Goal: Task Accomplishment & Management: Use online tool/utility

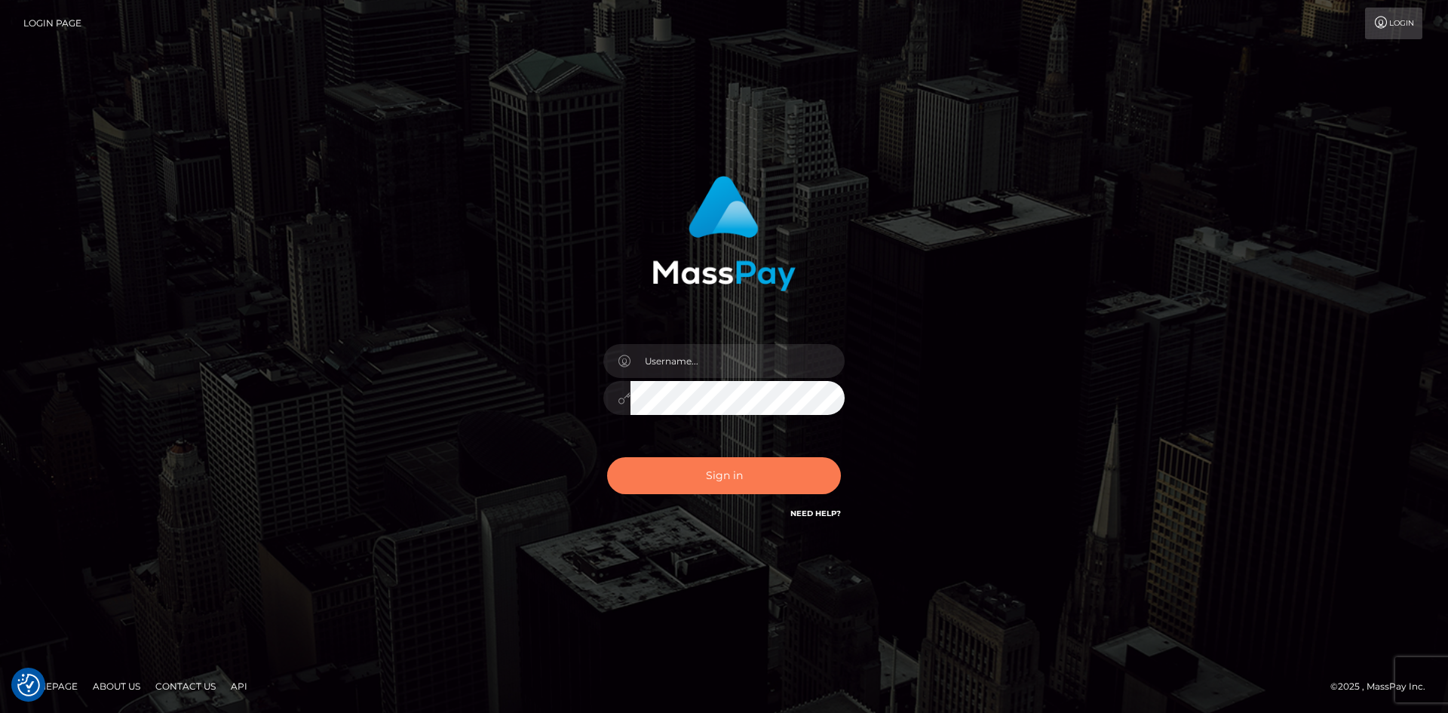
click at [687, 458] on button "Sign in" at bounding box center [724, 475] width 234 height 37
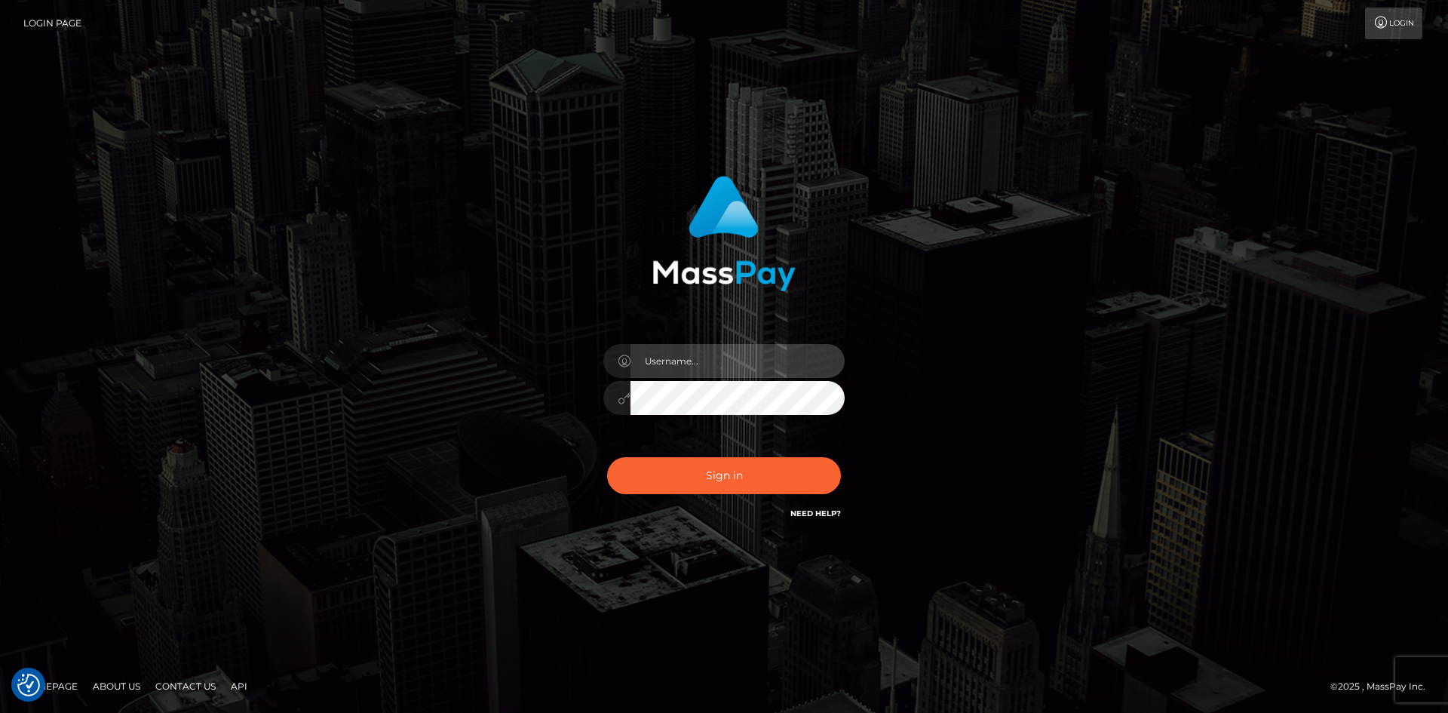
type input "alexstef"
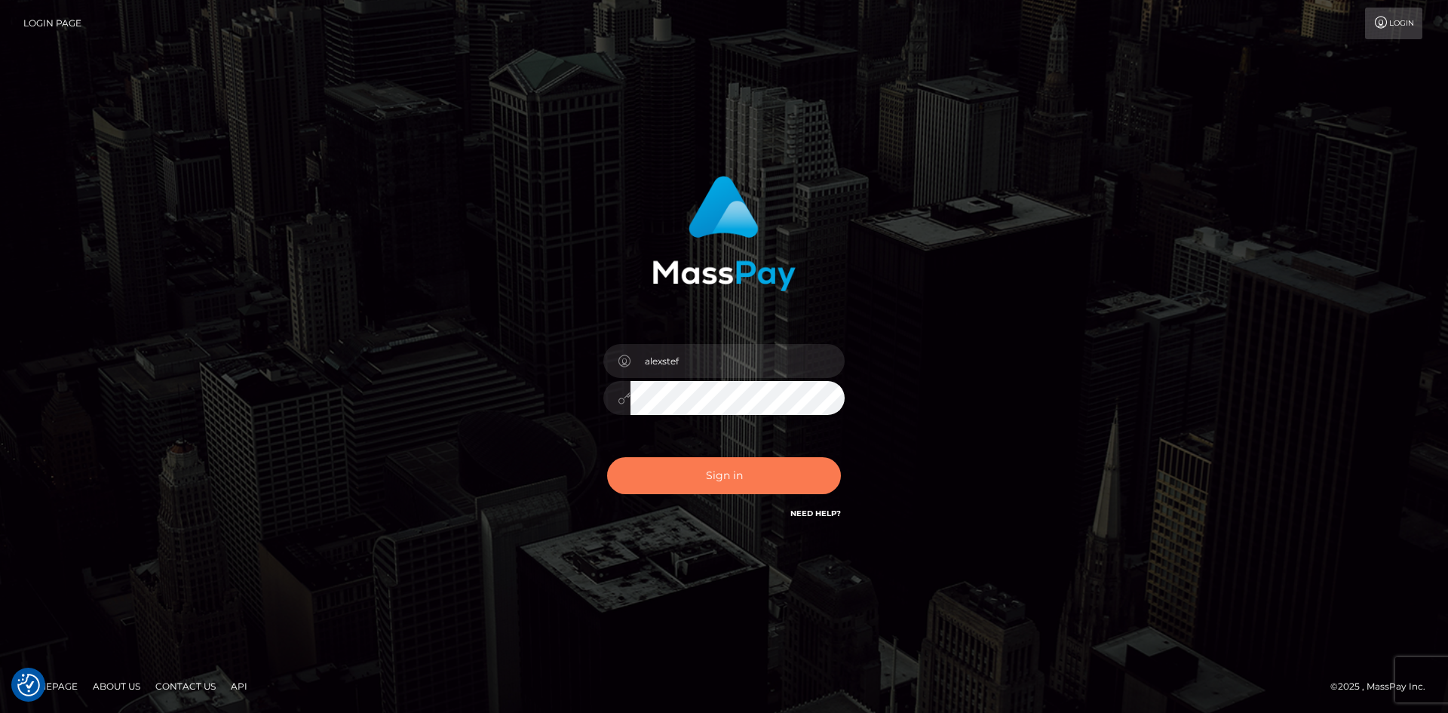
click at [781, 474] on button "Sign in" at bounding box center [724, 475] width 234 height 37
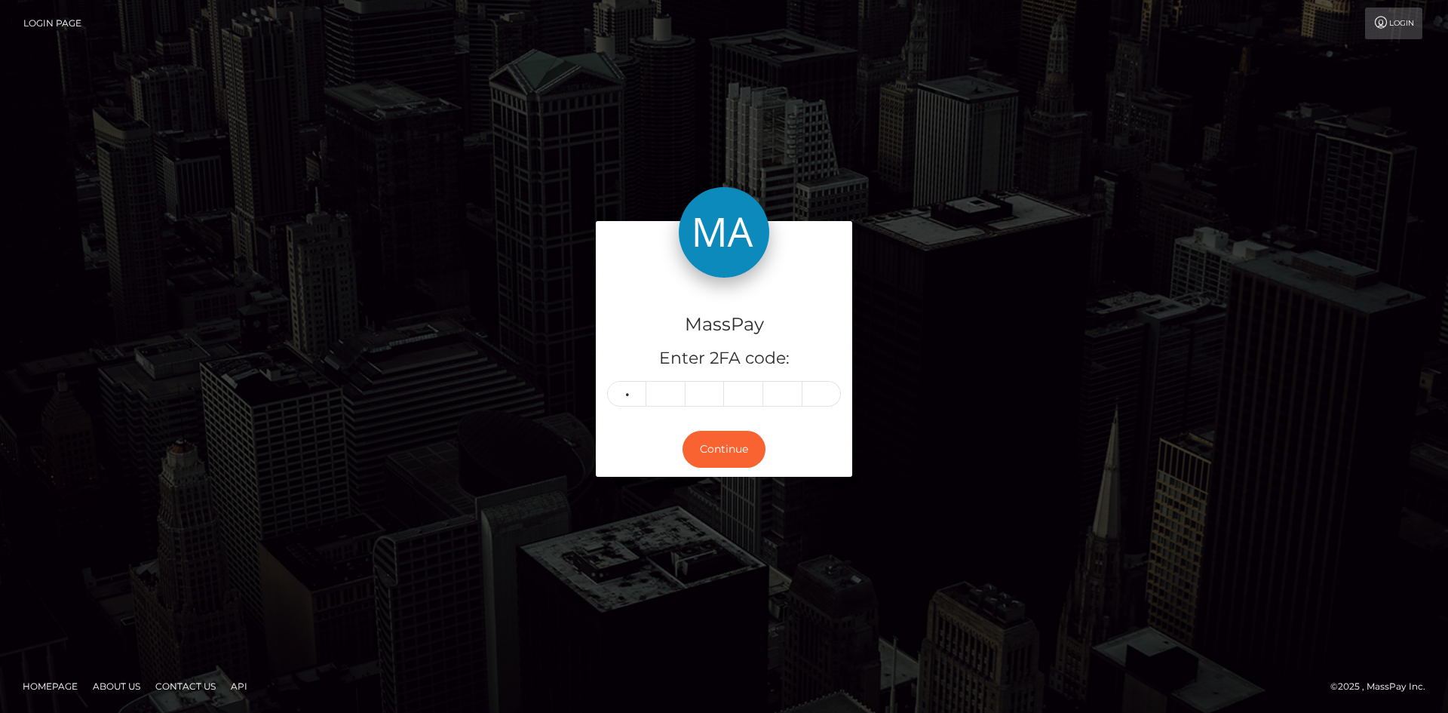
type input "5"
type input "0"
type input "6"
type input "0"
type input "6"
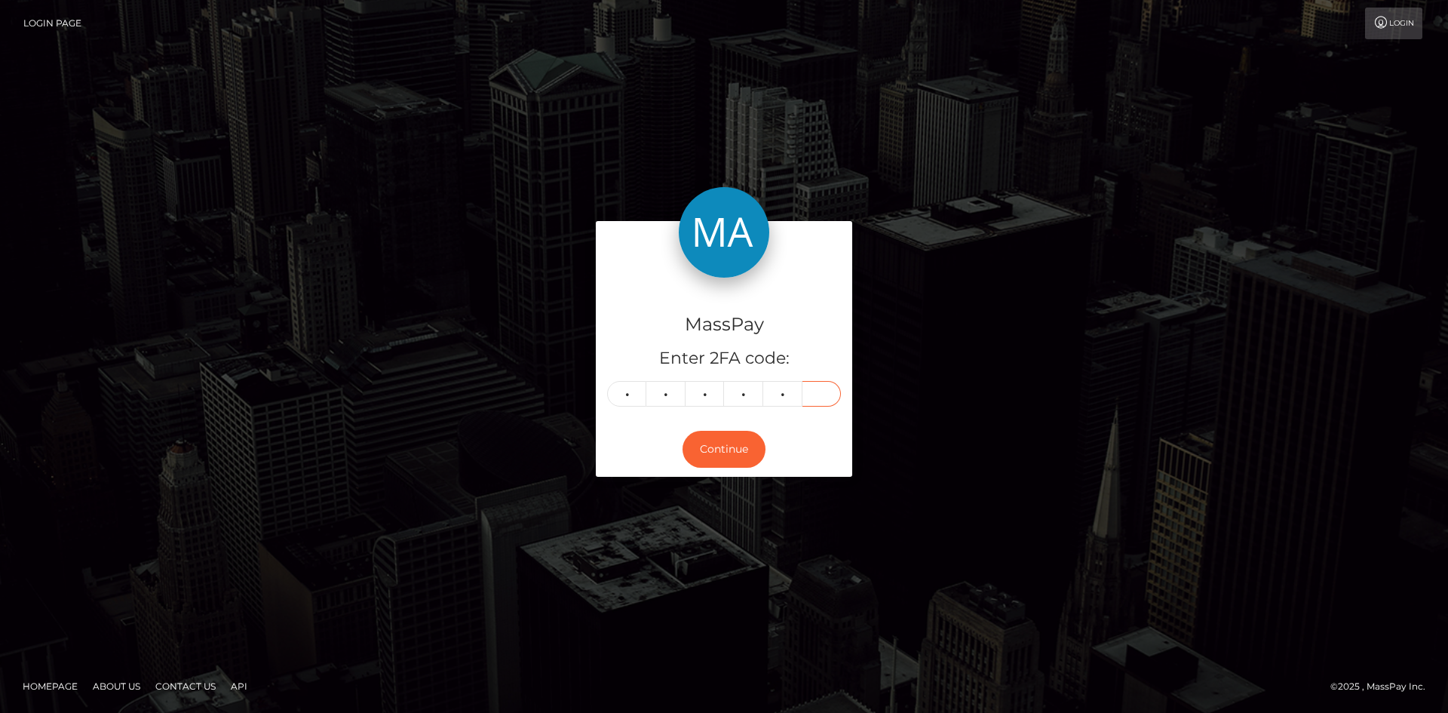
type input "2"
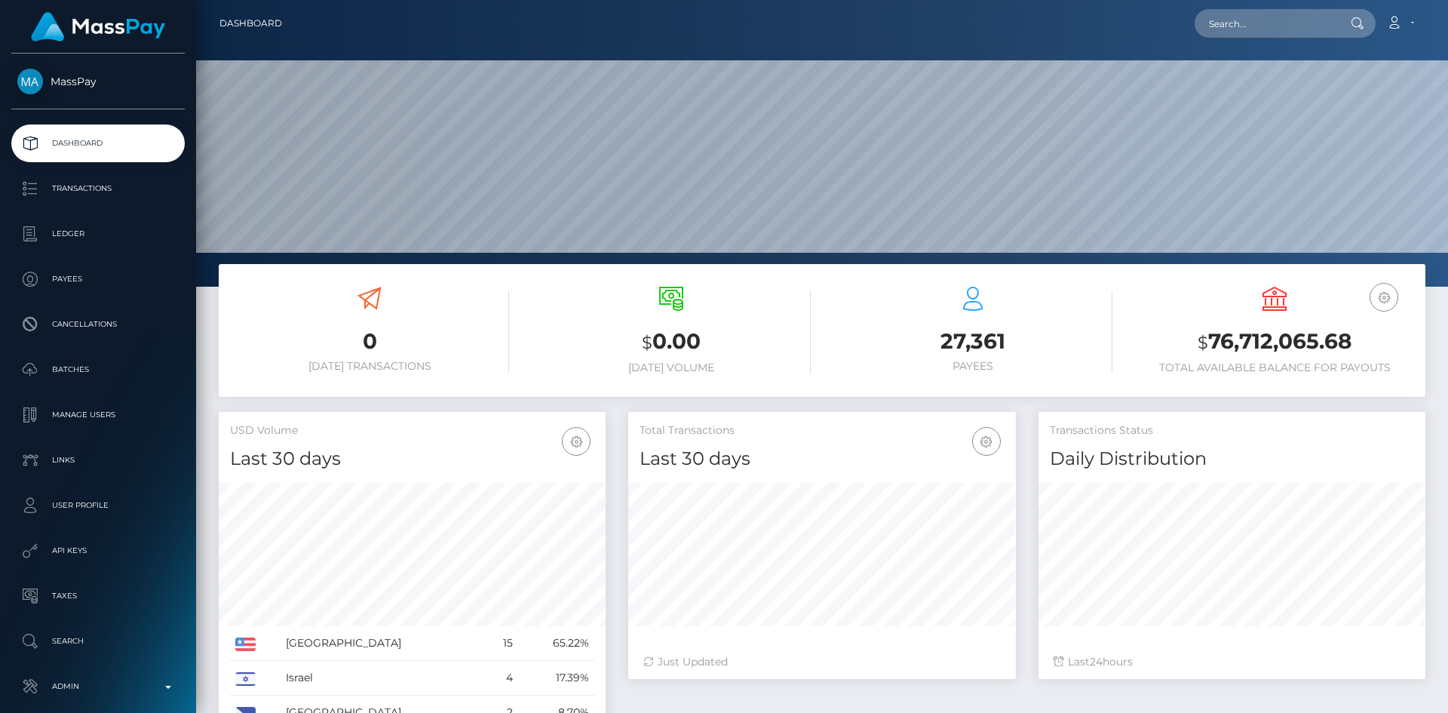
scroll to position [268, 388]
click at [1301, 19] on input "text" at bounding box center [1266, 23] width 142 height 29
paste input "poact_7gL3kDcjyDcX"
type input "poact_7gL3kDcjyDcX"
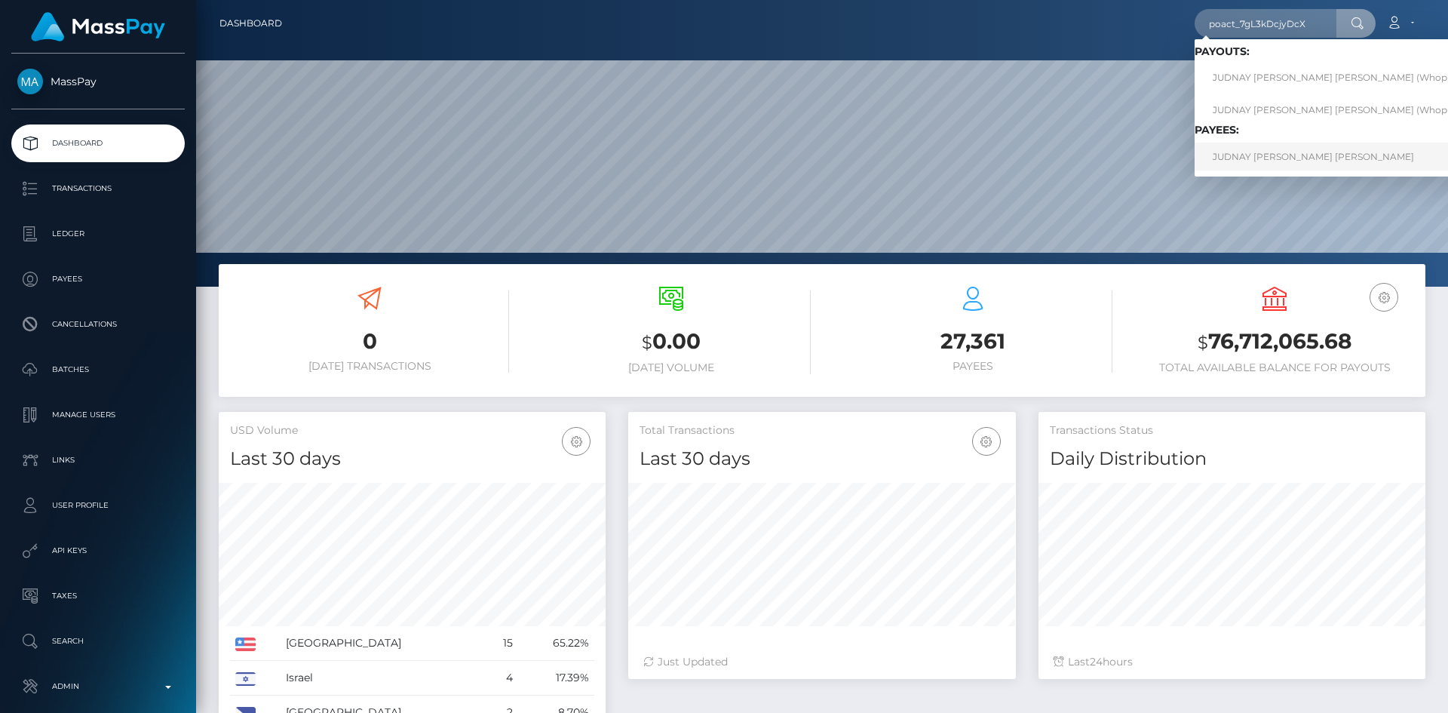
click at [1280, 166] on link "JUDNAY JOSE DUARTE BARBOSA NETO" at bounding box center [1344, 157] width 299 height 28
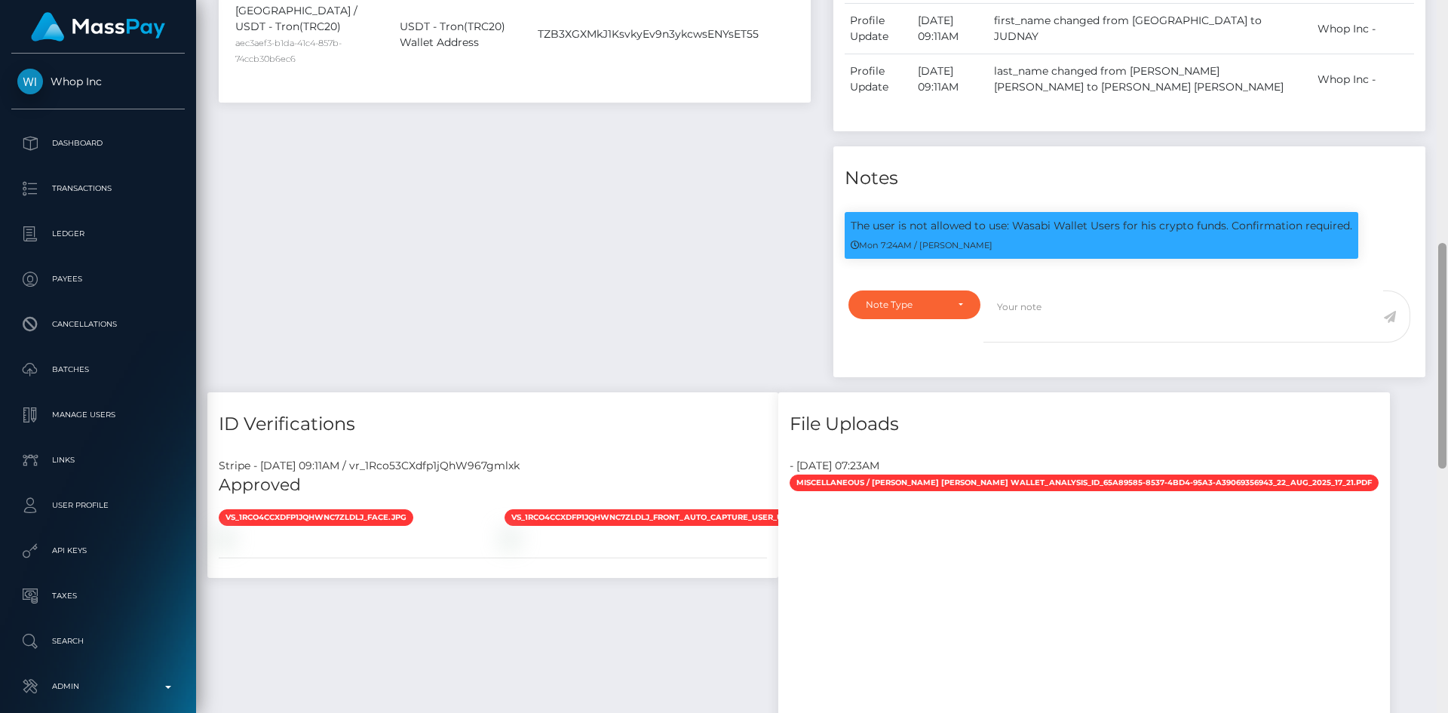
scroll to position [730, 0]
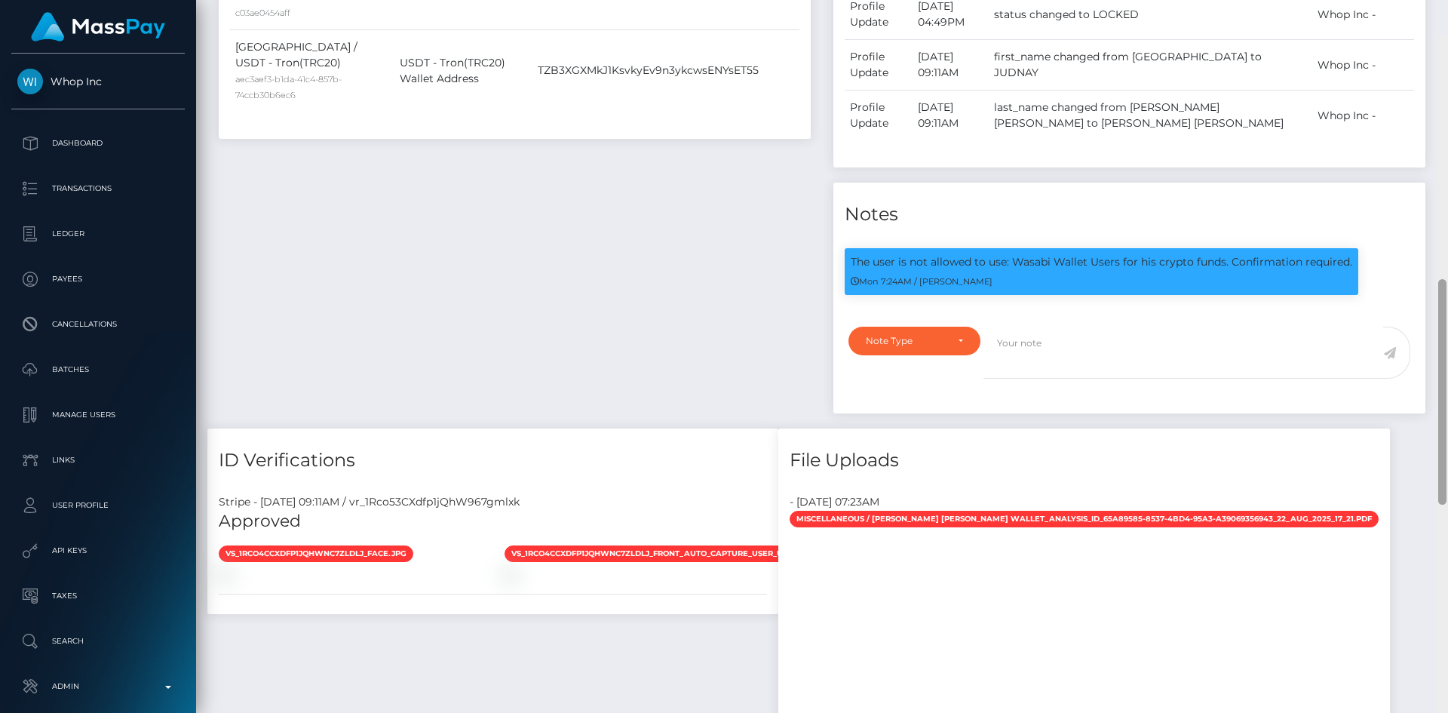
drag, startPoint x: 0, startPoint y: 0, endPoint x: 1432, endPoint y: 312, distance: 1465.8
click at [1432, 316] on div "Customer Profile Loading... Loading..." at bounding box center [822, 356] width 1252 height 713
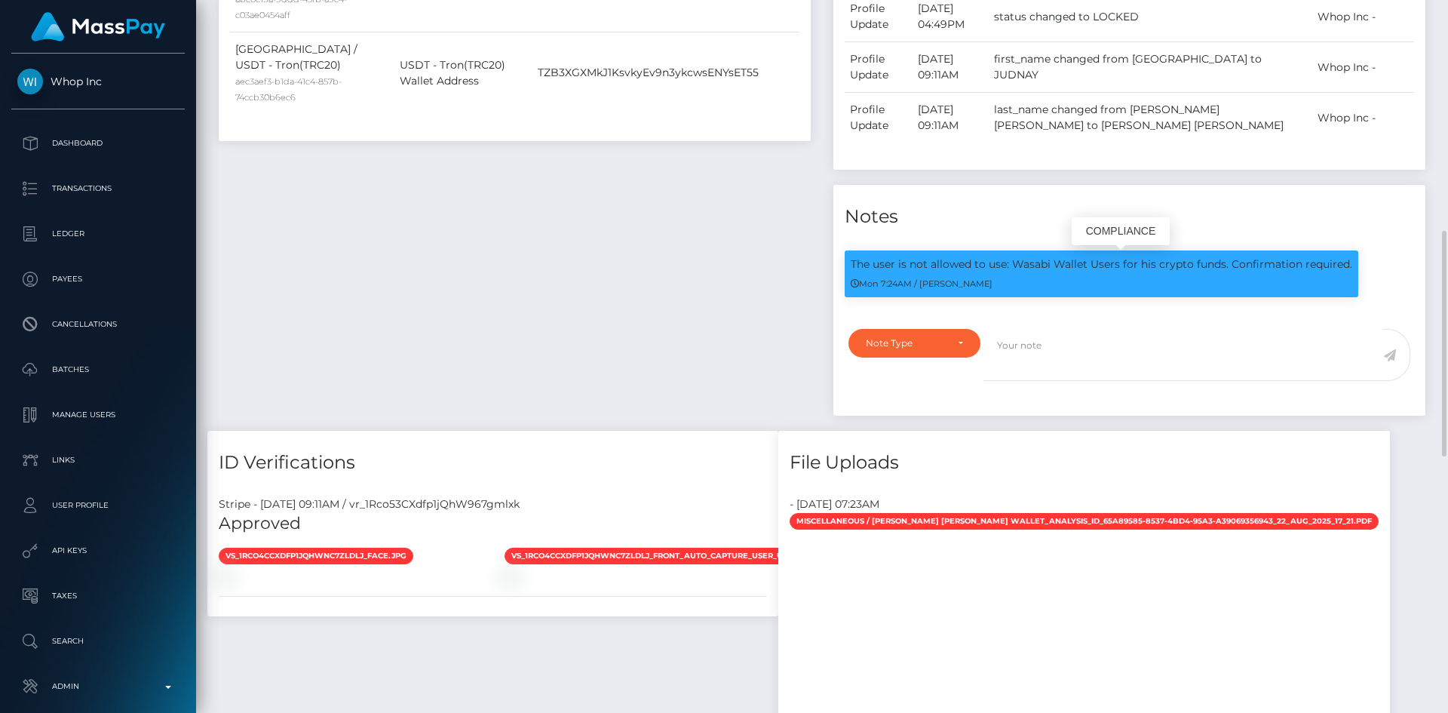
scroll to position [181, 388]
drag, startPoint x: 1010, startPoint y: 266, endPoint x: 1086, endPoint y: 260, distance: 76.4
click at [1086, 260] on p "The user is not allowed to use: Wasabi Wallet Users for his crypto funds. Confi…" at bounding box center [1102, 264] width 502 height 16
copy p "Wasabi Wallet"
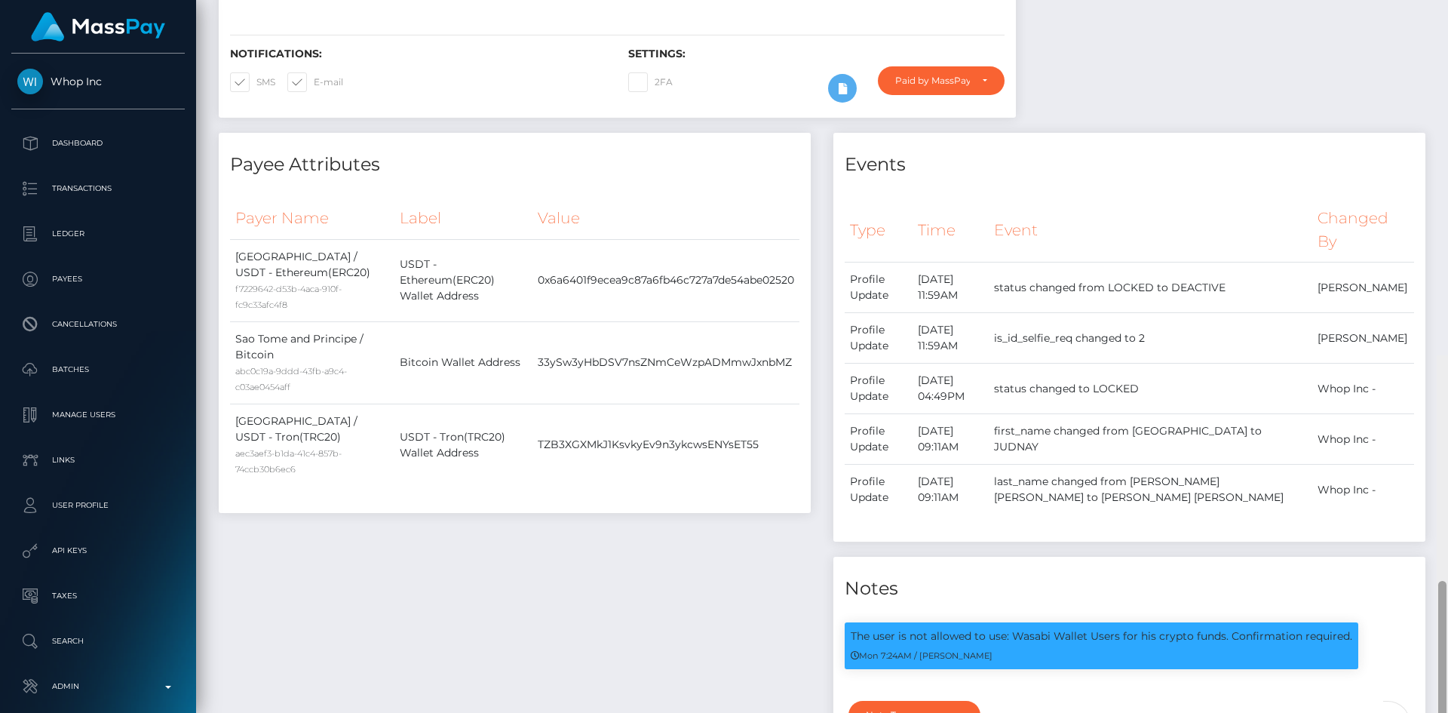
scroll to position [0, 0]
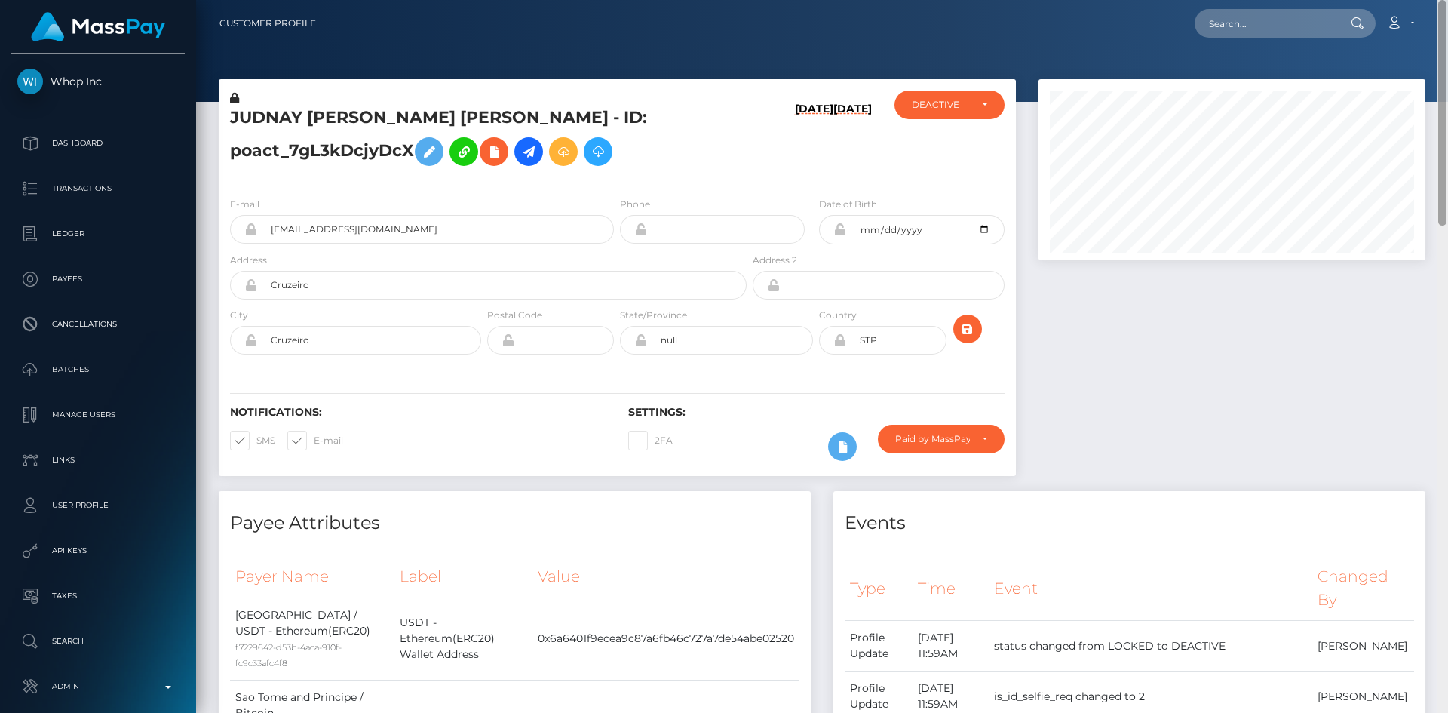
drag, startPoint x: 1446, startPoint y: 354, endPoint x: 1447, endPoint y: 63, distance: 290.4
click at [1447, 64] on div at bounding box center [1442, 356] width 11 height 713
click at [1236, 11] on input "text" at bounding box center [1266, 23] width 142 height 29
paste input "poact_nH9tJMZ1tuqU"
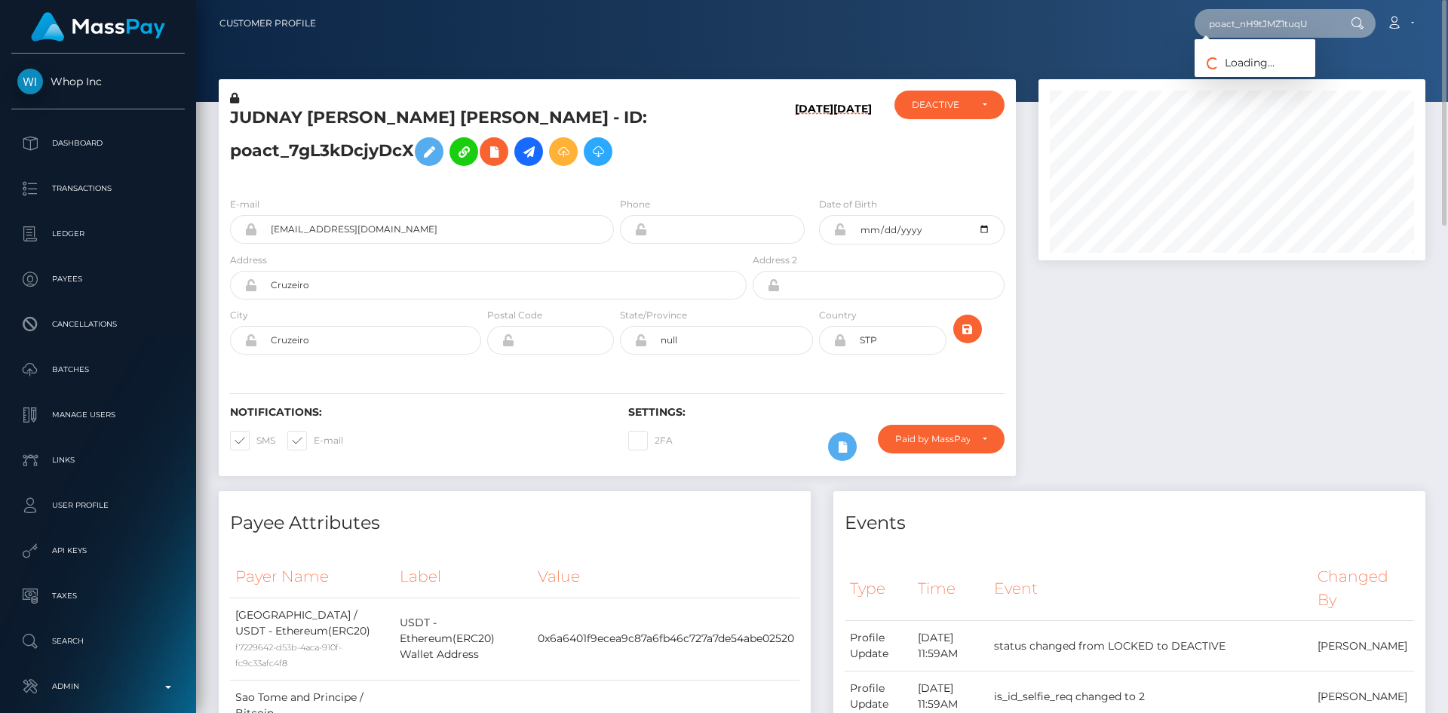
type input "poact_nH9tJMZ1tuqU"
drag, startPoint x: 1260, startPoint y: 80, endPoint x: 1212, endPoint y: 78, distance: 47.6
click at [1260, 80] on link "Guga Papava" at bounding box center [1255, 78] width 121 height 28
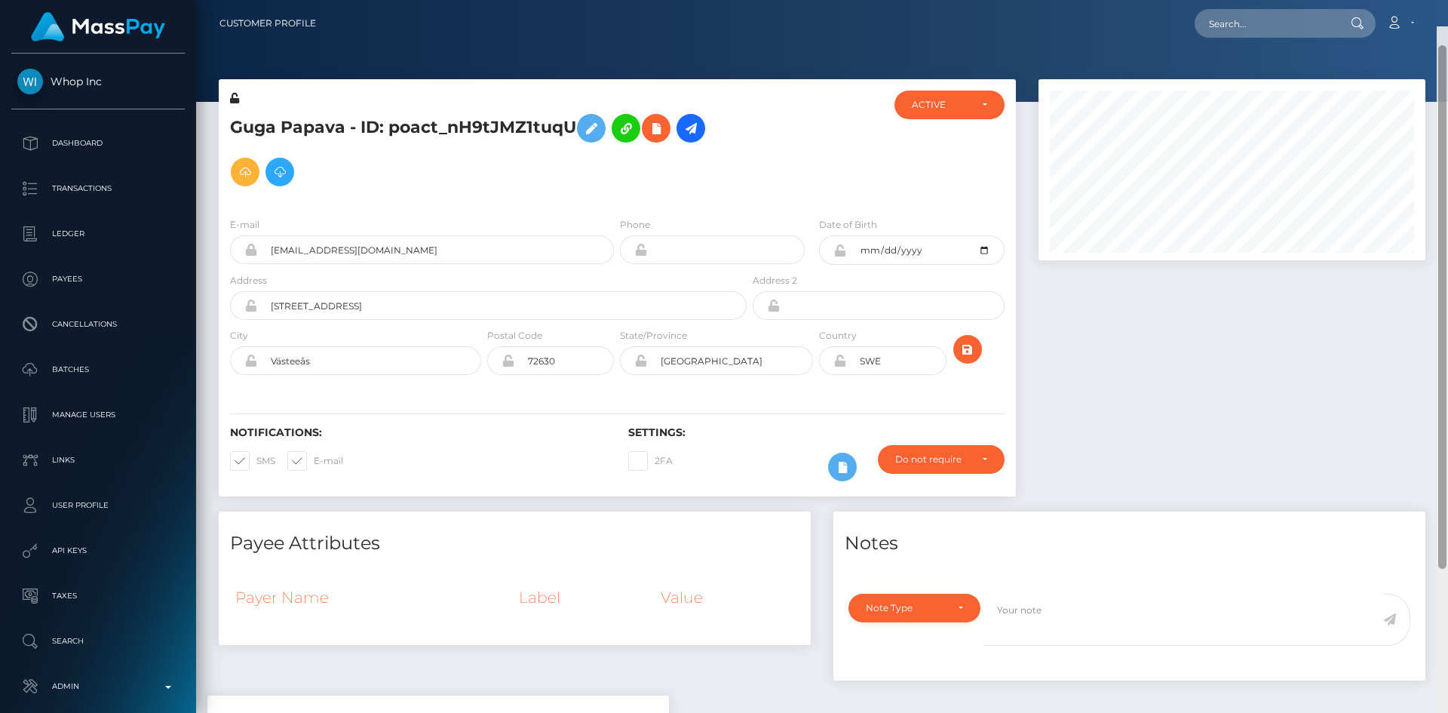
drag, startPoint x: 1442, startPoint y: 132, endPoint x: 1431, endPoint y: 36, distance: 96.5
click at [1436, 39] on div "Customer Profile Loading... Loading..." at bounding box center [822, 356] width 1252 height 713
click at [665, 127] on icon at bounding box center [656, 128] width 18 height 19
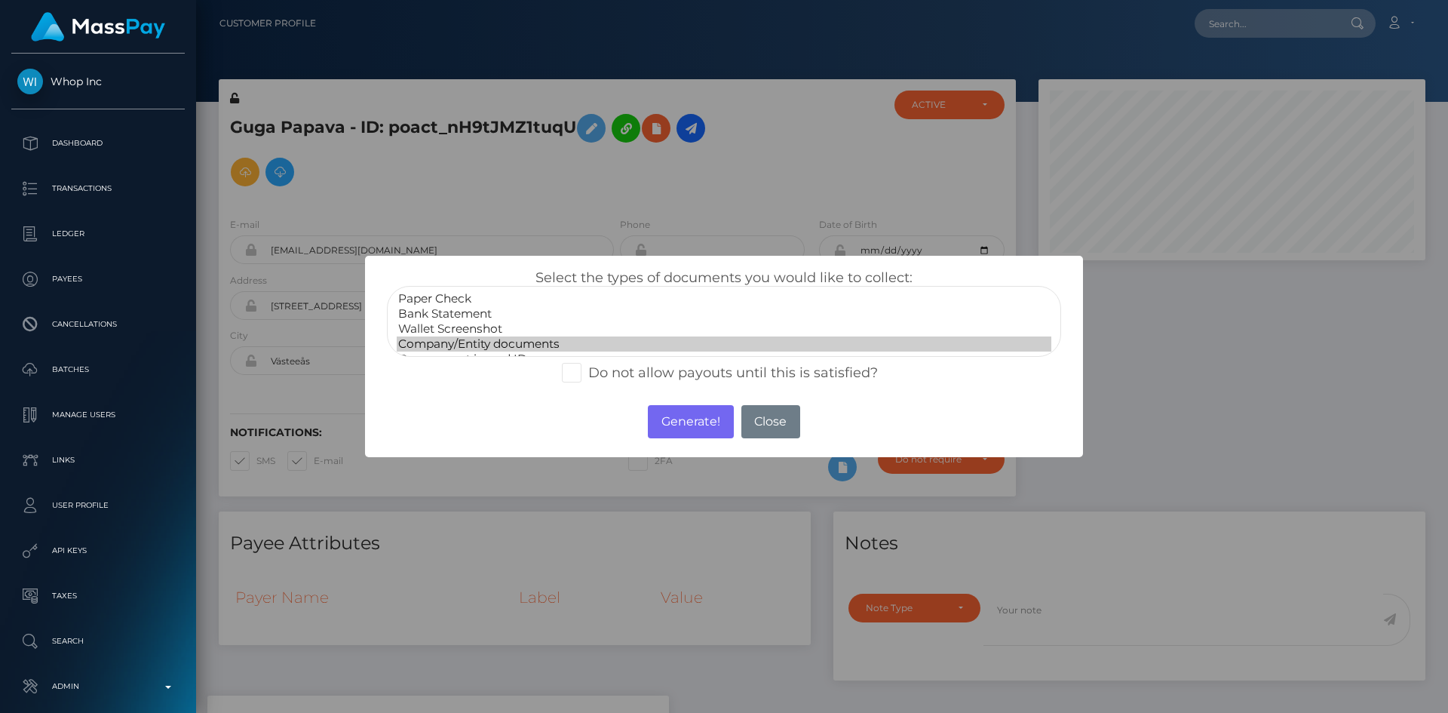
click at [530, 349] on option "Company/Entity documents" at bounding box center [724, 343] width 655 height 15
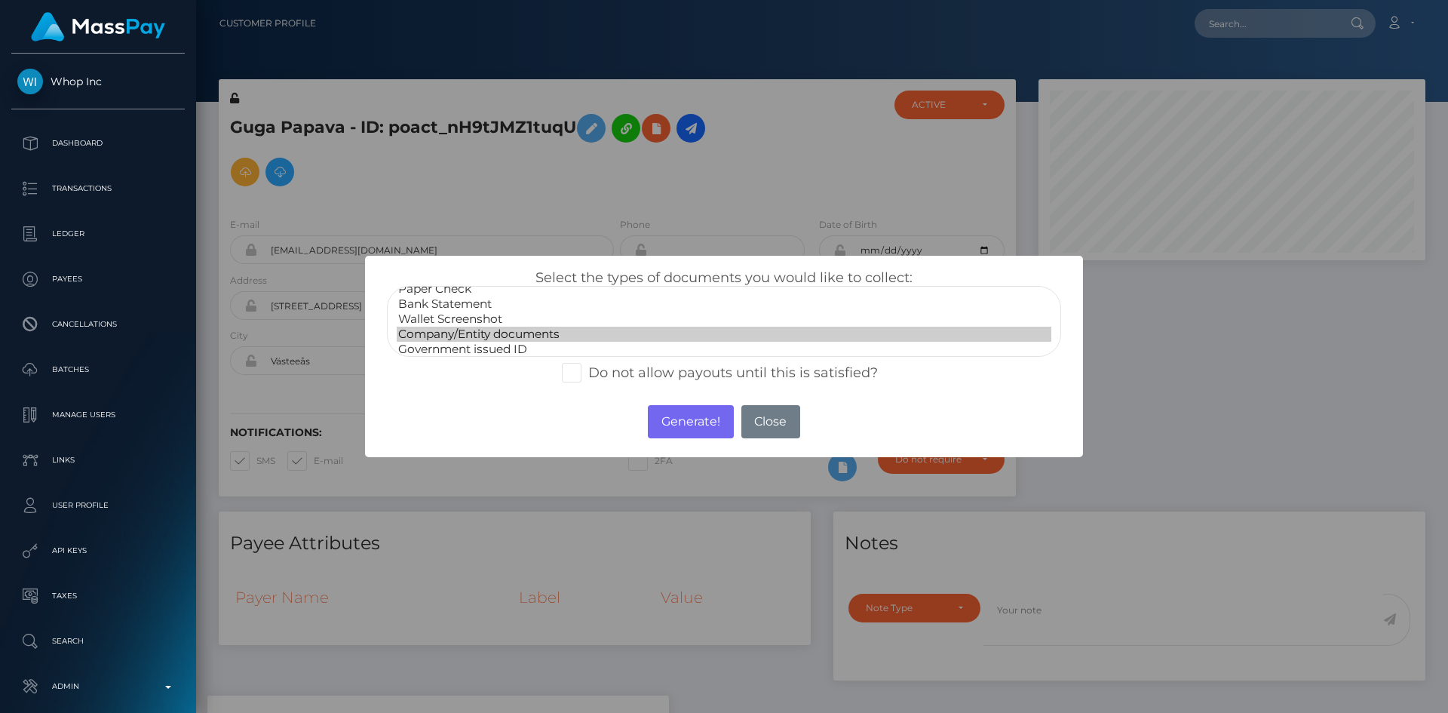
scroll to position [30, 0]
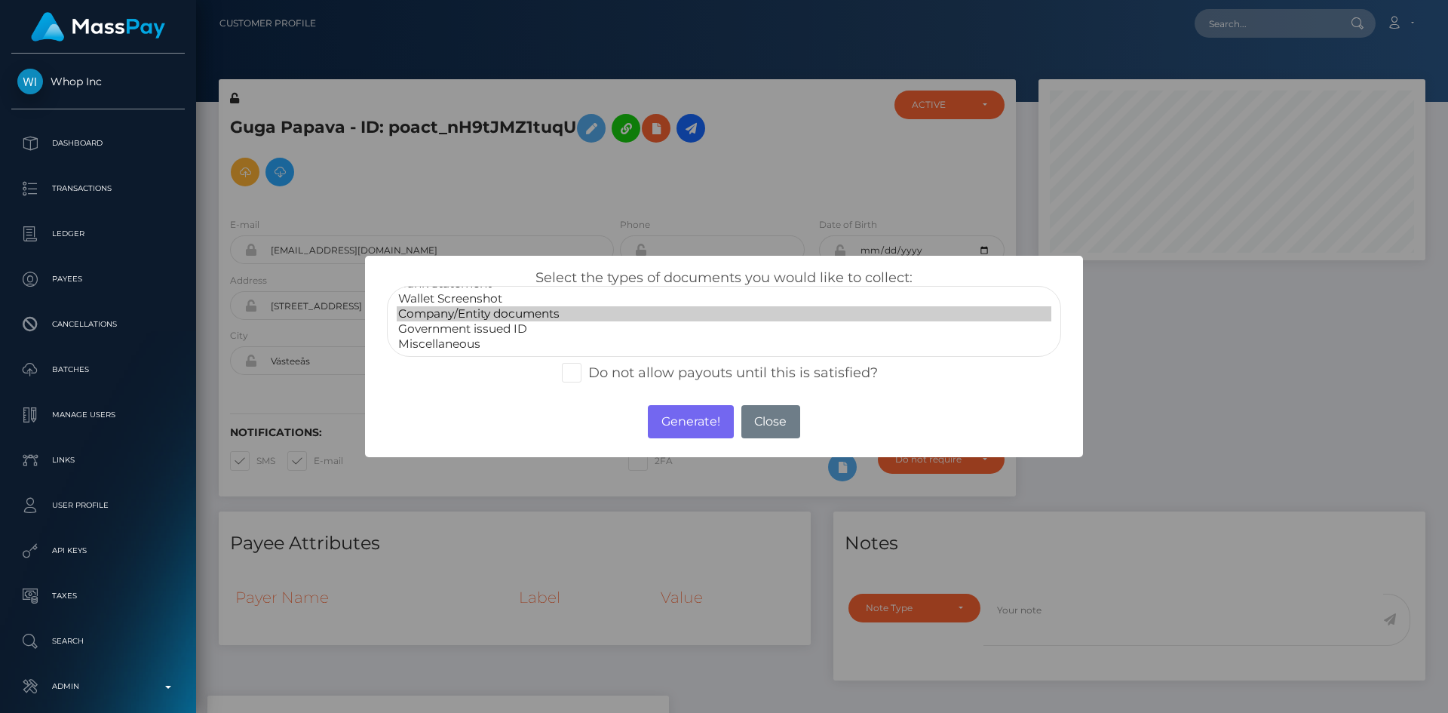
select select "Government issued ID"
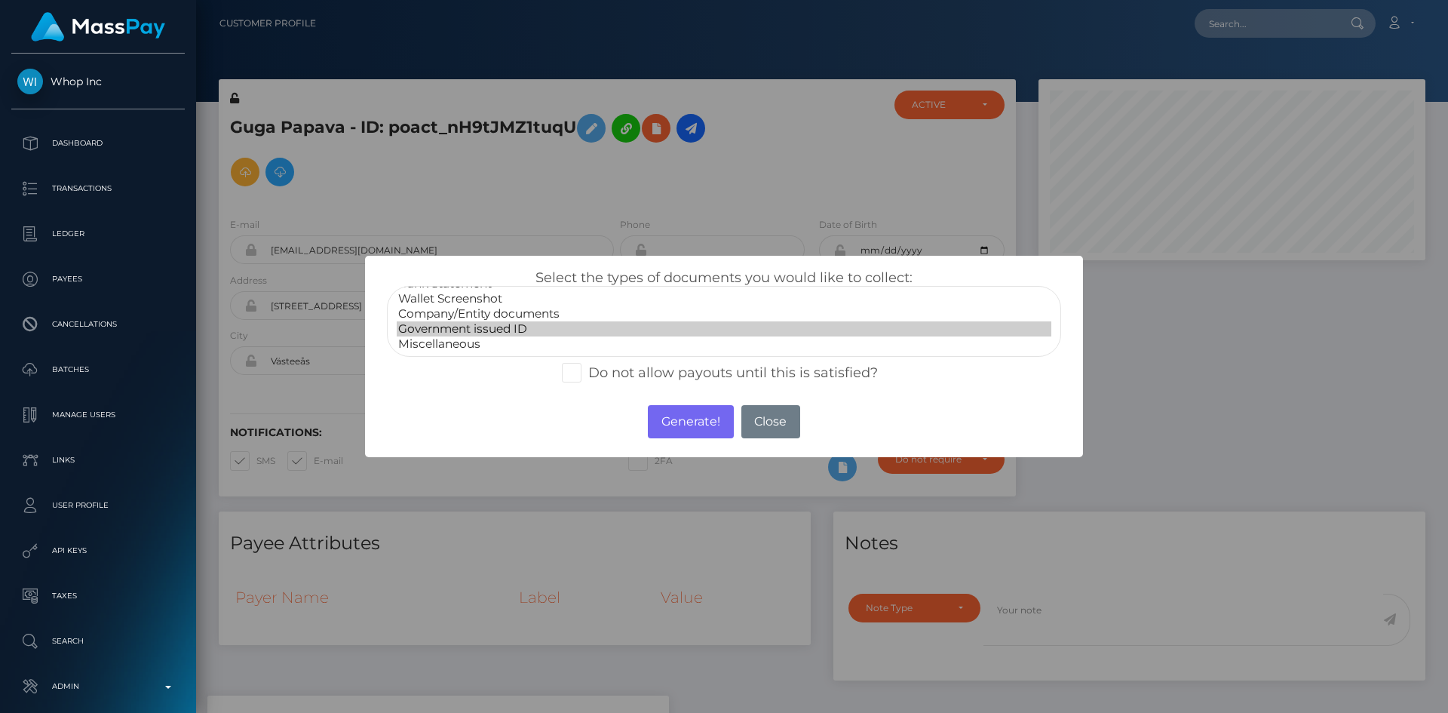
click at [541, 325] on option "Government issued ID" at bounding box center [724, 328] width 655 height 15
click at [688, 416] on button "Generate!" at bounding box center [690, 421] width 85 height 33
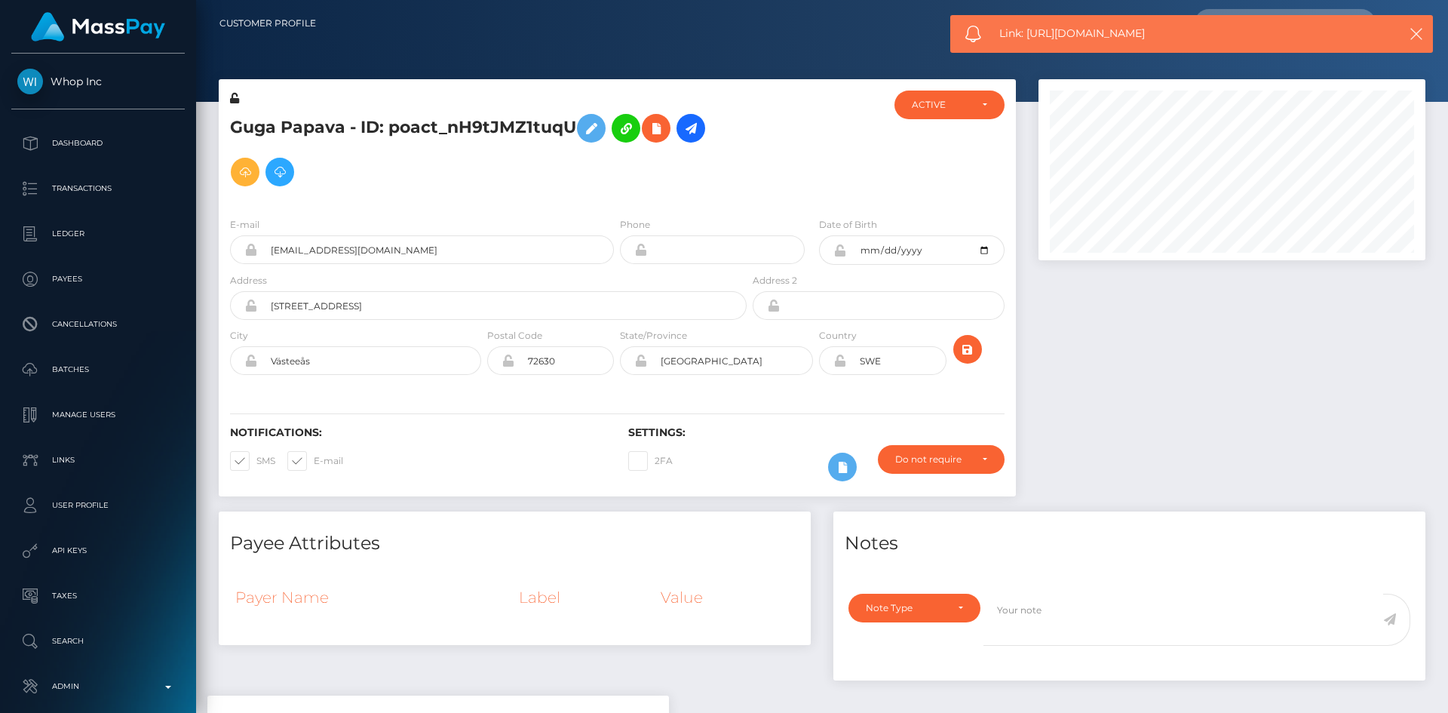
click at [1067, 37] on span "Link: https://l.maspay.io/2hjKi" at bounding box center [1185, 34] width 373 height 16
click at [1067, 36] on span "Link: https://l.maspay.io/2hjKi" at bounding box center [1185, 34] width 373 height 16
copy span "Link: https://l.maspay.io/2hjKi"
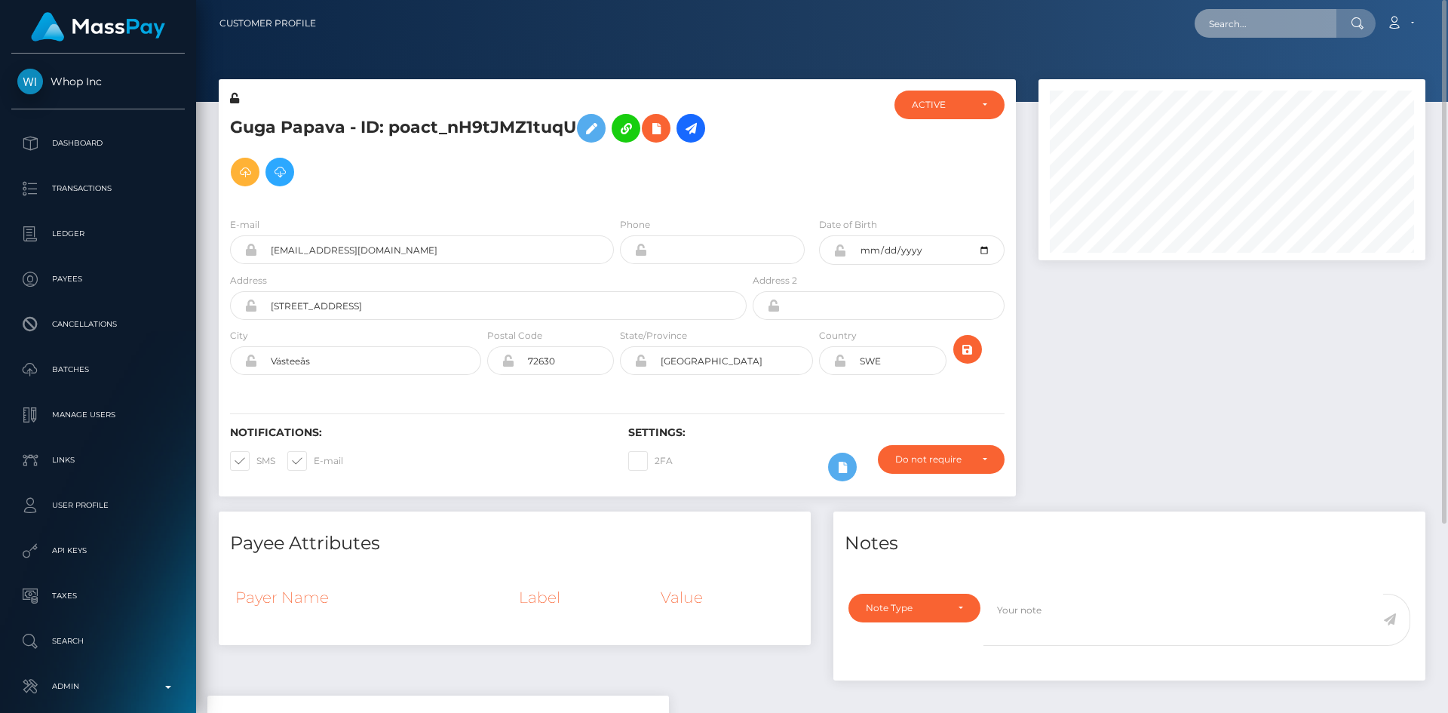
click at [1322, 17] on input "text" at bounding box center [1266, 23] width 142 height 29
paste input "poact_7X0FZJ8FoAVN"
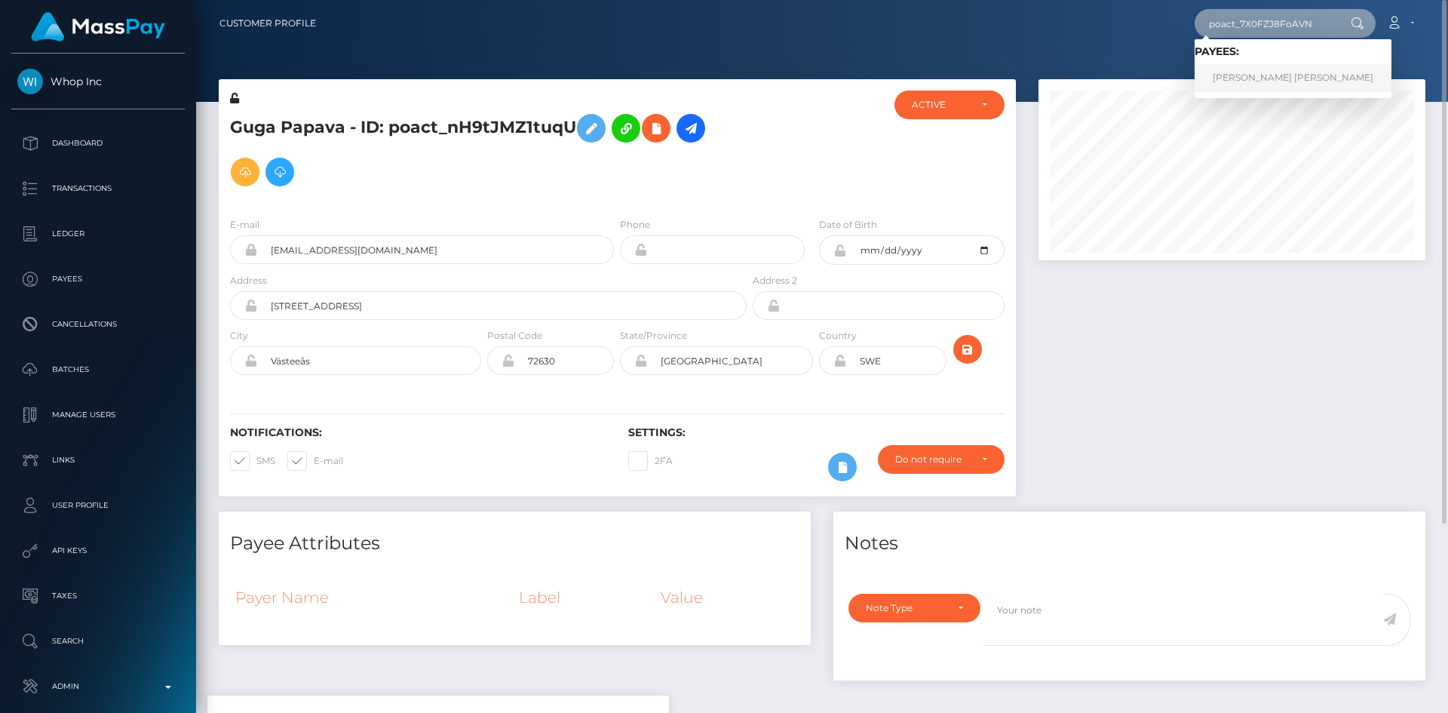
type input "poact_7X0FZJ8FoAVN"
click at [1282, 84] on link "Anuj Kumar Shrestha" at bounding box center [1293, 78] width 197 height 28
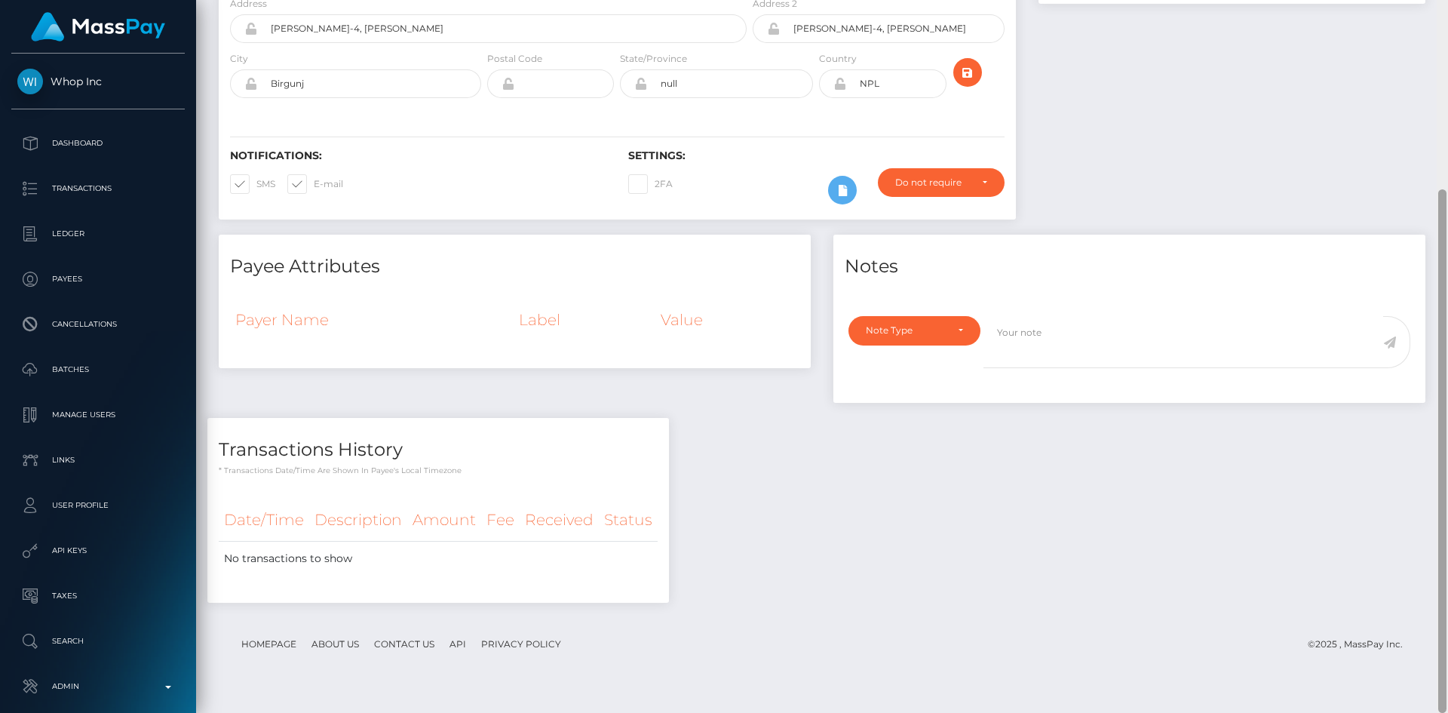
scroll to position [44, 0]
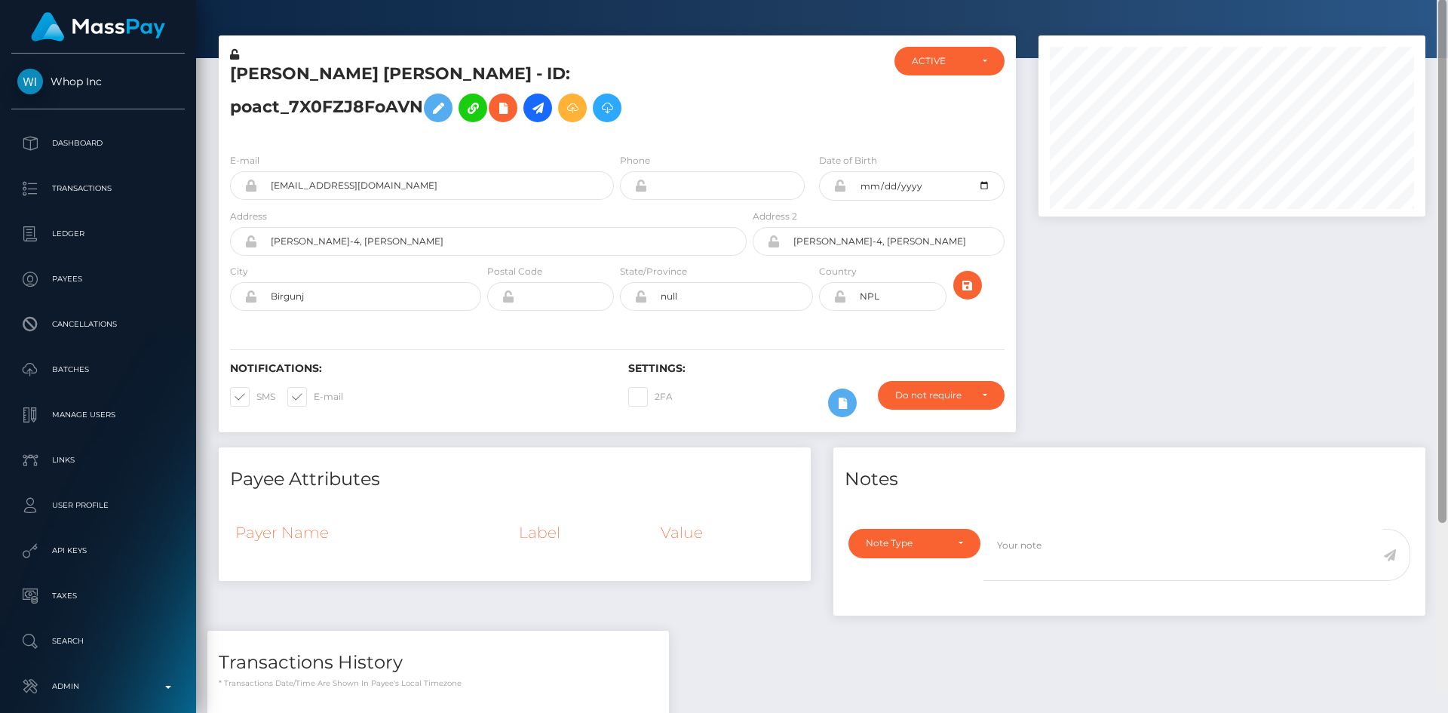
drag, startPoint x: 1442, startPoint y: 78, endPoint x: 1408, endPoint y: 23, distance: 65.3
click at [1433, 41] on div "Customer Profile Loading... Loading..." at bounding box center [822, 356] width 1252 height 713
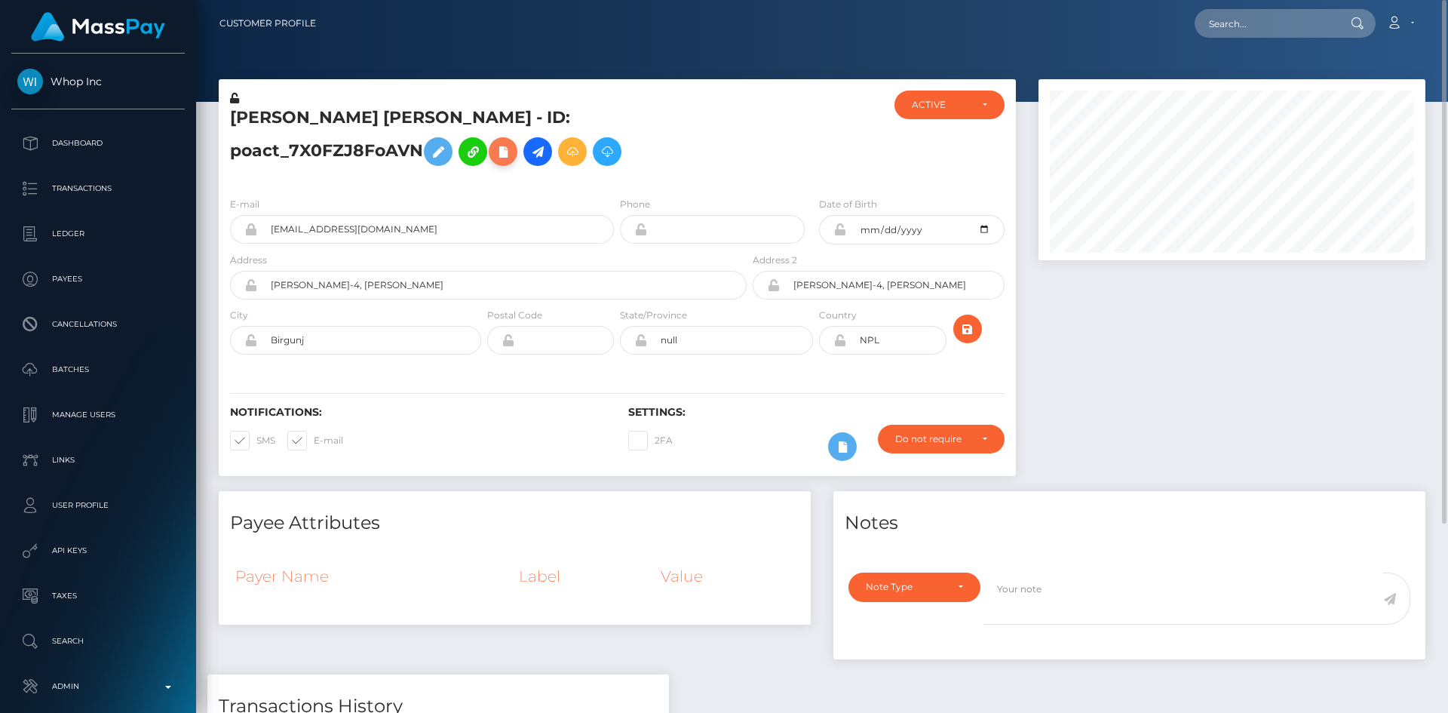
click at [494, 161] on icon at bounding box center [503, 152] width 18 height 19
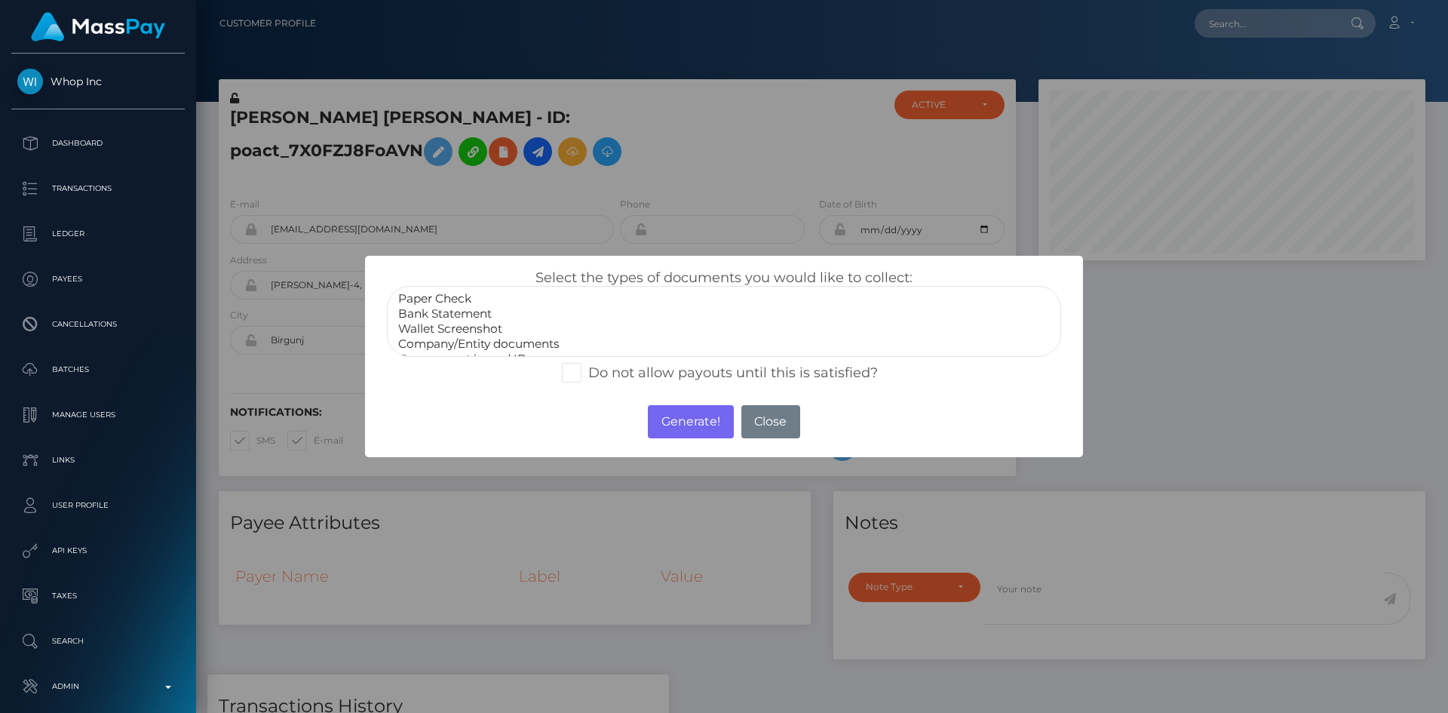
scroll to position [30, 0]
select select "Government issued ID"
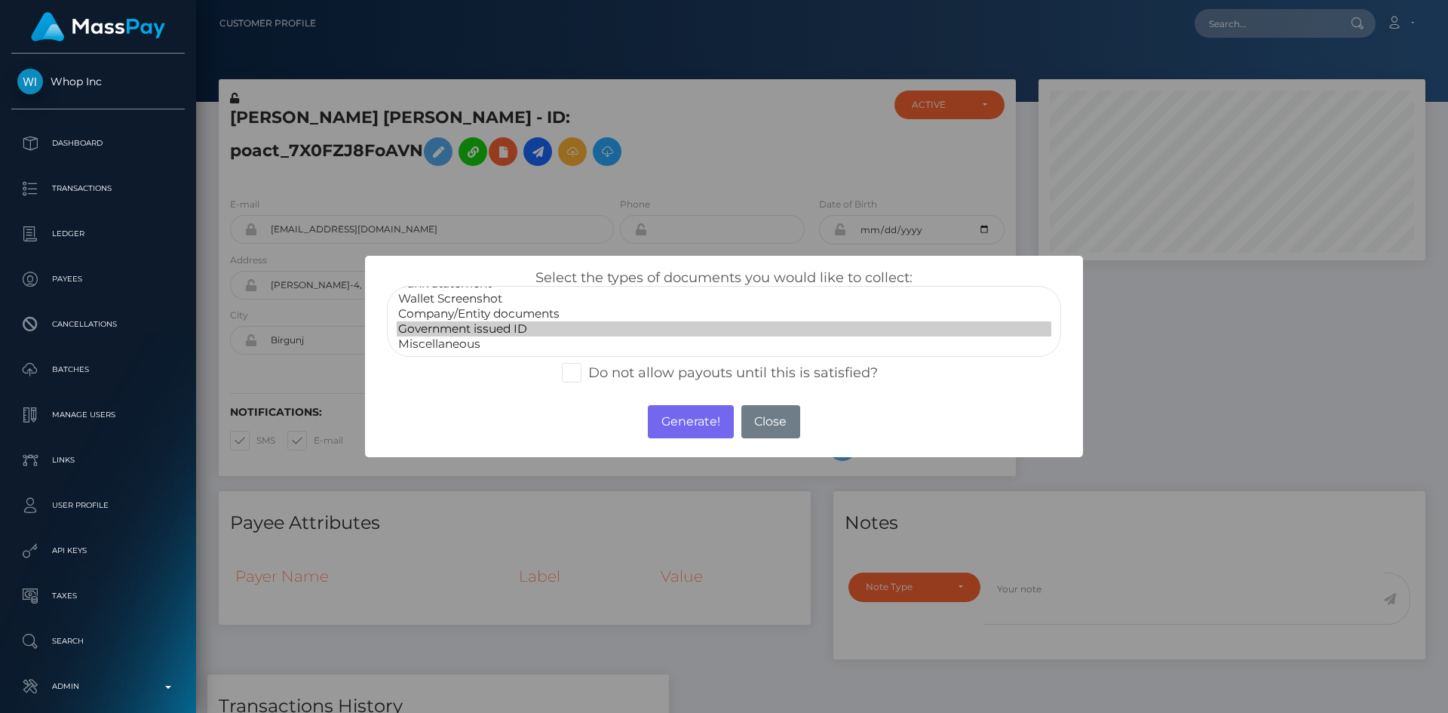
click at [558, 327] on option "Government issued ID" at bounding box center [724, 328] width 655 height 15
drag, startPoint x: 672, startPoint y: 422, endPoint x: 586, endPoint y: 2, distance: 429.6
click at [673, 422] on button "Generate!" at bounding box center [690, 421] width 85 height 33
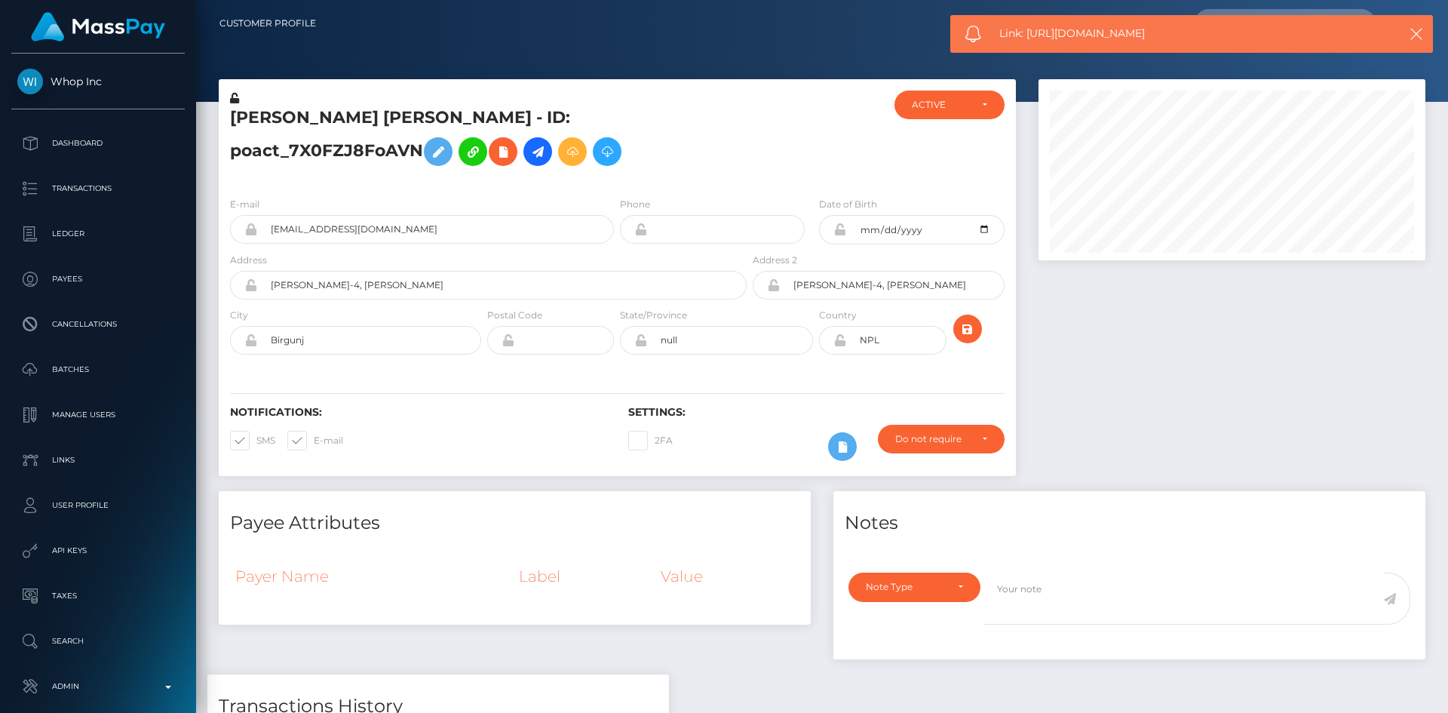
drag, startPoint x: 1157, startPoint y: 27, endPoint x: 1140, endPoint y: 27, distance: 16.6
click at [1155, 27] on span "Link: https://l.maspay.io/ghjL0" at bounding box center [1185, 34] width 373 height 16
click at [1140, 27] on span "Link: https://l.maspay.io/ghjL0" at bounding box center [1185, 34] width 373 height 16
click at [1137, 28] on span "Link: https://l.maspay.io/ghjL0" at bounding box center [1185, 34] width 373 height 16
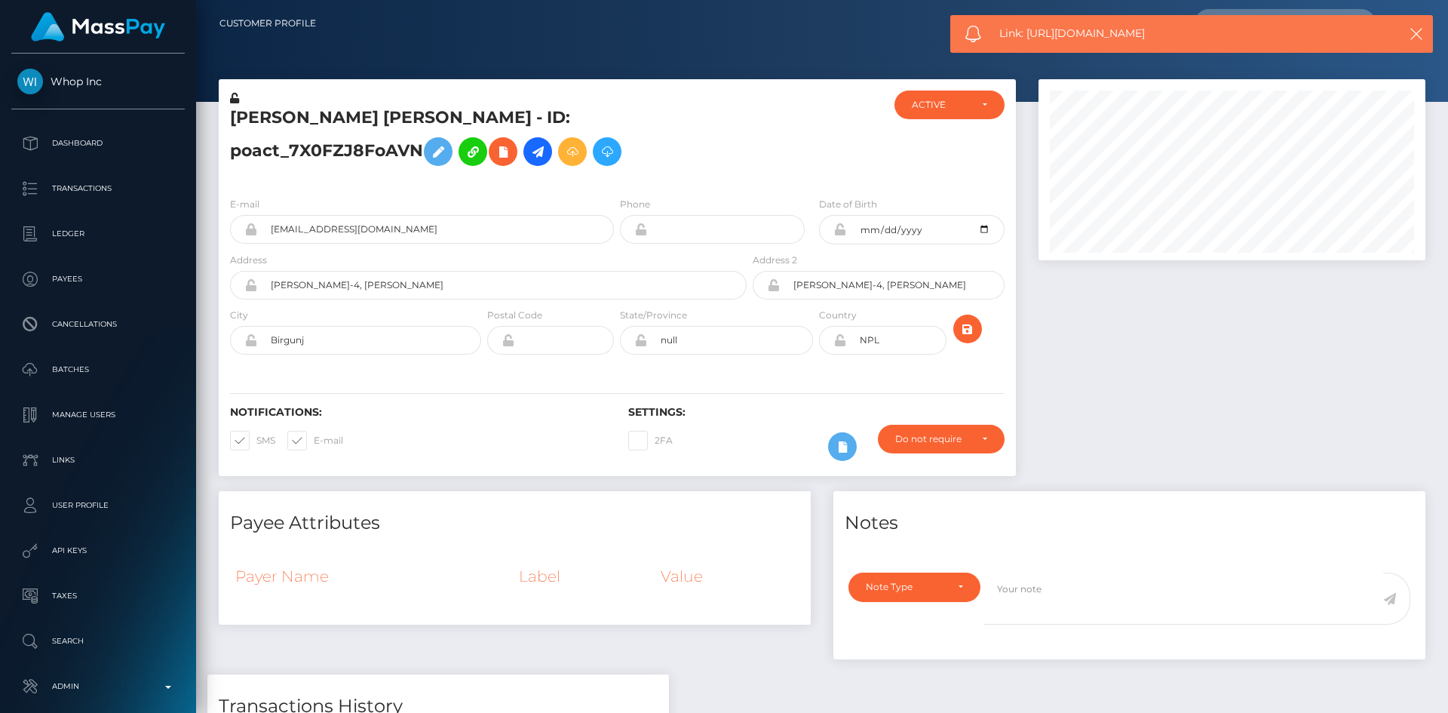
click at [1137, 29] on span "Link: https://l.maspay.io/ghjL0" at bounding box center [1185, 34] width 373 height 16
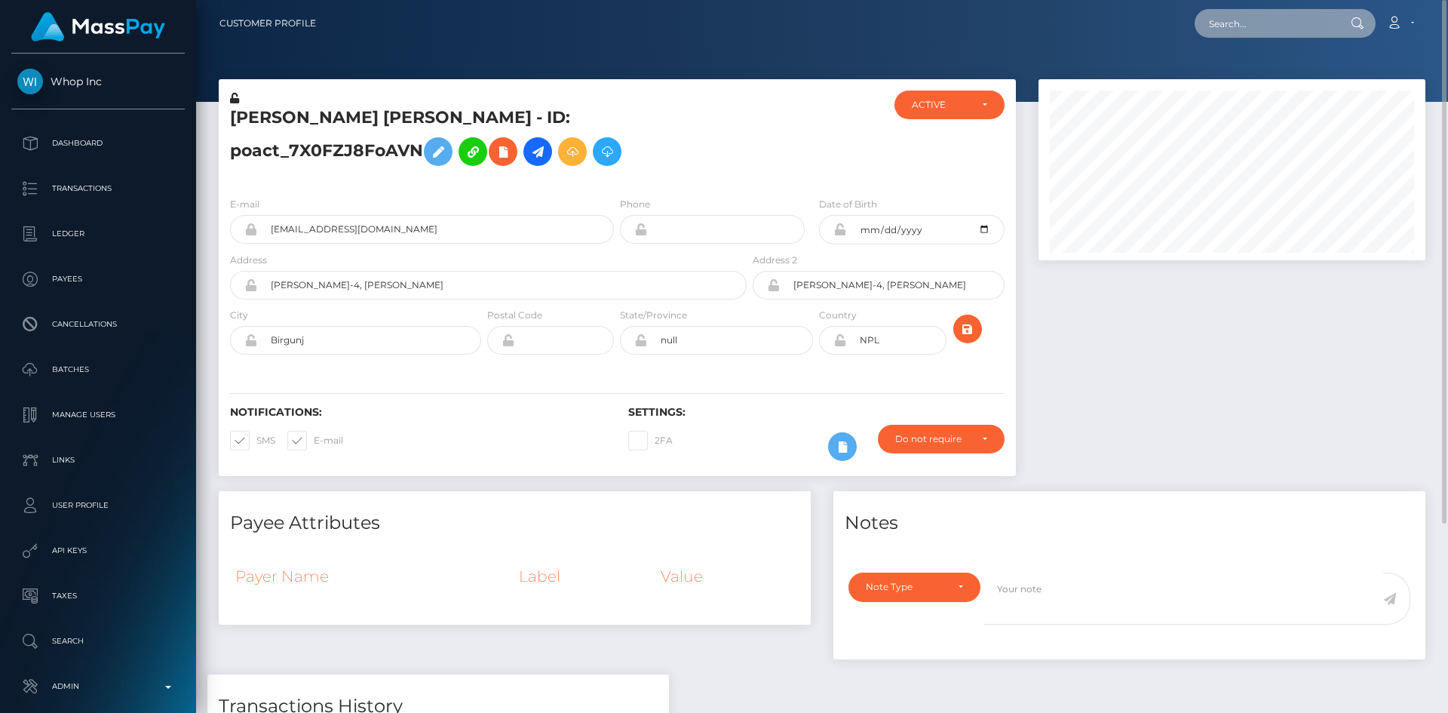
click at [1251, 21] on input "text" at bounding box center [1266, 23] width 142 height 29
paste input "poact_XxYGnuM22sXI"
type input "poact_XxYGnuM22sXI"
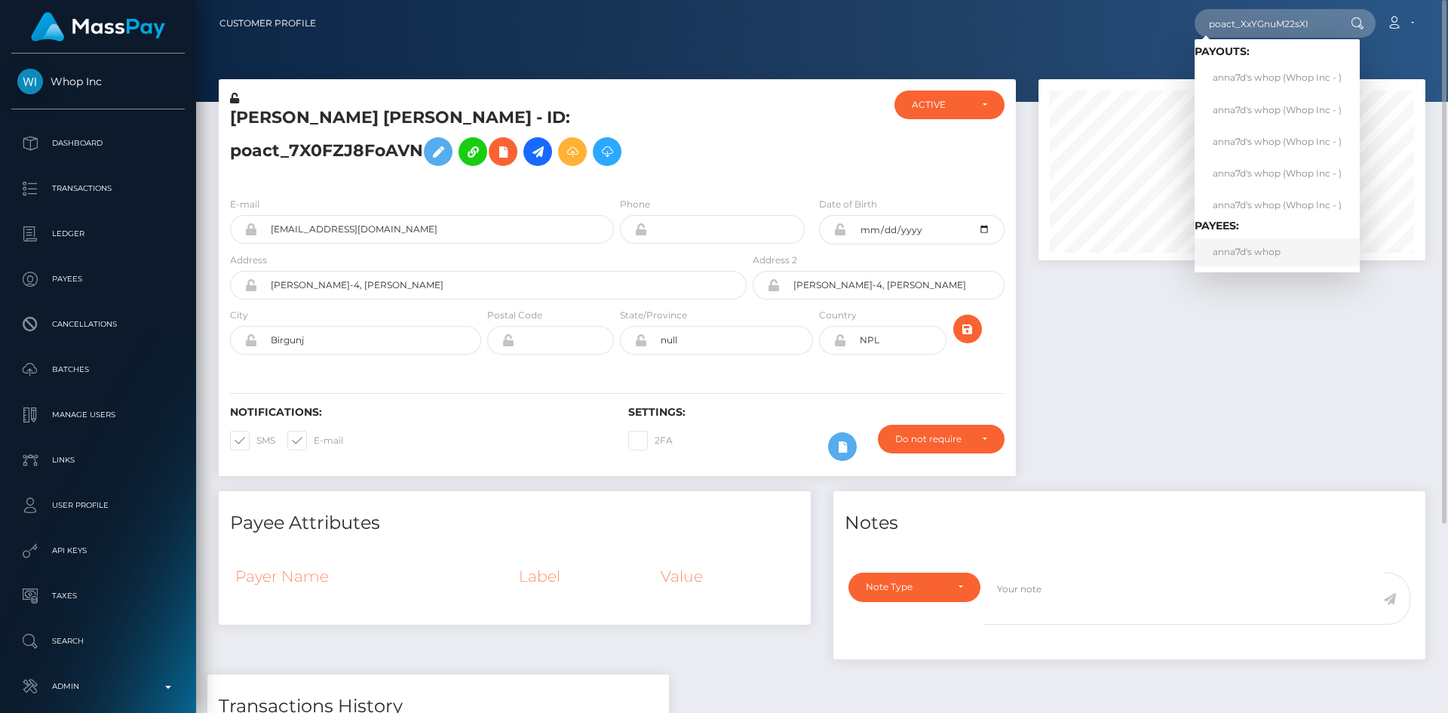
click at [1263, 250] on link "anna7d's whop" at bounding box center [1277, 252] width 165 height 28
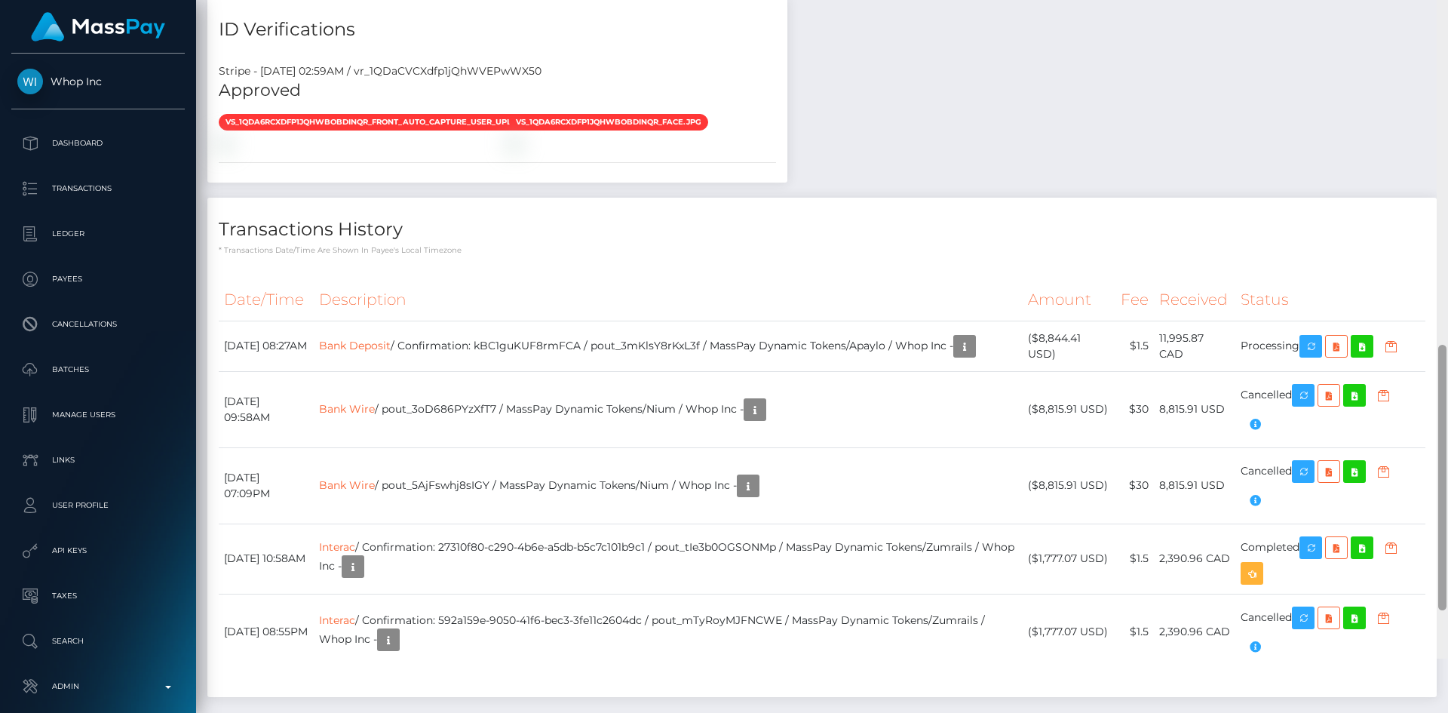
scroll to position [1126, 0]
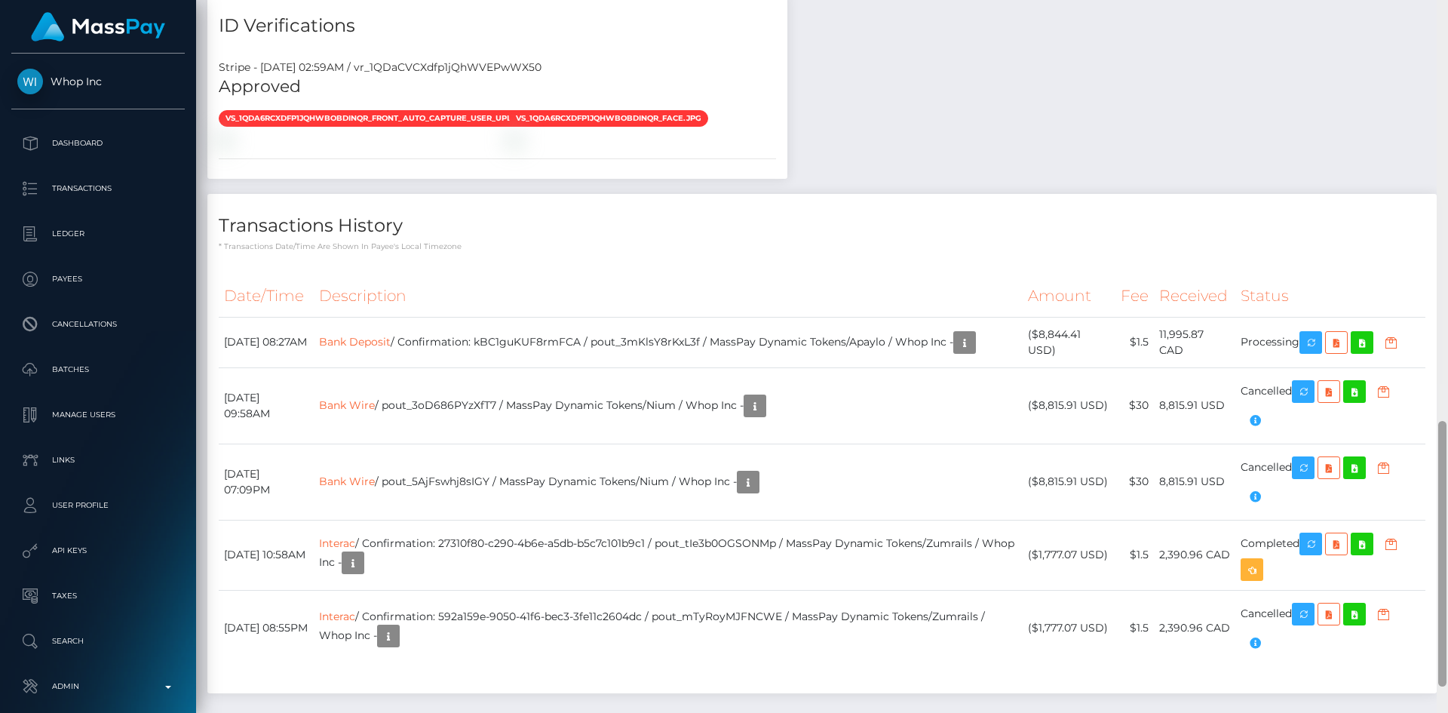
click at [1439, 499] on div at bounding box center [1442, 554] width 8 height 266
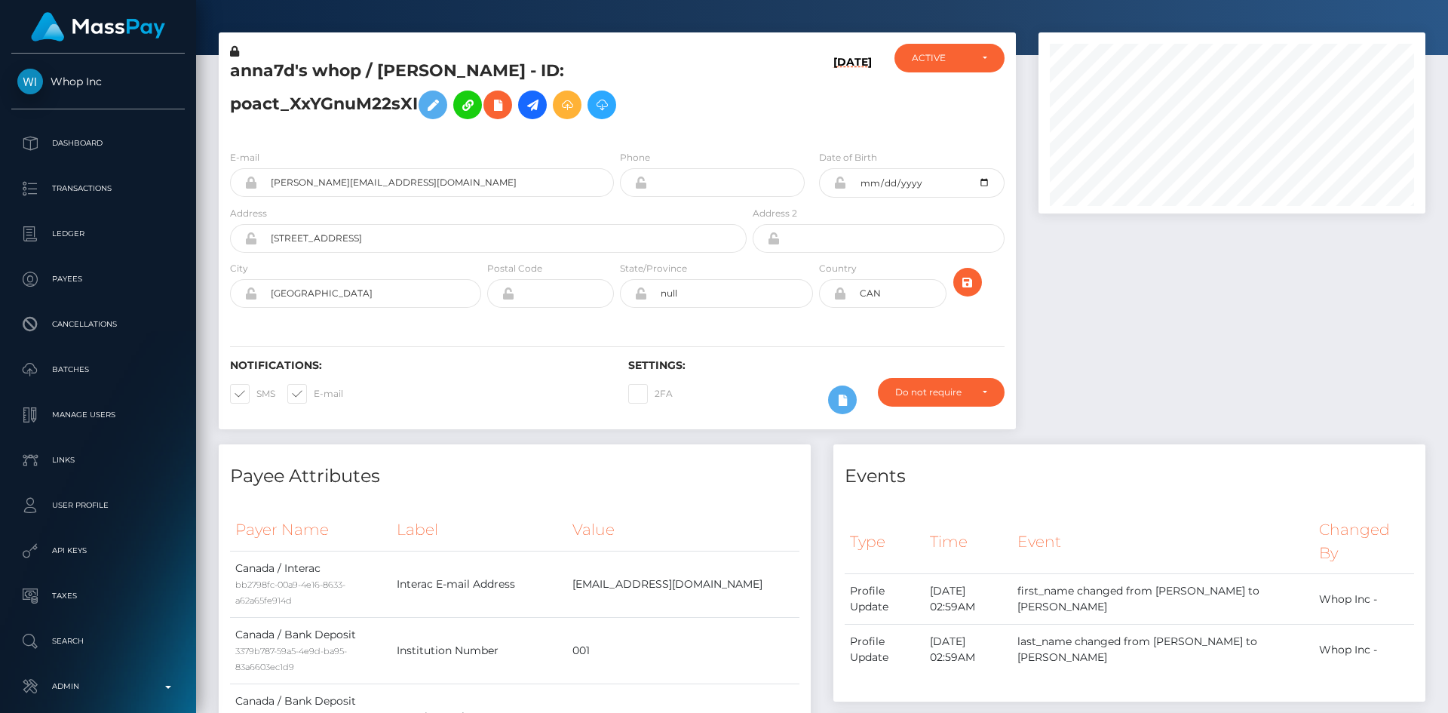
scroll to position [0, 0]
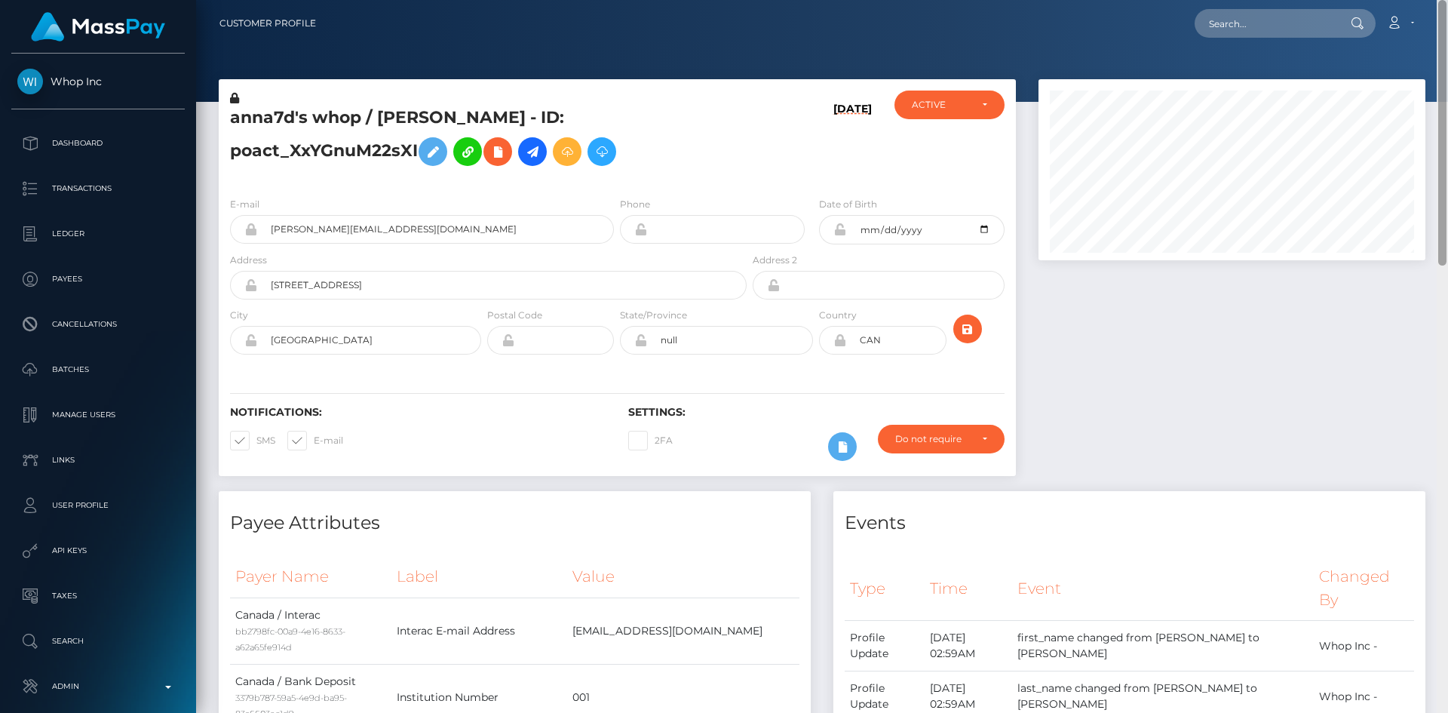
drag, startPoint x: 1446, startPoint y: 591, endPoint x: 1358, endPoint y: 90, distance: 508.5
click at [1447, 87] on div at bounding box center [1442, 356] width 11 height 713
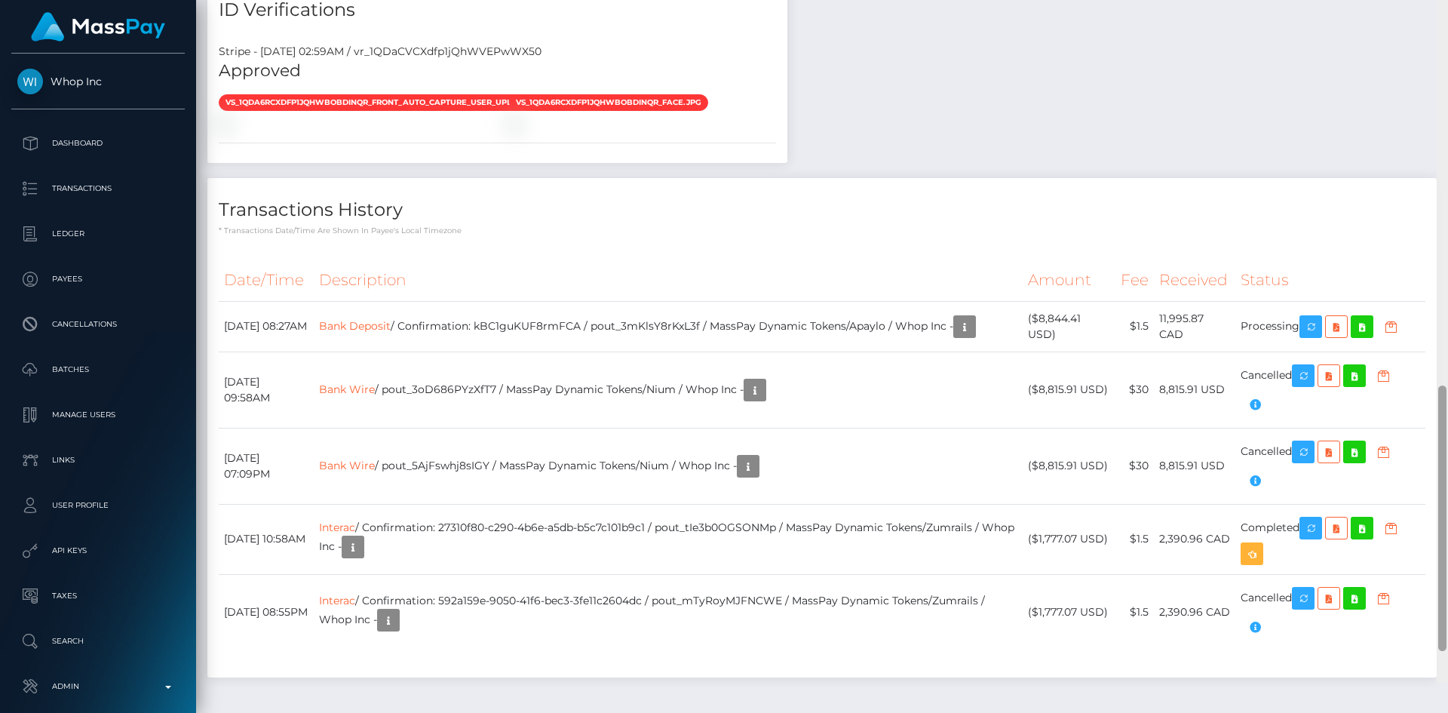
scroll to position [1146, 0]
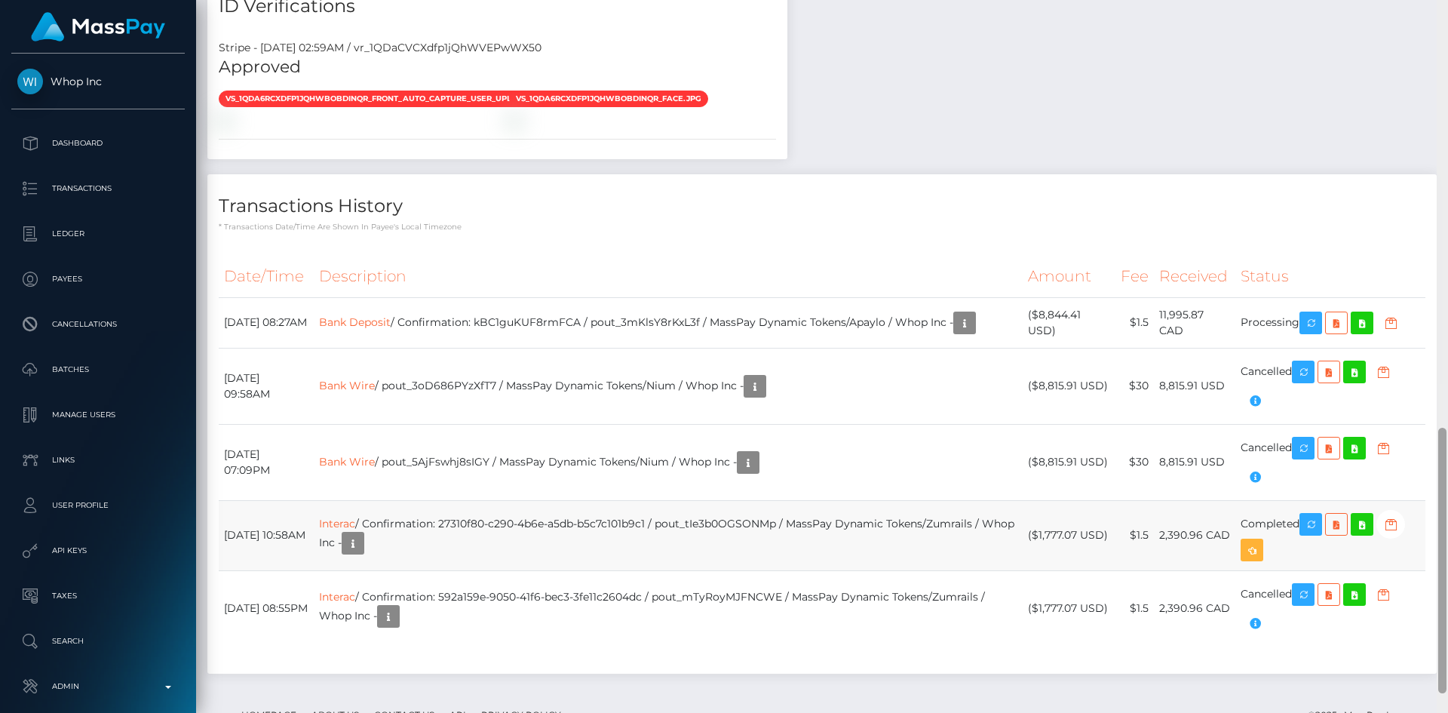
drag, startPoint x: 1443, startPoint y: 226, endPoint x: 1211, endPoint y: 548, distance: 397.1
click at [1440, 655] on div at bounding box center [1442, 561] width 8 height 266
click at [708, 322] on td "Bank Deposit / Confirmation: kBC1guKUF8rmFCA / pout_3mKlsY8rKxL3f / MassPay Dyn…" at bounding box center [668, 322] width 709 height 51
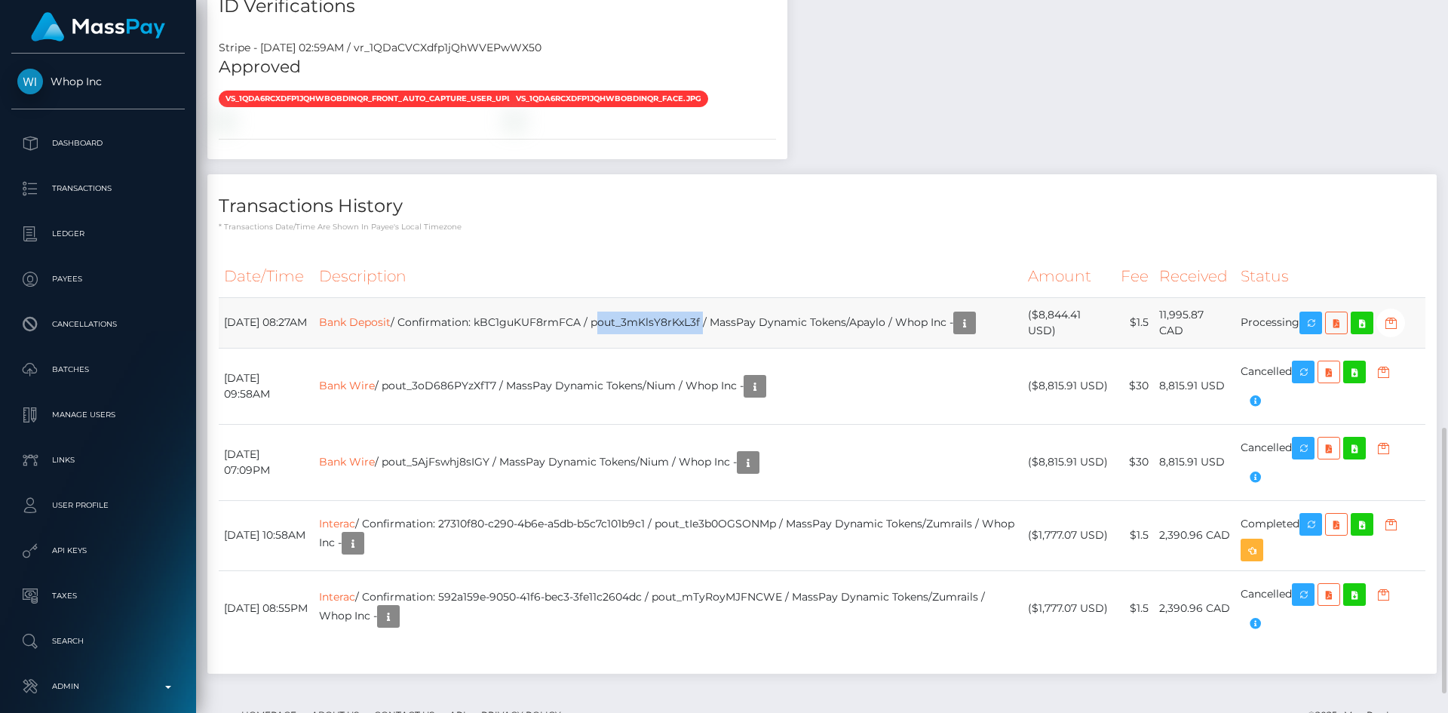
copy td "pout_3mKlsY8rKxL3f"
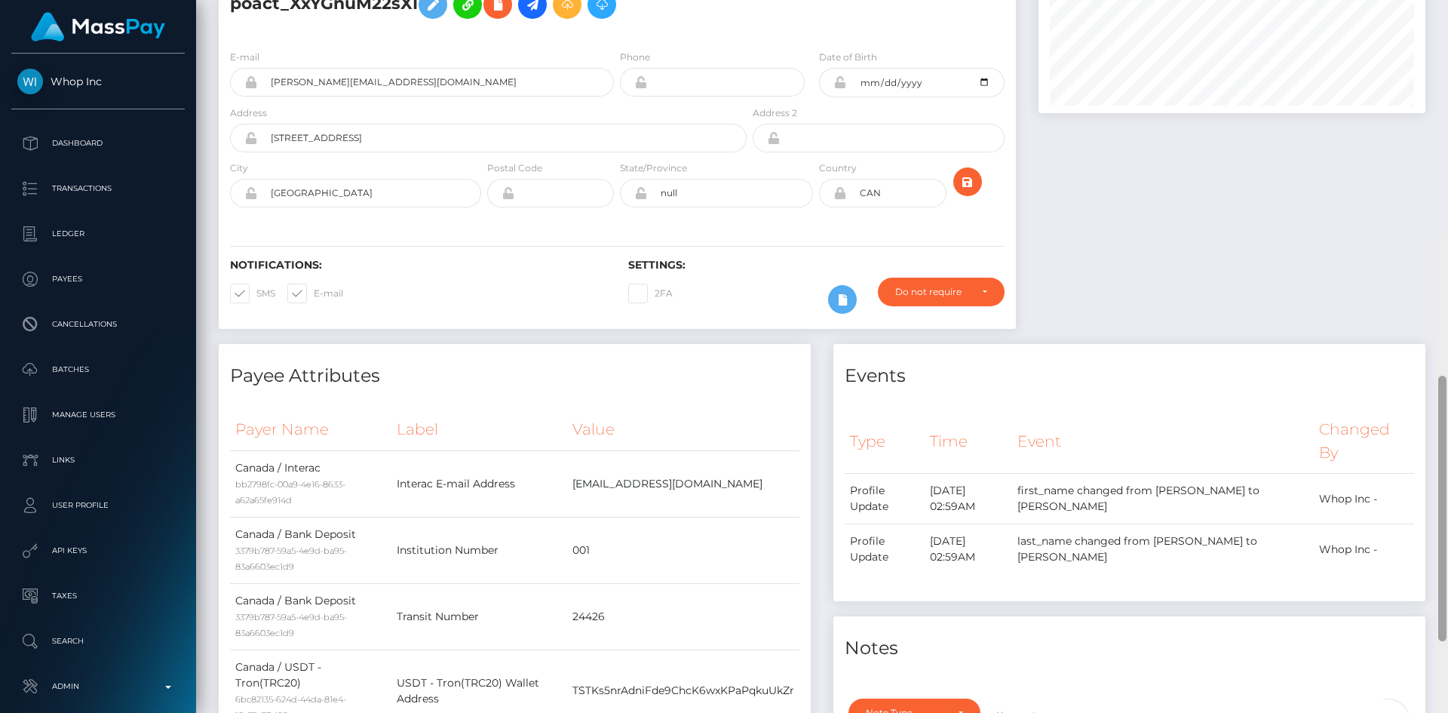
scroll to position [0, 0]
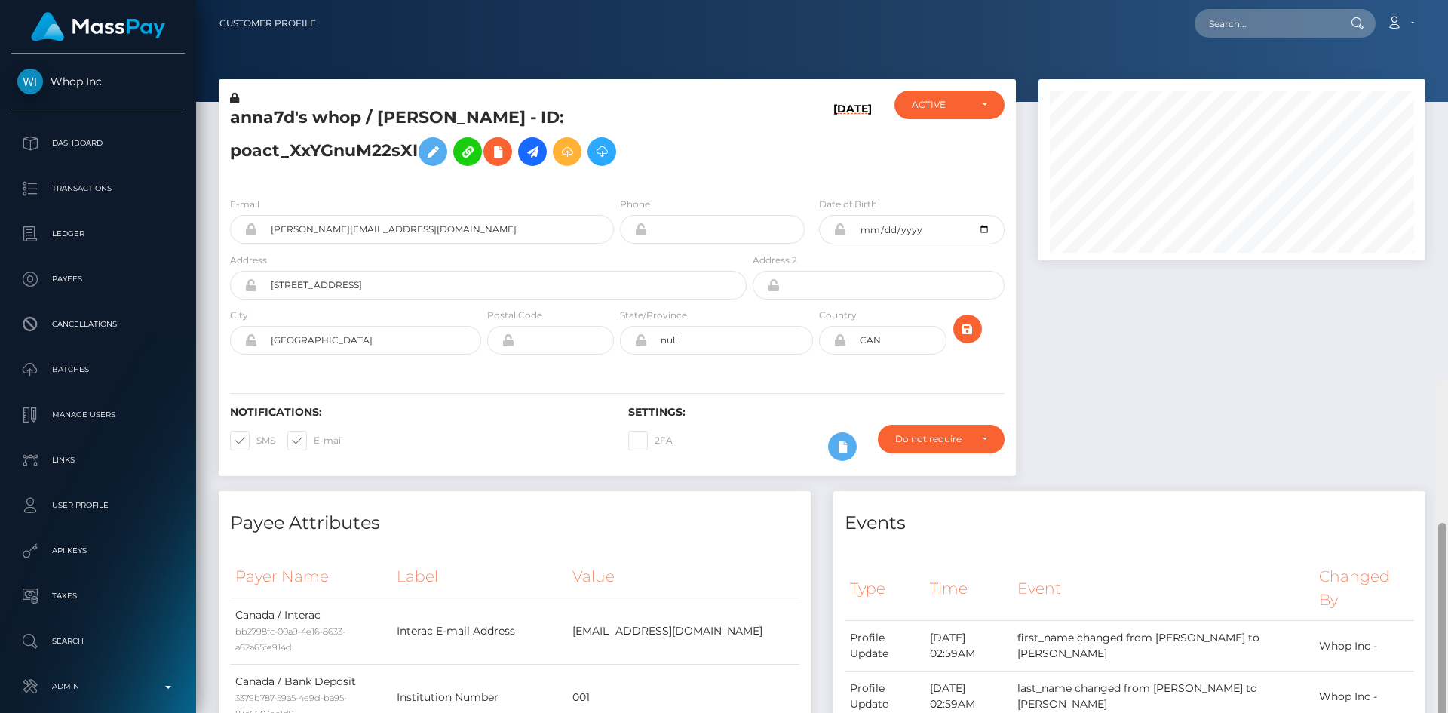
drag, startPoint x: 1438, startPoint y: 441, endPoint x: 1437, endPoint y: 0, distance: 441.2
click at [1438, 0] on div "Customer Profile Loading... Loading..." at bounding box center [822, 356] width 1252 height 713
click at [1280, 29] on input "text" at bounding box center [1266, 23] width 142 height 29
paste input "poact_JrA3kClVtbBO"
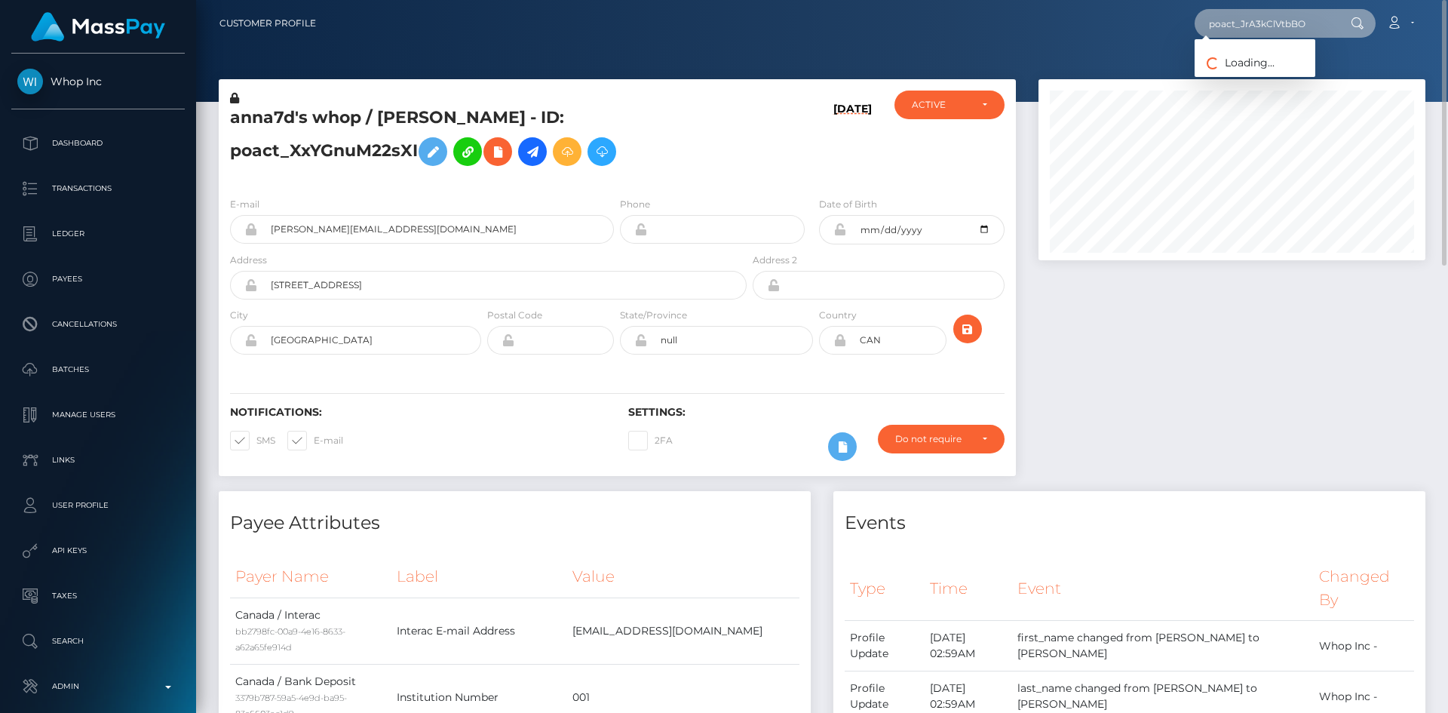
type input "poact_JrA3kClVtbBO"
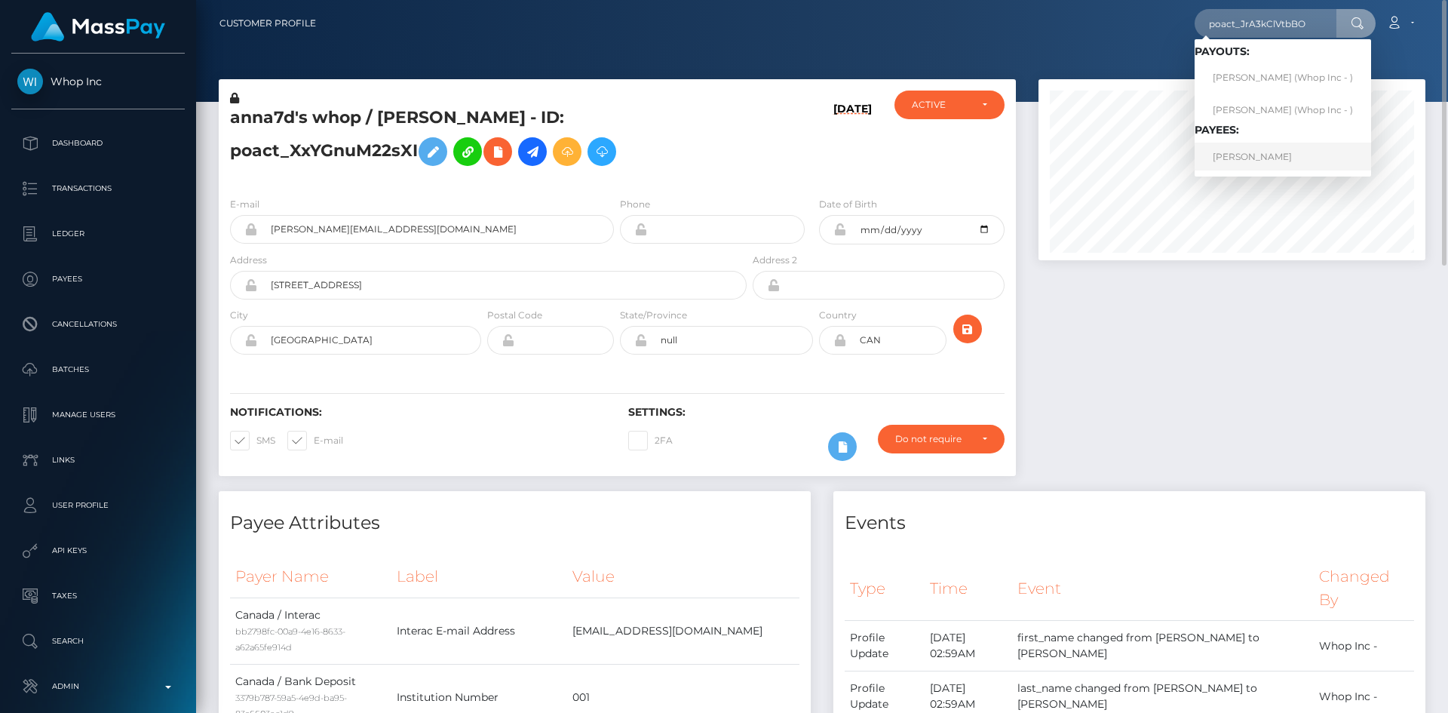
click at [1296, 155] on link "ISAAC SHIVAUGHN FORDE" at bounding box center [1283, 157] width 176 height 28
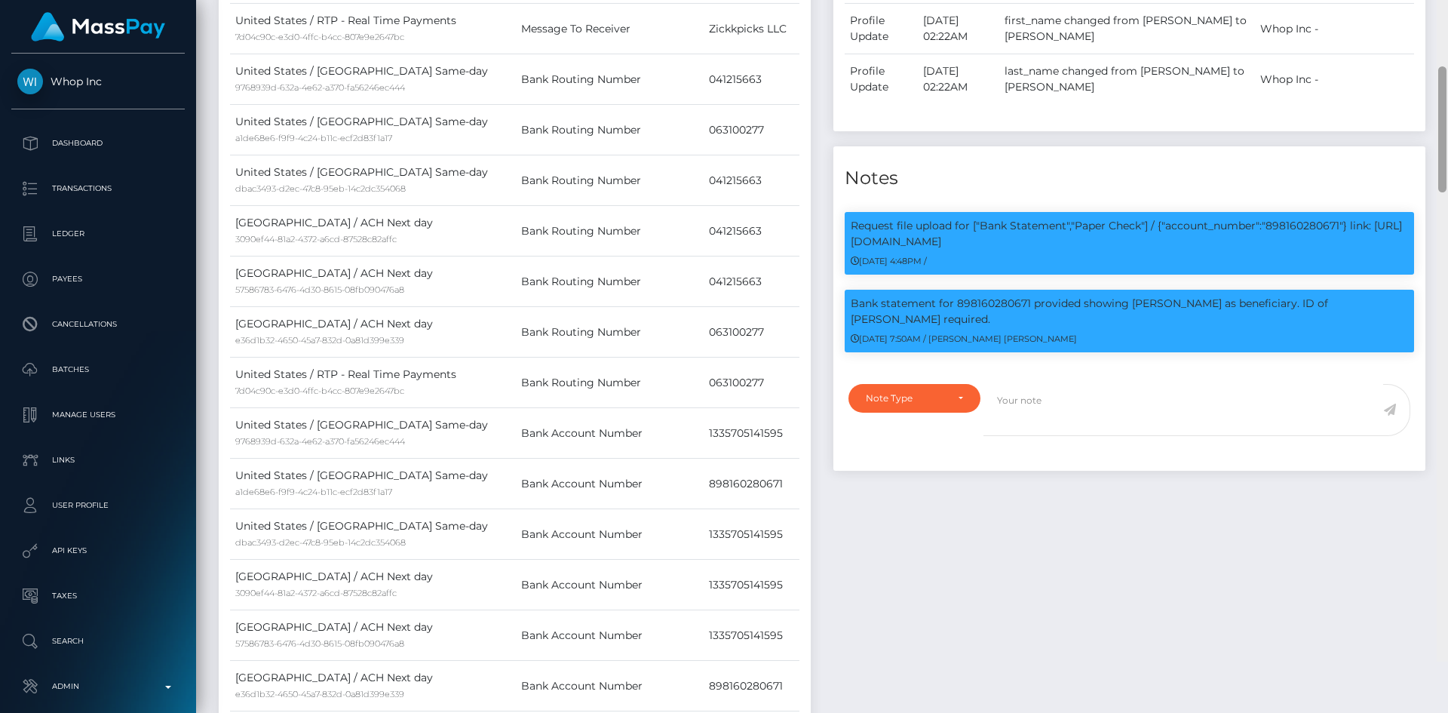
scroll to position [720, 0]
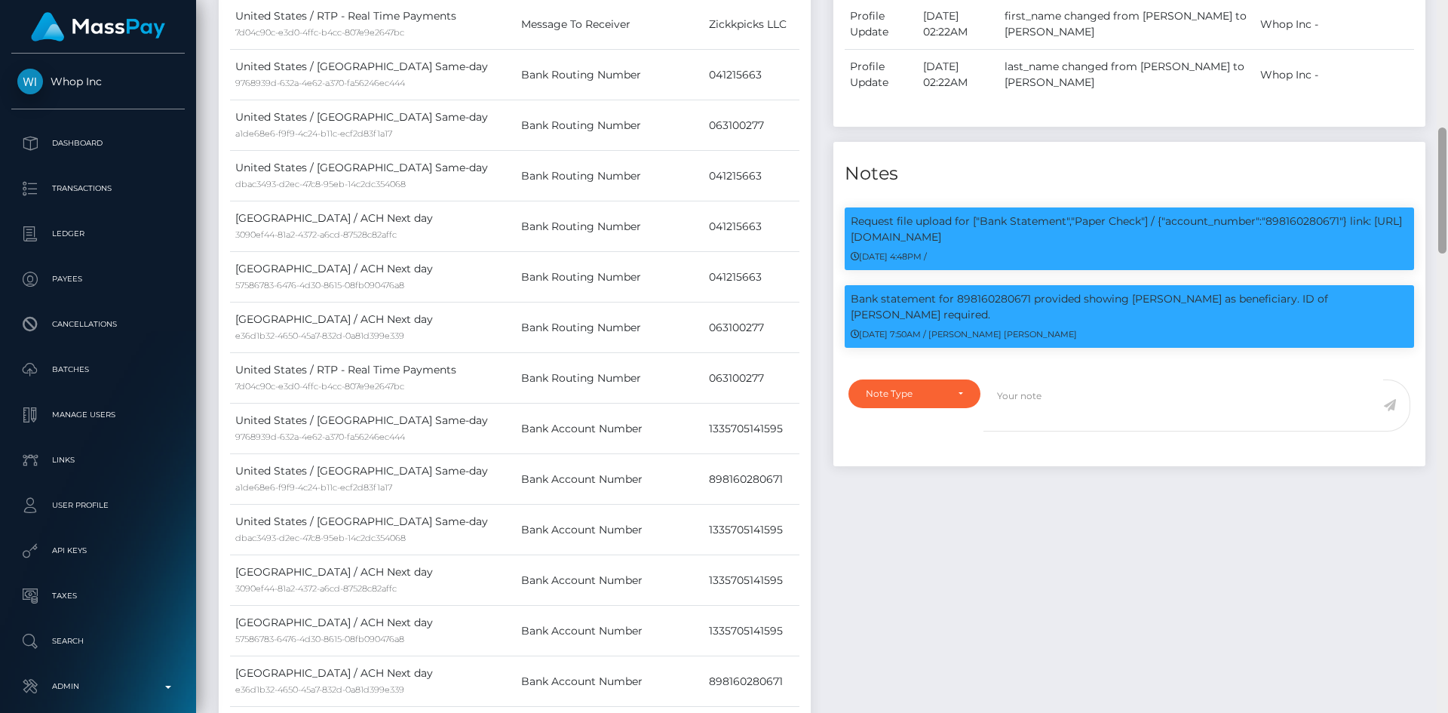
click at [1426, 190] on div "Customer Profile Loading... Loading..." at bounding box center [822, 356] width 1252 height 713
drag, startPoint x: 1296, startPoint y: 234, endPoint x: 1316, endPoint y: 248, distance: 24.9
click at [1316, 291] on p "Bank statement for 898160280671 provided showing [PERSON_NAME] as beneficiary. …" at bounding box center [1129, 307] width 557 height 32
copy p "ID of [PERSON_NAME] required."
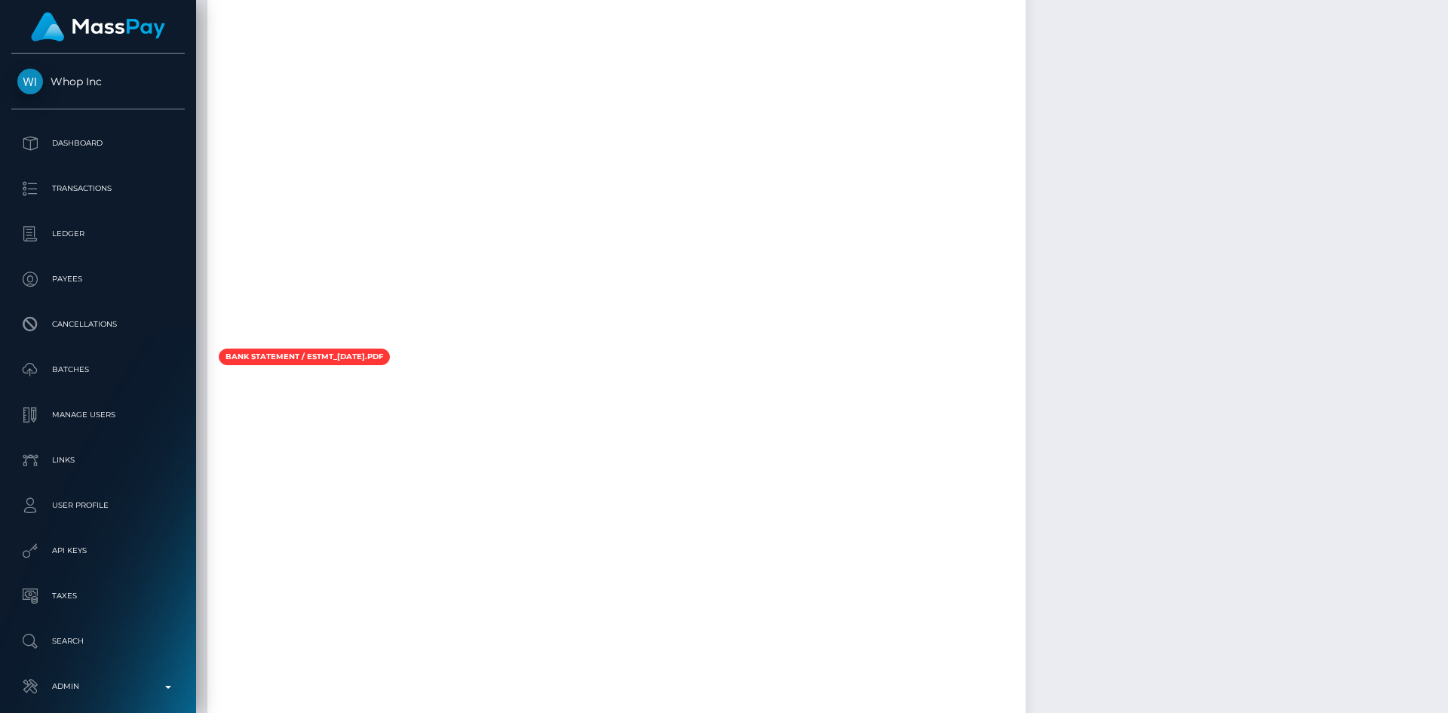
scroll to position [0, 0]
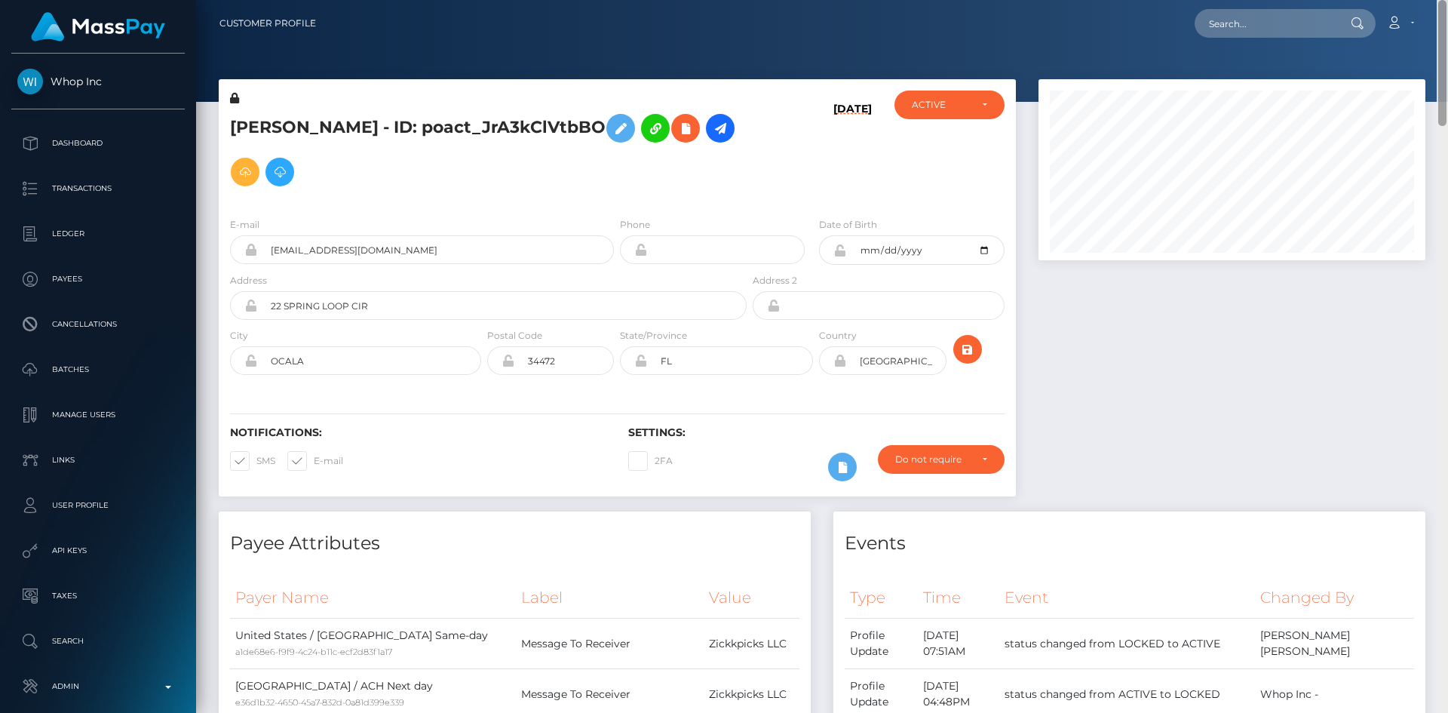
drag, startPoint x: 1444, startPoint y: 209, endPoint x: 1447, endPoint y: -66, distance: 274.6
click at [1447, 0] on html "Whop Inc Dashboard Transactions Ledger Payees Cancellations Links" at bounding box center [724, 356] width 1448 height 713
click at [677, 138] on icon at bounding box center [686, 128] width 18 height 19
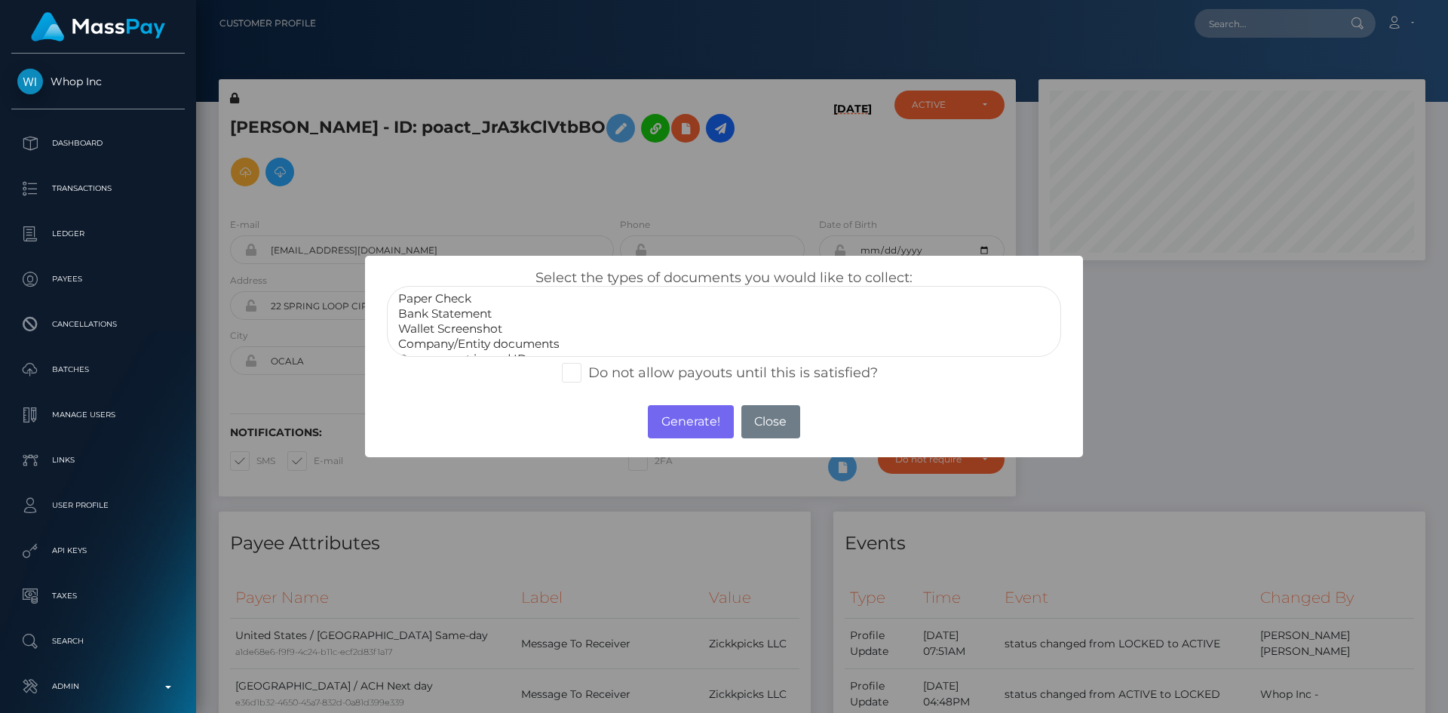
scroll to position [30, 0]
select select "Government issued ID"
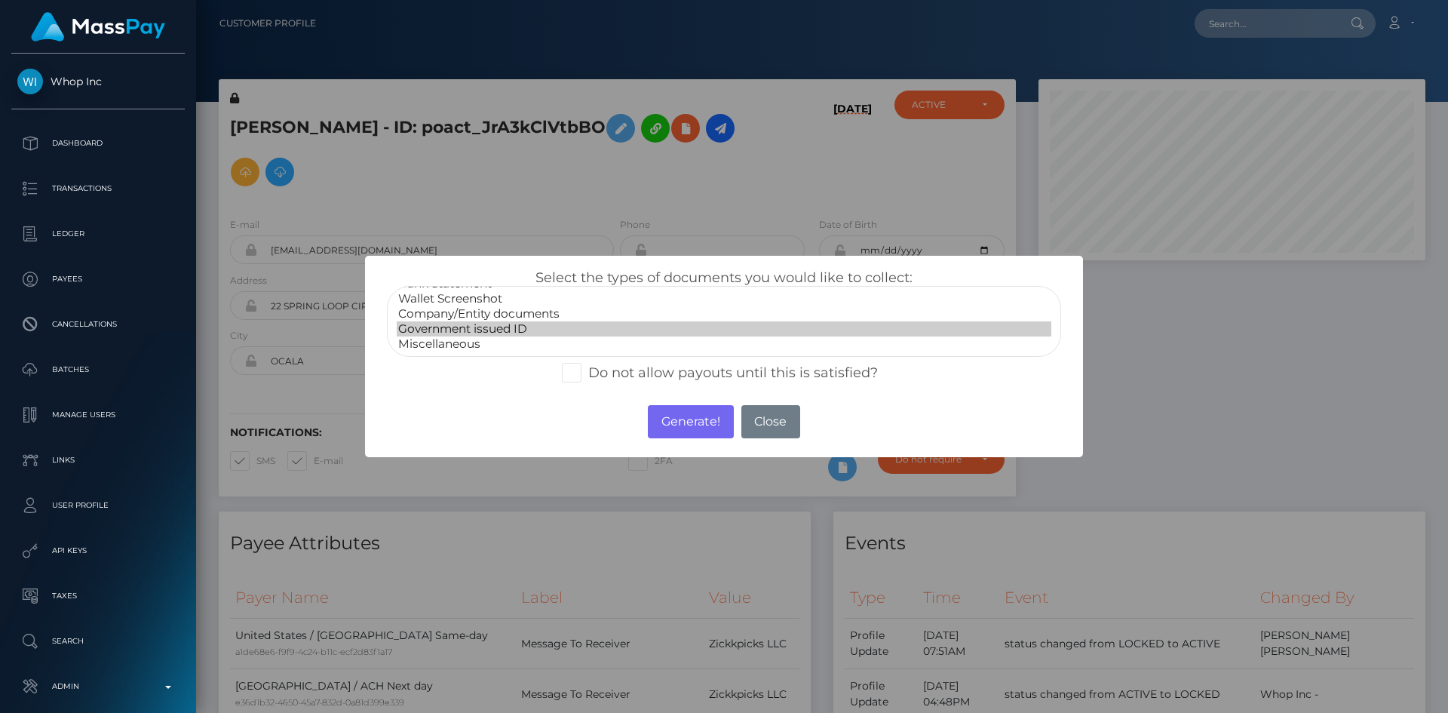
click at [526, 326] on option "Government issued ID" at bounding box center [724, 328] width 655 height 15
click at [689, 428] on button "Generate!" at bounding box center [690, 421] width 85 height 33
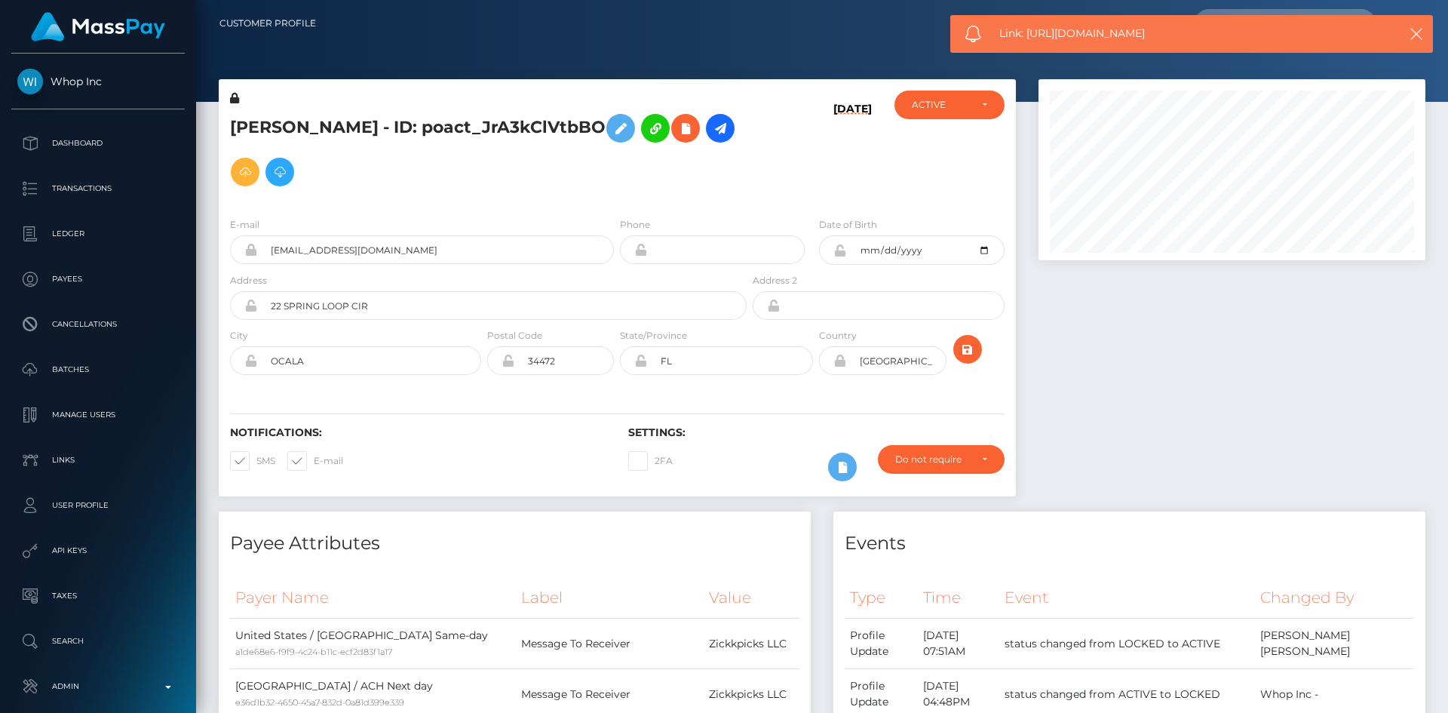
click at [1060, 31] on span "Link: https://l.maspay.io/lhjZK" at bounding box center [1185, 34] width 373 height 16
copy span "Link: https://l.maspay.io/lhjZK"
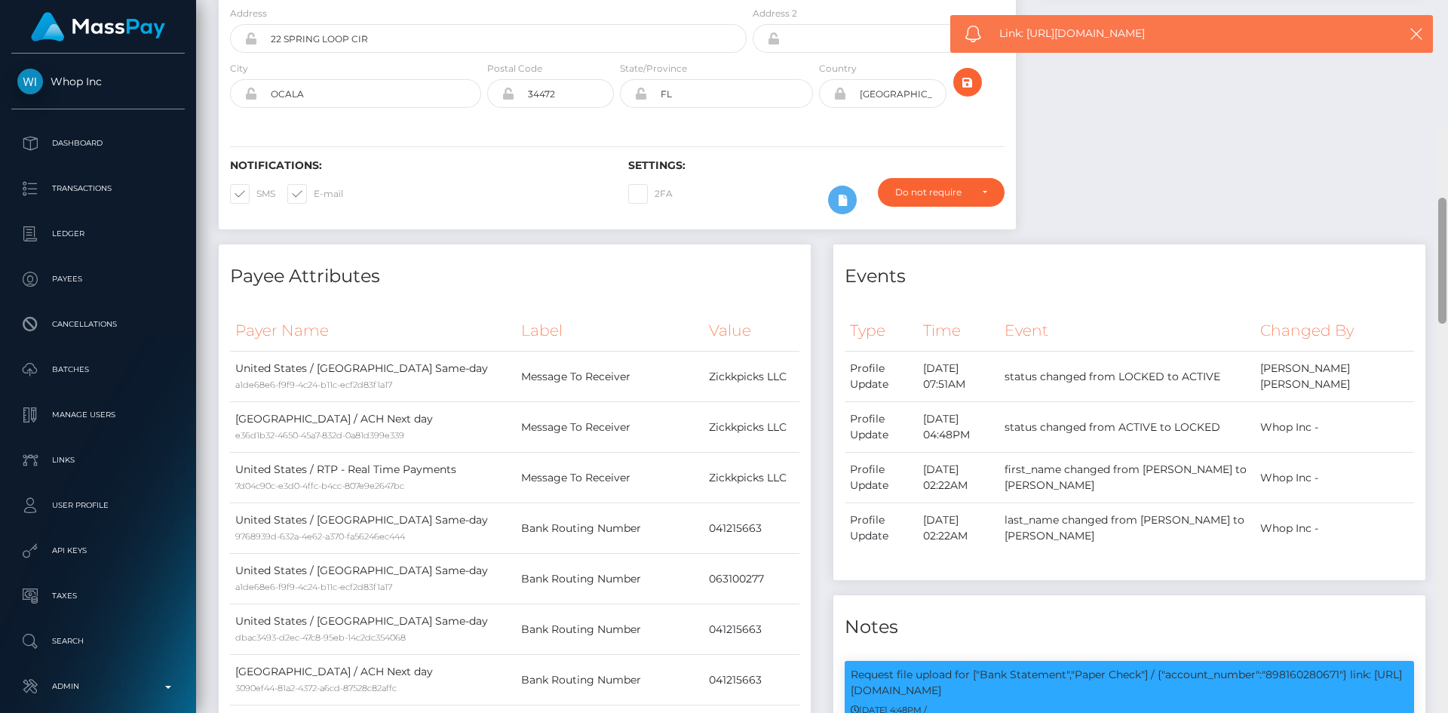
scroll to position [403, 0]
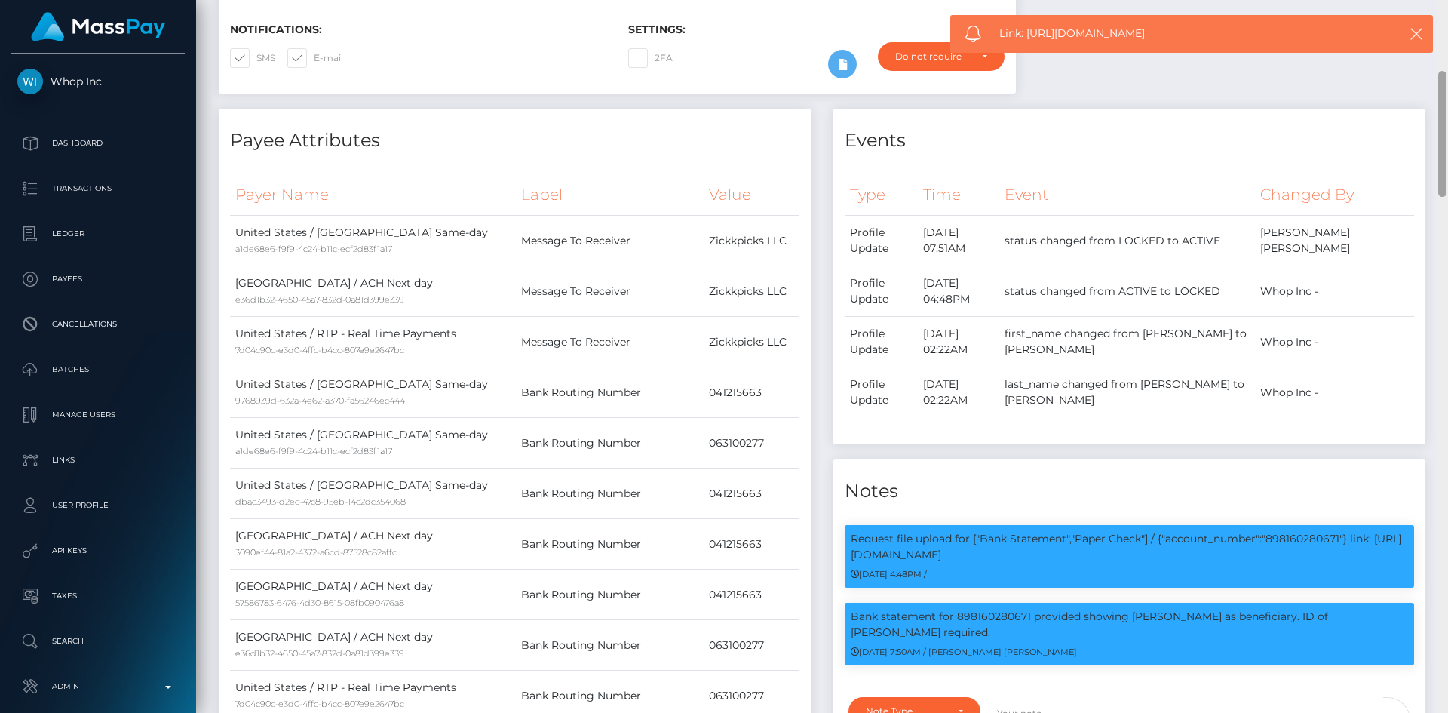
drag, startPoint x: 1444, startPoint y: 101, endPoint x: 1436, endPoint y: 173, distance: 72.1
click at [1436, 173] on div "Customer Profile Loading... Loading..." at bounding box center [822, 356] width 1252 height 713
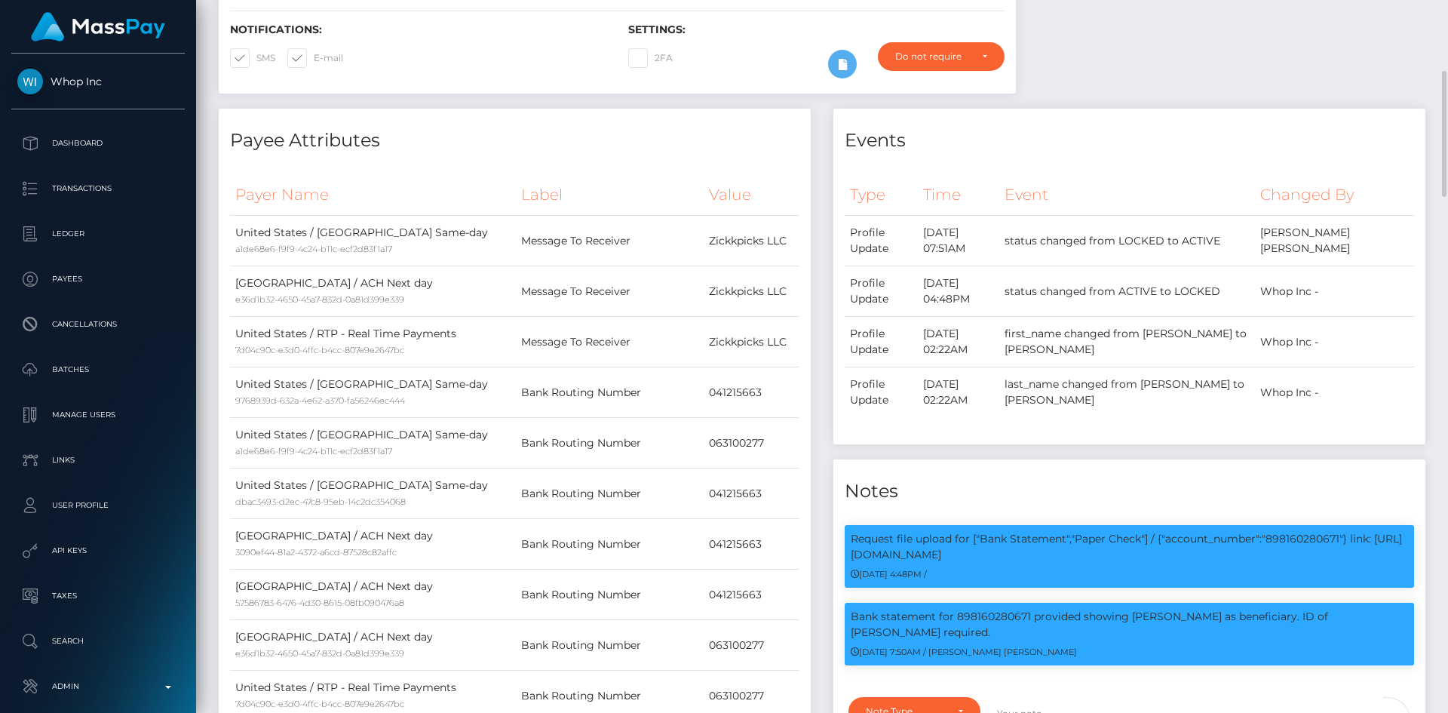
scroll to position [181, 388]
click at [1296, 531] on p "Request file upload for ["Bank Statement","Paper Check"] / {"account_number":"8…" at bounding box center [1129, 547] width 557 height 32
copy p "898160280671"
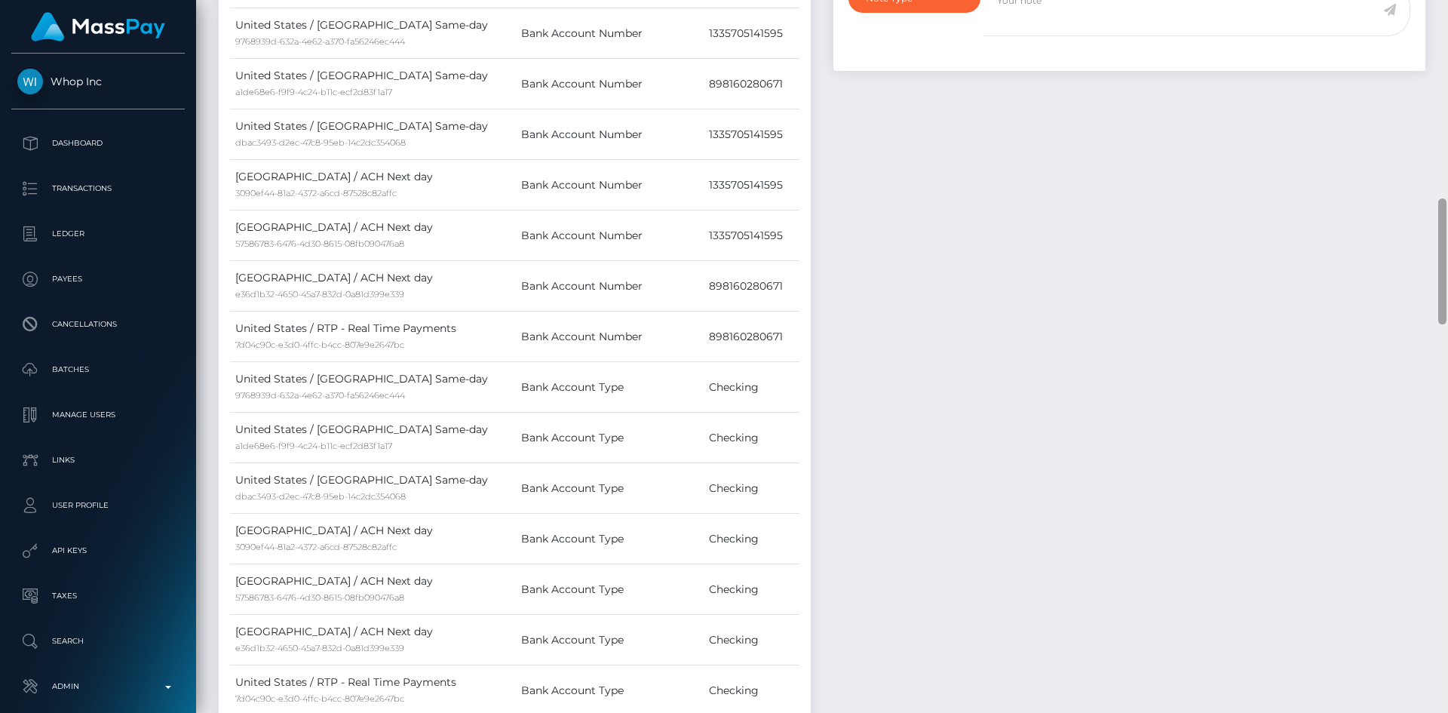
drag, startPoint x: 1447, startPoint y: 155, endPoint x: 1447, endPoint y: 122, distance: 32.4
click at [1447, 45] on div at bounding box center [1442, 356] width 11 height 713
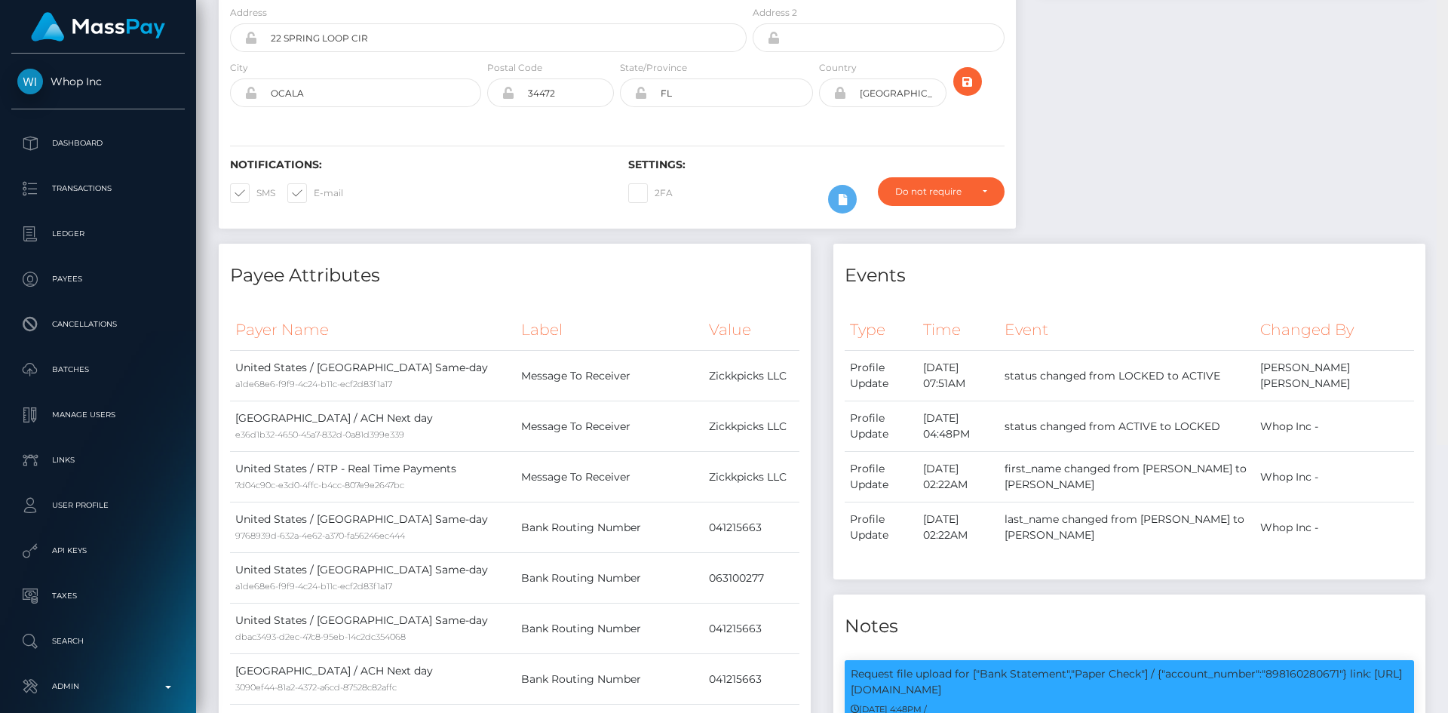
scroll to position [0, 0]
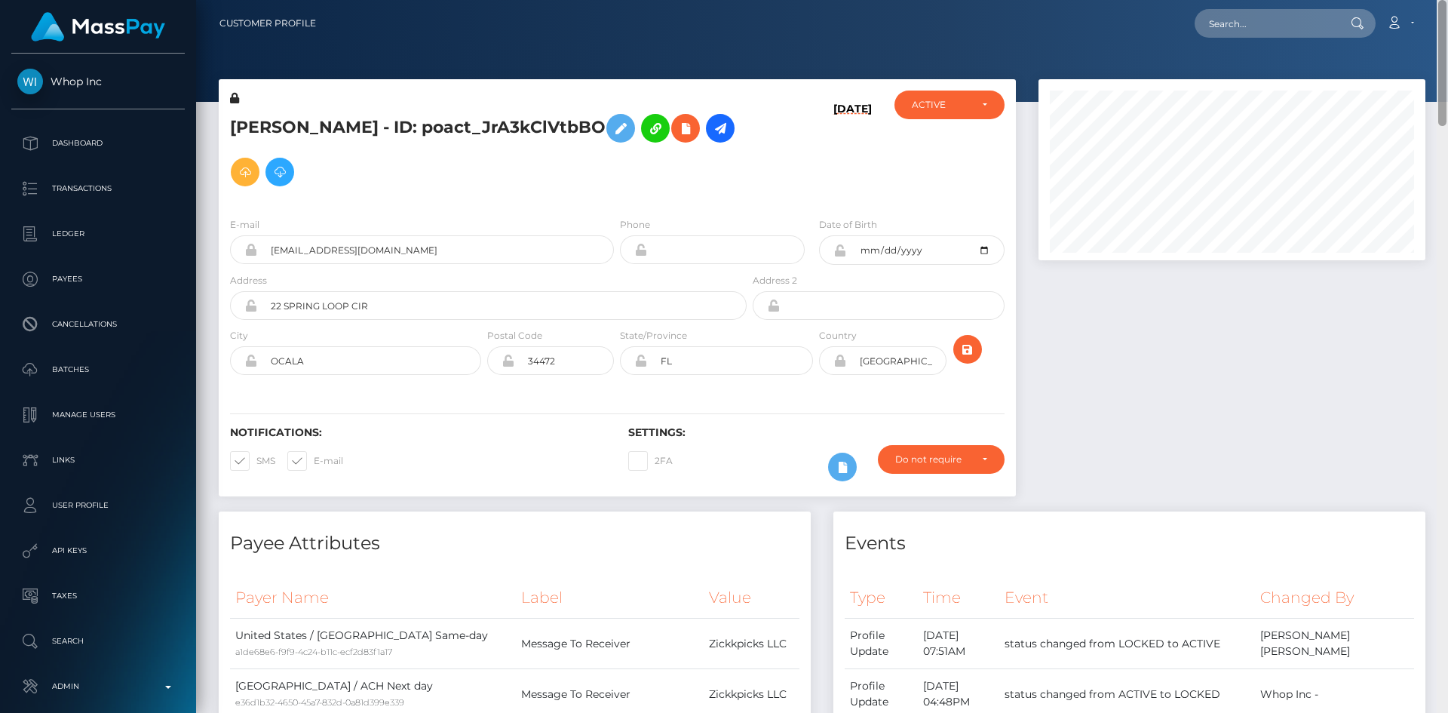
drag, startPoint x: 1444, startPoint y: 241, endPoint x: 1435, endPoint y: -44, distance: 284.5
click at [1435, 0] on html "Whop Inc Dashboard Transactions Ledger Payees Cancellations Links" at bounding box center [724, 356] width 1448 height 713
click at [1333, 17] on input "text" at bounding box center [1266, 23] width 142 height 29
paste input "poact_7d2fa2Q2apsP"
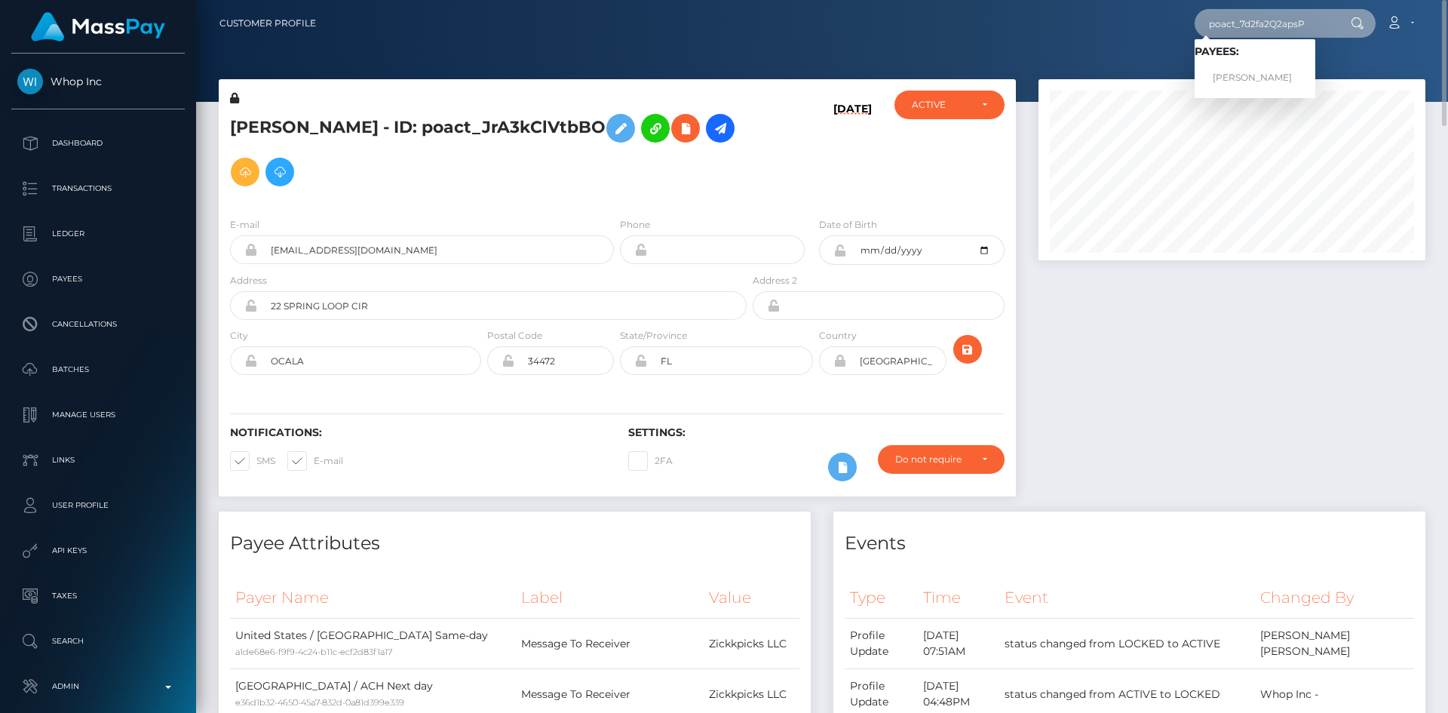
type input "poact_7d2fa2Q2apsP"
click at [1271, 80] on link "Sambodhan Pokhrel" at bounding box center [1255, 78] width 121 height 28
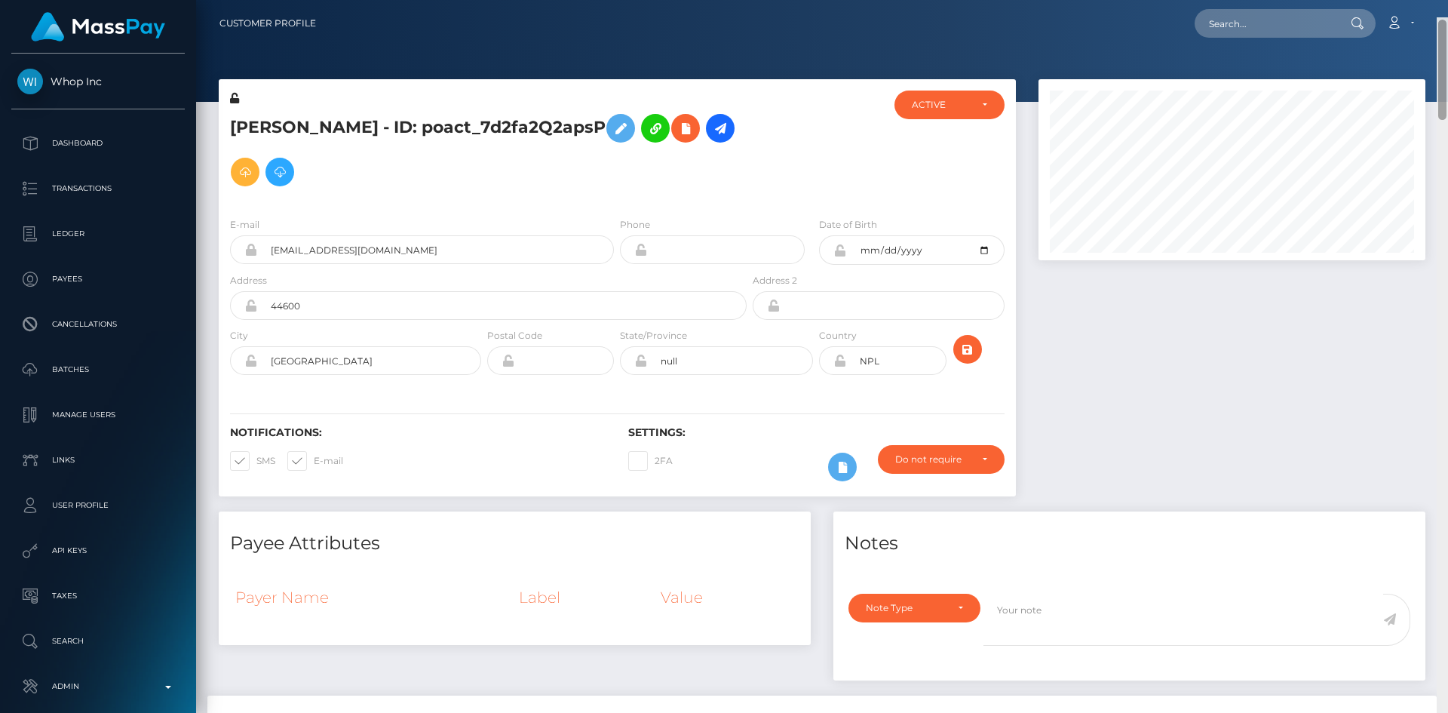
scroll to position [181, 388]
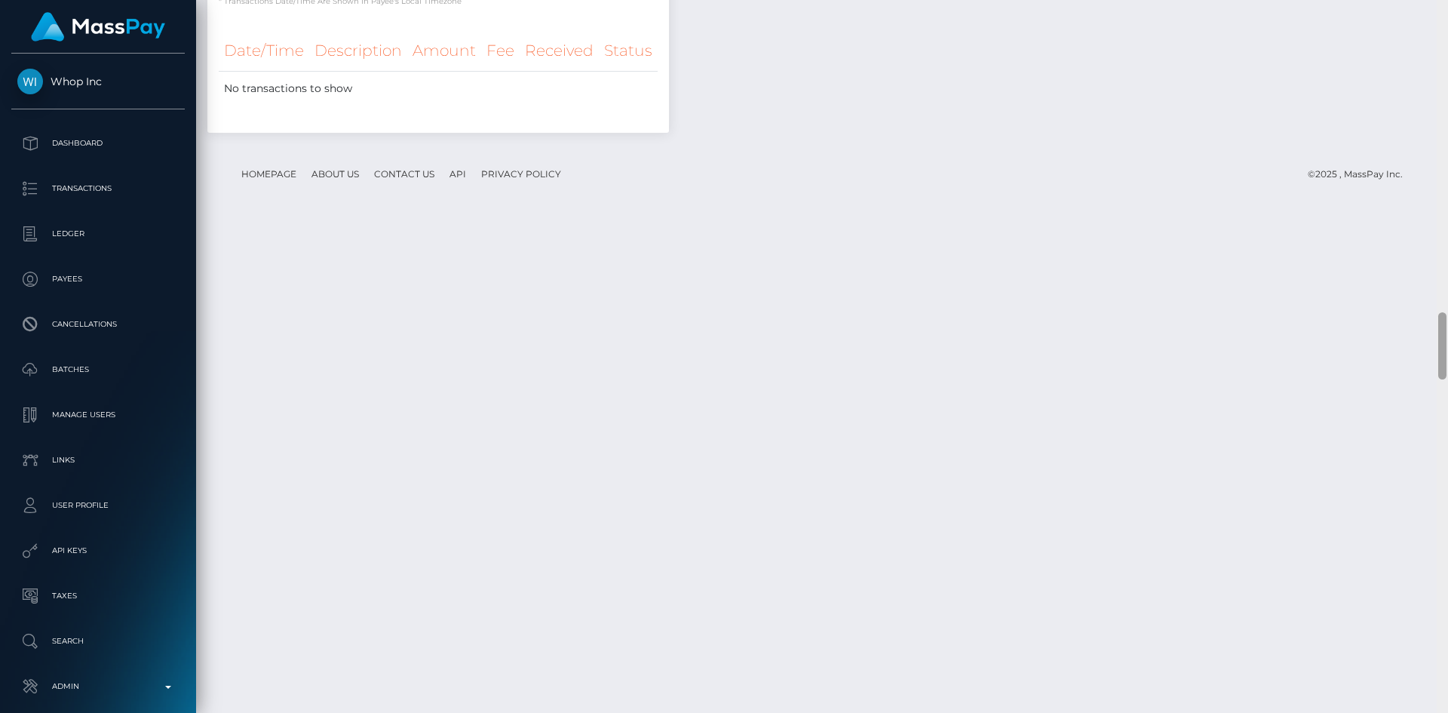
click at [1447, 712] on html "Whop Inc Dashboard Transactions Ledger Payees Cancellations Links" at bounding box center [724, 356] width 1448 height 713
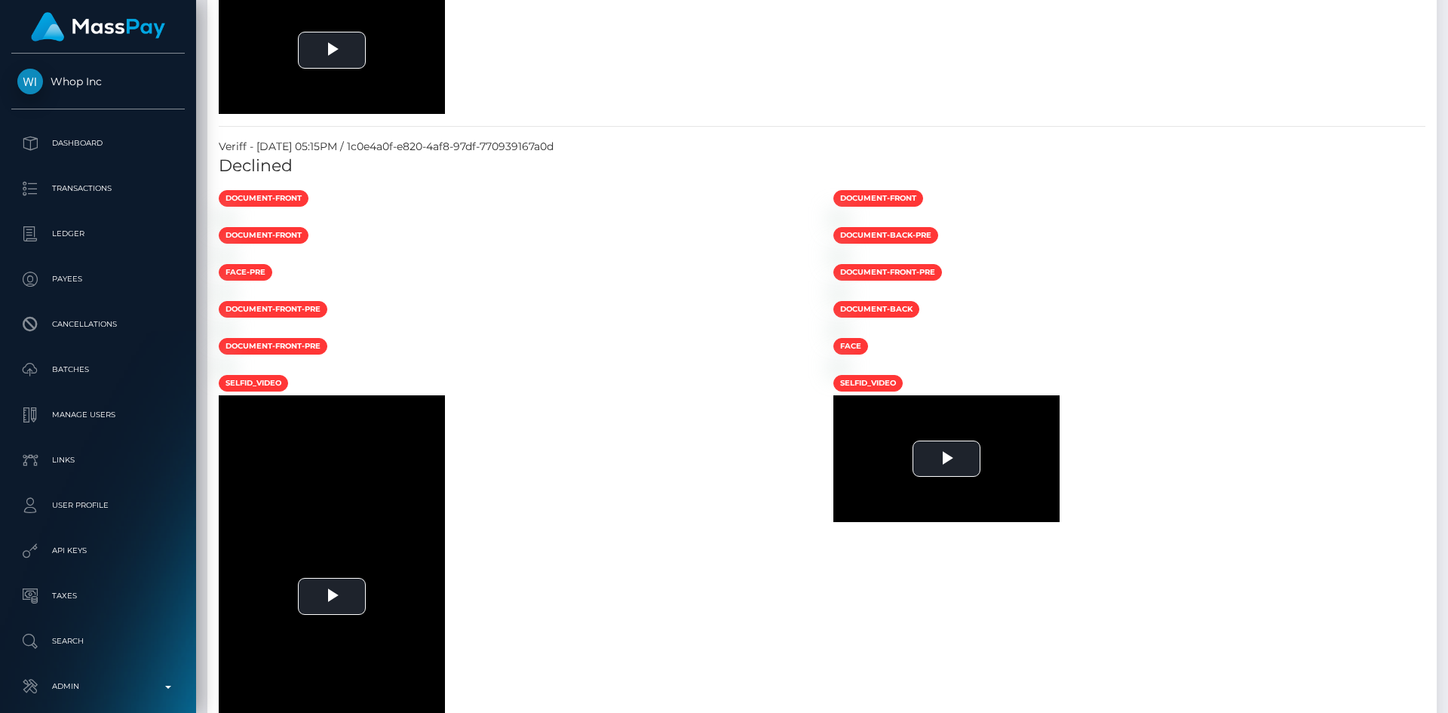
scroll to position [0, 0]
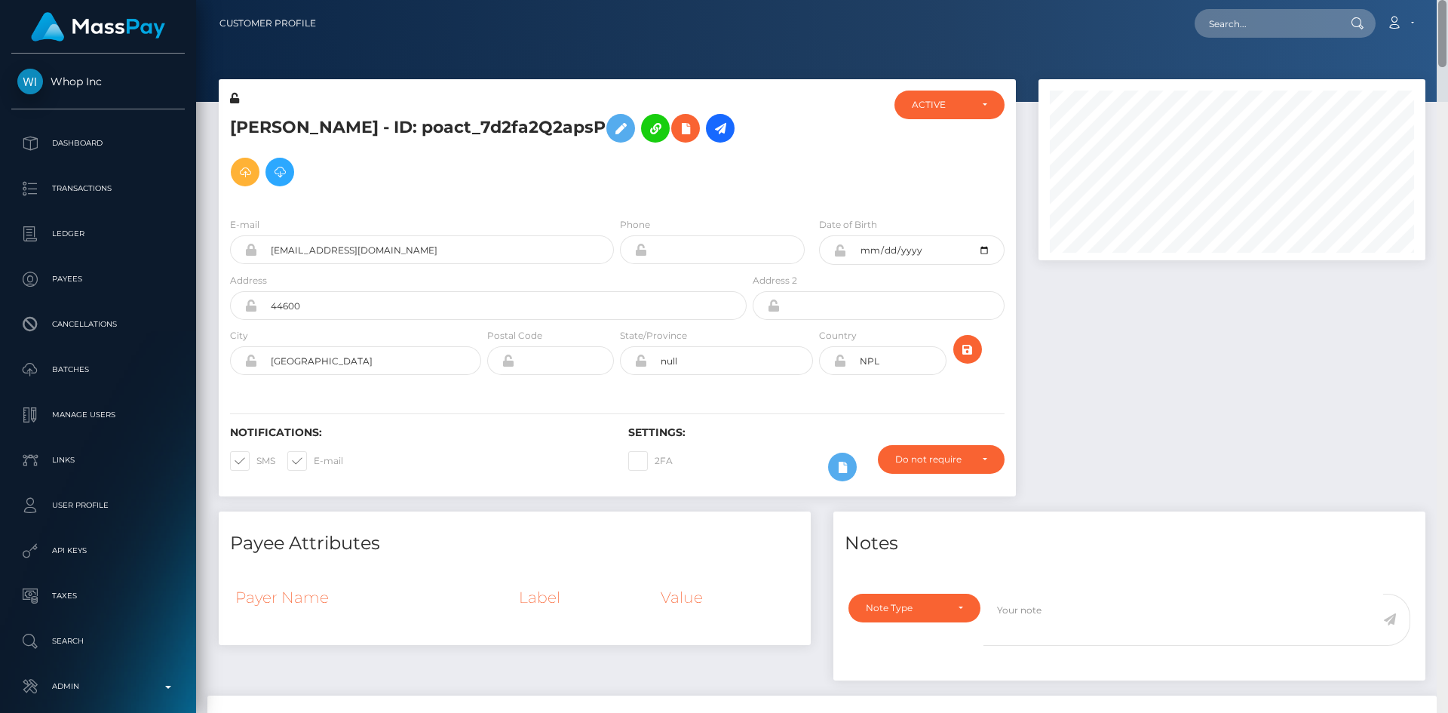
drag, startPoint x: 1442, startPoint y: 336, endPoint x: 1426, endPoint y: -66, distance: 401.6
click at [1426, 0] on html "Whop Inc Dashboard Transactions Ledger Payees Cancellations Links" at bounding box center [724, 356] width 1448 height 713
click at [1270, 29] on input "text" at bounding box center [1266, 23] width 142 height 29
paste input "MSPd02886492682eca"
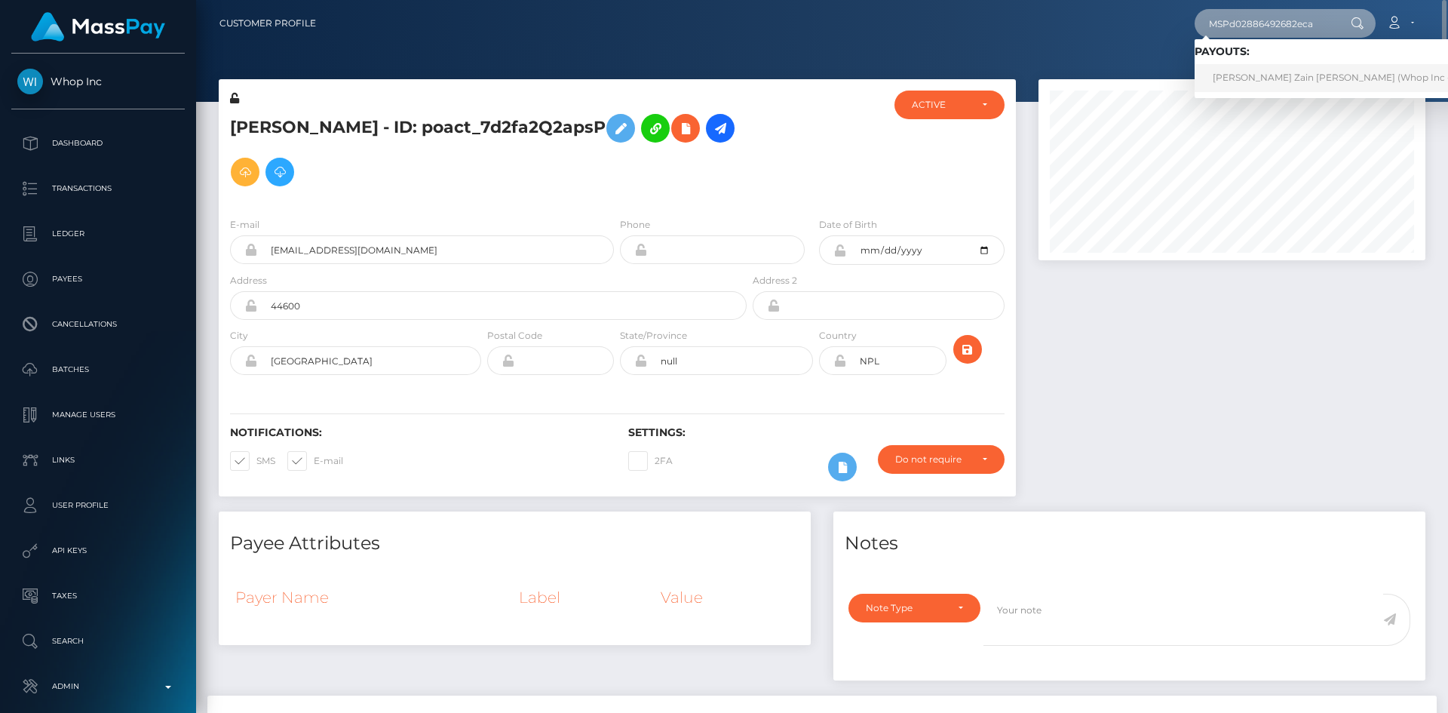
type input "MSPd02886492682eca"
click at [1294, 71] on link "Rana Muhammad Zain Zahid (Whop Inc - )" at bounding box center [1335, 78] width 280 height 28
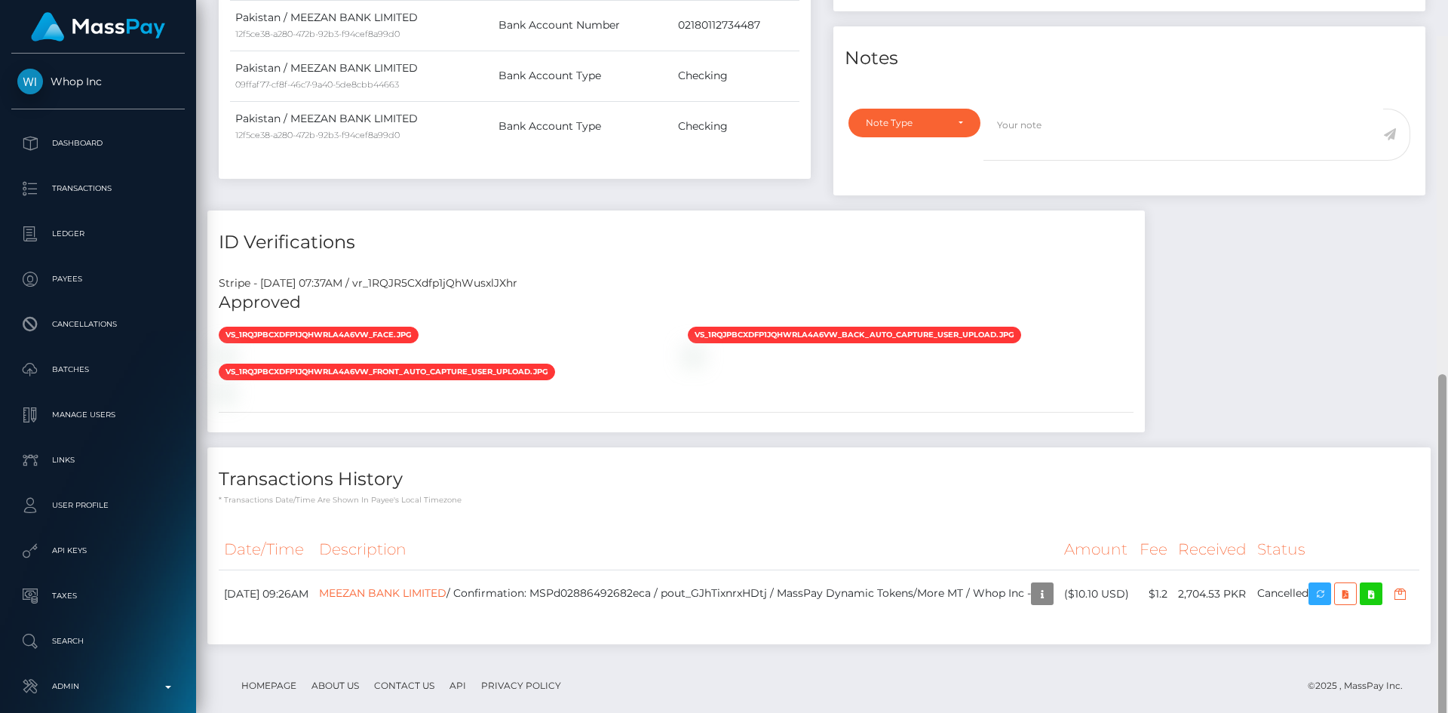
scroll to position [731, 0]
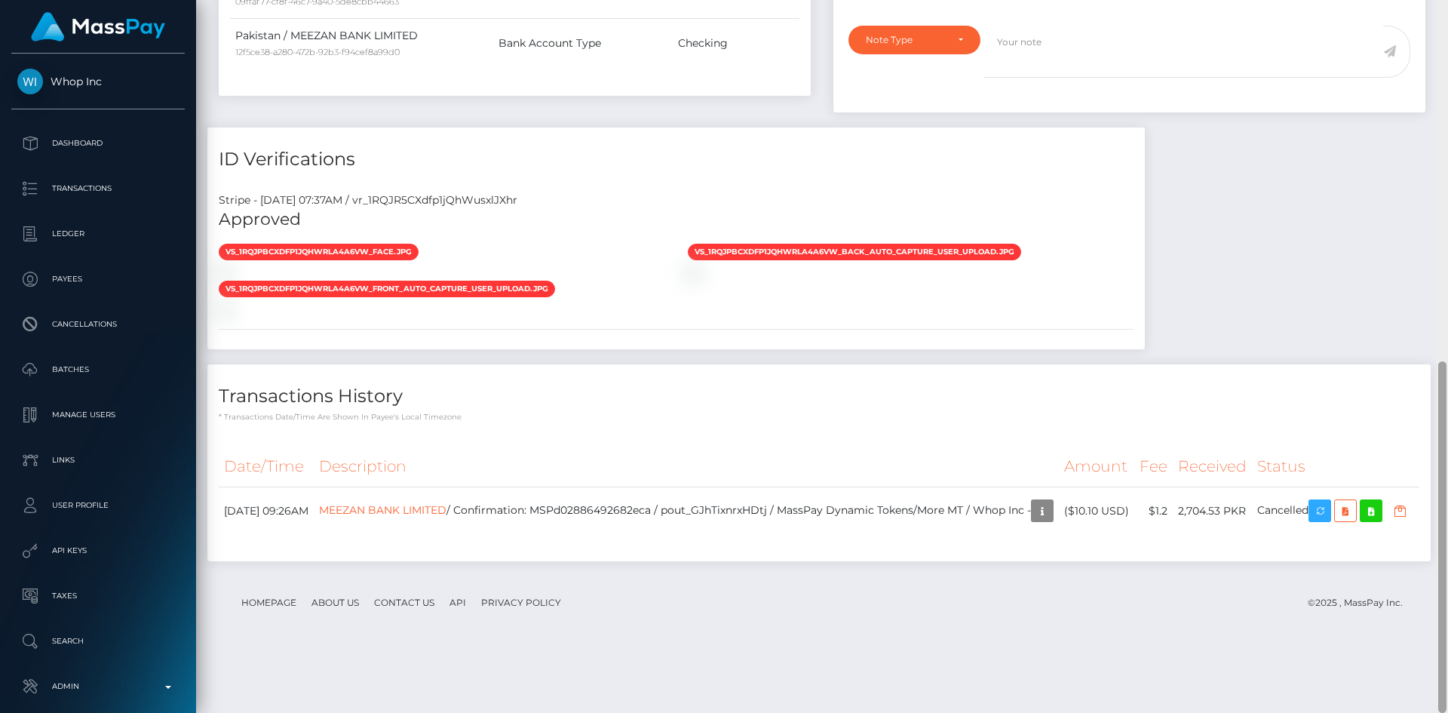
drag, startPoint x: 1441, startPoint y: 126, endPoint x: 1445, endPoint y: 530, distance: 404.3
click at [1445, 530] on div at bounding box center [1442, 536] width 8 height 351
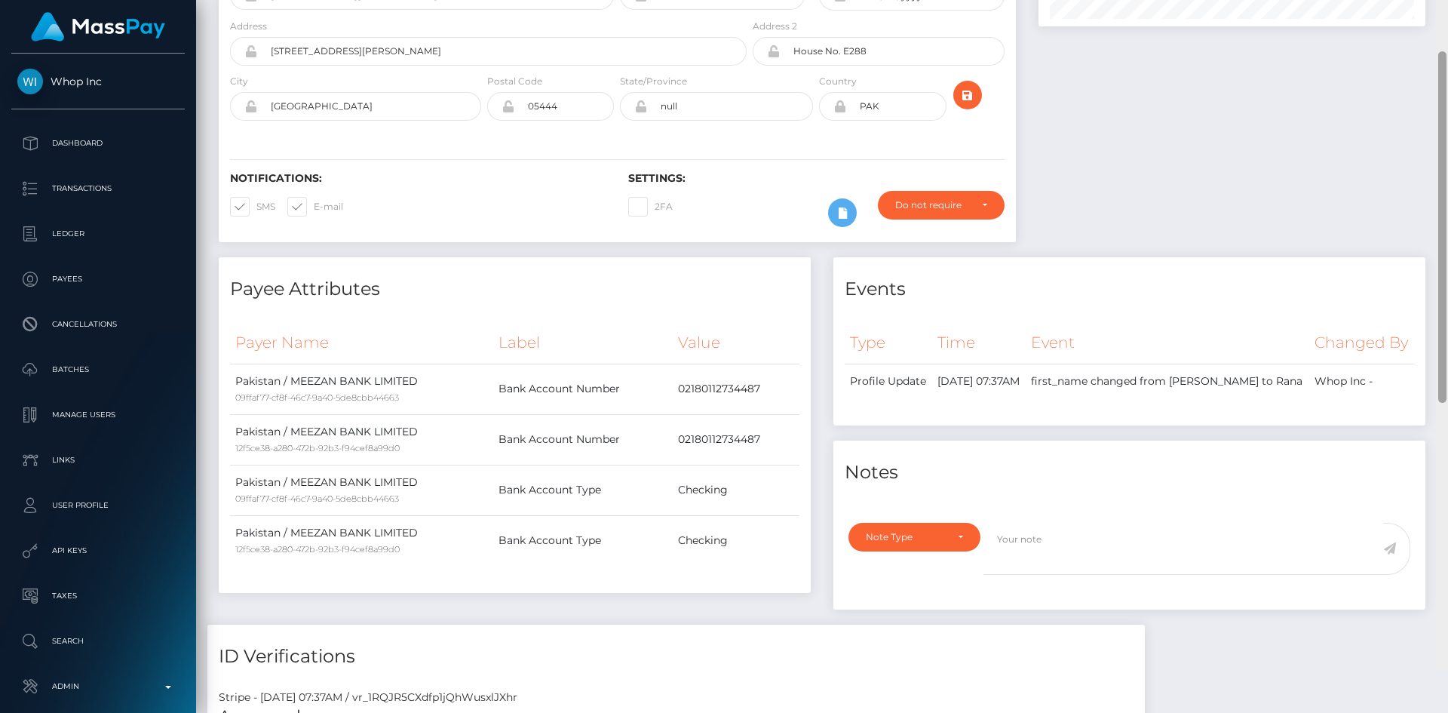
scroll to position [0, 0]
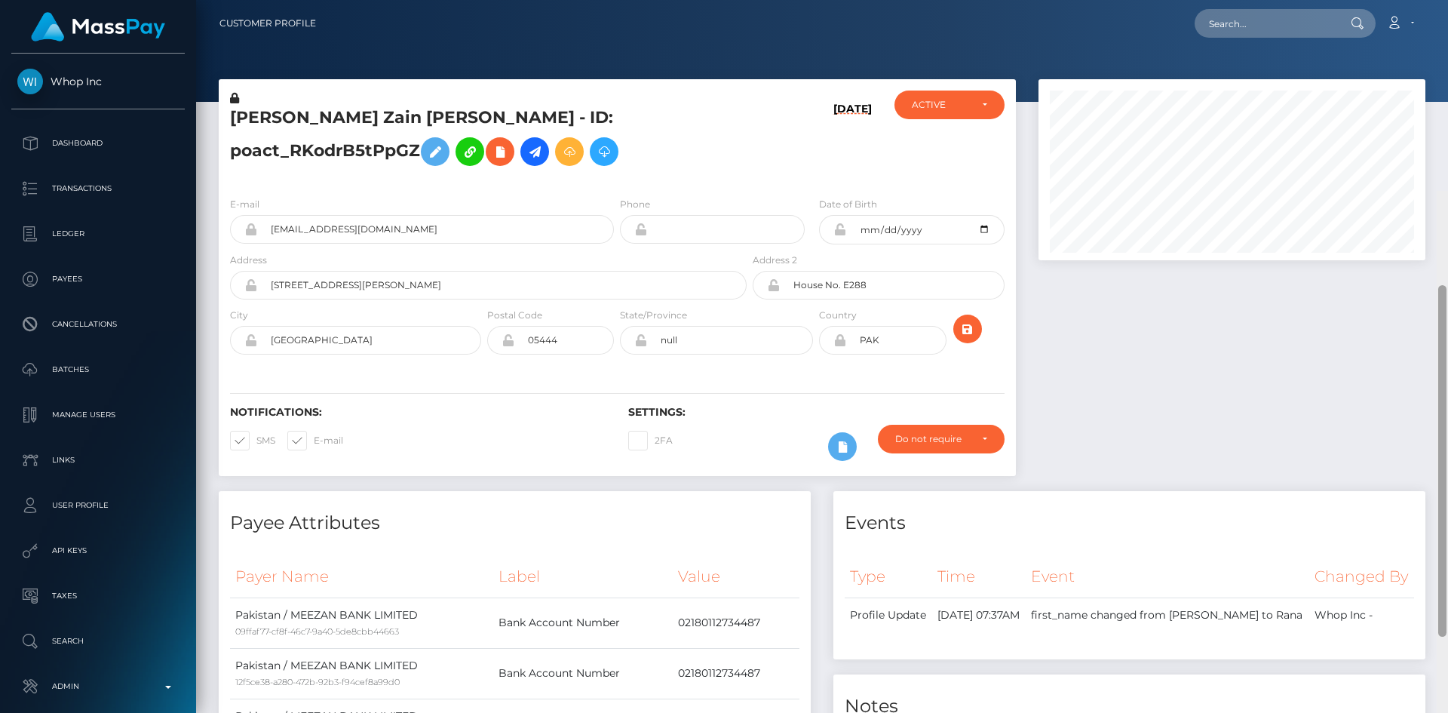
drag, startPoint x: 1444, startPoint y: 510, endPoint x: 1443, endPoint y: 119, distance: 390.7
click at [1444, 285] on div at bounding box center [1442, 460] width 8 height 351
click at [491, 152] on icon at bounding box center [500, 152] width 18 height 19
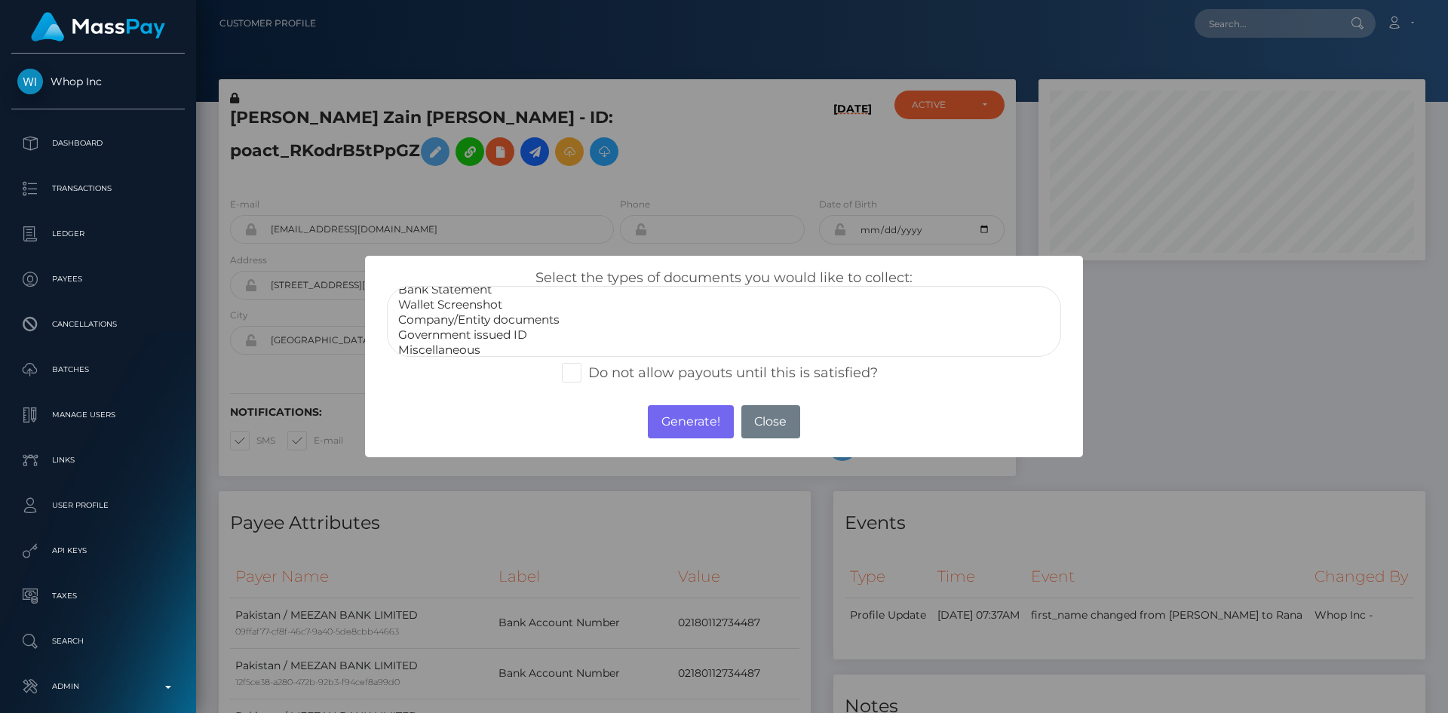
scroll to position [30, 0]
select select "Government issued ID"
click at [567, 333] on option "Government issued ID" at bounding box center [724, 328] width 655 height 15
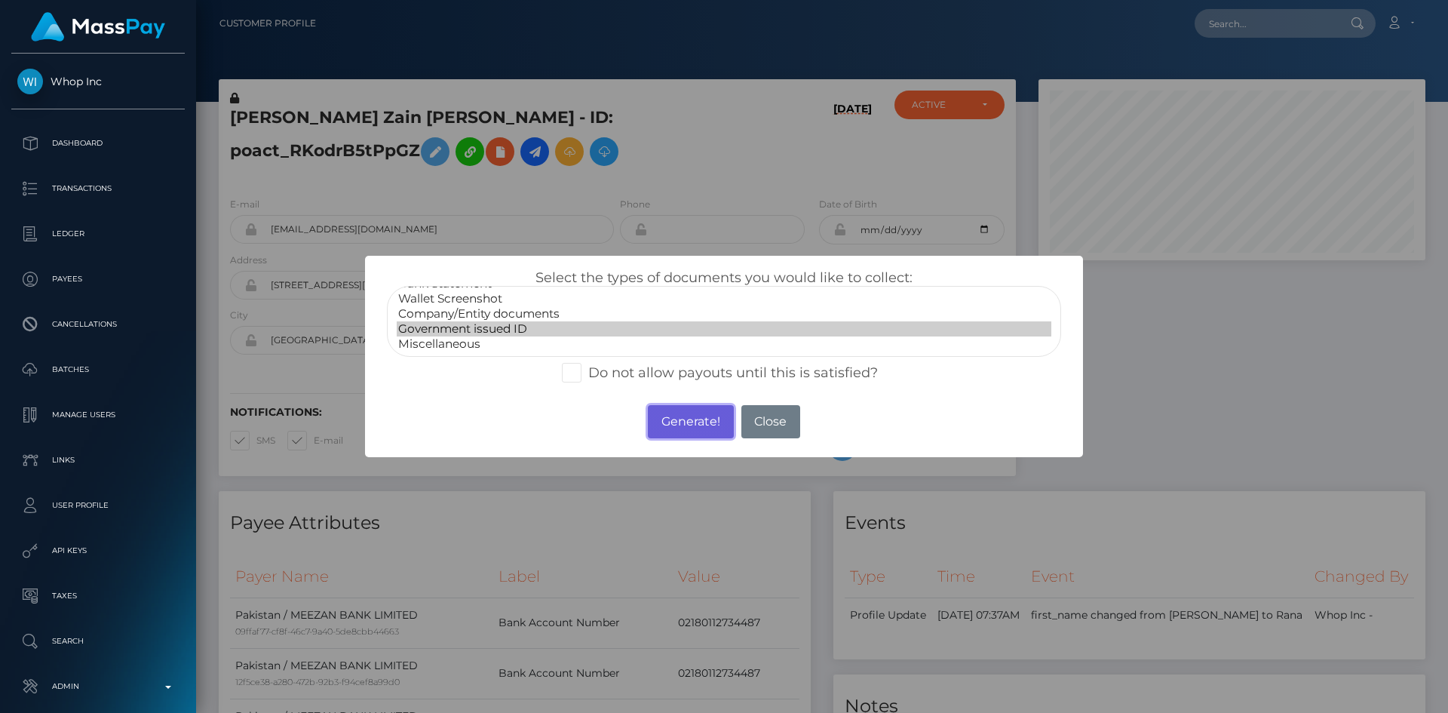
click at [708, 424] on button "Generate!" at bounding box center [690, 421] width 85 height 33
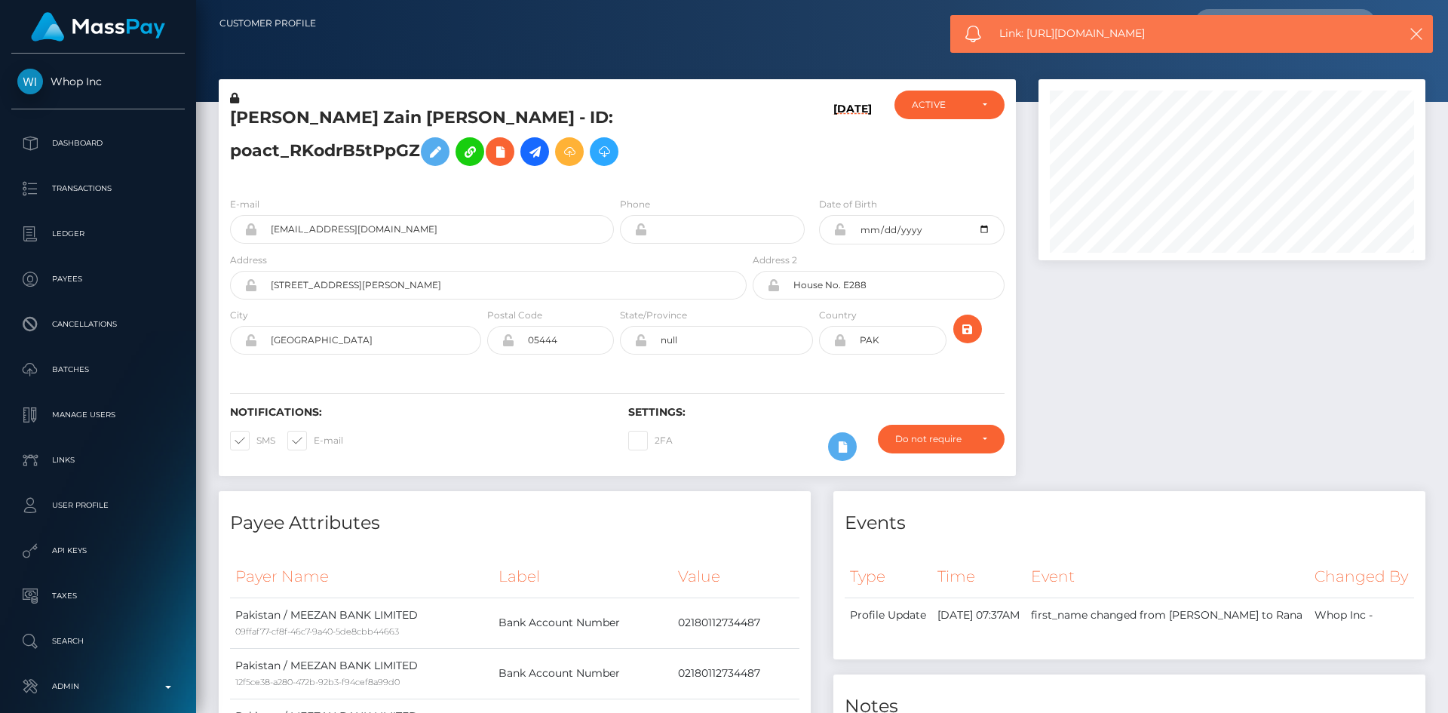
click at [1057, 35] on span "Link: https://l.maspay.io/ahjVt" at bounding box center [1185, 34] width 373 height 16
copy span "Link: https://l.maspay.io/ahjVt"
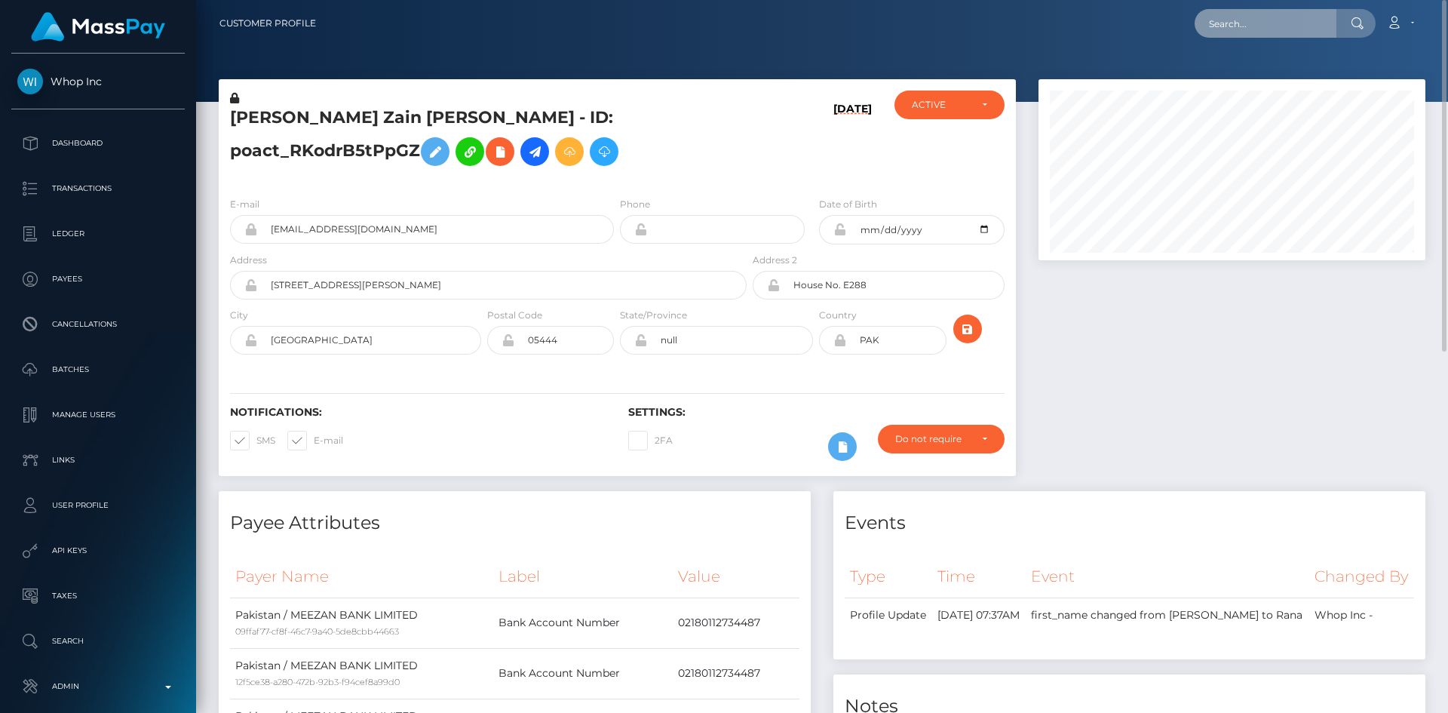
click at [1273, 27] on input "text" at bounding box center [1266, 23] width 142 height 29
paste input "MSPbea221356d57526"
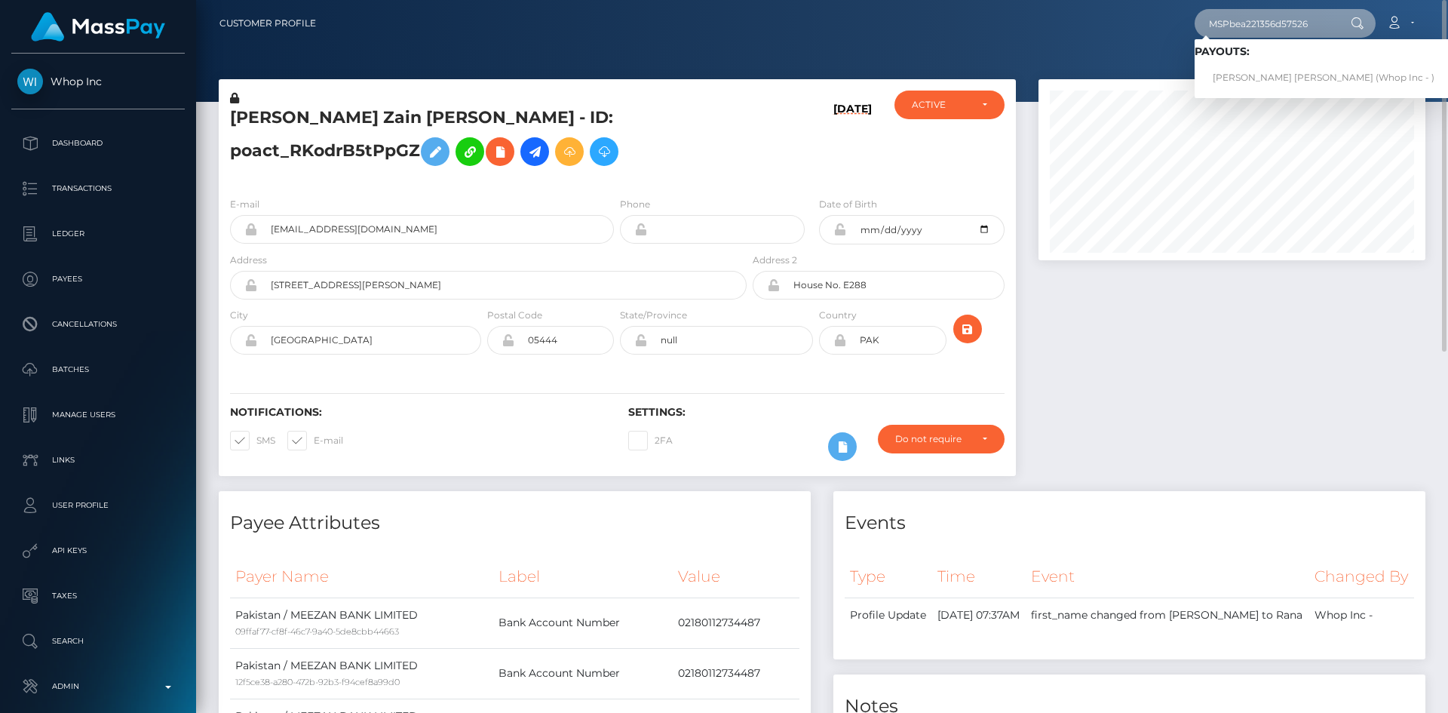
type input "MSPbea221356d57526"
click at [1253, 83] on link "PREM SINGH SINGH (Whop Inc - )" at bounding box center [1324, 78] width 258 height 28
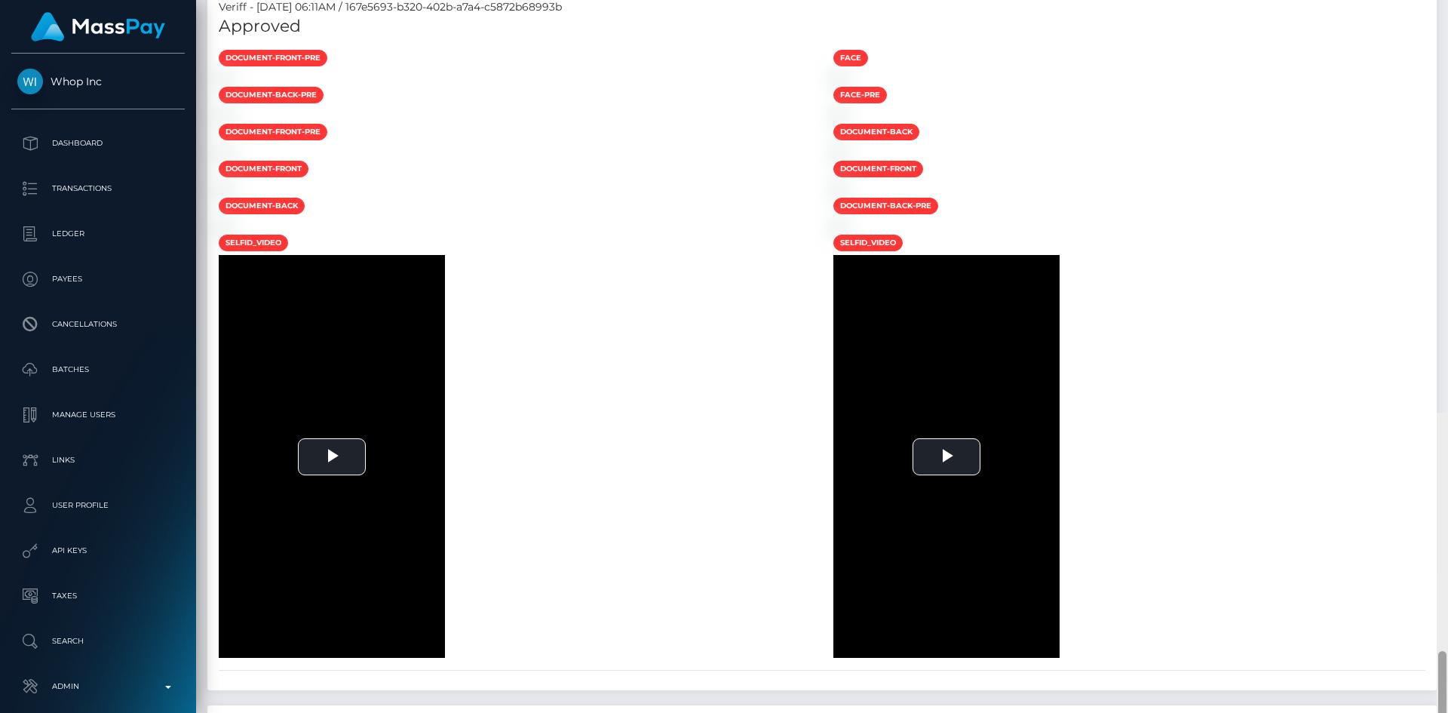
scroll to position [1039, 0]
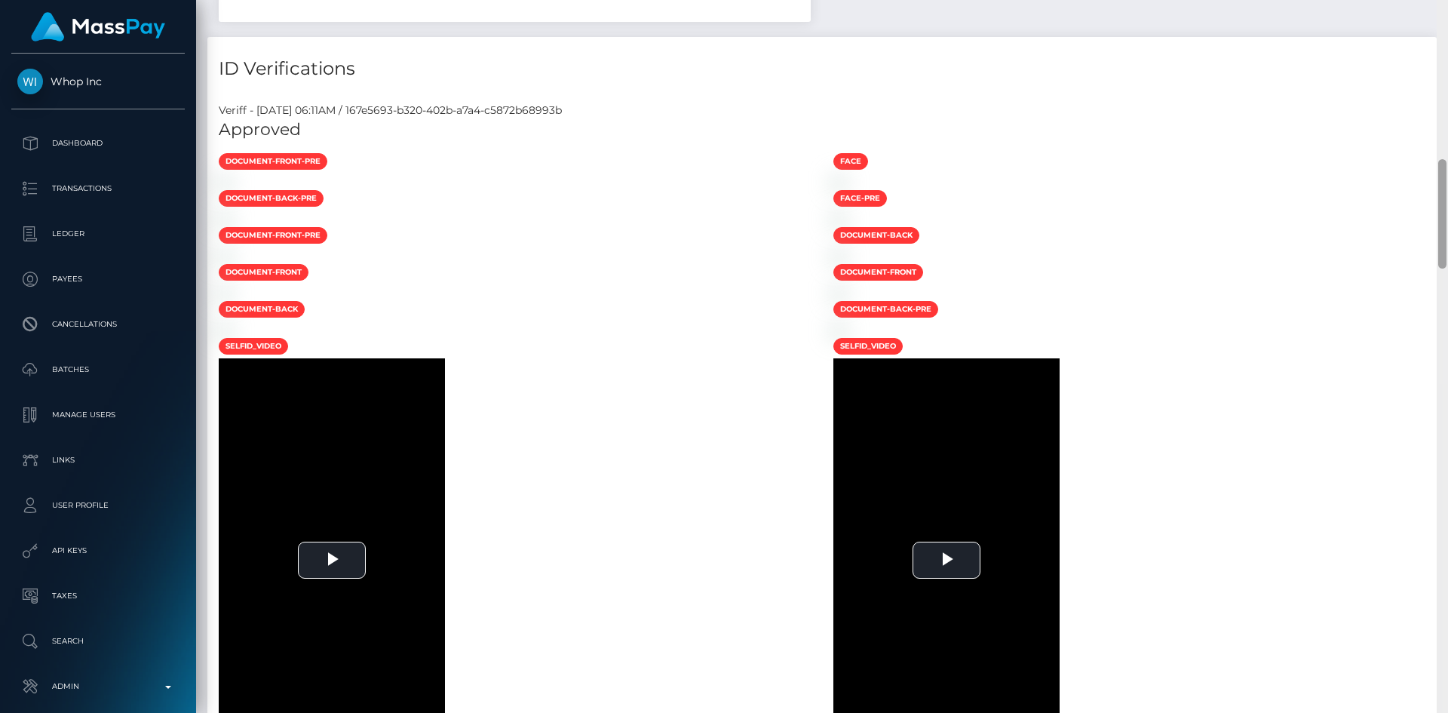
drag, startPoint x: 1441, startPoint y: 59, endPoint x: 1434, endPoint y: 207, distance: 148.0
click at [1434, 207] on div "Customer Profile Loading... Loading..." at bounding box center [822, 356] width 1252 height 713
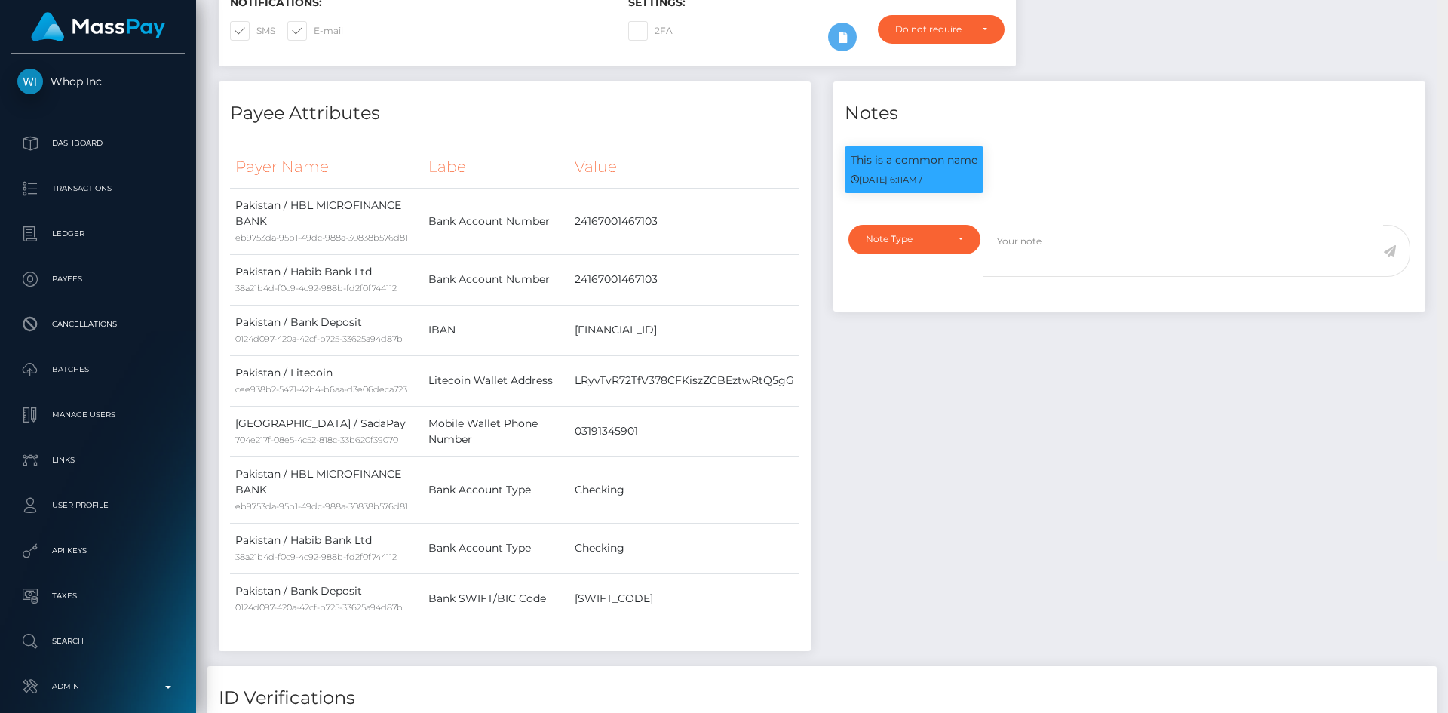
scroll to position [0, 0]
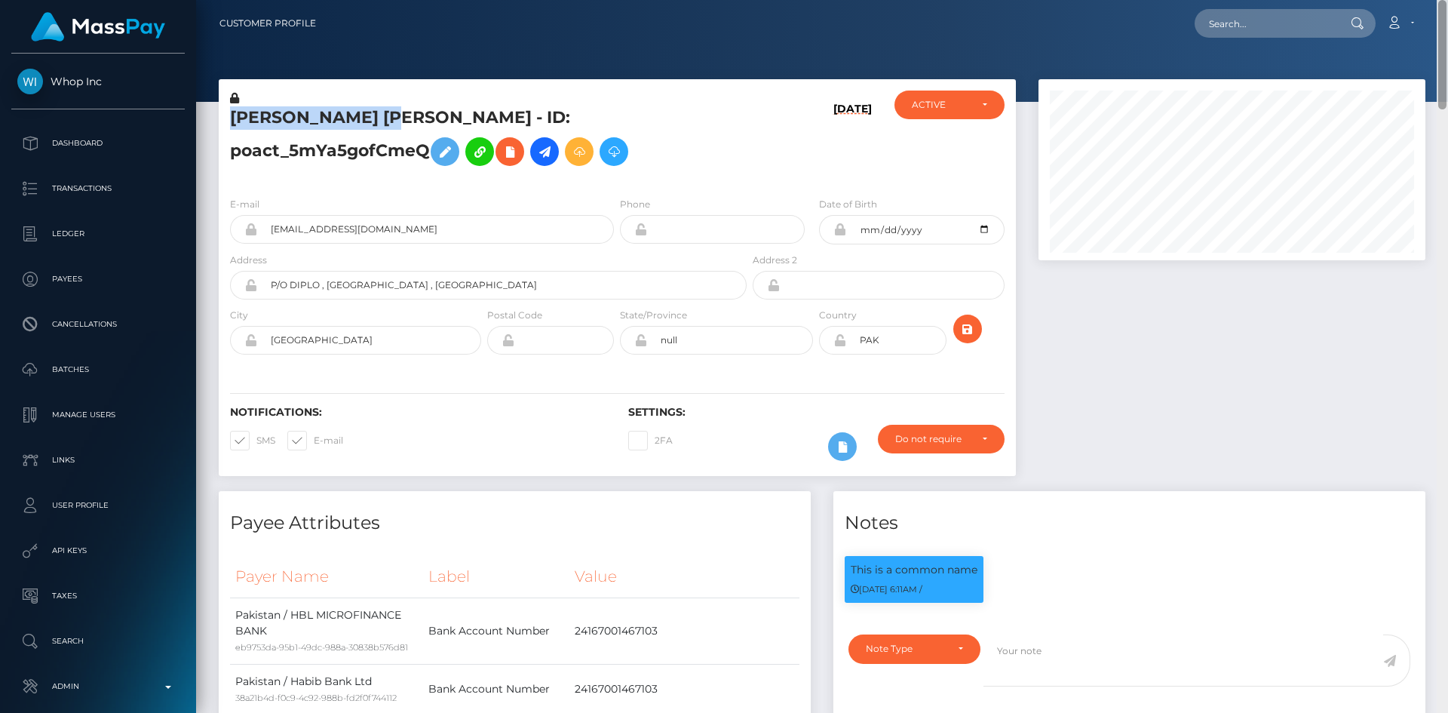
drag, startPoint x: 1441, startPoint y: 194, endPoint x: 1427, endPoint y: -32, distance: 226.0
click at [1427, 0] on html "Whop Inc Dashboard Transactions Ledger Payees Cancellations Links" at bounding box center [724, 356] width 1448 height 713
drag, startPoint x: 641, startPoint y: 125, endPoint x: 451, endPoint y: 115, distance: 190.4
click at [451, 115] on h5 "[PERSON_NAME] [PERSON_NAME] - ID: poact_5mYa5gofCmeQ" at bounding box center [484, 139] width 508 height 67
copy h5 "poact_5mYa5gofCmeQ"
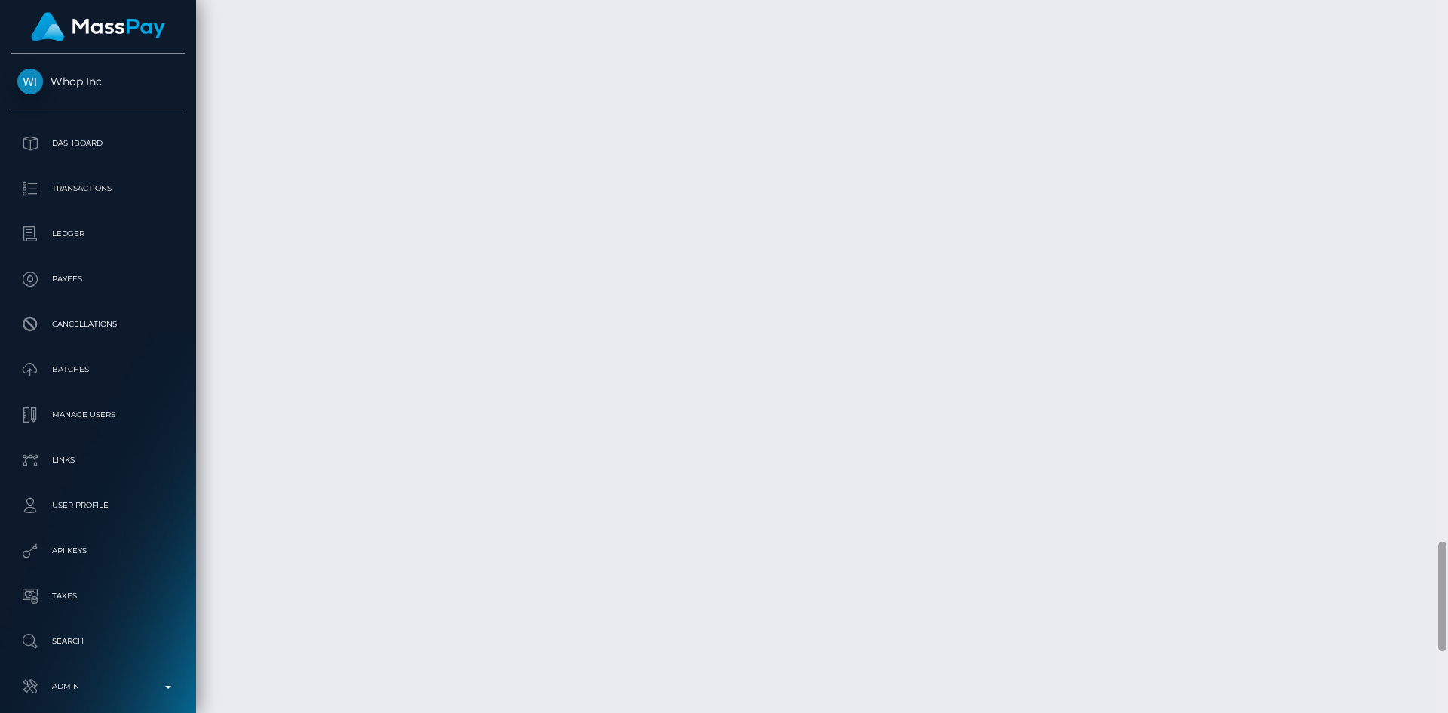
scroll to position [3854, 0]
drag, startPoint x: 1442, startPoint y: 87, endPoint x: 1397, endPoint y: 678, distance: 593.1
click at [1397, 678] on div "Customer Profile Loading... Loading..." at bounding box center [822, 356] width 1252 height 713
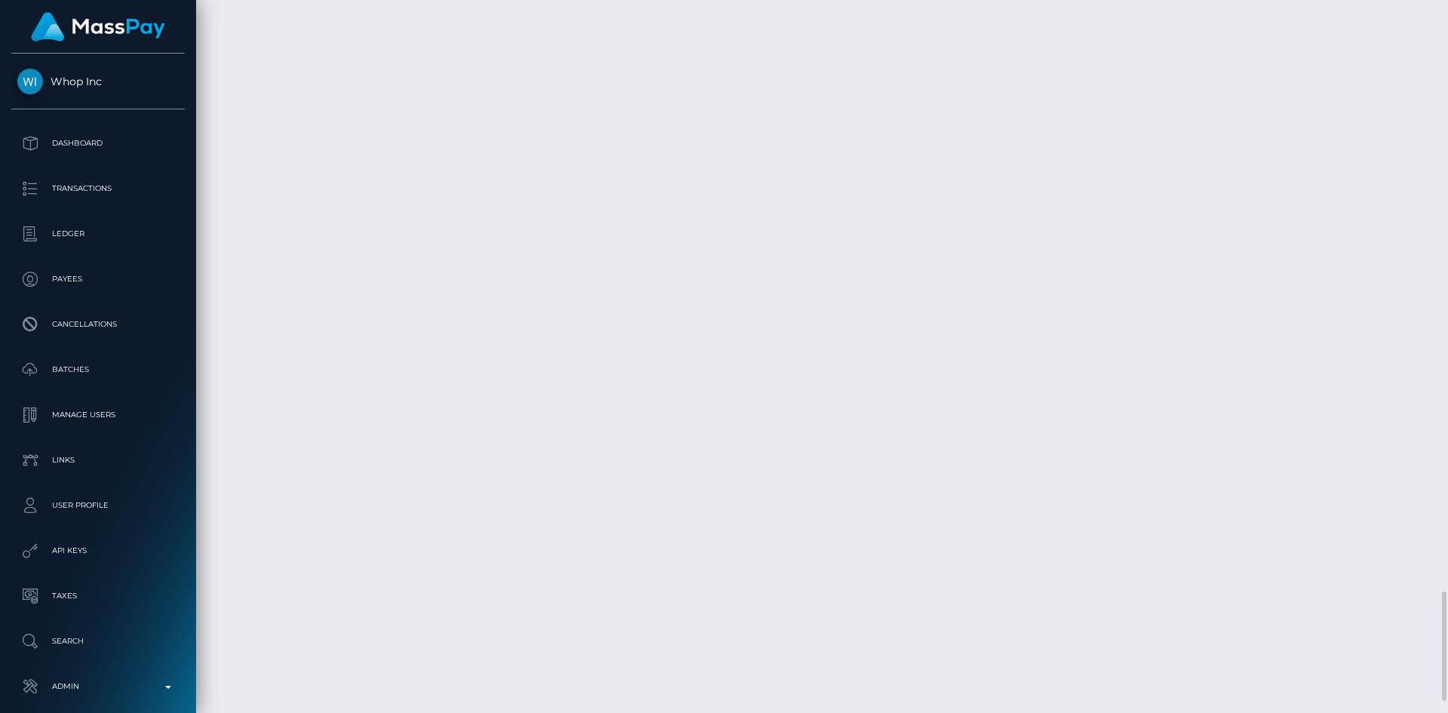
copy td "MSPbea221356d57526"
copy td "pout_lzRNE6pJDsV6U"
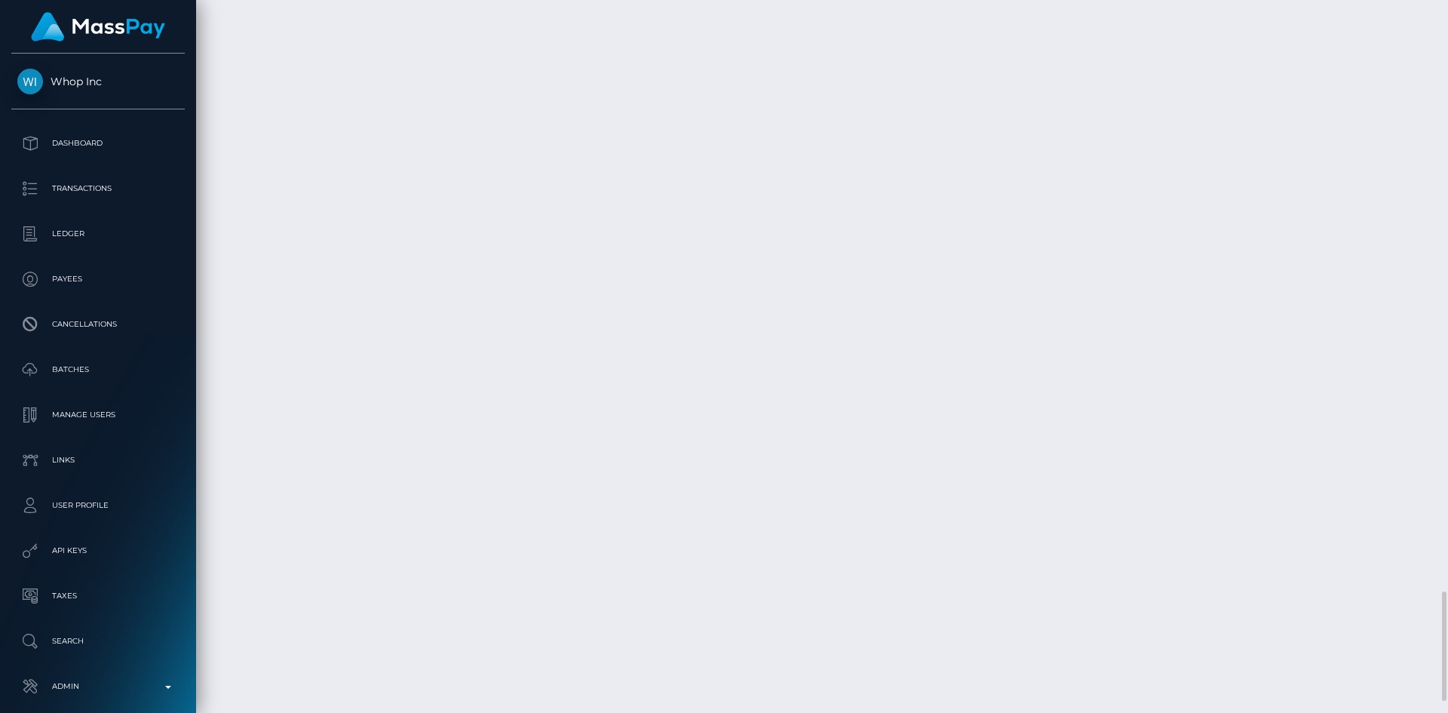
copy td "pout_o81Z63xAp6d5t"
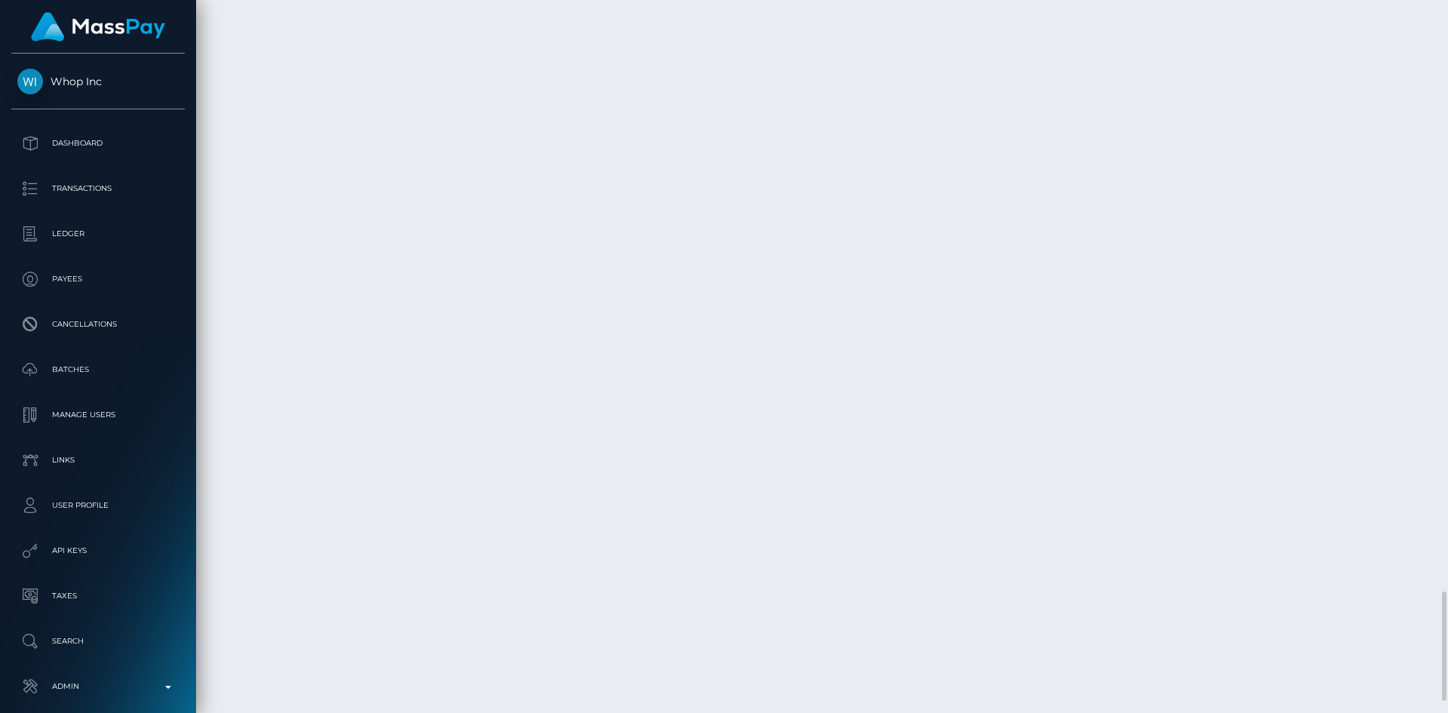
copy td "MSPbea221356d57526"
copy td "pout_XbFR1Y9U0CXRr"
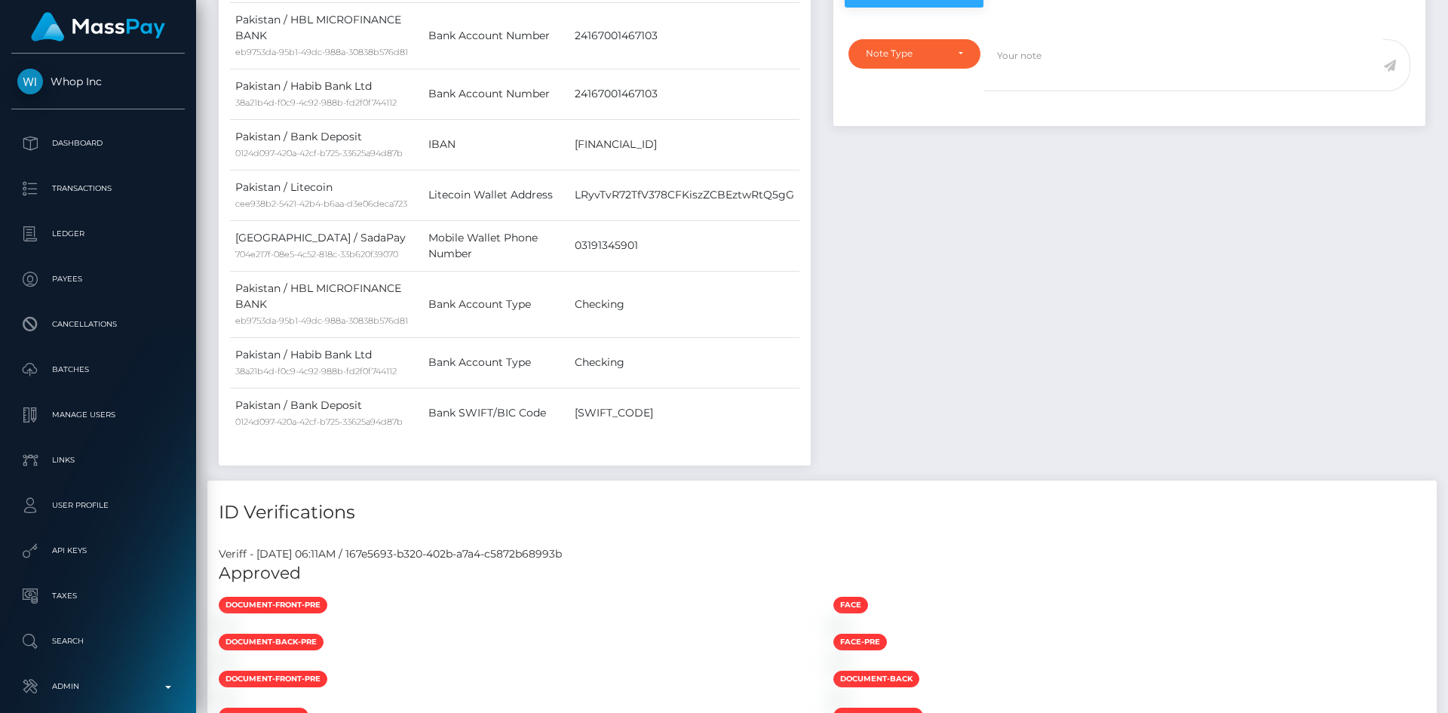
scroll to position [0, 0]
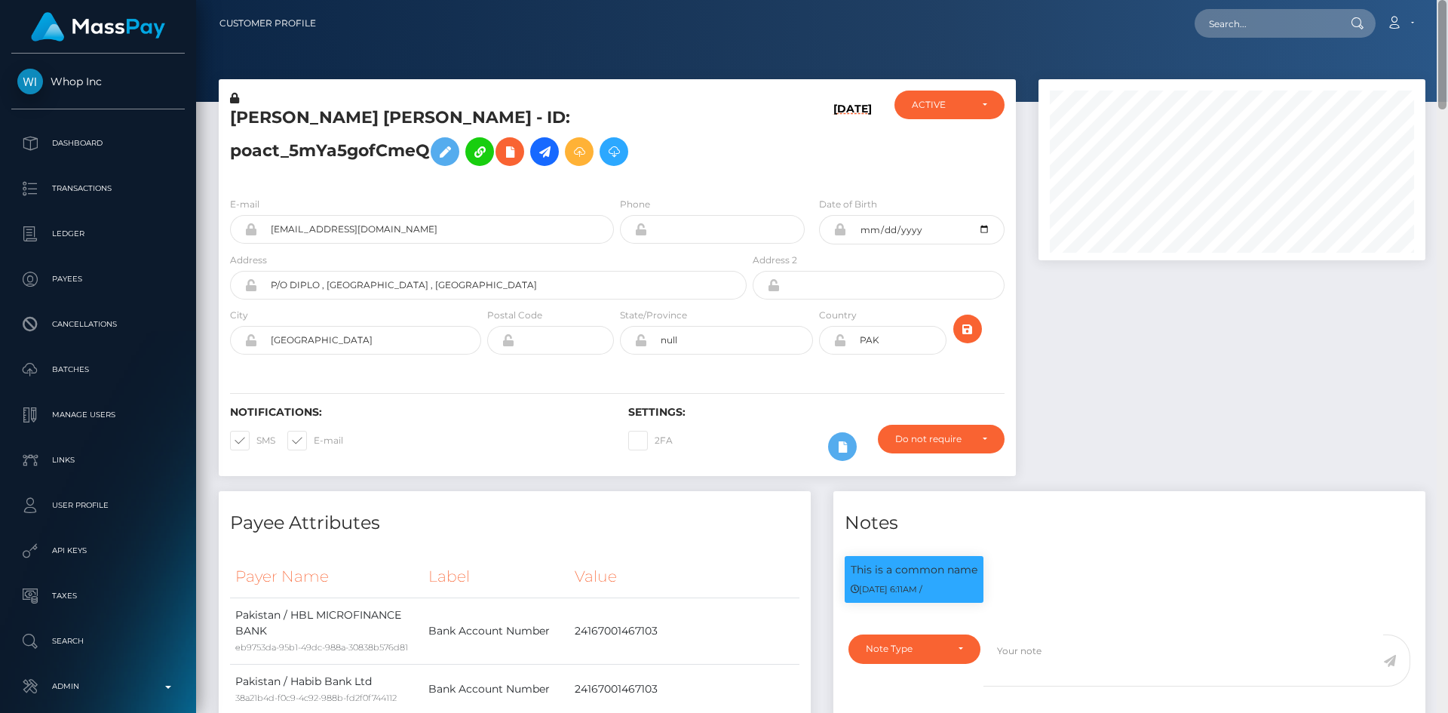
drag, startPoint x: 1441, startPoint y: 606, endPoint x: 1302, endPoint y: 21, distance: 601.5
click at [1438, 0] on html "Whop Inc Dashboard Transactions Ledger Payees Cancellations Links" at bounding box center [724, 356] width 1448 height 713
click at [465, 244] on input "bugearning@gmail.com" at bounding box center [435, 229] width 357 height 29
click at [404, 130] on h5 "PREM SINGH SINGH - ID: poact_5mYa5gofCmeQ" at bounding box center [484, 139] width 508 height 67
click at [404, 129] on h5 "PREM SINGH SINGH - ID: poact_5mYa5gofCmeQ" at bounding box center [484, 139] width 508 height 67
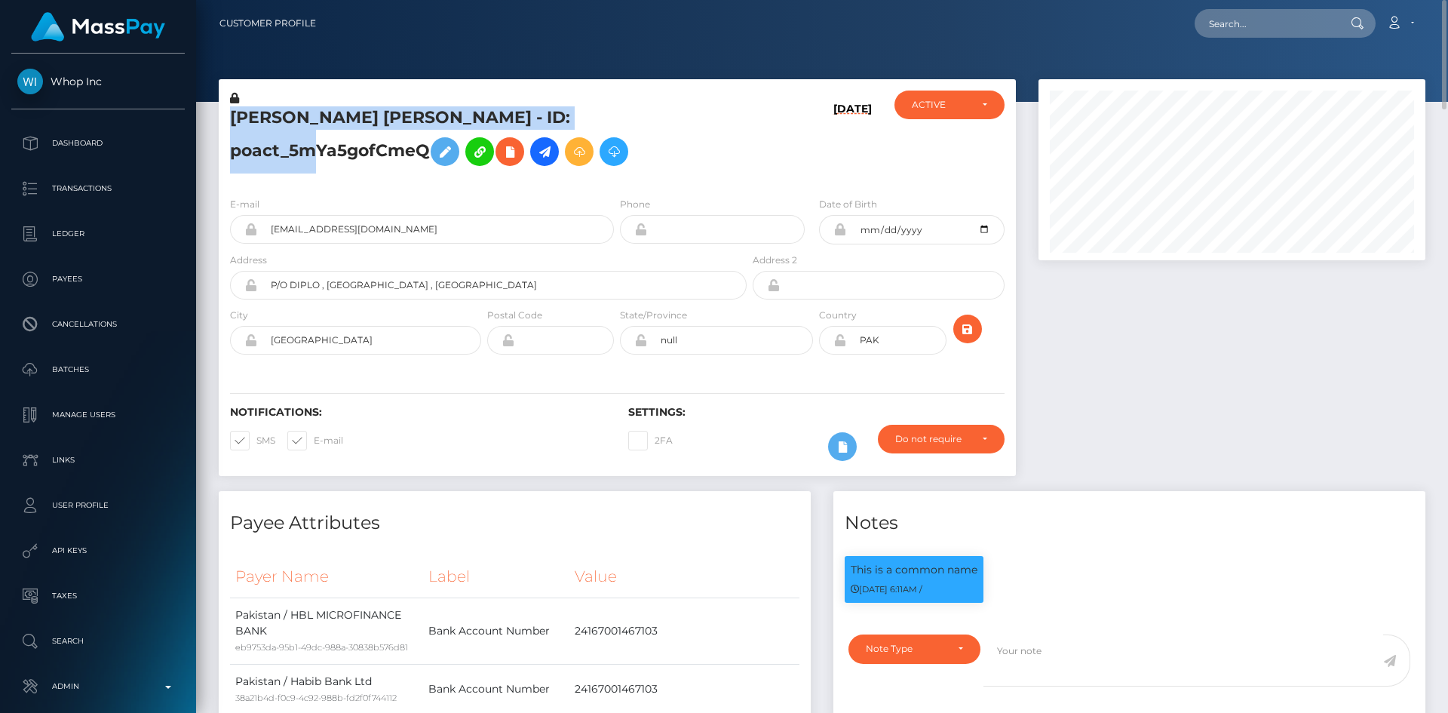
click at [404, 129] on h5 "PREM SINGH SINGH - ID: poact_5mYa5gofCmeQ" at bounding box center [484, 139] width 508 height 67
copy h5 "PREM SINGH SINGH - ID: poact_5mYa5gofCmeQ"
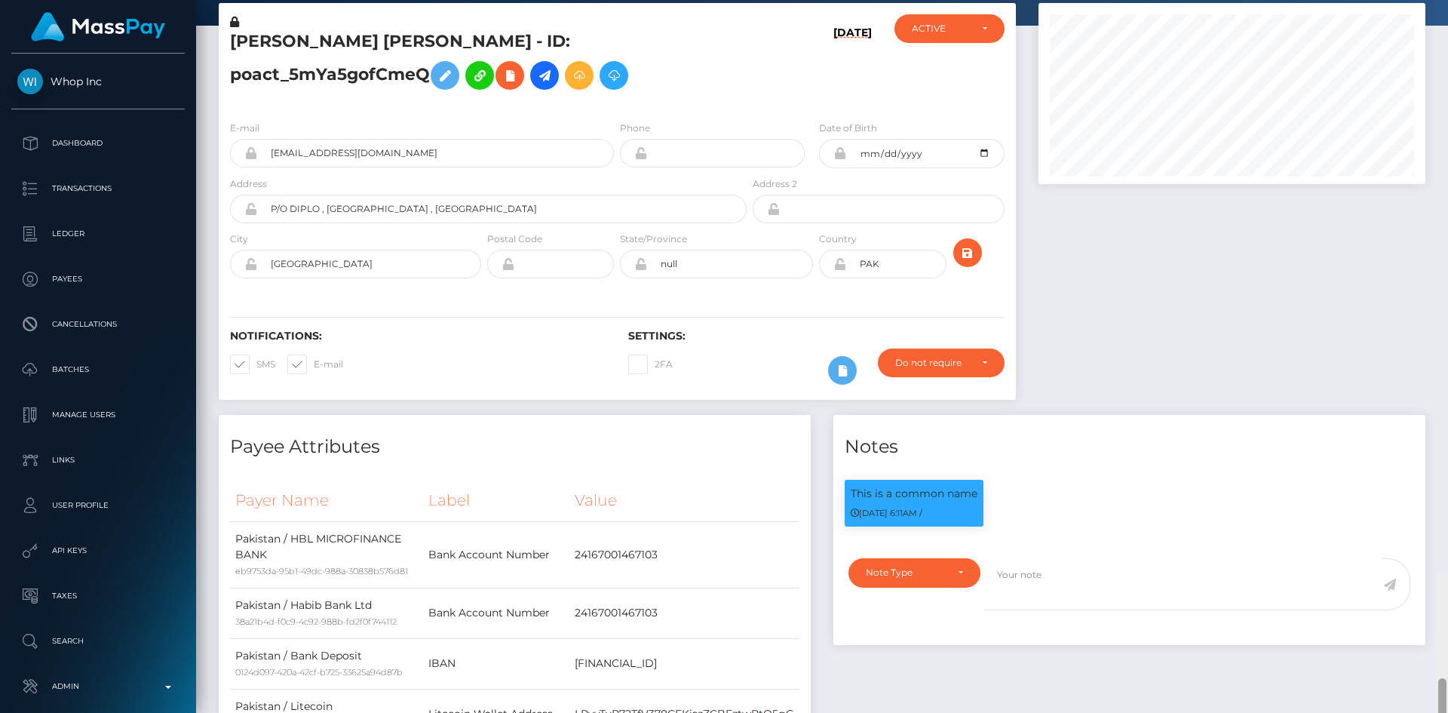
scroll to position [181, 388]
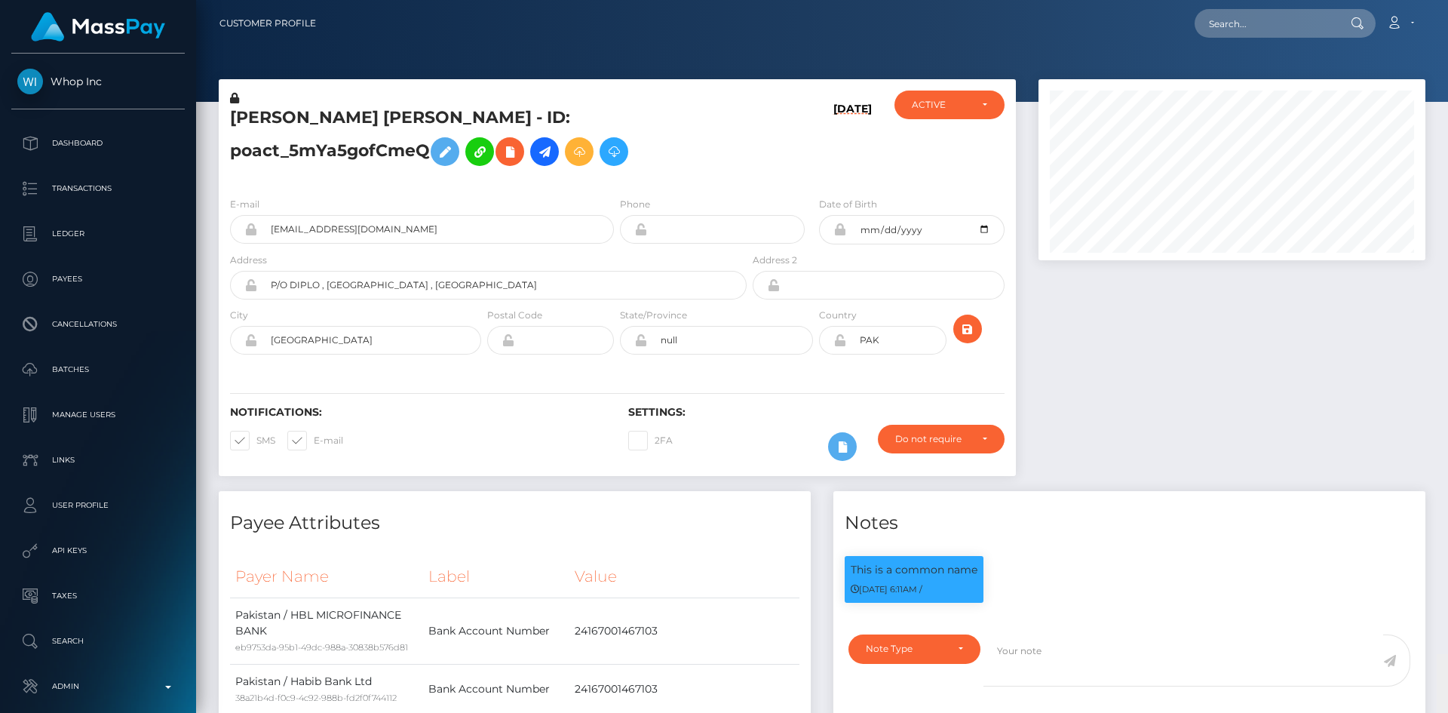
drag, startPoint x: 1438, startPoint y: 73, endPoint x: 1361, endPoint y: 41, distance: 83.2
click at [1420, 33] on div "Customer Profile Loading... Loading..." at bounding box center [822, 356] width 1252 height 713
click at [1235, 23] on input "text" at bounding box center [1266, 23] width 142 height 29
paste input "MSP9a252ad74b11af7"
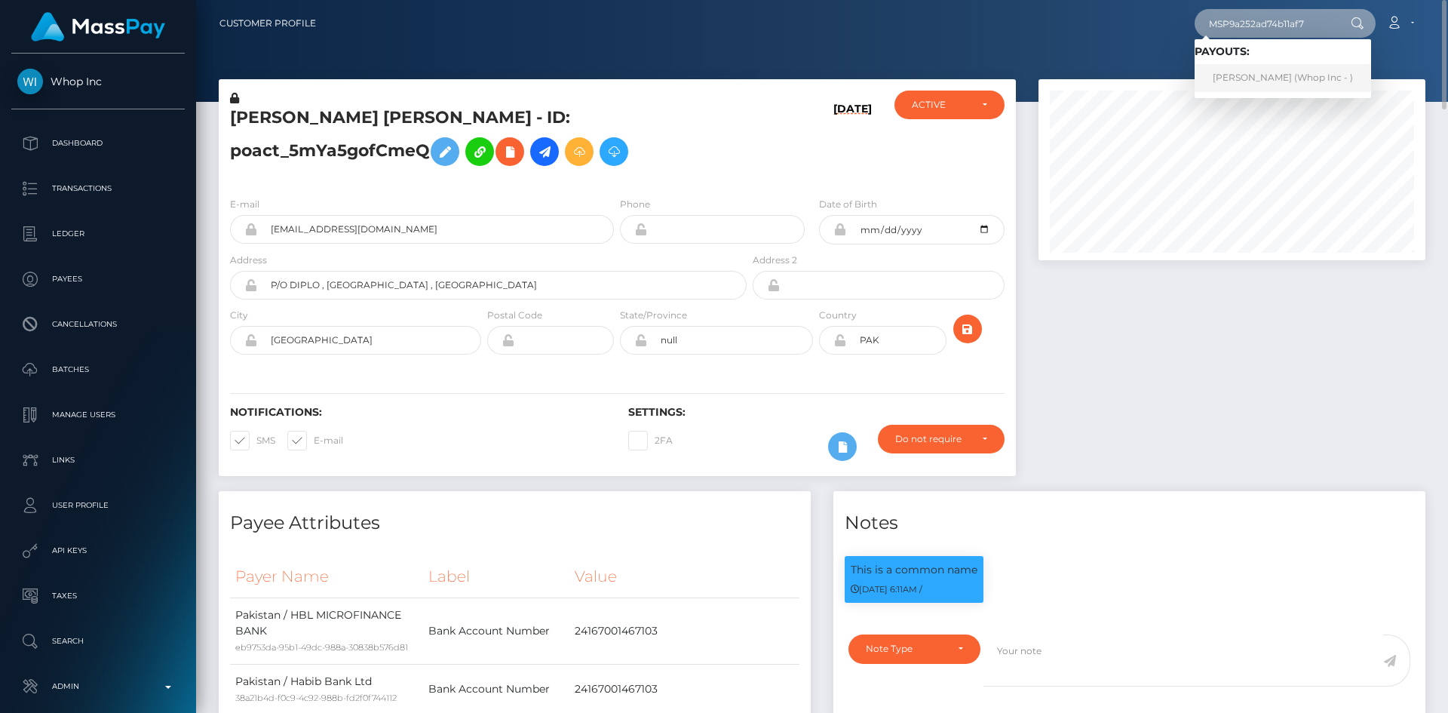
type input "MSP9a252ad74b11af7"
click at [1245, 73] on link "JAIPAL Mohan Lal (Whop Inc - )" at bounding box center [1283, 78] width 176 height 28
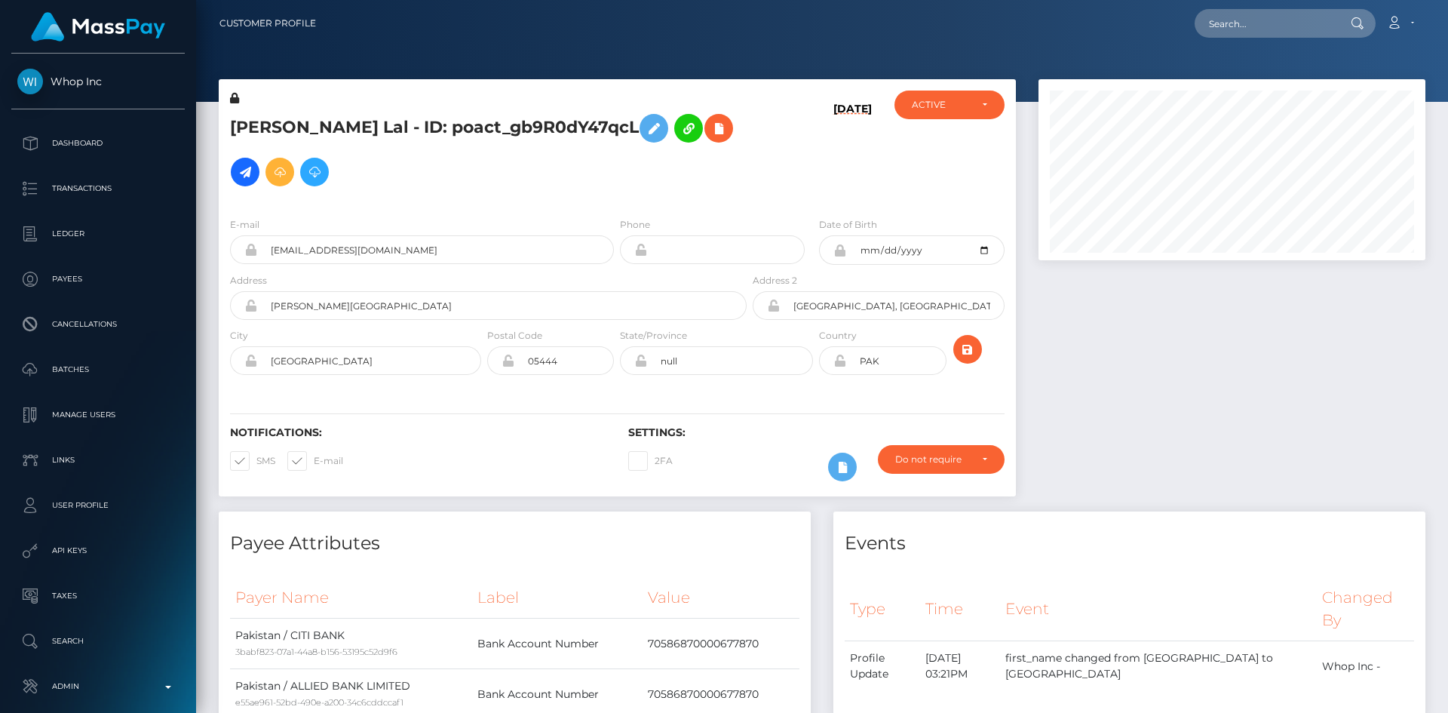
scroll to position [181, 388]
click at [471, 259] on input "[EMAIL_ADDRESS][DOMAIN_NAME]" at bounding box center [435, 249] width 357 height 29
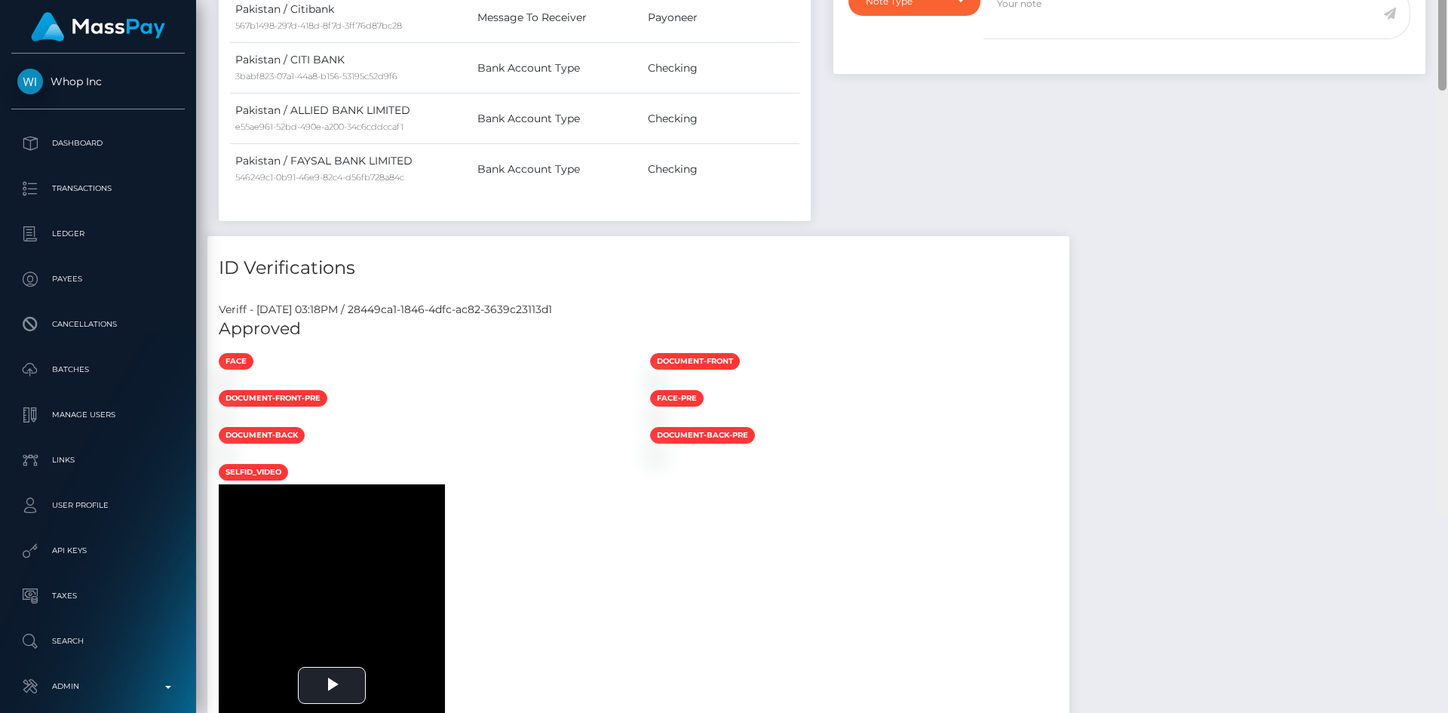
scroll to position [0, 0]
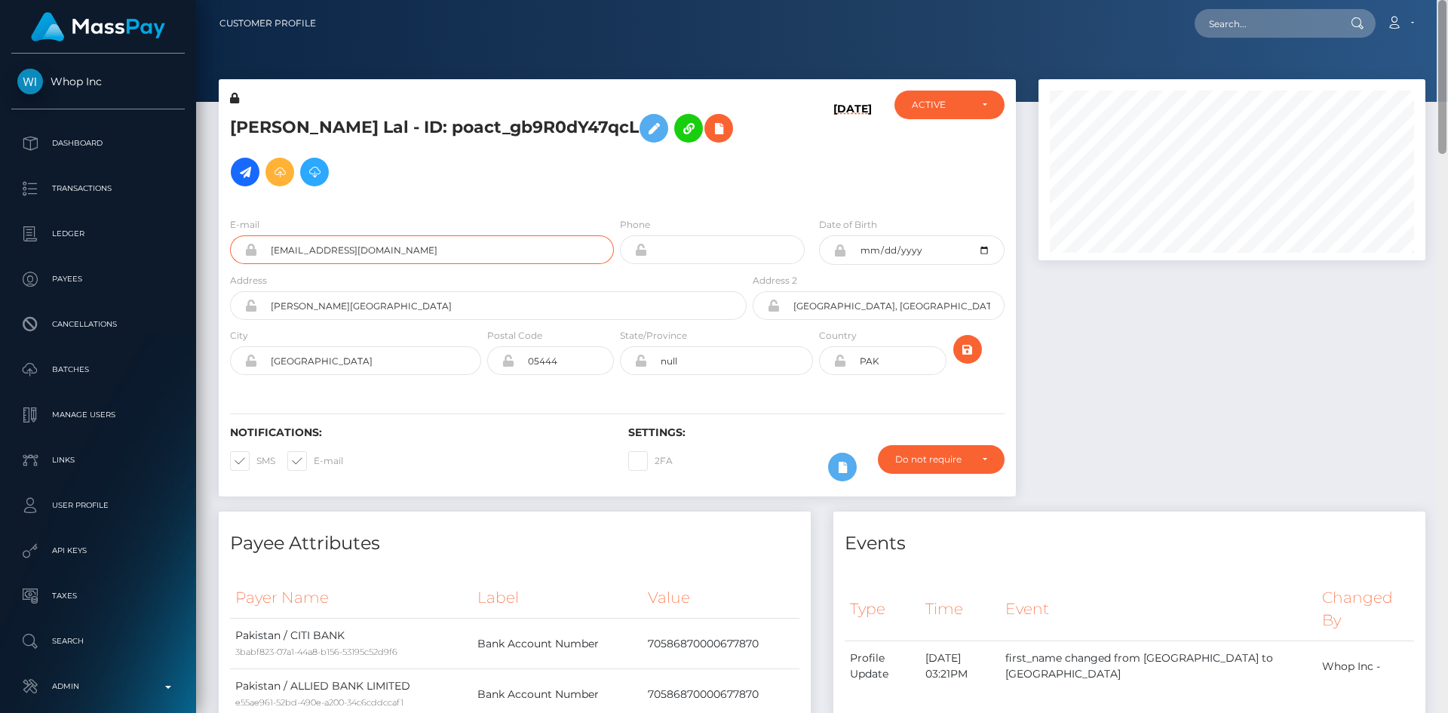
drag, startPoint x: 1442, startPoint y: 113, endPoint x: 1388, endPoint y: 5, distance: 121.4
click at [1443, 0] on html "Whop Inc Dashboard Transactions Ledger Payees Cancellations Links" at bounding box center [724, 356] width 1448 height 713
click at [1277, 8] on div "Loading... Loading... Account Edit Profile Logout" at bounding box center [876, 24] width 1097 height 32
click at [1278, 20] on input "text" at bounding box center [1266, 23] width 142 height 29
paste input "MSP4816f93ffe4b406"
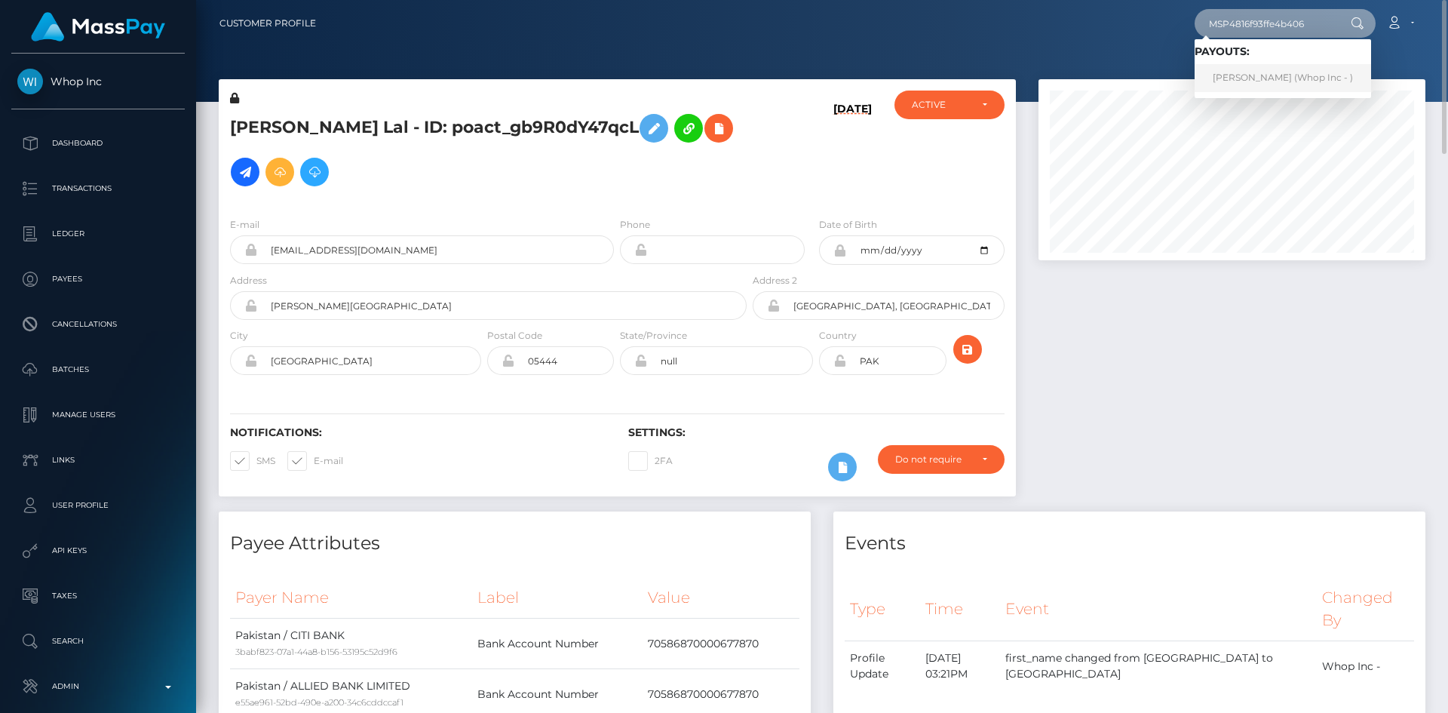
type input "MSP4816f93ffe4b406"
click at [1225, 78] on link "Muhammad Ali Ahmad (Whop Inc - )" at bounding box center [1283, 78] width 176 height 28
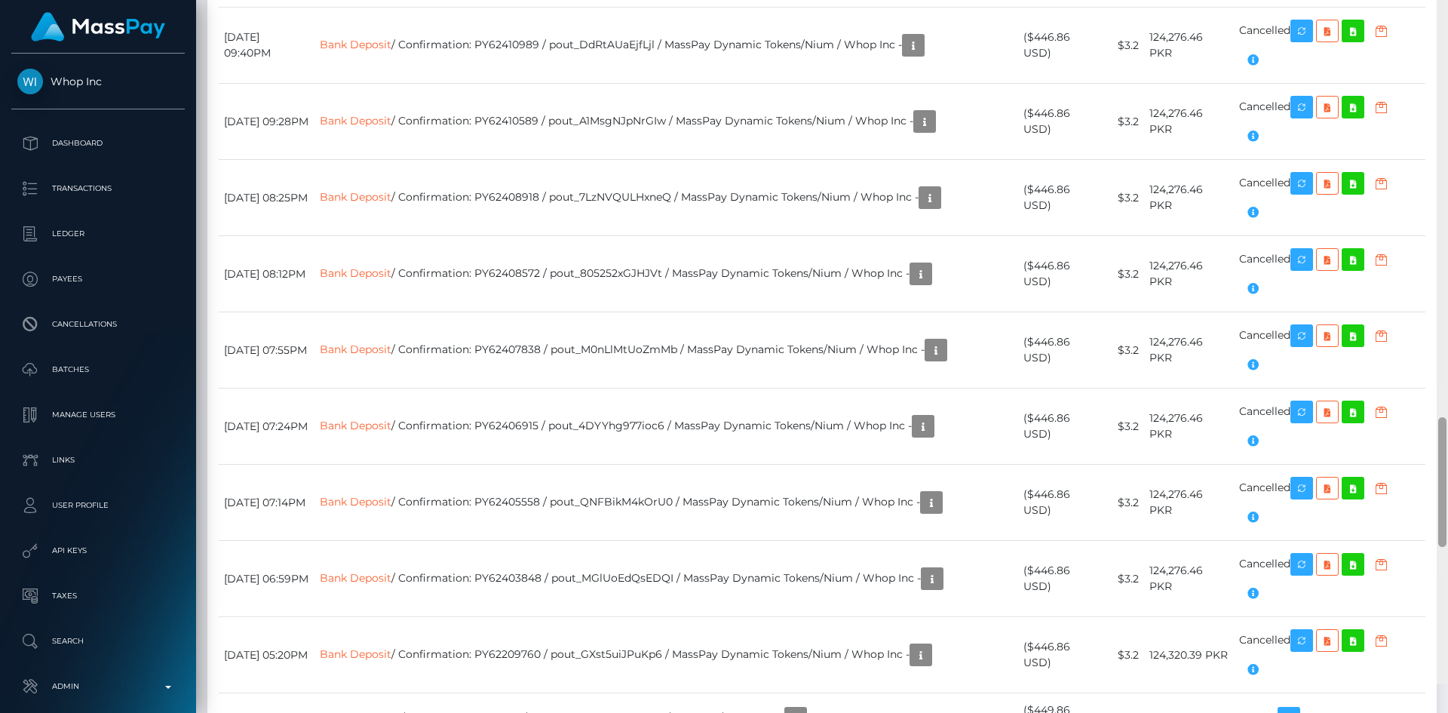
scroll to position [2533, 0]
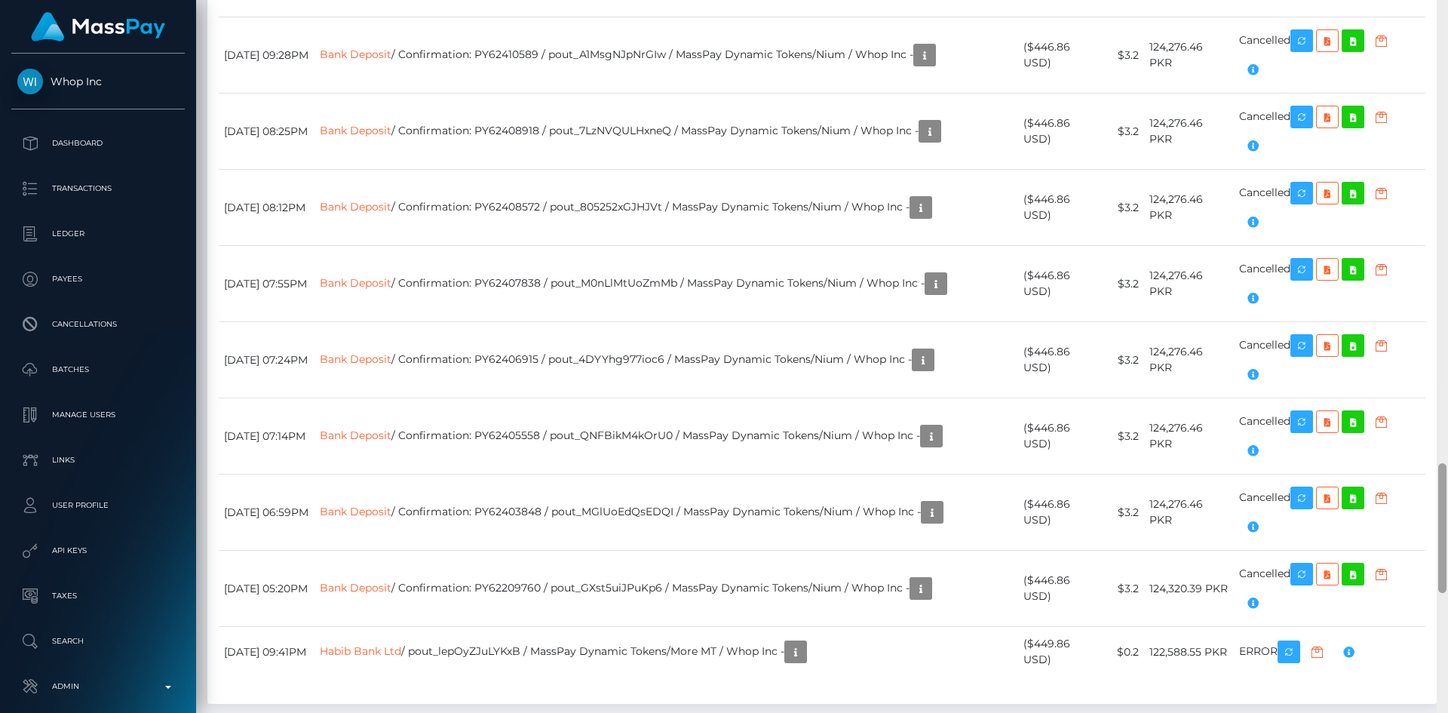
drag, startPoint x: 1443, startPoint y: 83, endPoint x: 1447, endPoint y: 519, distance: 436.0
click at [1447, 519] on div at bounding box center [1442, 356] width 11 height 713
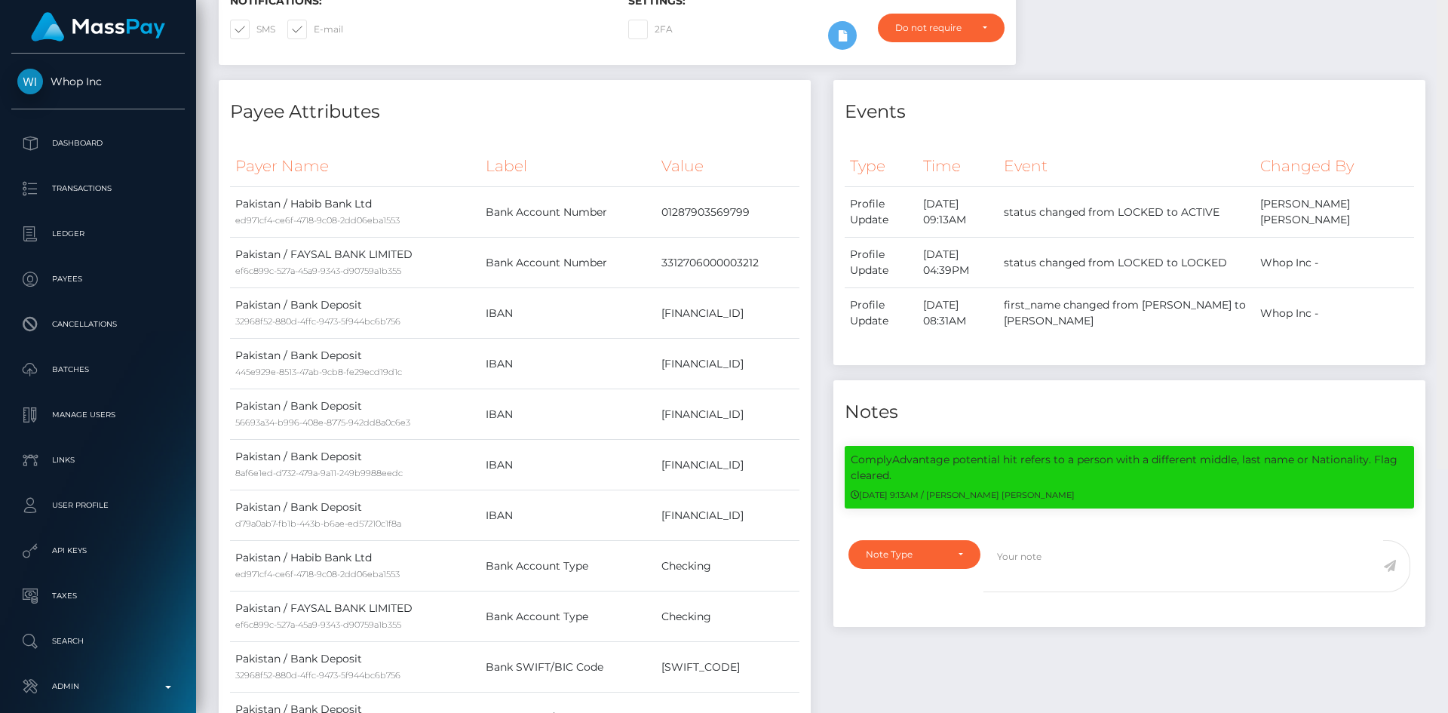
scroll to position [0, 0]
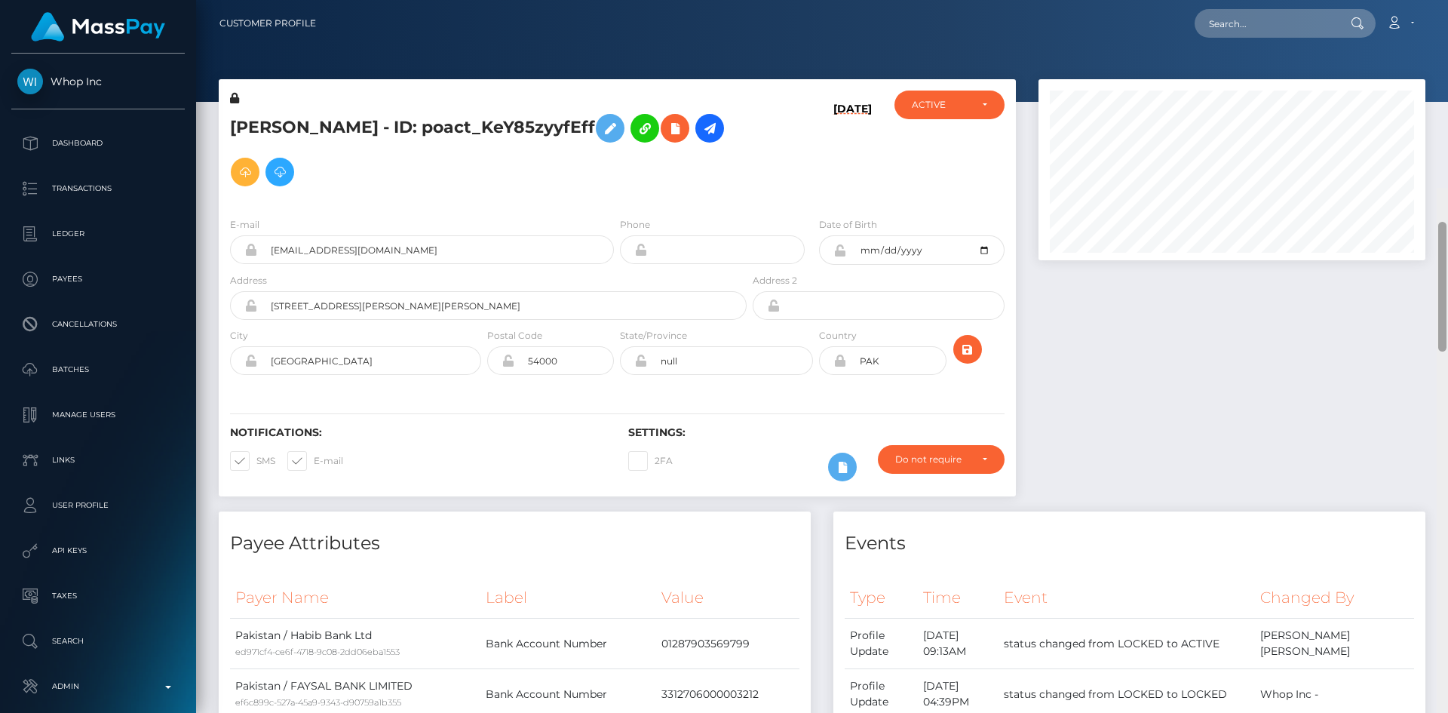
drag, startPoint x: 1442, startPoint y: 525, endPoint x: 1436, endPoint y: 9, distance: 516.0
click at [1447, 10] on div "Customer Profile Loading... Loading..." at bounding box center [822, 356] width 1252 height 713
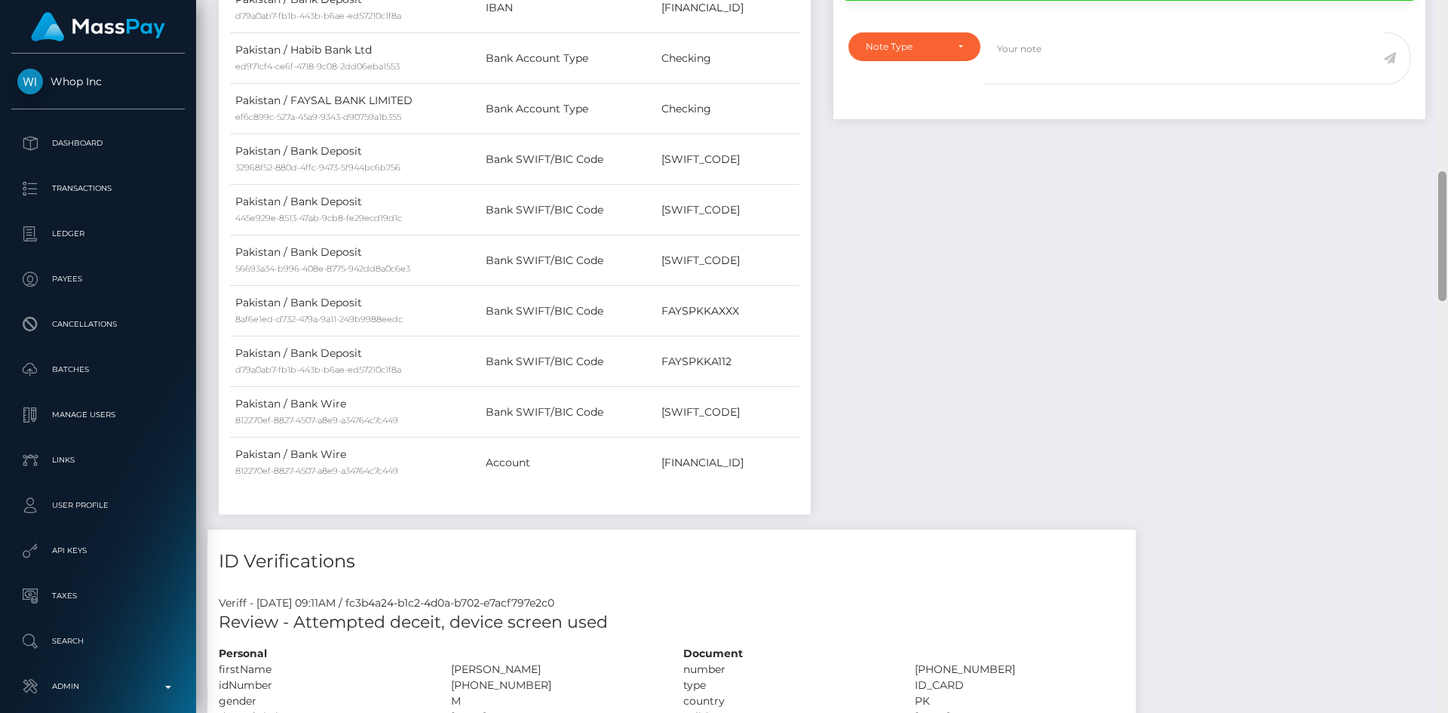
drag, startPoint x: 1447, startPoint y: 143, endPoint x: 1446, endPoint y: 211, distance: 68.7
click at [1446, 237] on div at bounding box center [1442, 356] width 11 height 713
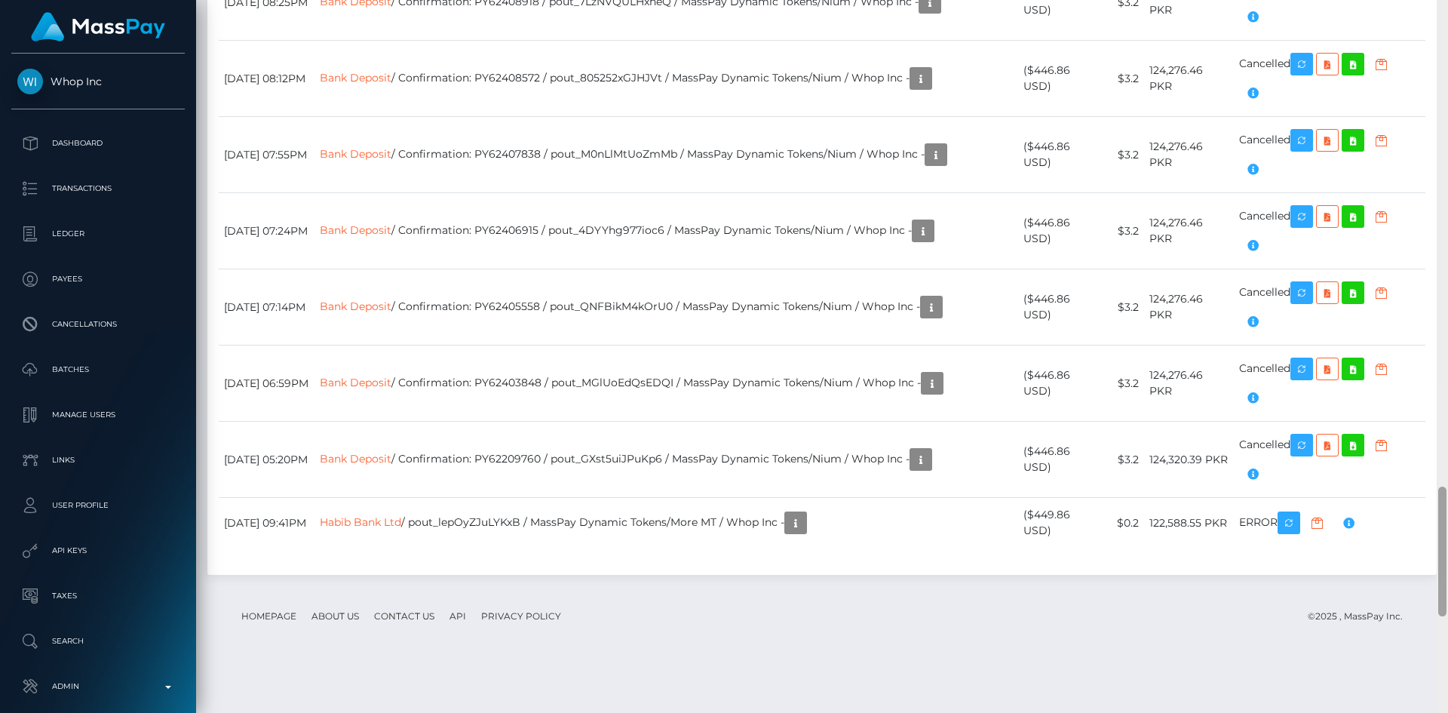
scroll to position [2769, 0]
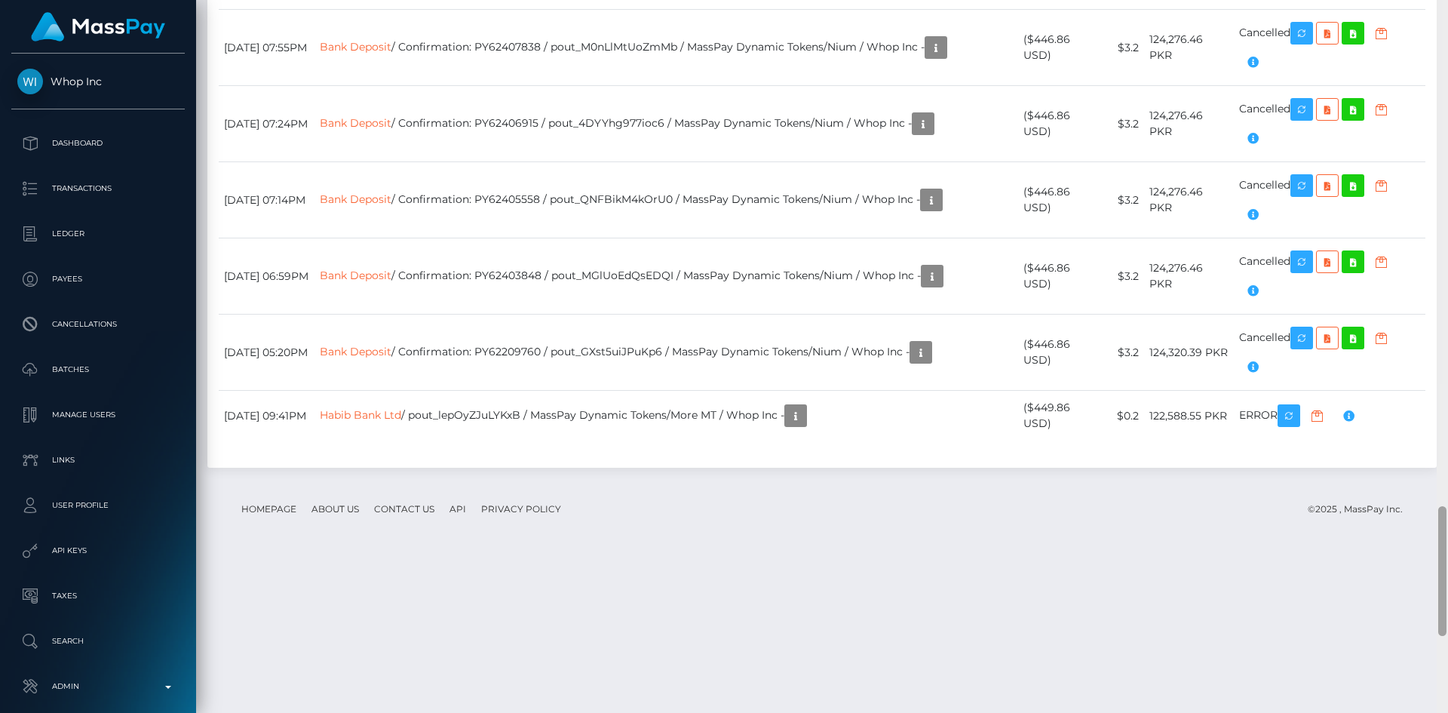
drag, startPoint x: 1446, startPoint y: 210, endPoint x: 1440, endPoint y: 545, distance: 334.9
click at [1440, 545] on div at bounding box center [1442, 571] width 8 height 130
drag, startPoint x: 763, startPoint y: 157, endPoint x: 690, endPoint y: 115, distance: 84.1
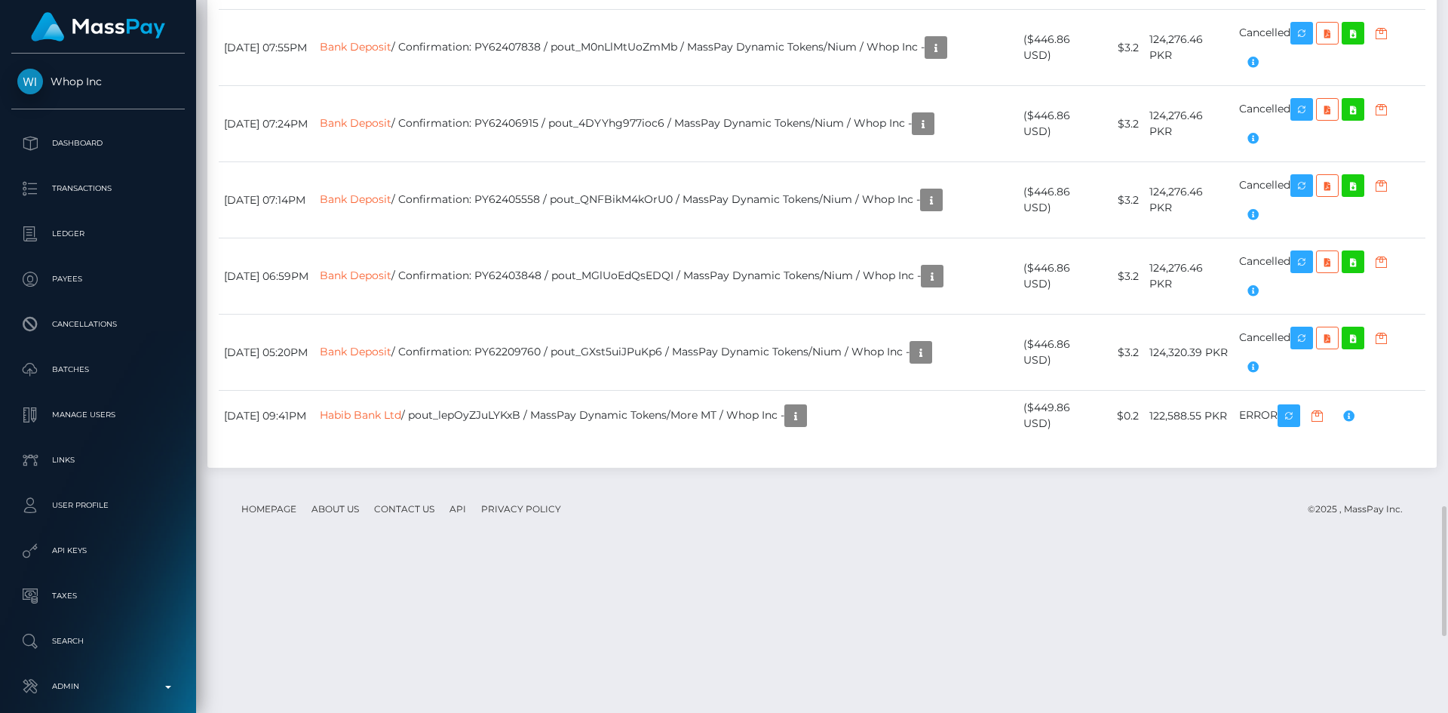
copy td "pout_Qak4CfSK3V1Eq"
drag, startPoint x: 762, startPoint y: 158, endPoint x: 456, endPoint y: 165, distance: 306.3
copy td "Confirmation: MSP4816f93ffe4b406 / pout_Qak4CfSK3V1Eq"
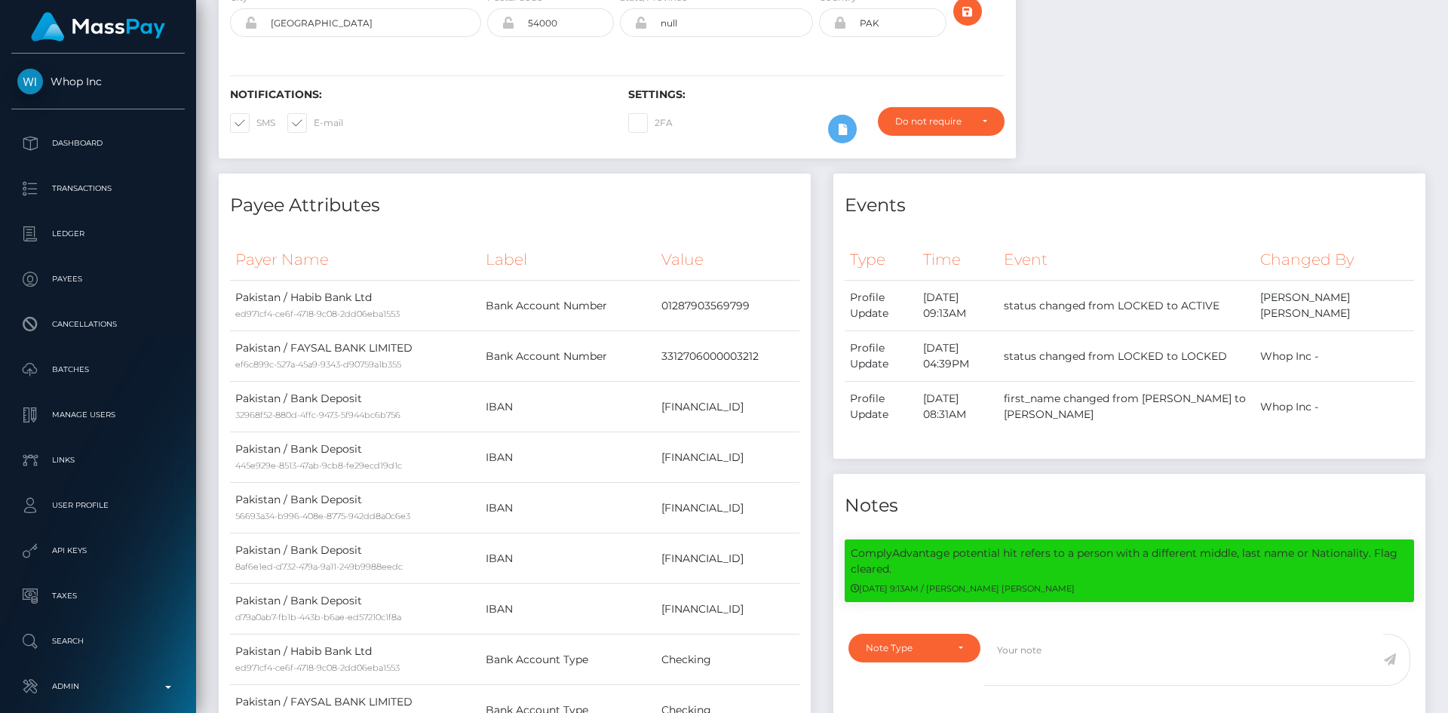
scroll to position [0, 0]
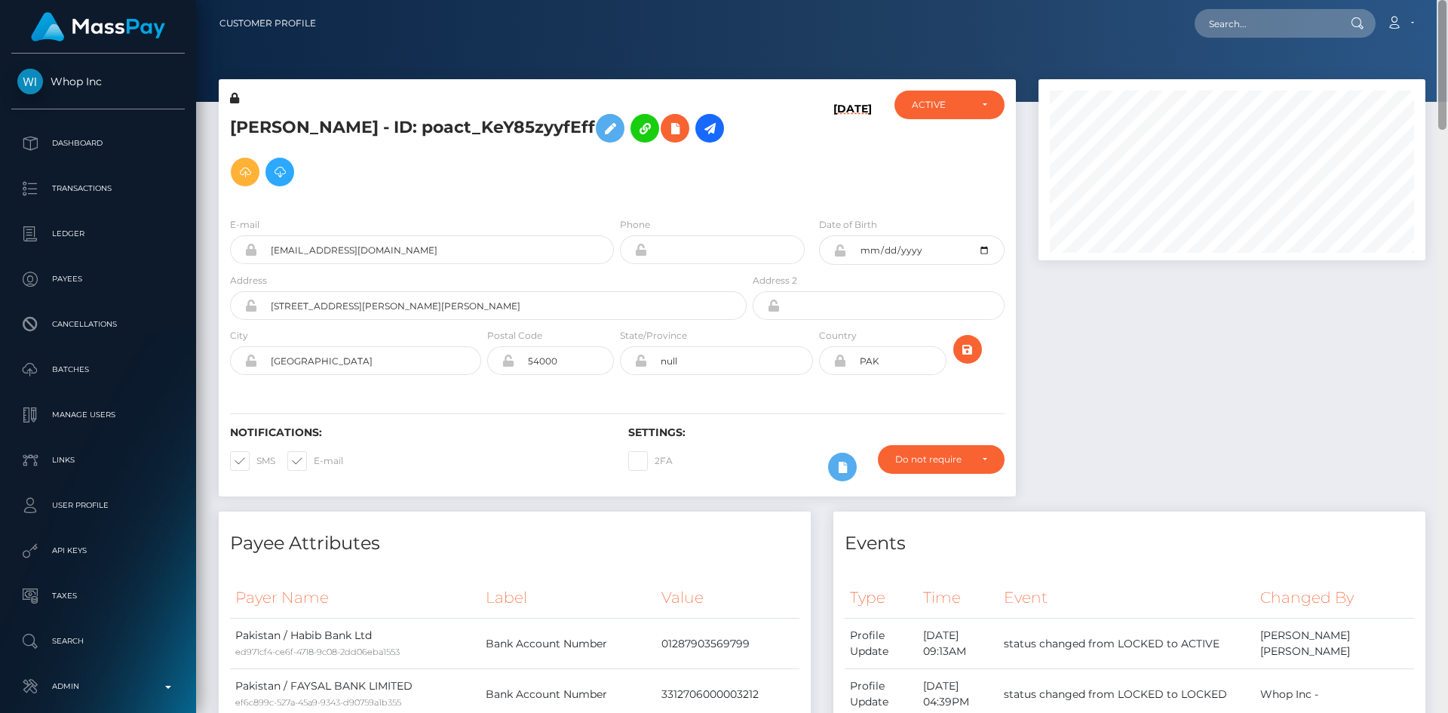
drag, startPoint x: 1444, startPoint y: 521, endPoint x: 1447, endPoint y: -9, distance: 530.3
click at [1447, 0] on html "Whop Inc Dashboard Transactions Ledger Payees Cancellations Links" at bounding box center [724, 356] width 1448 height 713
click at [1246, 29] on input "text" at bounding box center [1266, 23] width 142 height 29
paste input "sophietatex1@gmail.com"
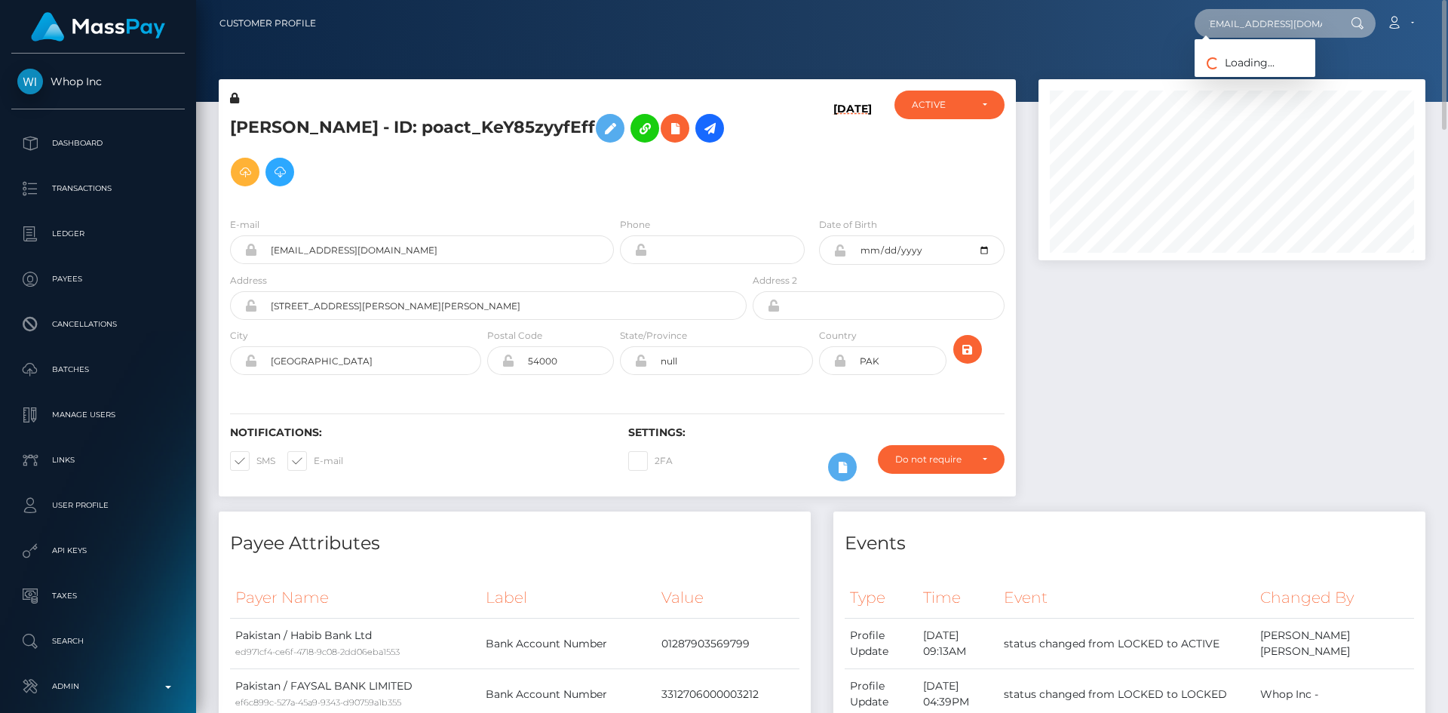
type input "sophietatex1@gmail.com"
drag, startPoint x: 1248, startPoint y: 76, endPoint x: 1123, endPoint y: 82, distance: 124.6
click at [1248, 76] on link "Sophie Bridgette Tate" at bounding box center [1255, 78] width 121 height 28
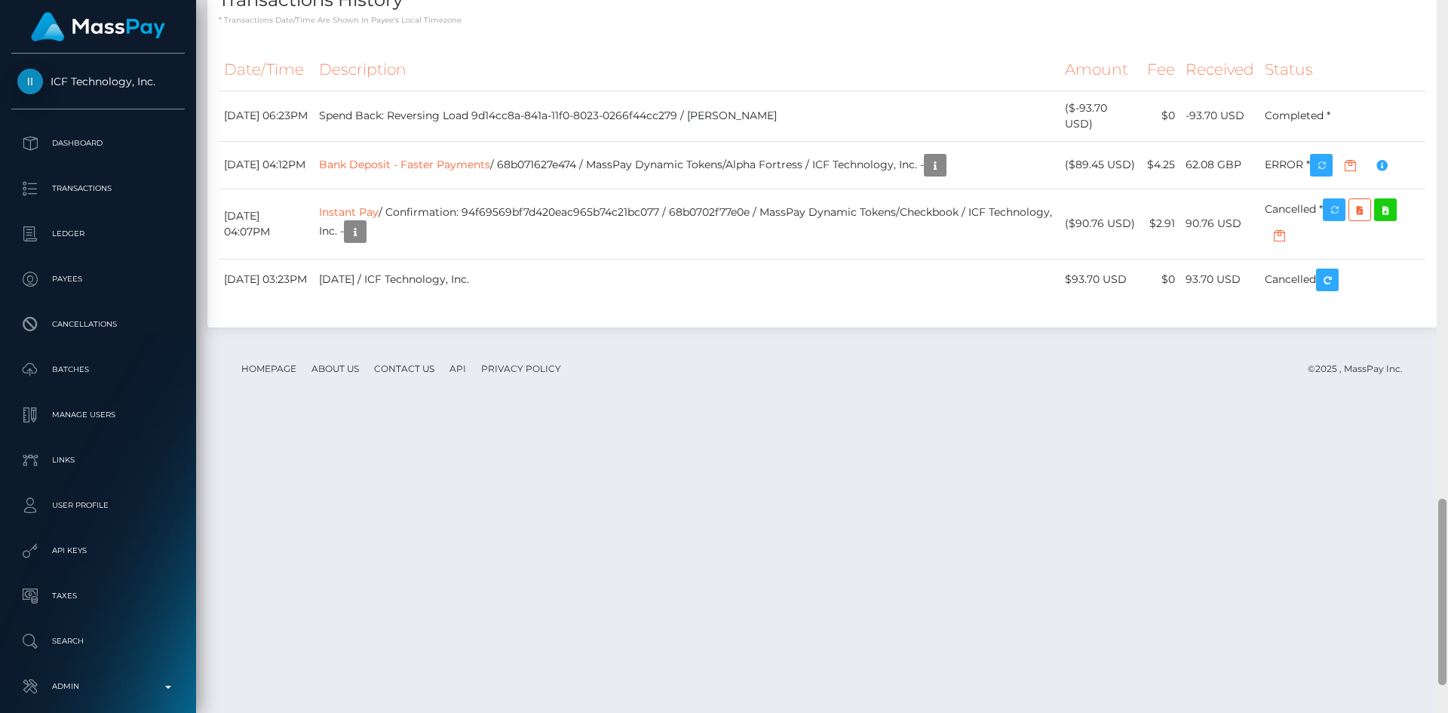
scroll to position [1939, 0]
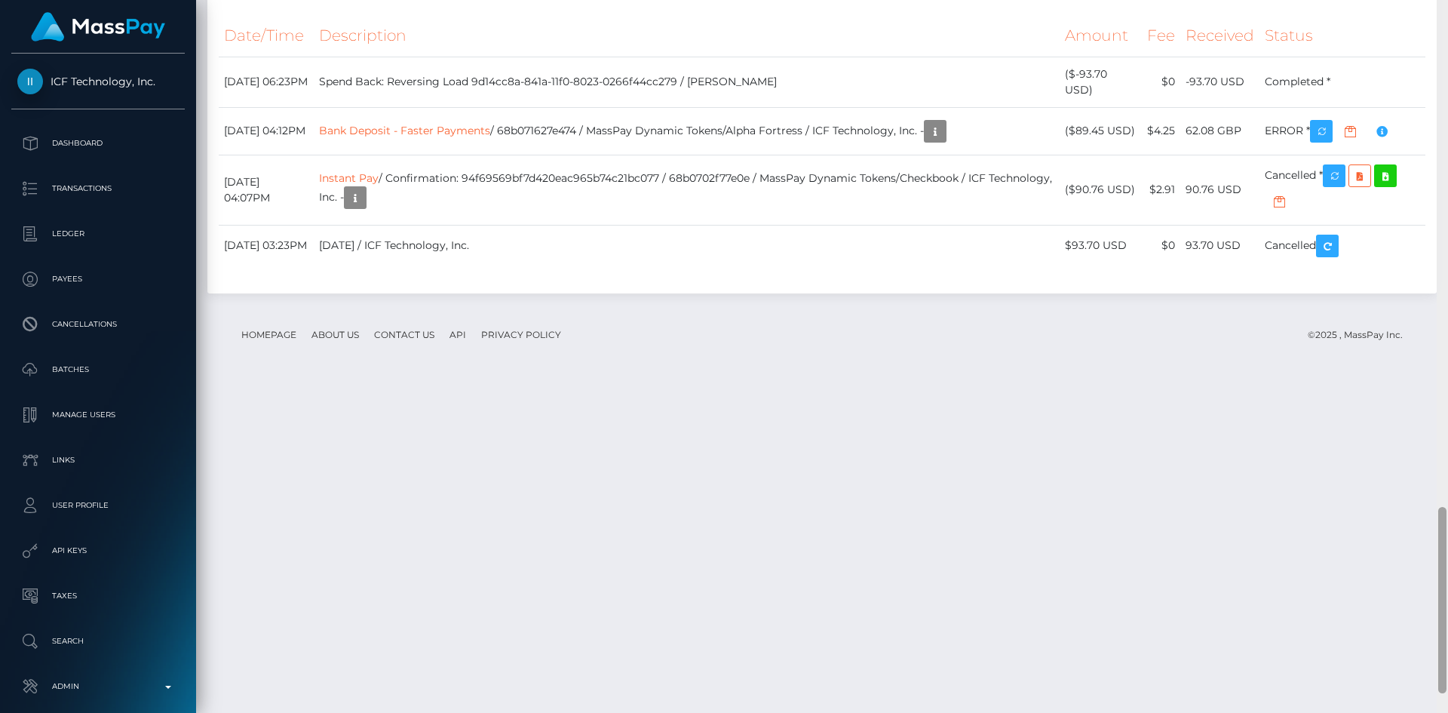
click at [1447, 623] on div at bounding box center [1442, 356] width 11 height 713
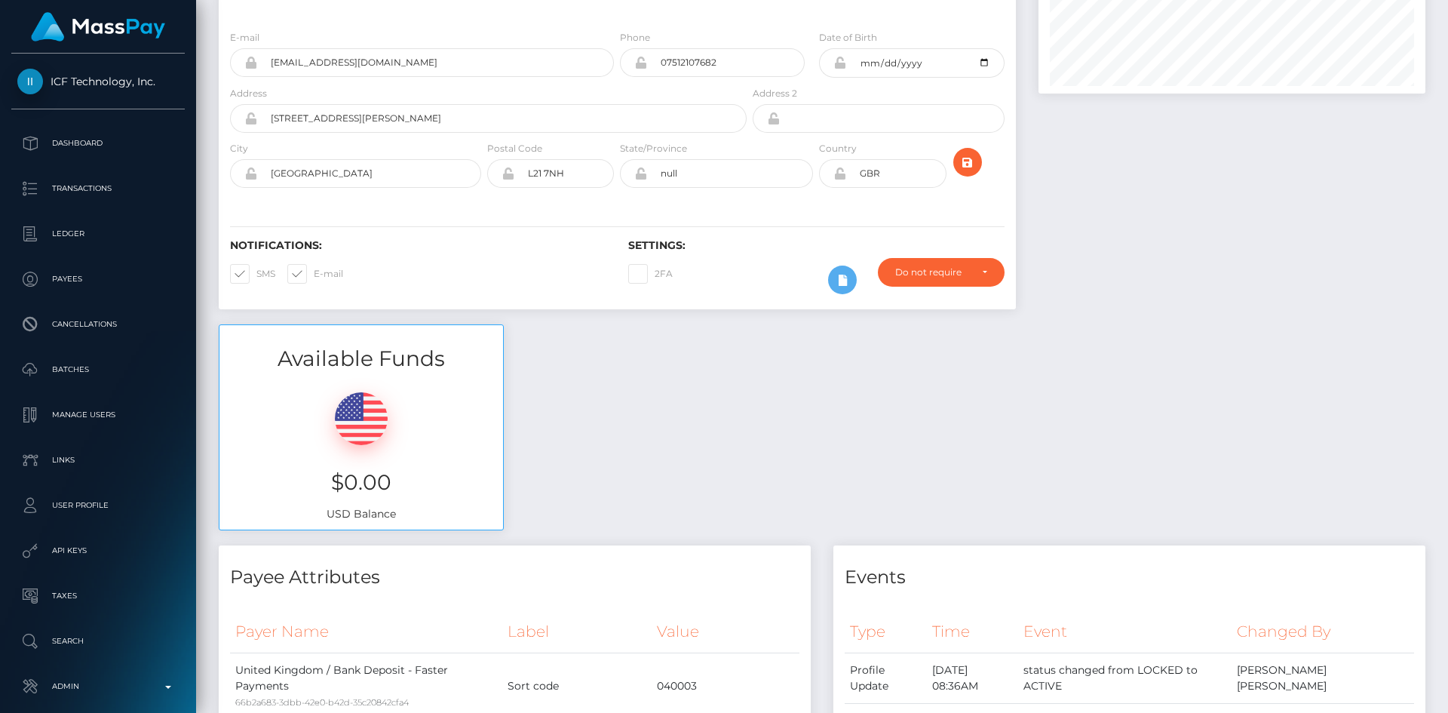
scroll to position [0, 0]
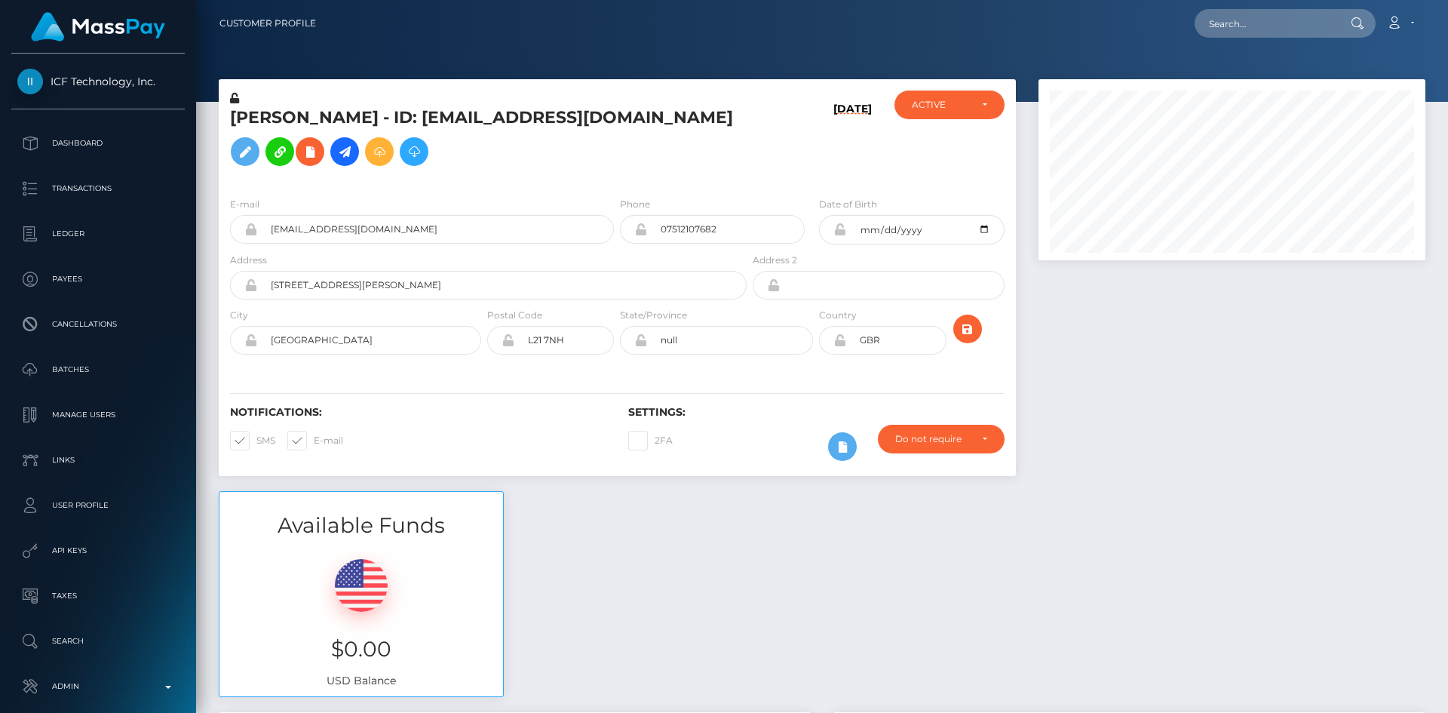
drag, startPoint x: 1440, startPoint y: 550, endPoint x: 1443, endPoint y: 12, distance: 537.8
click at [1447, 17] on div "Customer Profile Loading... Loading..." at bounding box center [822, 356] width 1252 height 713
click at [282, 130] on h5 "Sophie Bridgette Tate - ID: sophietatex1@gmail.com" at bounding box center [484, 139] width 508 height 67
copy h5 "Sophie"
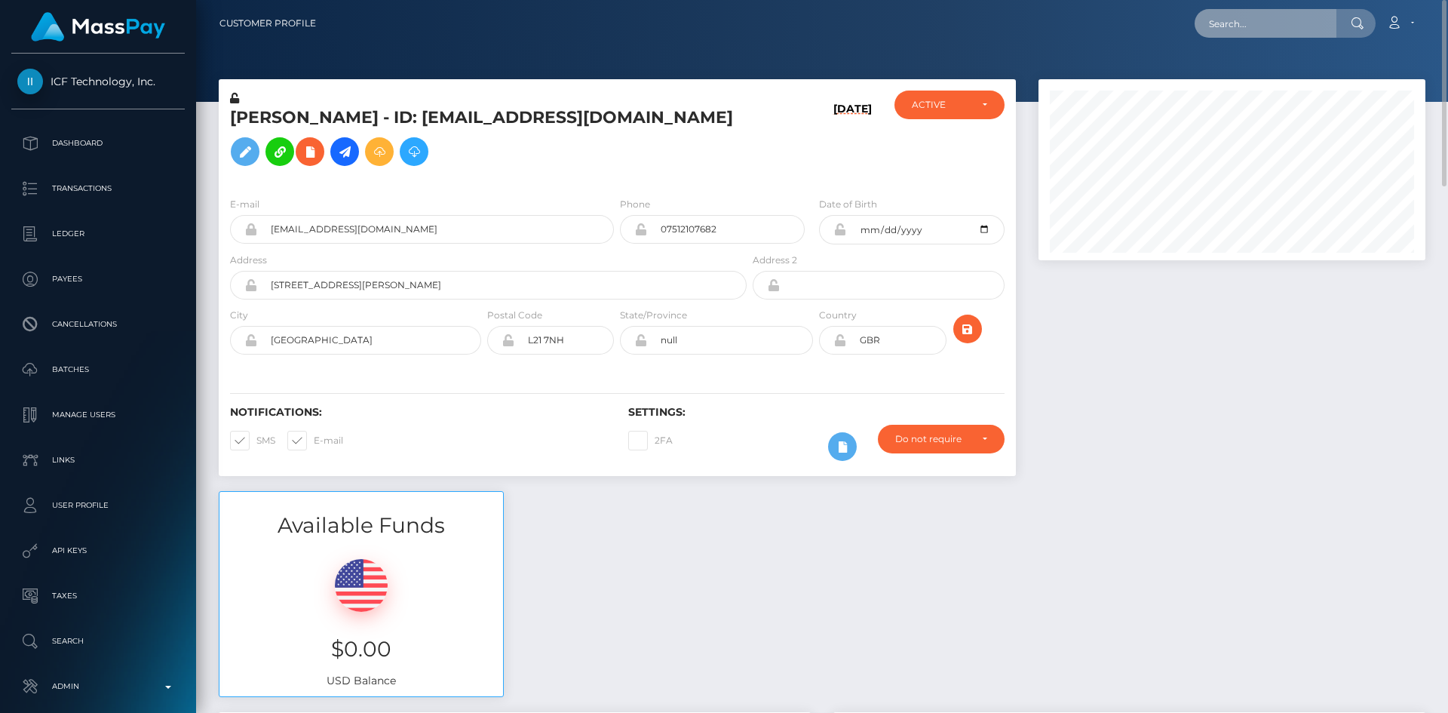
click at [1257, 32] on input "text" at bounding box center [1266, 23] width 142 height 29
paste input "d466a891-7c36-11f0-8023-0266f44cc279"
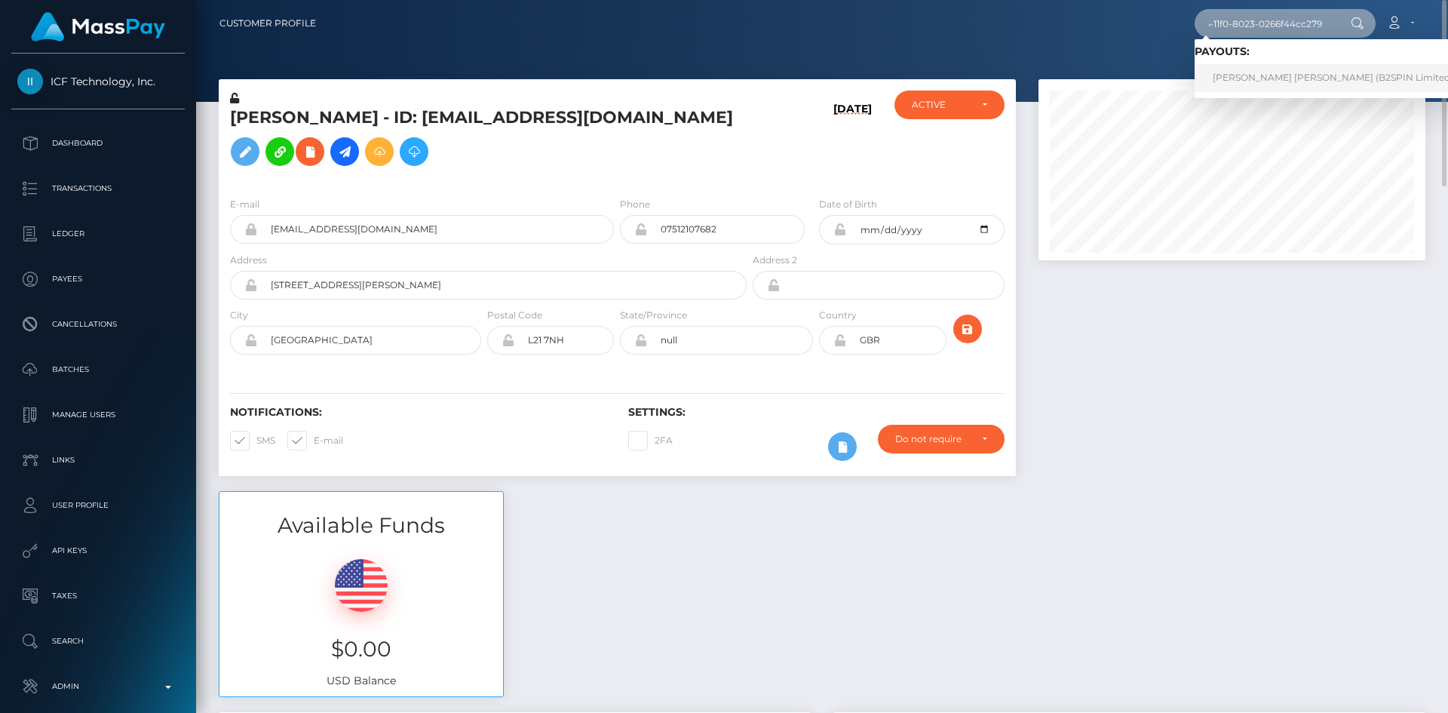
type input "d466a891-7c36-11f0-8023-0266f44cc279"
click at [1320, 84] on link "ANDREW REKSMY CHHEM (B2SPIN Limited - )" at bounding box center [1337, 78] width 285 height 28
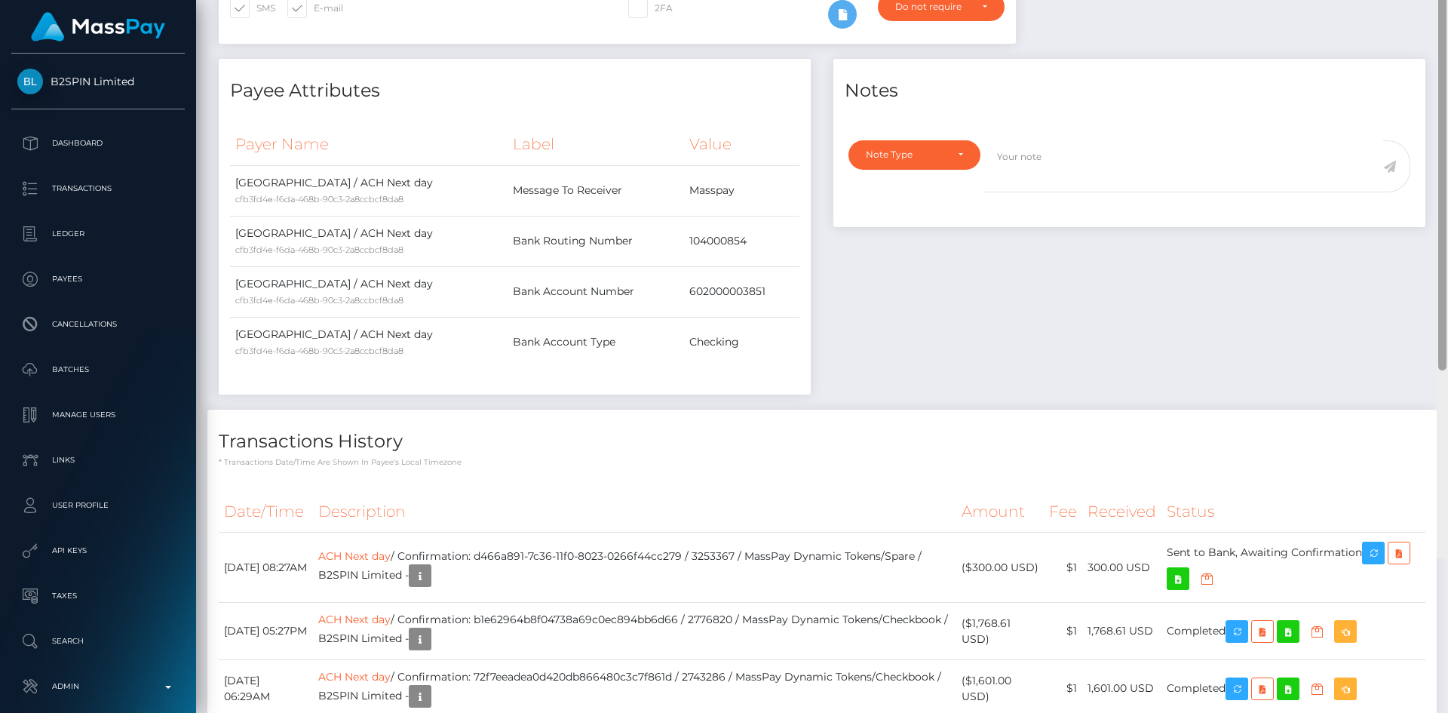
scroll to position [631, 0]
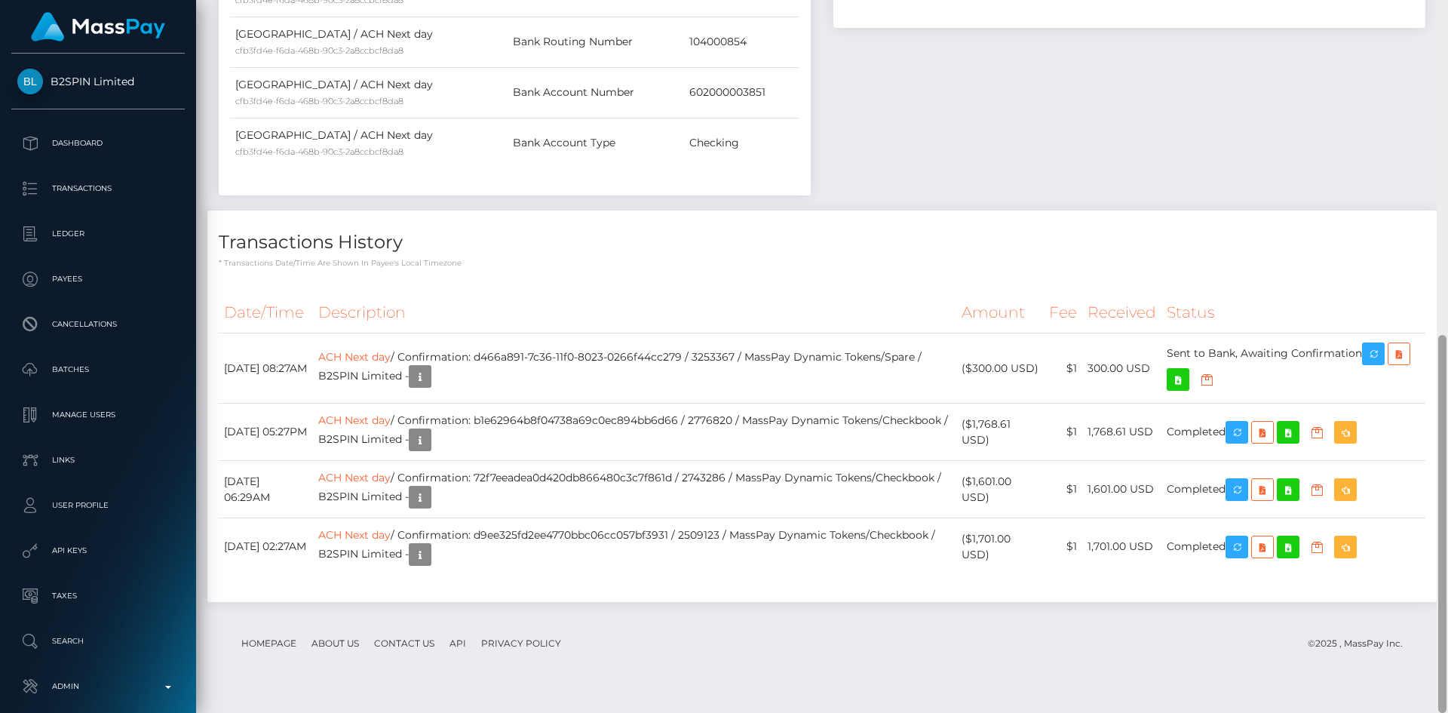
drag, startPoint x: 1445, startPoint y: 205, endPoint x: 1432, endPoint y: 554, distance: 348.7
click at [1432, 554] on div "Customer Profile Loading... Loading..." at bounding box center [822, 356] width 1252 height 713
click at [1383, 364] on icon "button" at bounding box center [1373, 354] width 18 height 19
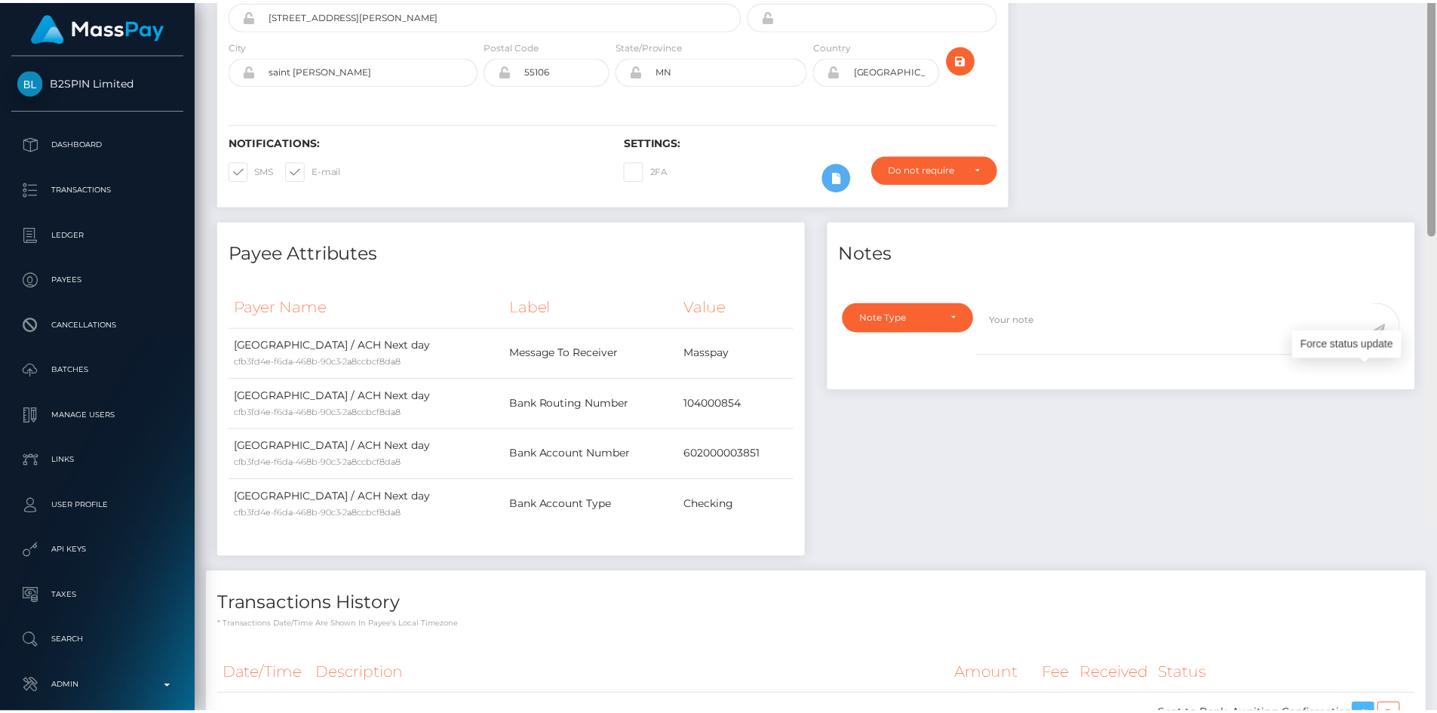
scroll to position [0, 0]
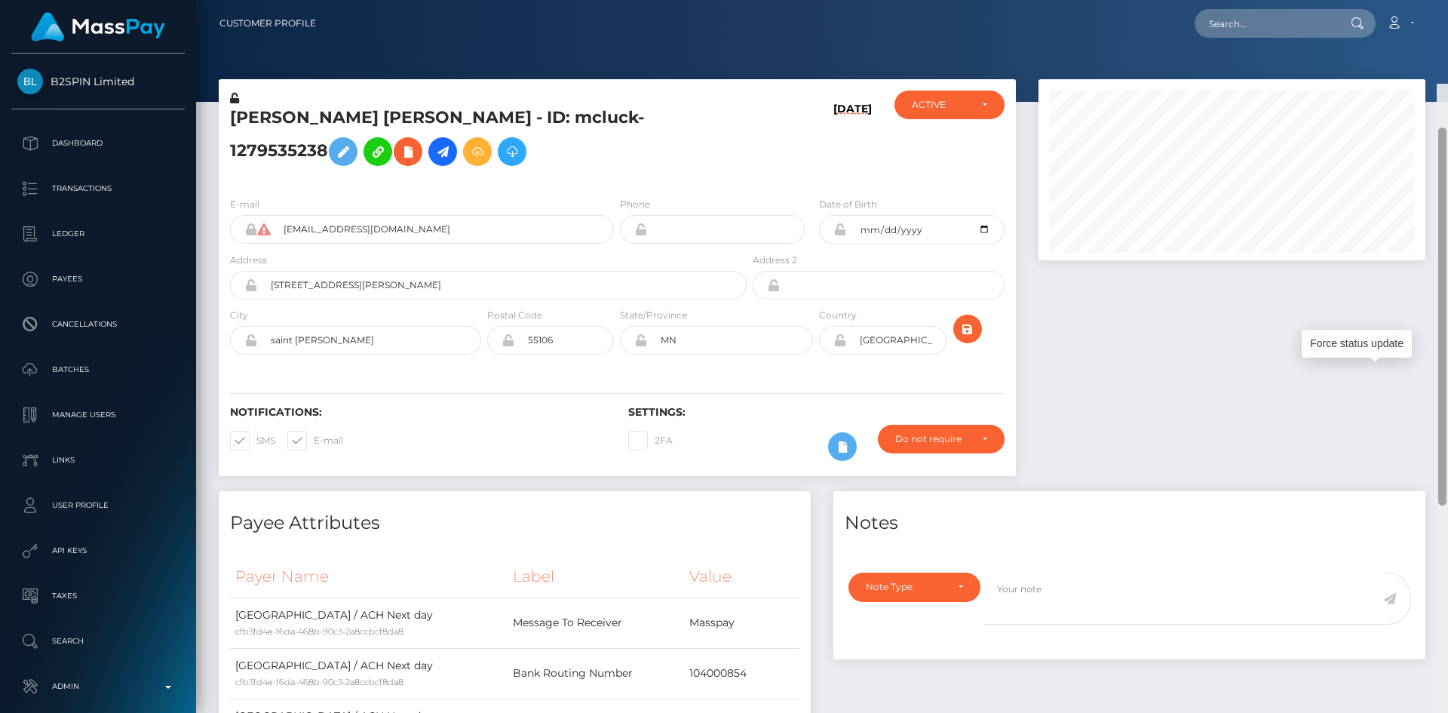
drag, startPoint x: 1442, startPoint y: 477, endPoint x: 1383, endPoint y: 49, distance: 431.7
click at [1432, 38] on div "Customer Profile Loading... Loading..." at bounding box center [822, 356] width 1252 height 713
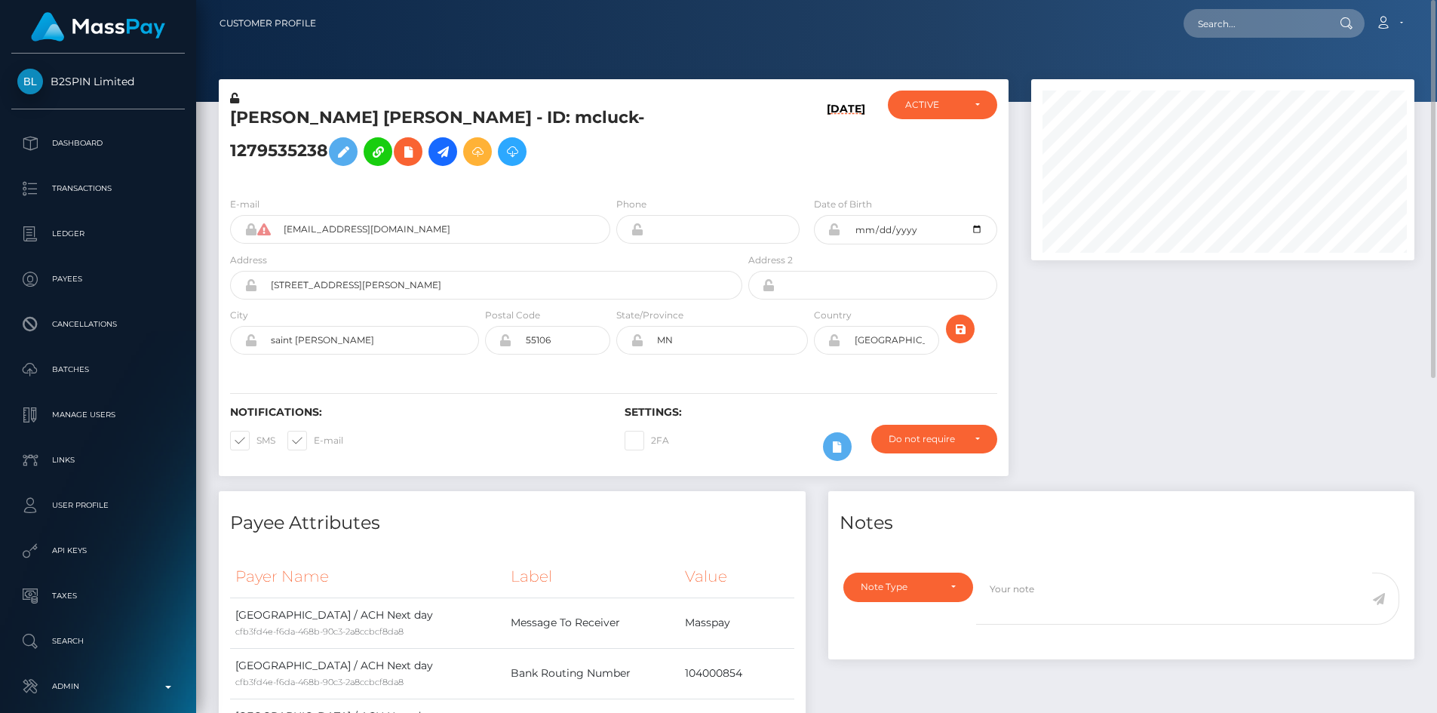
scroll to position [181, 384]
click at [1272, 35] on input "text" at bounding box center [1254, 23] width 142 height 29
paste input "oinagrollup@gmail.com"
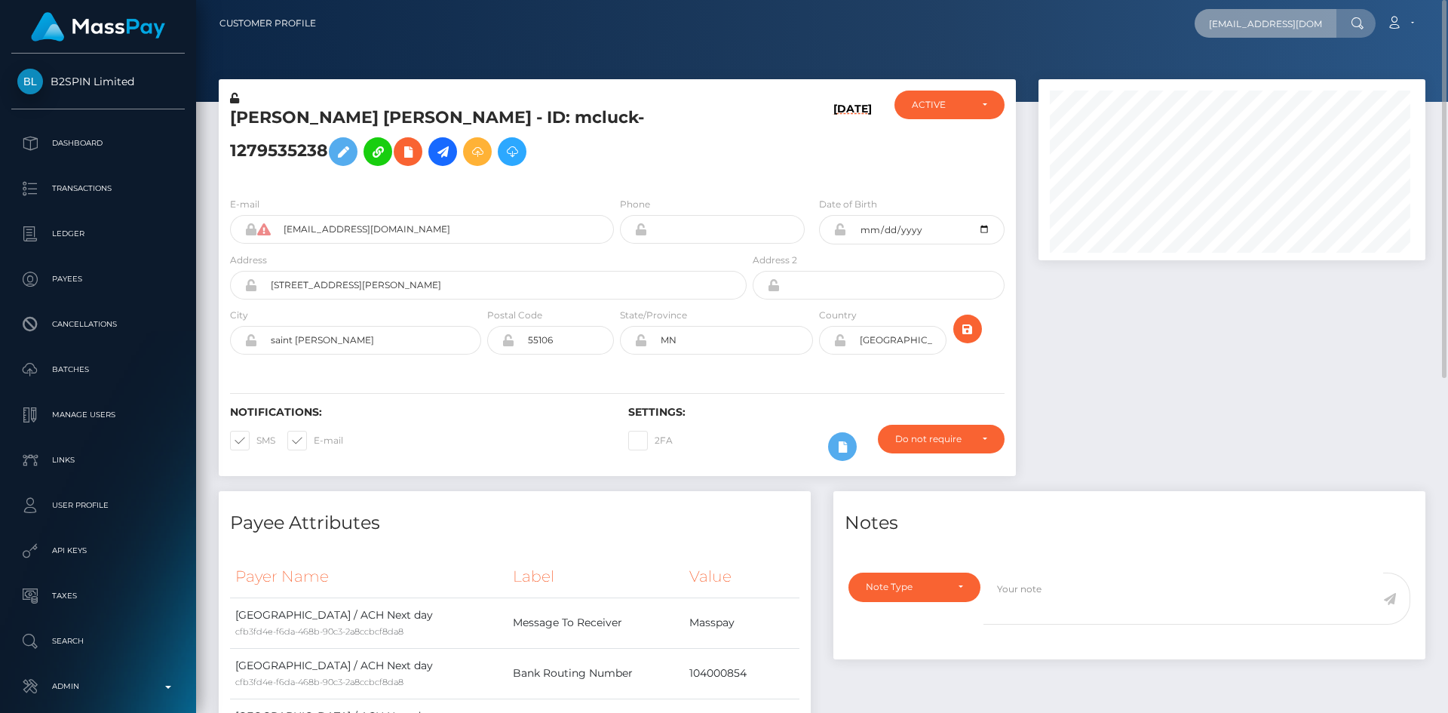
scroll to position [181, 388]
click at [1236, 19] on input "[EMAIL_ADDRESS][DOMAIN_NAME]" at bounding box center [1266, 23] width 142 height 29
paste input "266c0562f9f94d2da7e412eff8c141bd"
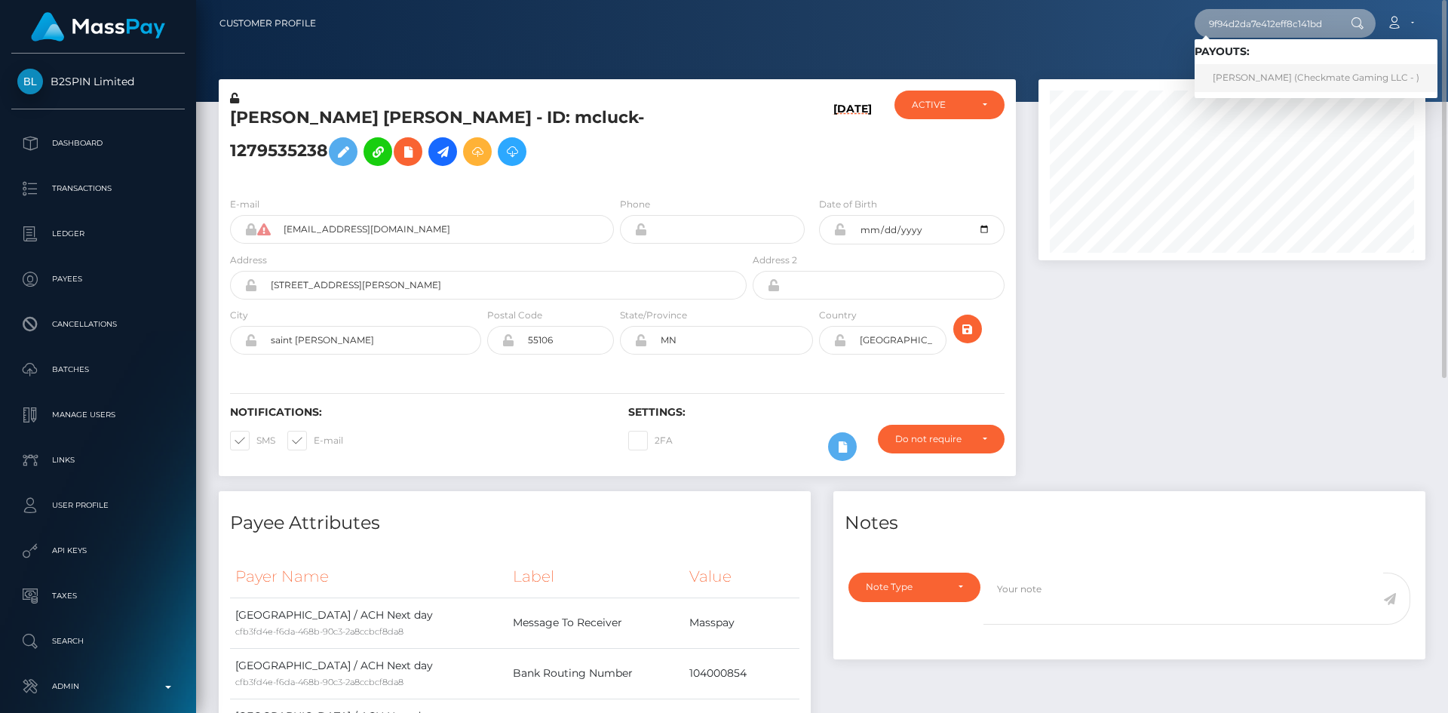
type input "266c0562f9f94d2da7e412eff8c141bd"
click at [1299, 70] on link "Wade Waupekenay Jr (Checkmate Gaming LLC - )" at bounding box center [1316, 78] width 243 height 28
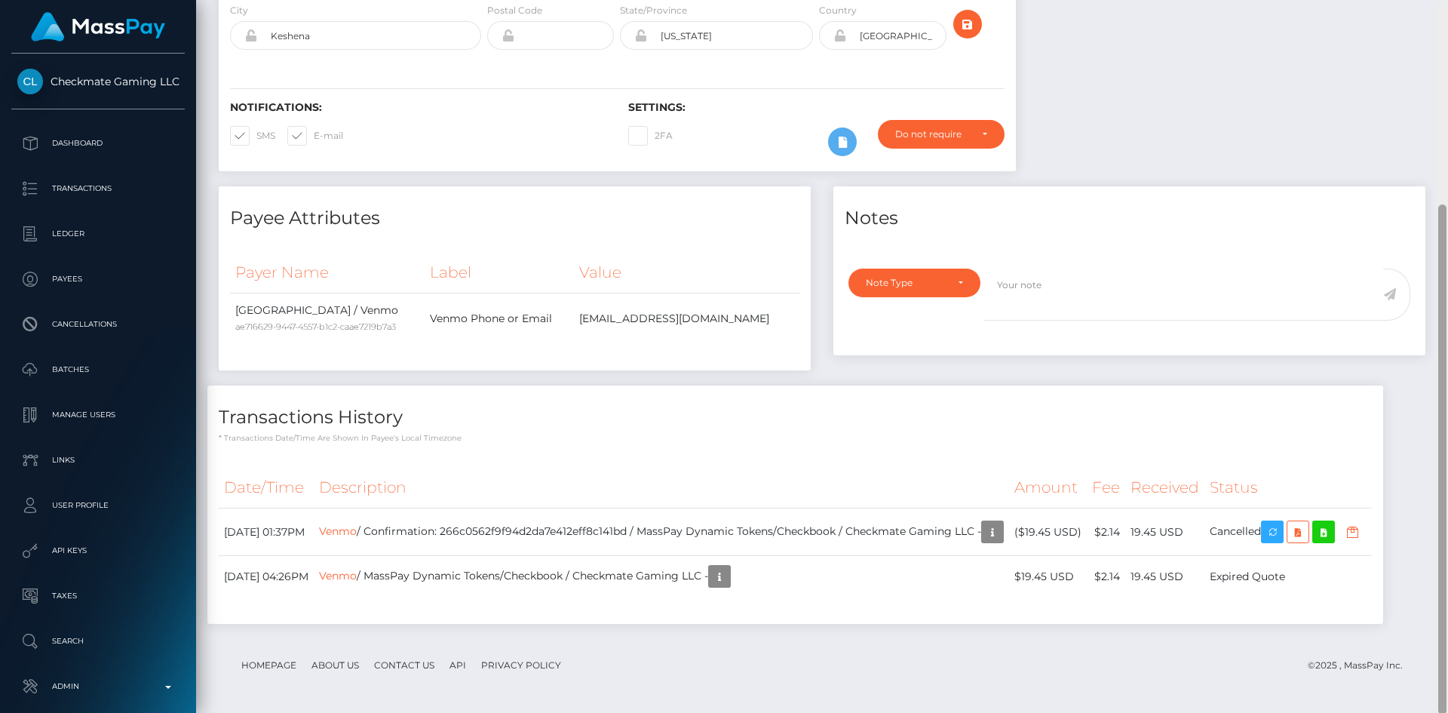
scroll to position [283, 0]
drag, startPoint x: 1441, startPoint y: 97, endPoint x: 1426, endPoint y: 358, distance: 261.4
click at [1426, 358] on div "Customer Profile Loading... Loading..." at bounding box center [822, 356] width 1252 height 713
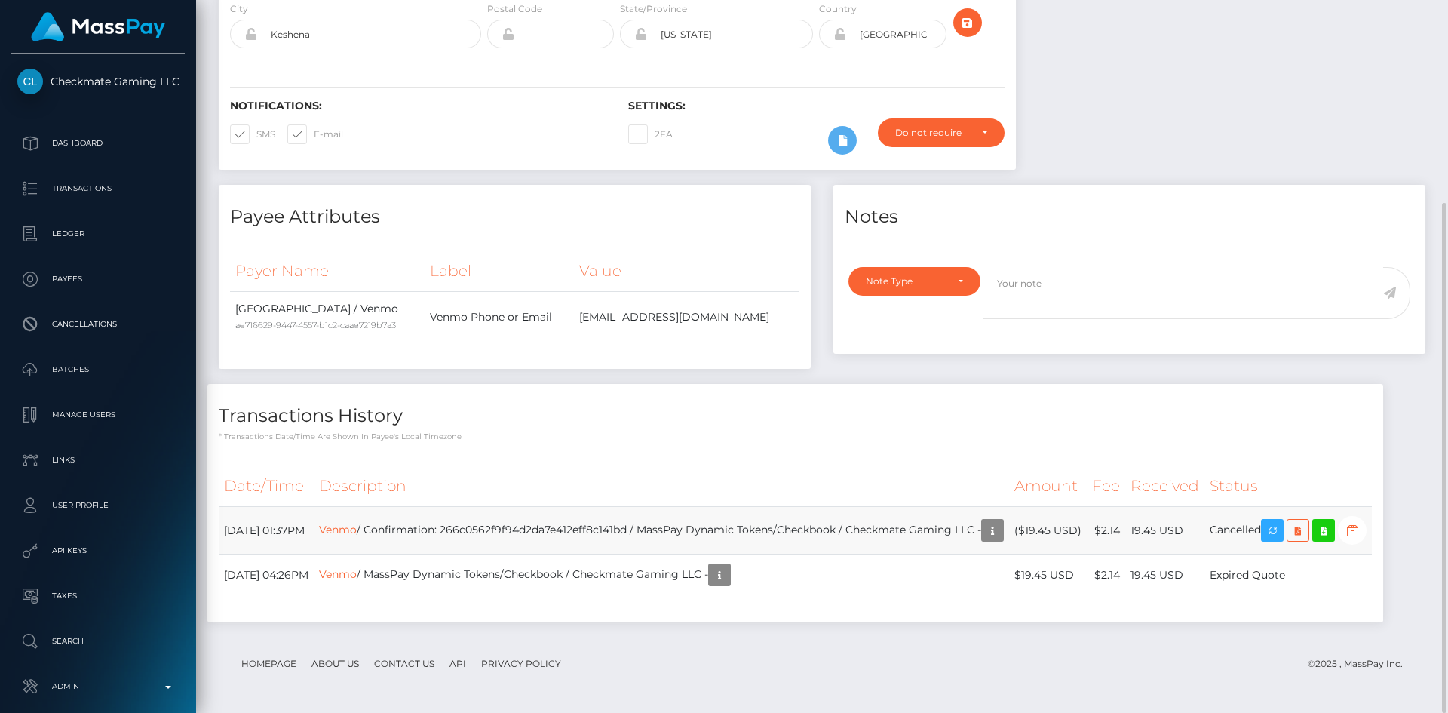
click at [538, 527] on td "Venmo / Confirmation: 266c0562f9f94d2da7e412eff8c141bd / MassPay Dynamic Tokens…" at bounding box center [661, 531] width 695 height 48
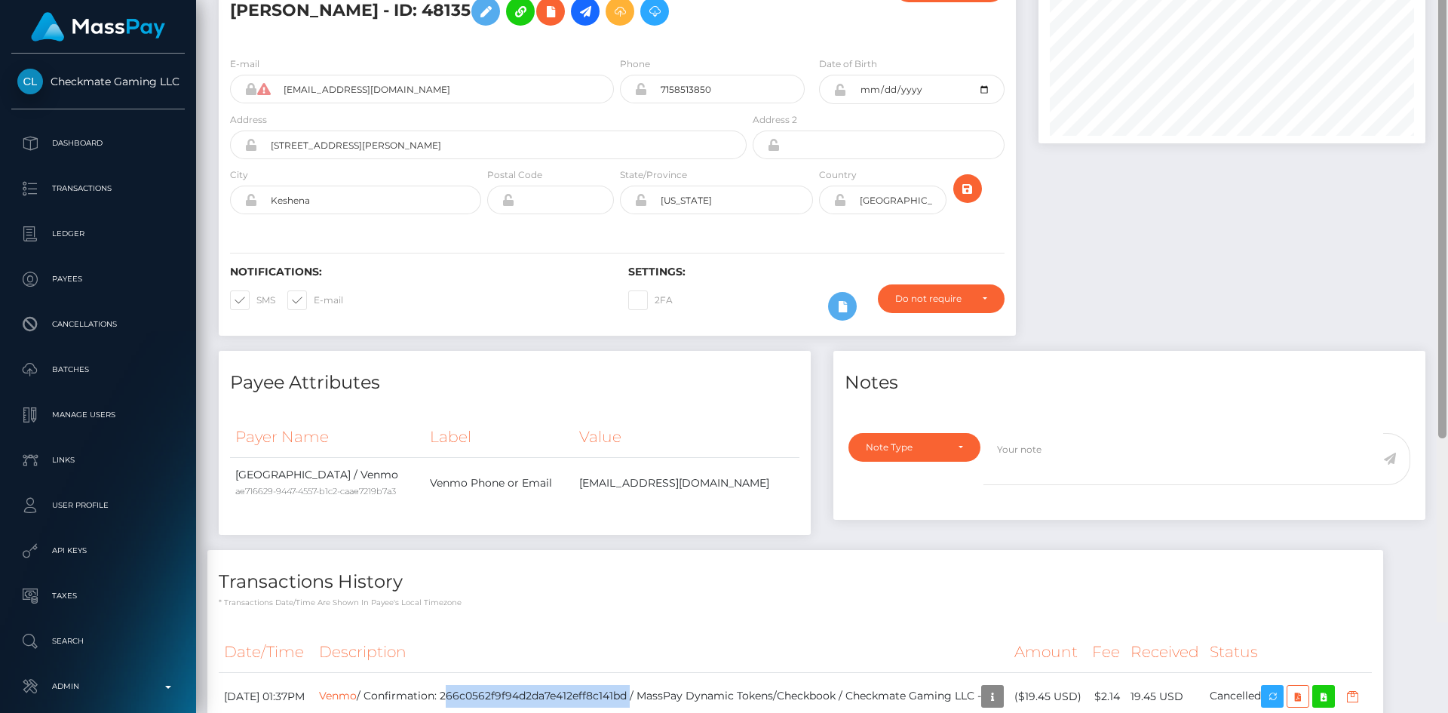
scroll to position [0, 0]
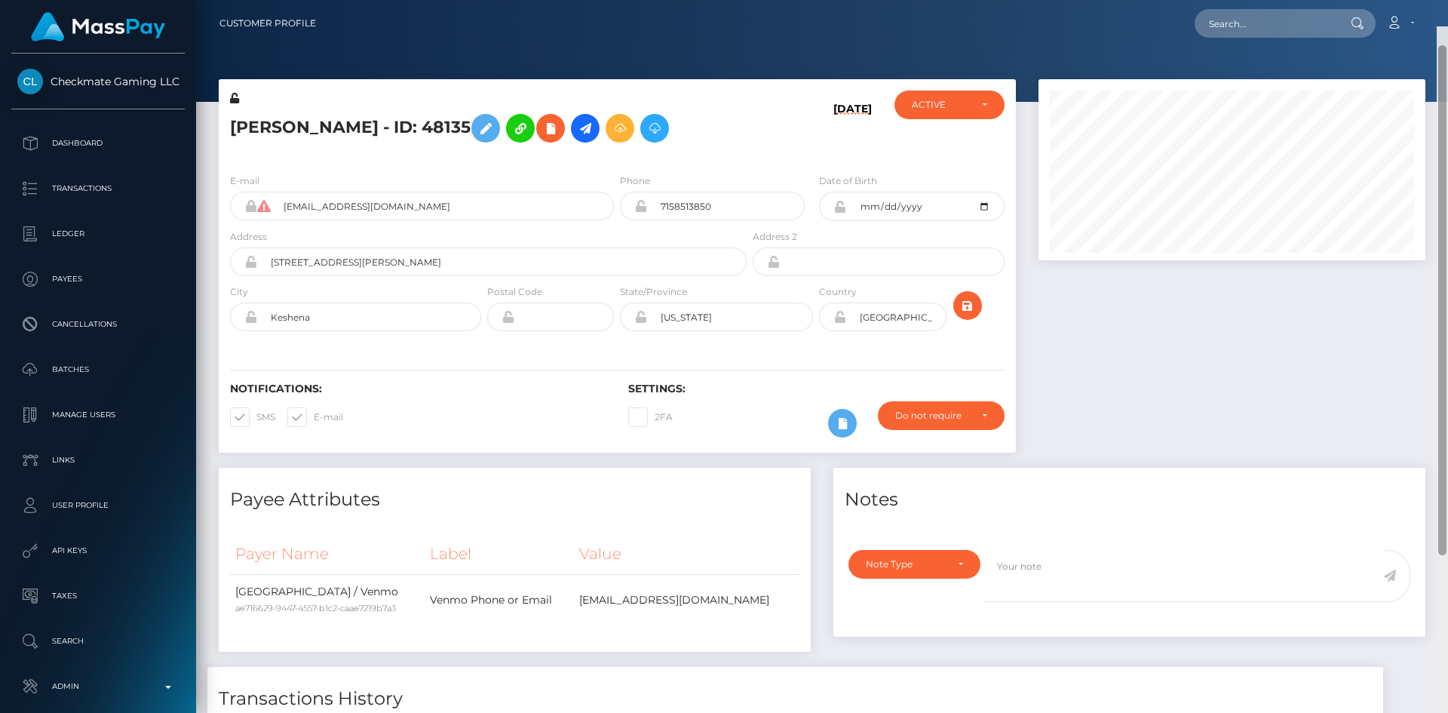
drag, startPoint x: 1444, startPoint y: 412, endPoint x: 1436, endPoint y: 115, distance: 297.3
click at [1447, 123] on div at bounding box center [1442, 382] width 11 height 713
click at [420, 204] on input "wadewaup35@gmail.com" at bounding box center [442, 206] width 344 height 29
click at [1246, 45] on nav "Customer Profile Loading... Loading... Account" at bounding box center [822, 23] width 1252 height 47
click at [1241, 26] on input "text" at bounding box center [1266, 23] width 142 height 29
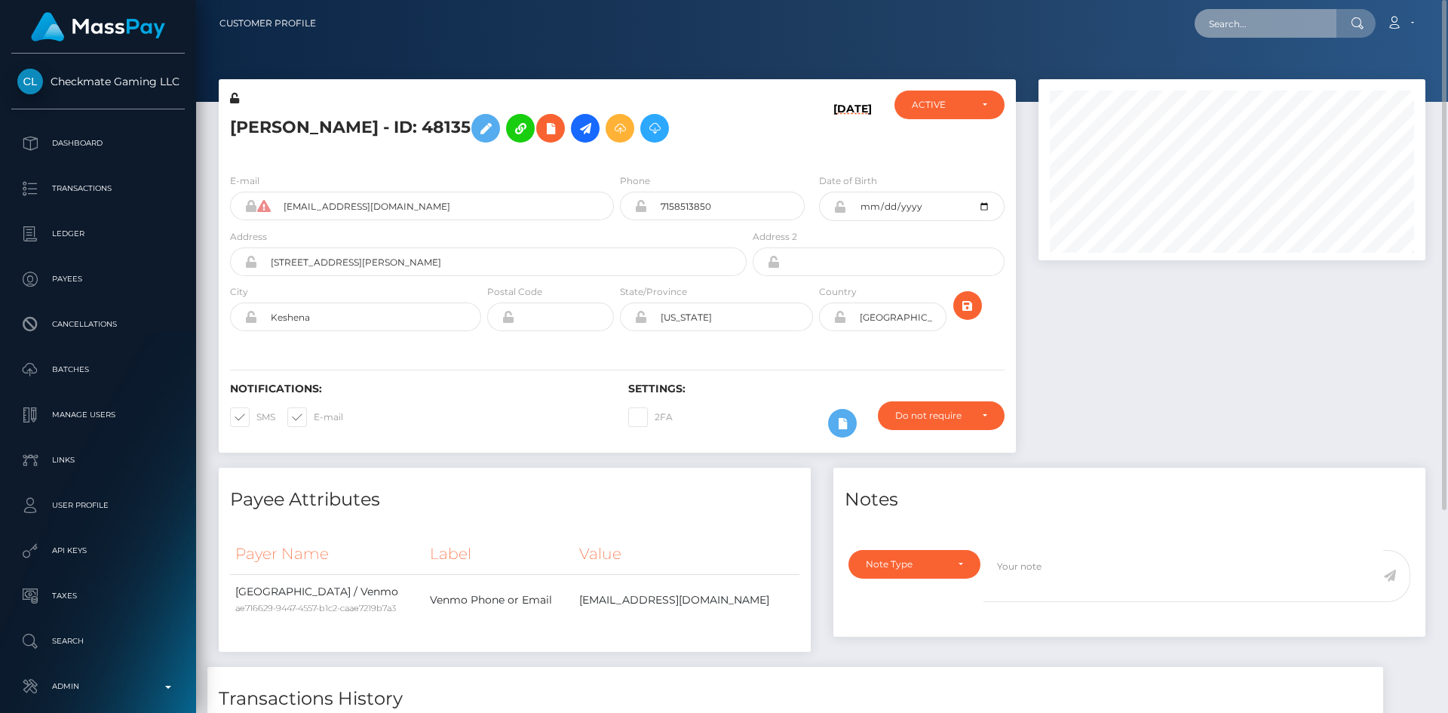
paste input "1112613"
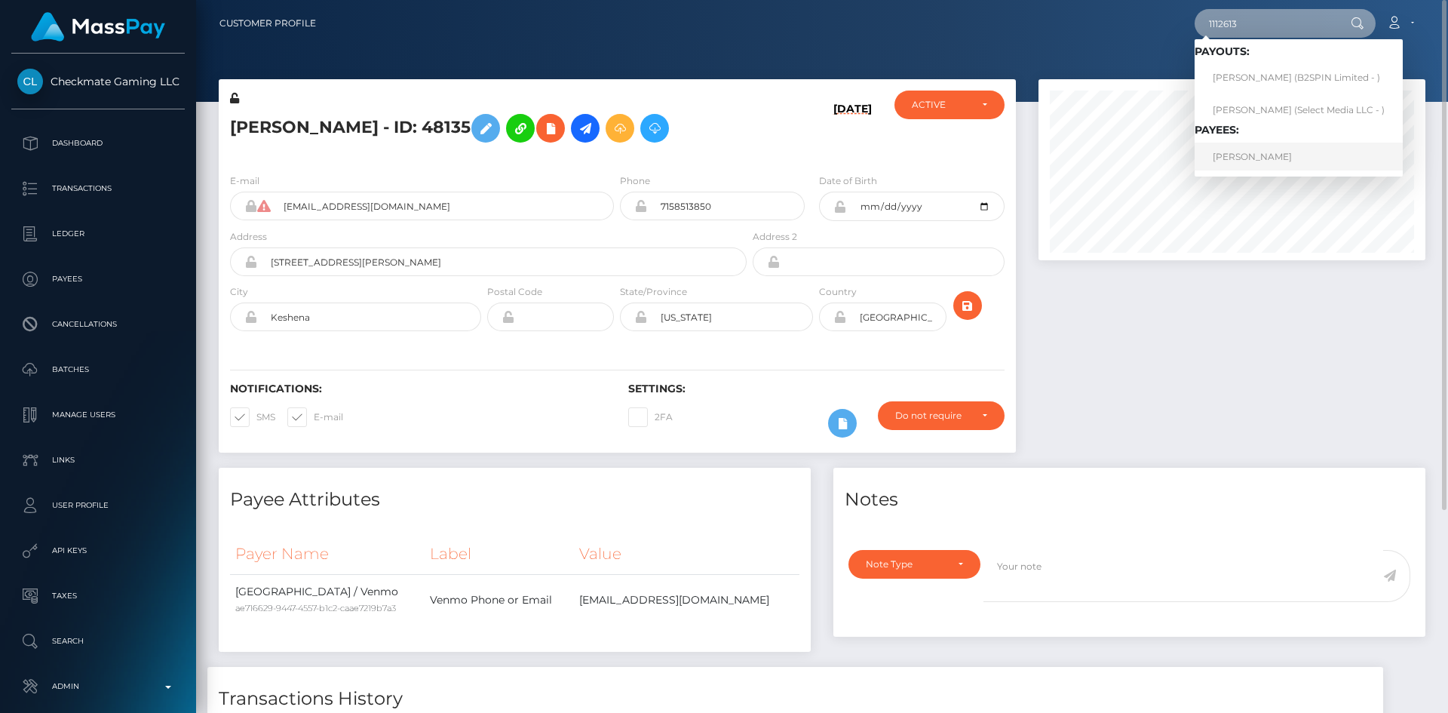
type input "1112613"
click at [1242, 160] on link "Desmond Conley" at bounding box center [1299, 157] width 208 height 28
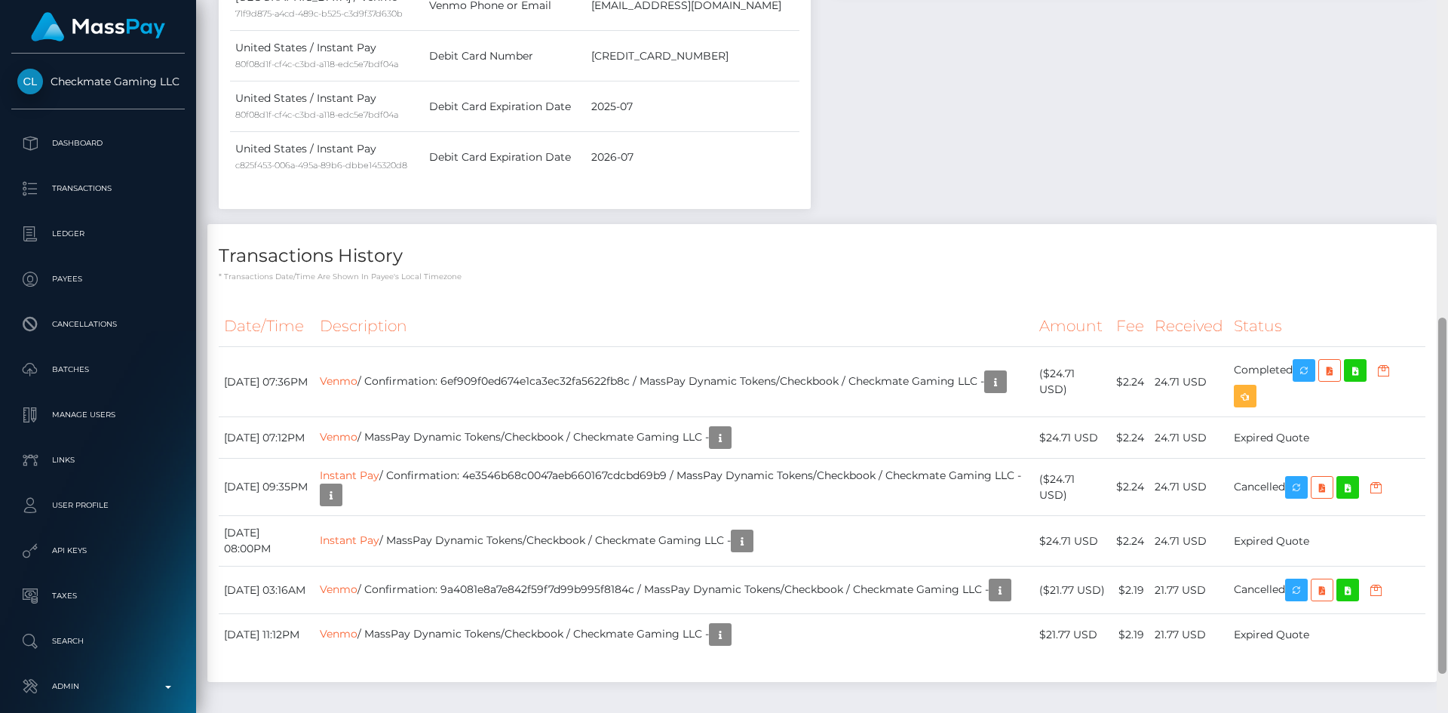
scroll to position [639, 0]
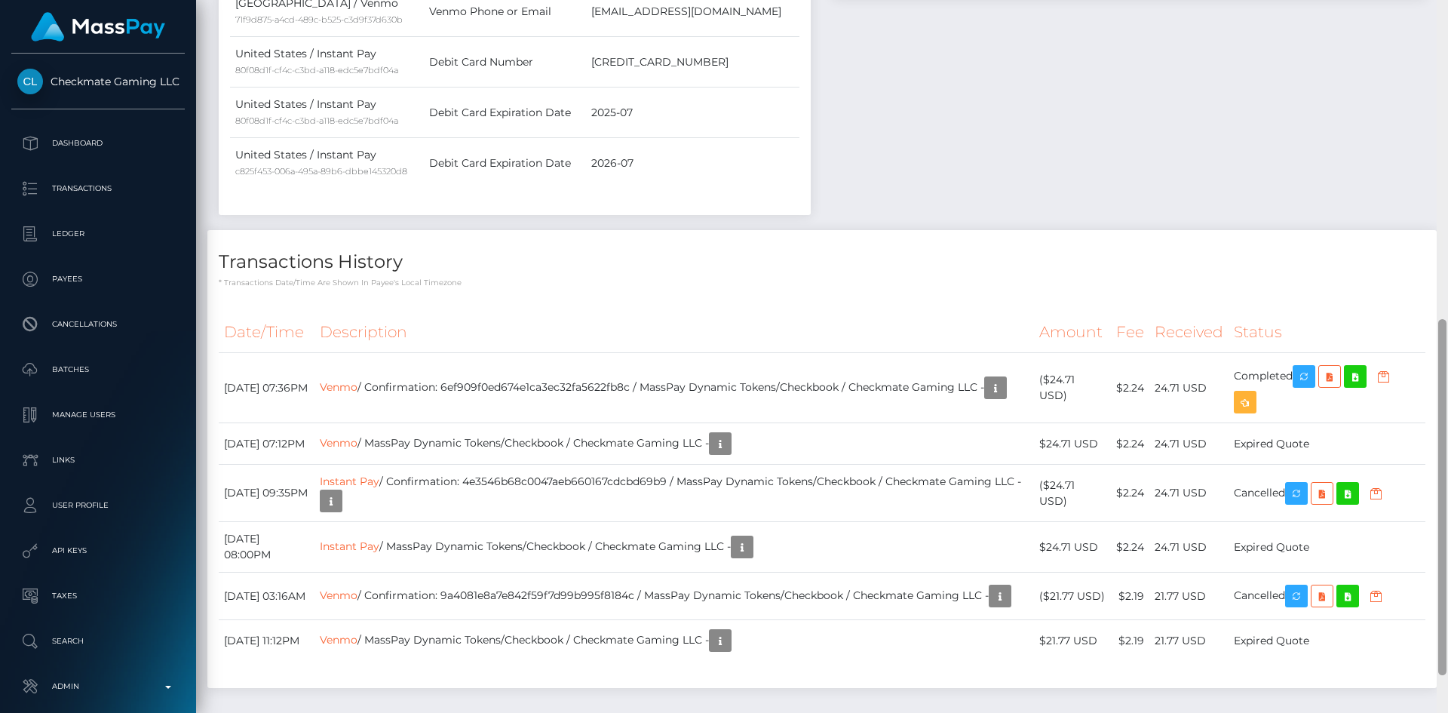
drag, startPoint x: 1441, startPoint y: 180, endPoint x: 1366, endPoint y: 482, distance: 311.7
click at [1444, 453] on div at bounding box center [1442, 497] width 8 height 356
click at [540, 378] on td "Venmo / Confirmation: 6ef909f0ed674e1ca3ec32fa5622fb8c / MassPay Dynamic Tokens…" at bounding box center [675, 388] width 720 height 70
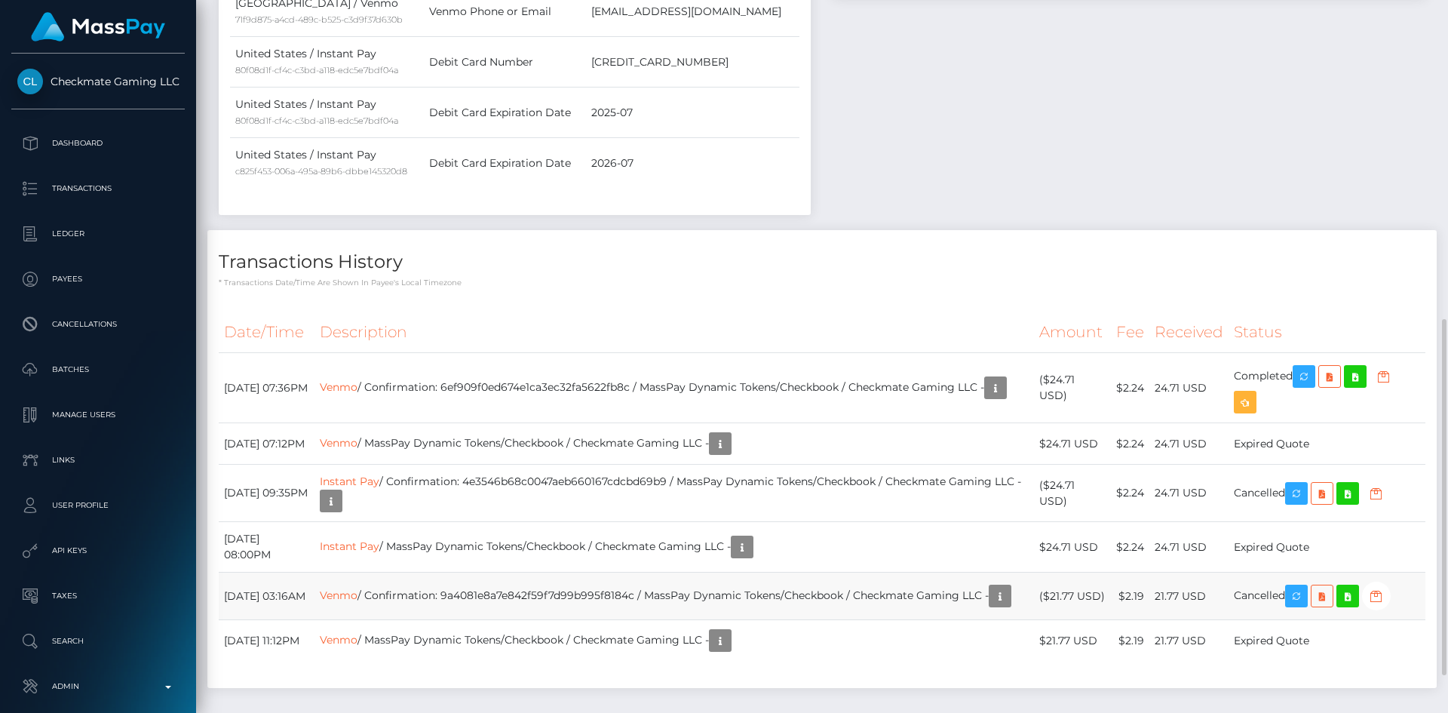
click at [517, 583] on td "Venmo / Confirmation: 9a4081e8a7e842f59f7d99b995f8184c / MassPay Dynamic Tokens…" at bounding box center [675, 596] width 720 height 48
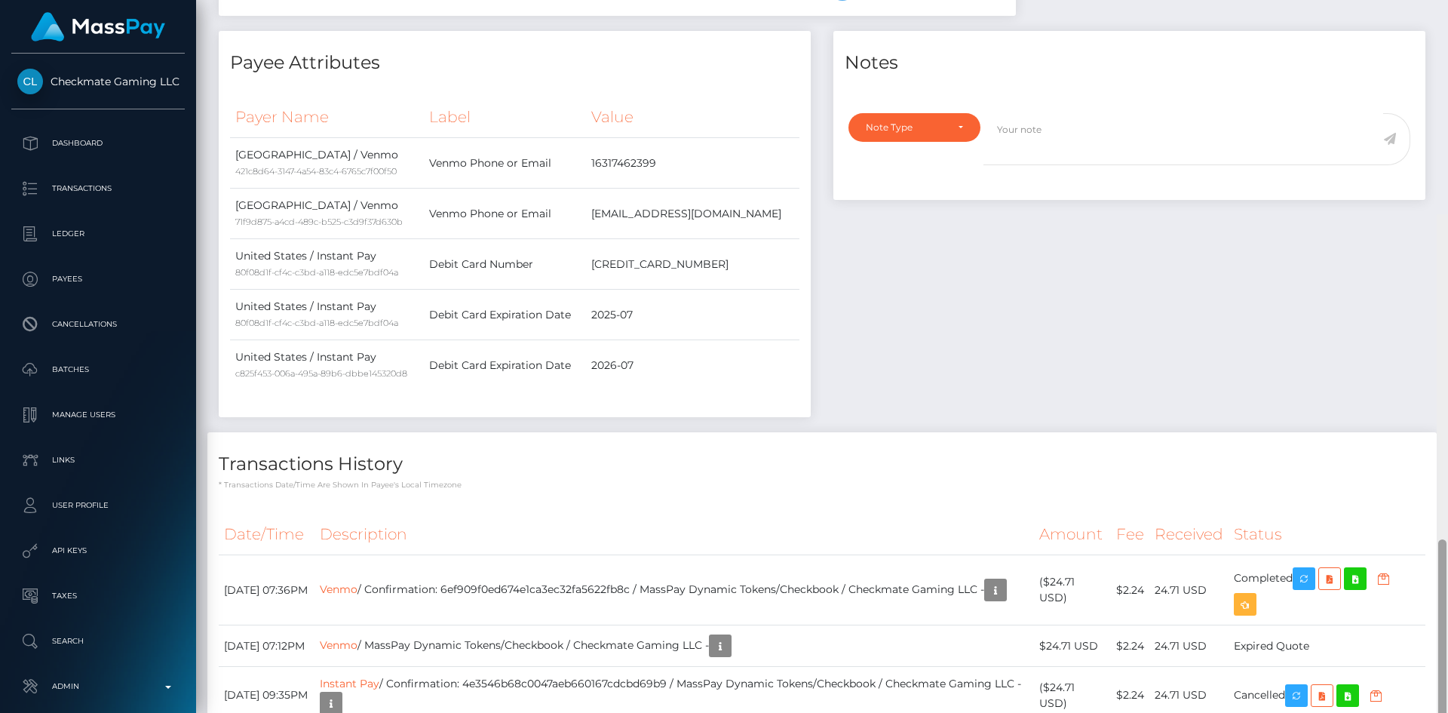
scroll to position [714, 0]
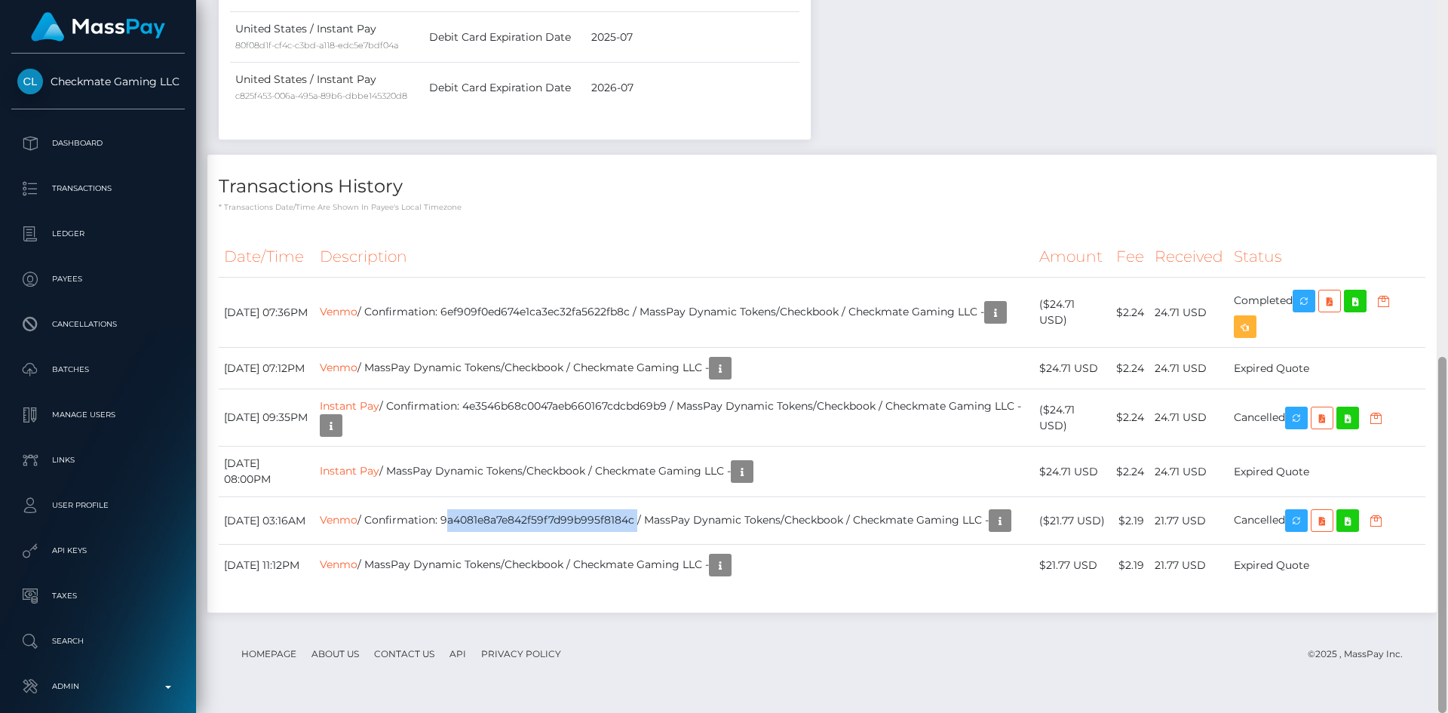
drag, startPoint x: 1441, startPoint y: 523, endPoint x: 1433, endPoint y: 567, distance: 44.5
click at [1433, 567] on div "Customer Profile Loading... Loading..." at bounding box center [822, 356] width 1252 height 713
click at [358, 305] on link "Venmo" at bounding box center [339, 312] width 38 height 14
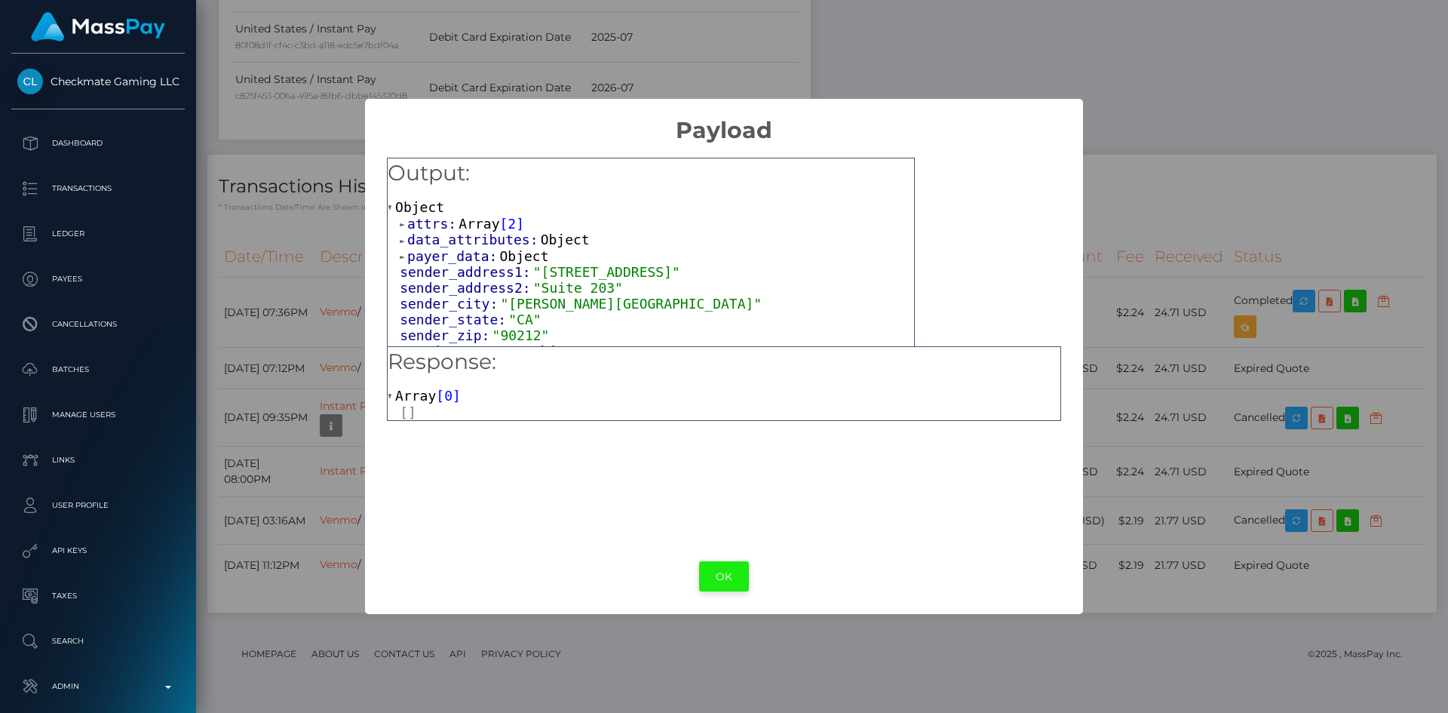
click at [725, 574] on button "OK" at bounding box center [724, 576] width 50 height 31
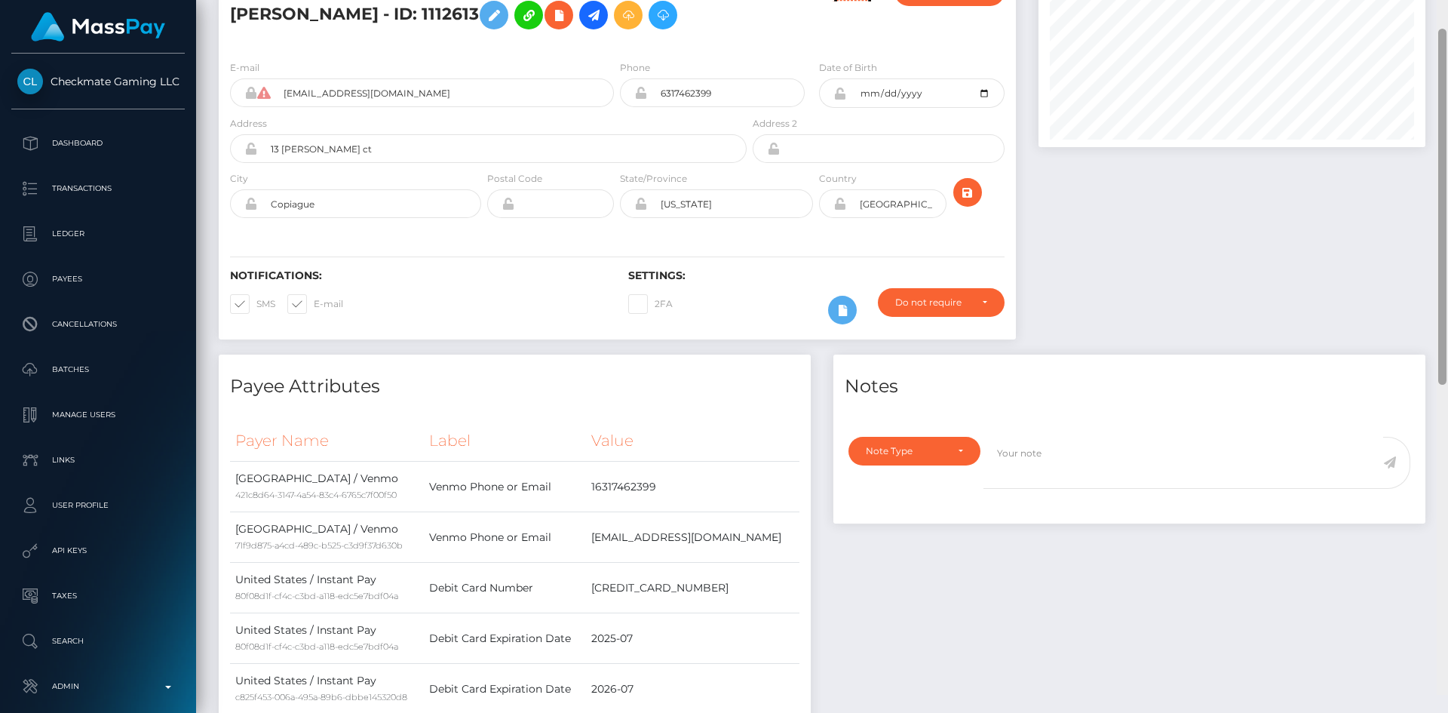
scroll to position [0, 0]
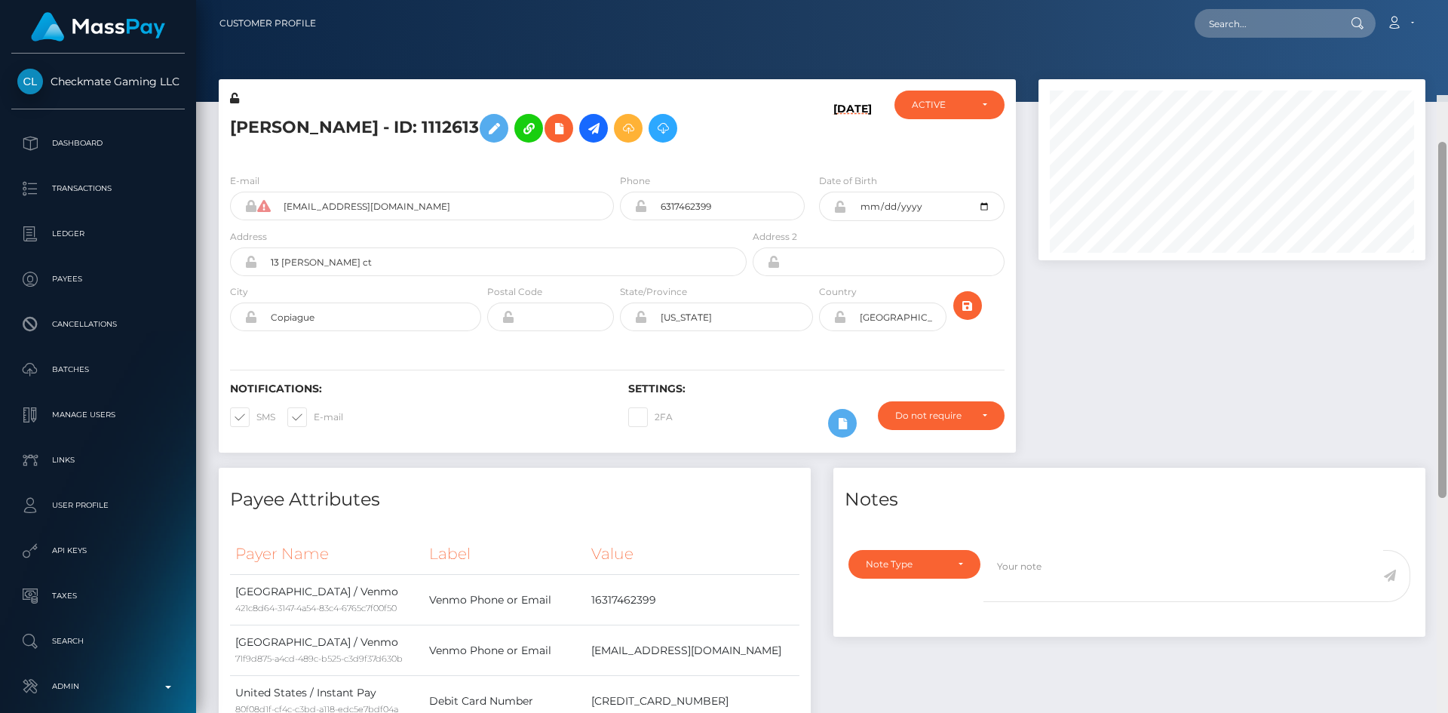
drag, startPoint x: 1445, startPoint y: 404, endPoint x: 1447, endPoint y: -48, distance: 451.8
click at [1447, 0] on html "Checkmate Gaming LLC Dashboard Transactions Ledger Payees Batches" at bounding box center [724, 356] width 1448 height 713
click at [1283, 36] on input "text" at bounding box center [1266, 23] width 142 height 29
paste input "112613"
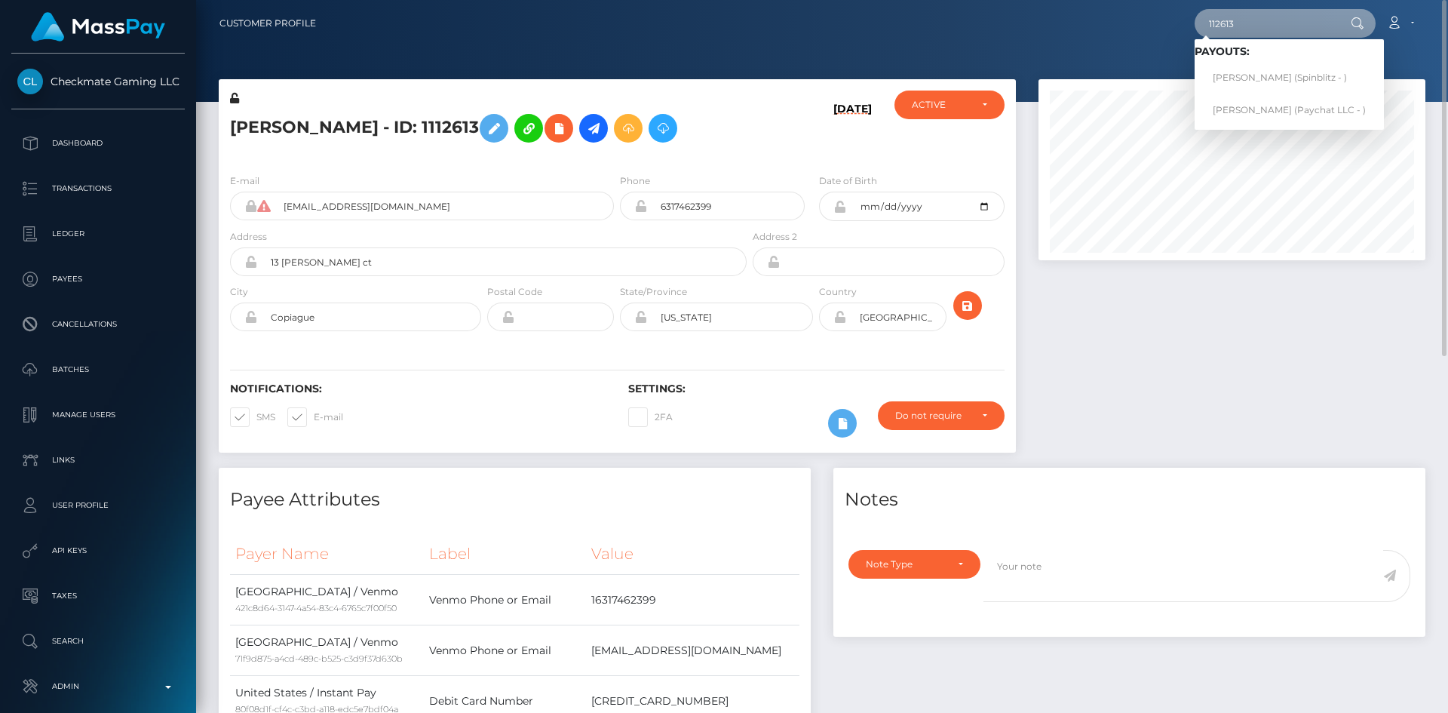
click at [1278, 29] on input "112613" at bounding box center [1266, 23] width 142 height 29
paste input "30629"
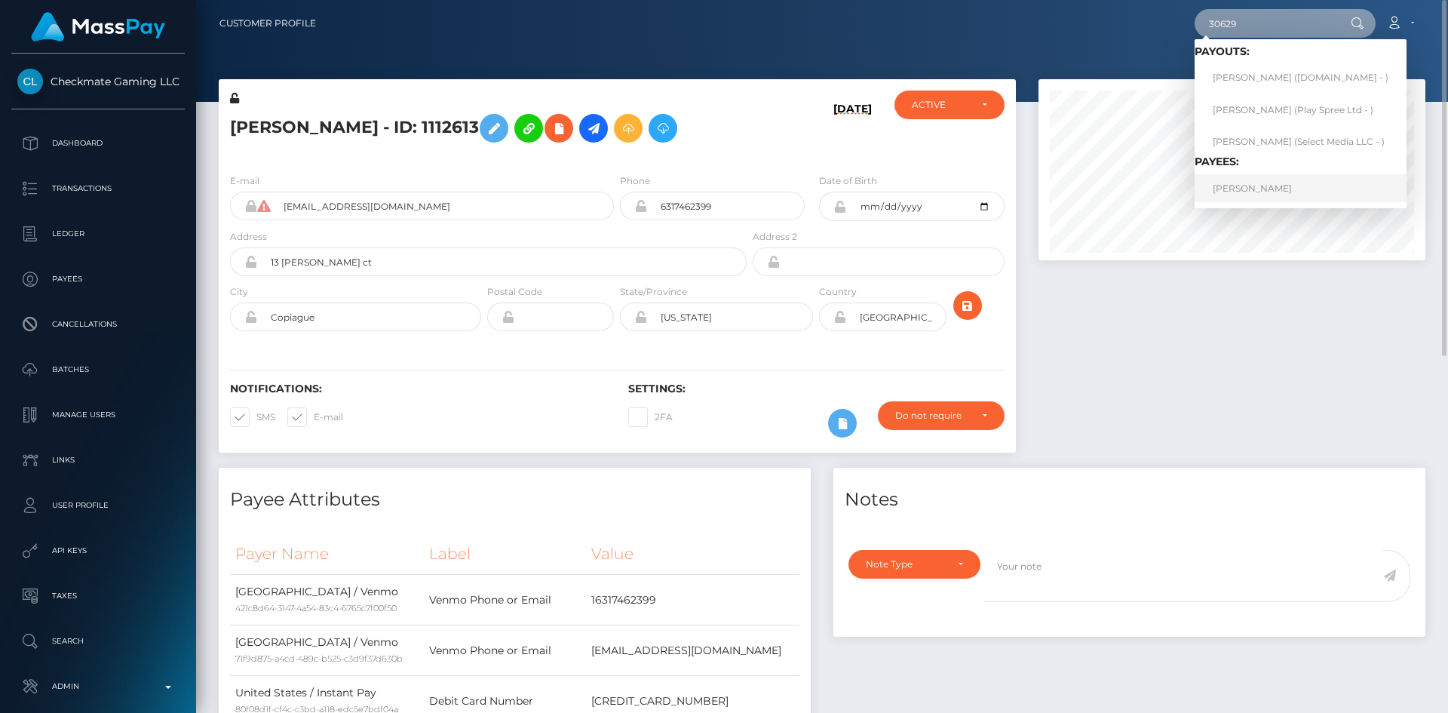
type input "30629"
click at [1264, 182] on link "Scott Chadwick" at bounding box center [1301, 188] width 212 height 28
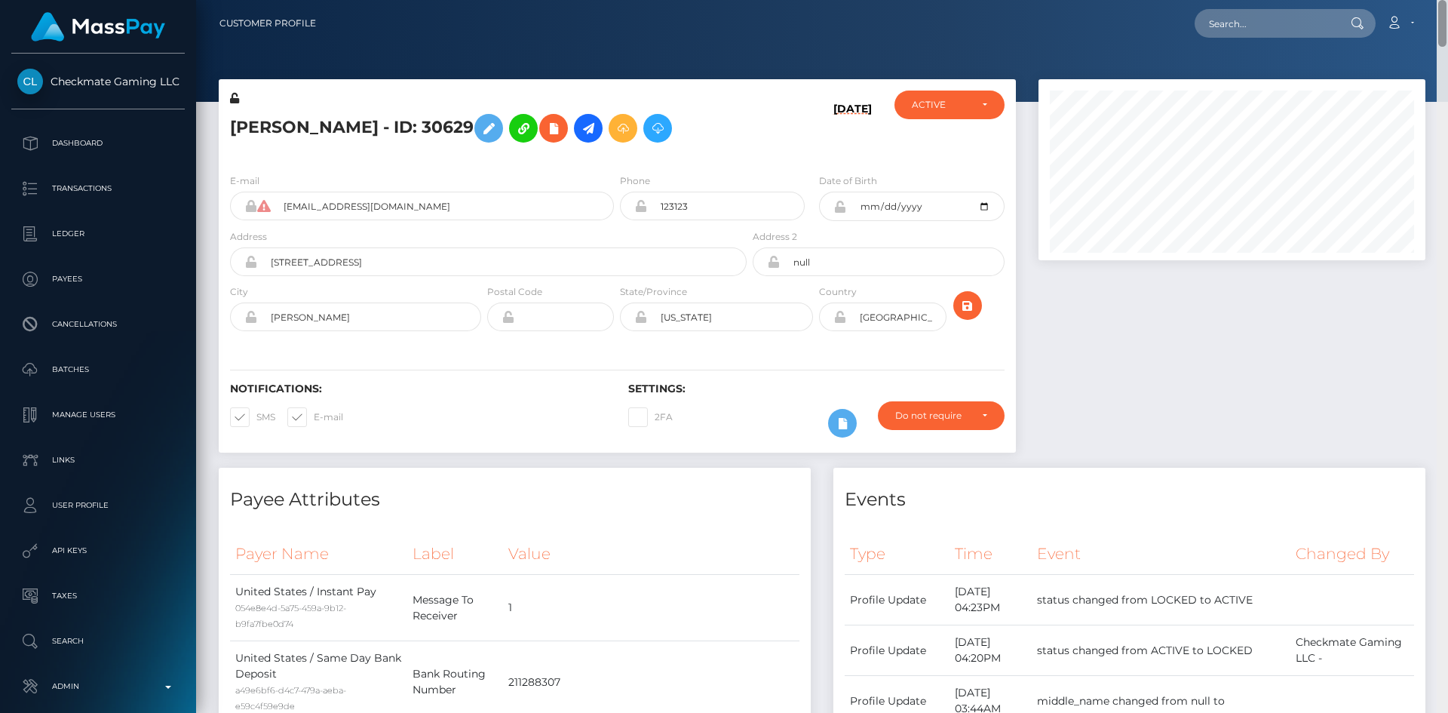
click at [1441, 3] on div "Customer Profile Loading... Loading..." at bounding box center [822, 356] width 1252 height 713
click at [1259, 317] on div at bounding box center [1232, 273] width 410 height 388
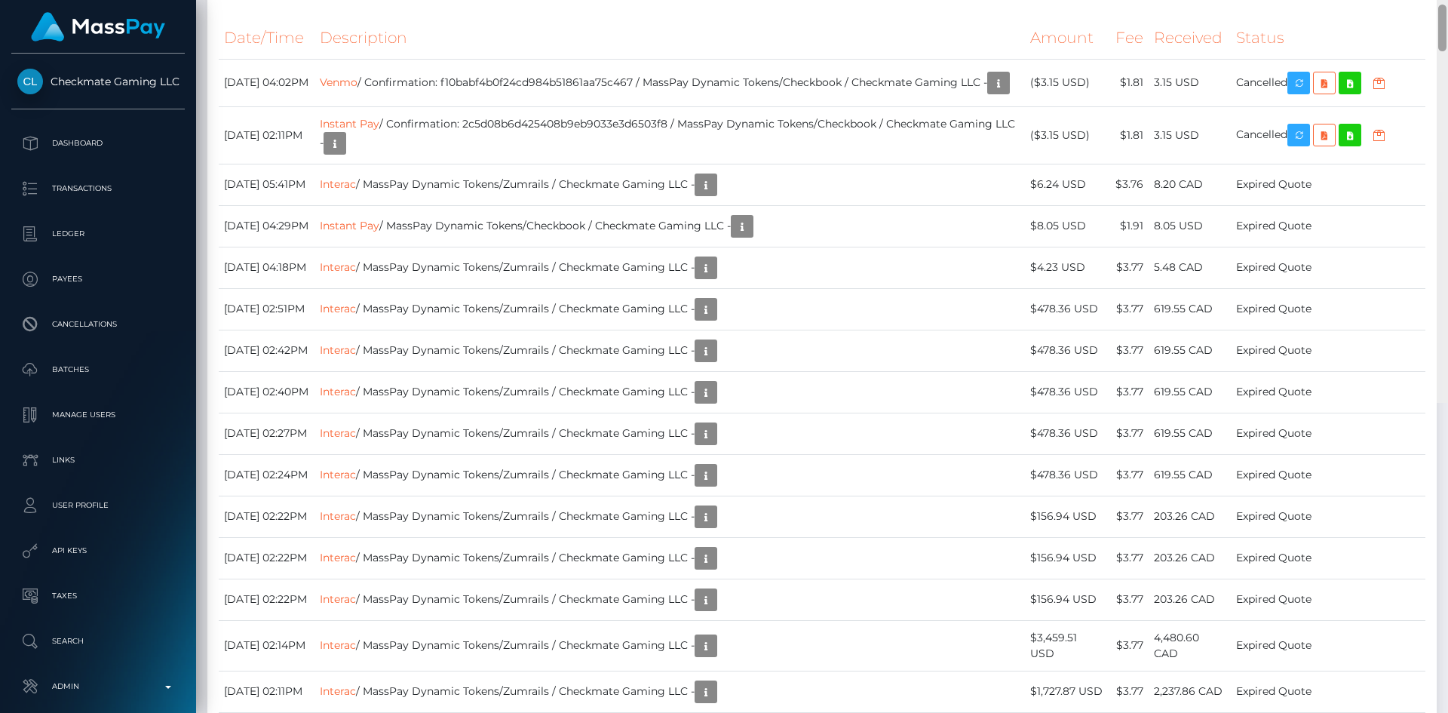
scroll to position [5158, 0]
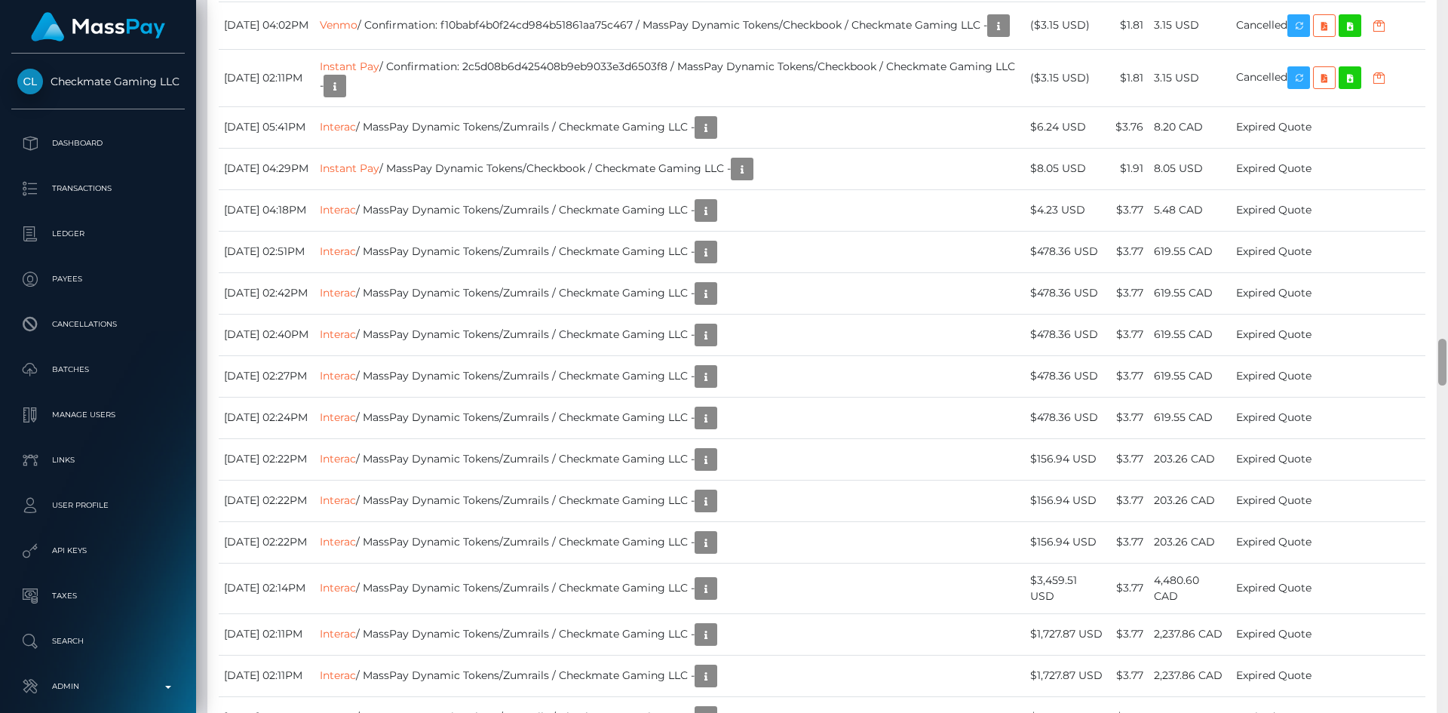
drag, startPoint x: 1446, startPoint y: 26, endPoint x: 1426, endPoint y: 360, distance: 334.8
click at [1426, 360] on div "Customer Profile Loading... Loading..." at bounding box center [822, 356] width 1252 height 713
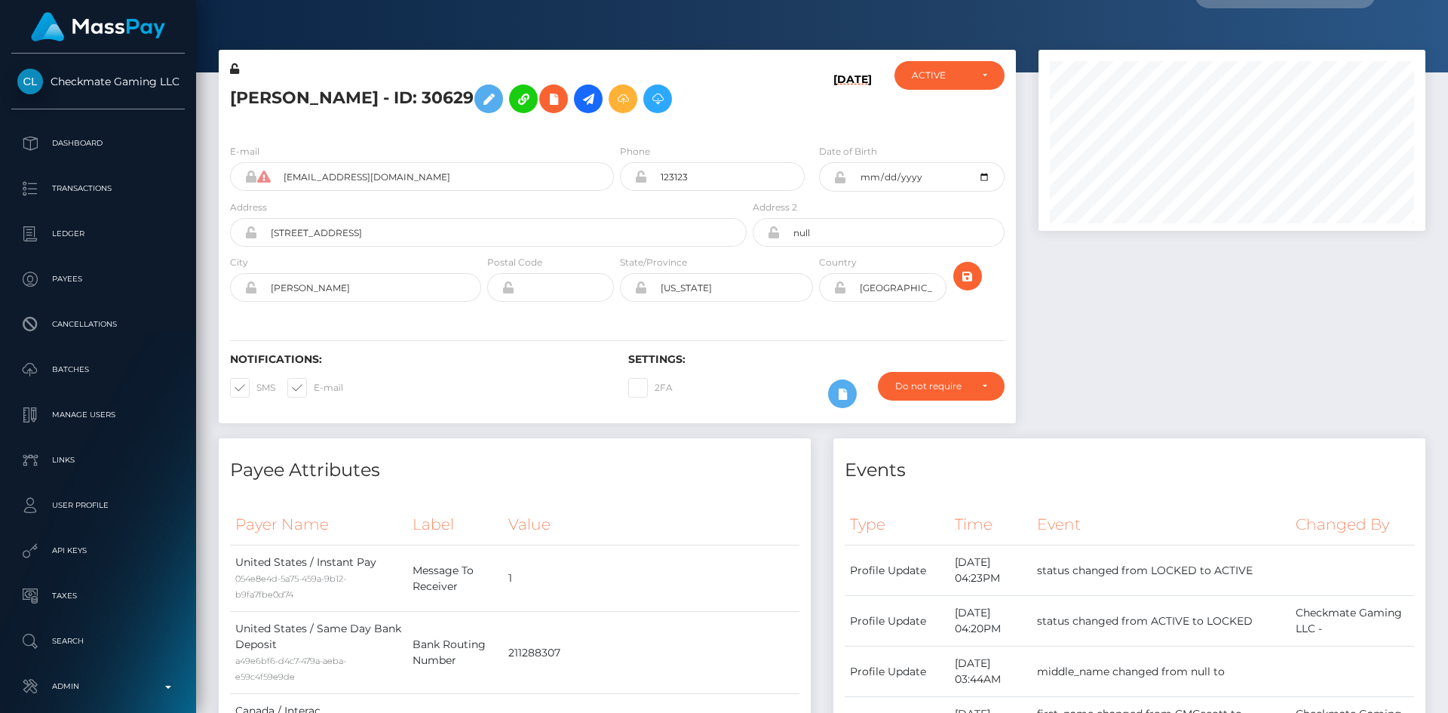
scroll to position [0, 0]
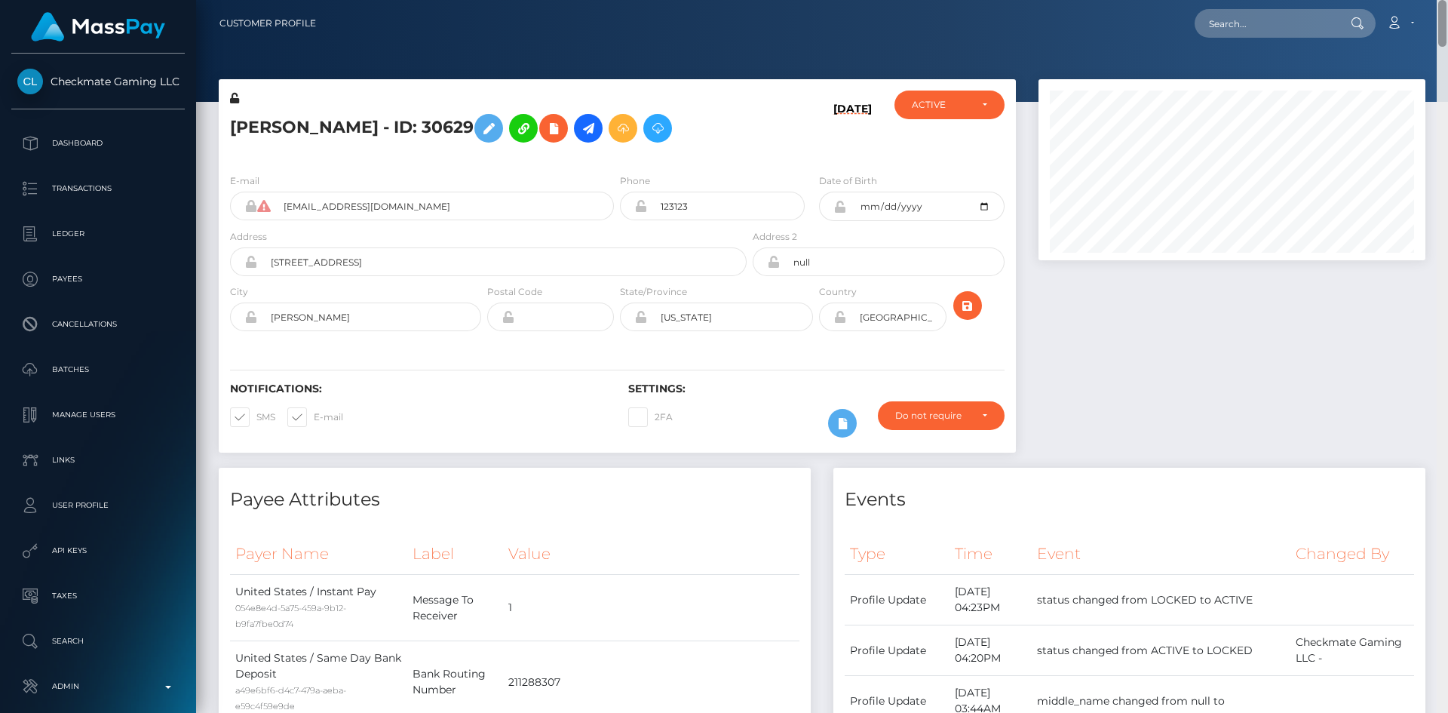
drag, startPoint x: 1444, startPoint y: 355, endPoint x: 1447, endPoint y: 8, distance: 347.7
click at [1447, 8] on div "Customer Profile Loading... Loading..." at bounding box center [822, 356] width 1252 height 713
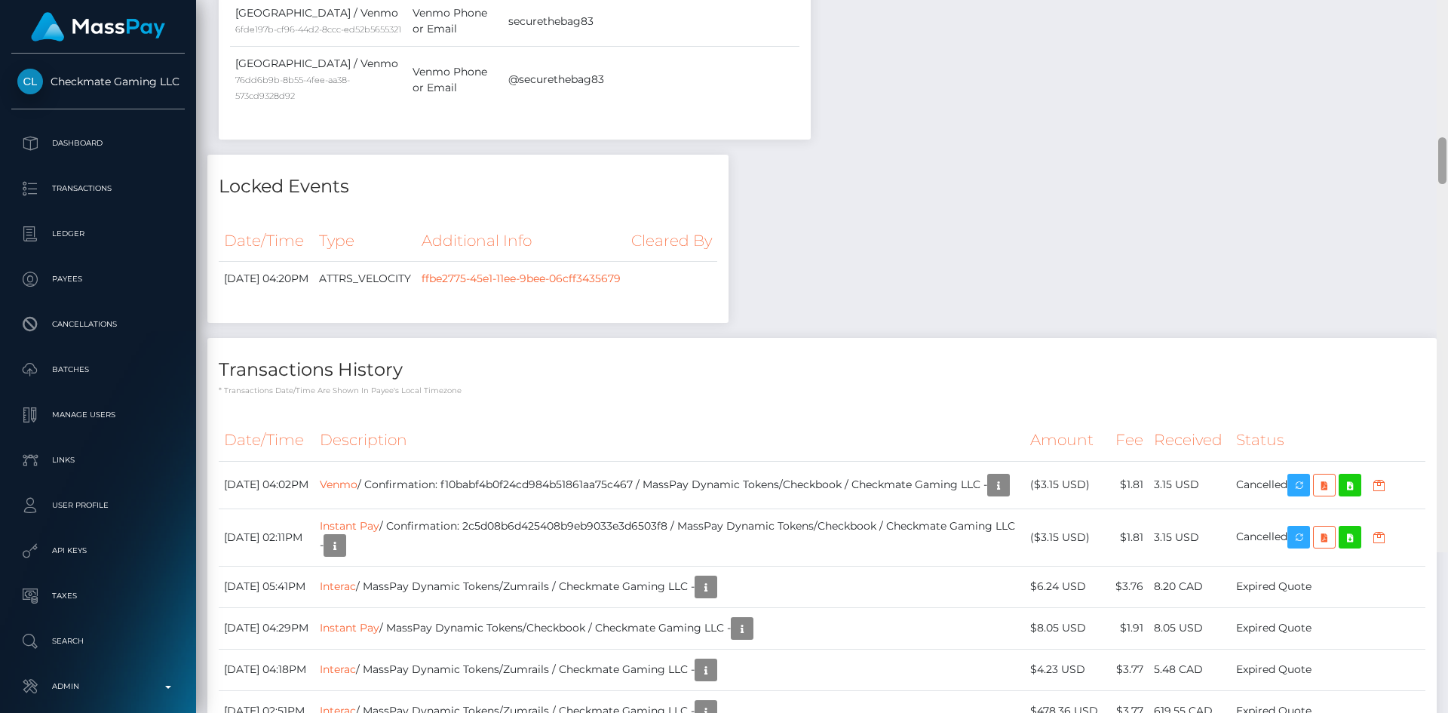
scroll to position [5044, 0]
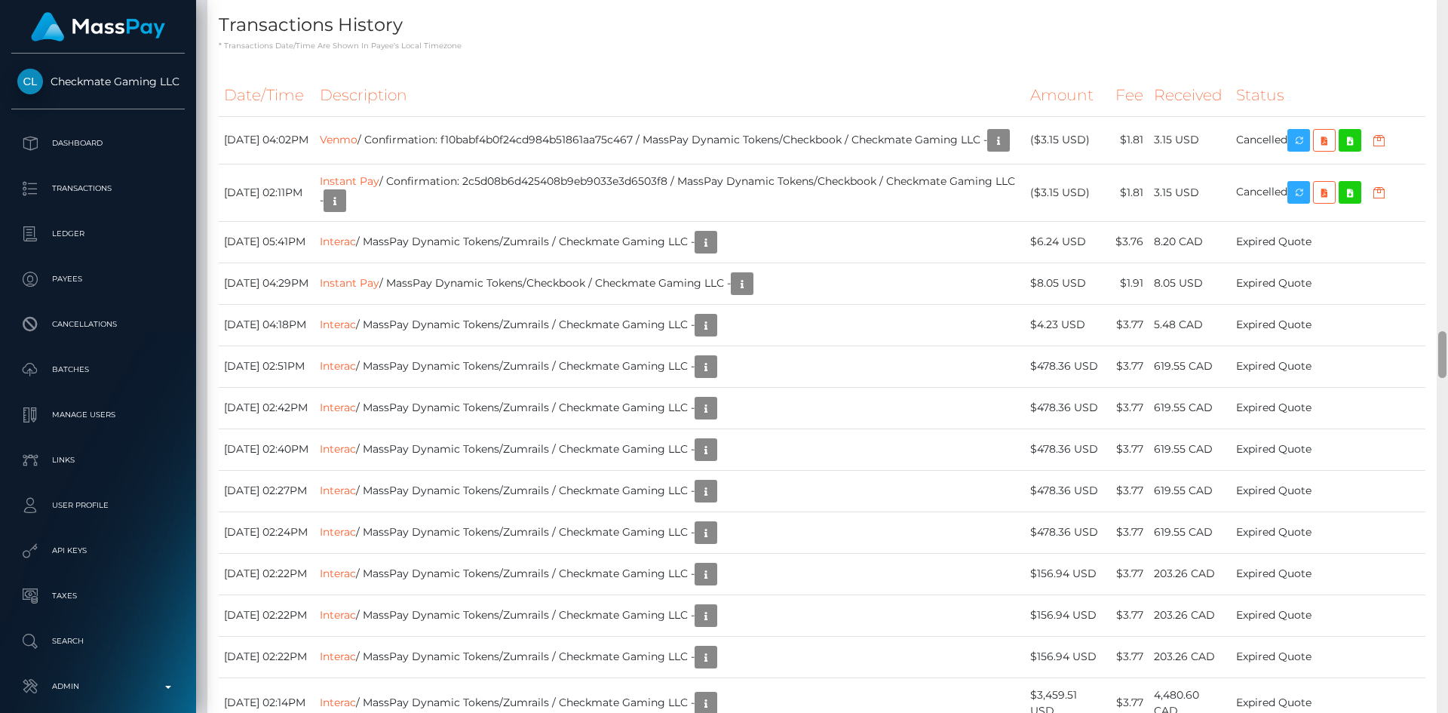
drag, startPoint x: 1442, startPoint y: 32, endPoint x: 1437, endPoint y: 359, distance: 326.6
click at [1437, 359] on div at bounding box center [1442, 356] width 11 height 713
click at [990, 150] on icon "button" at bounding box center [999, 140] width 18 height 19
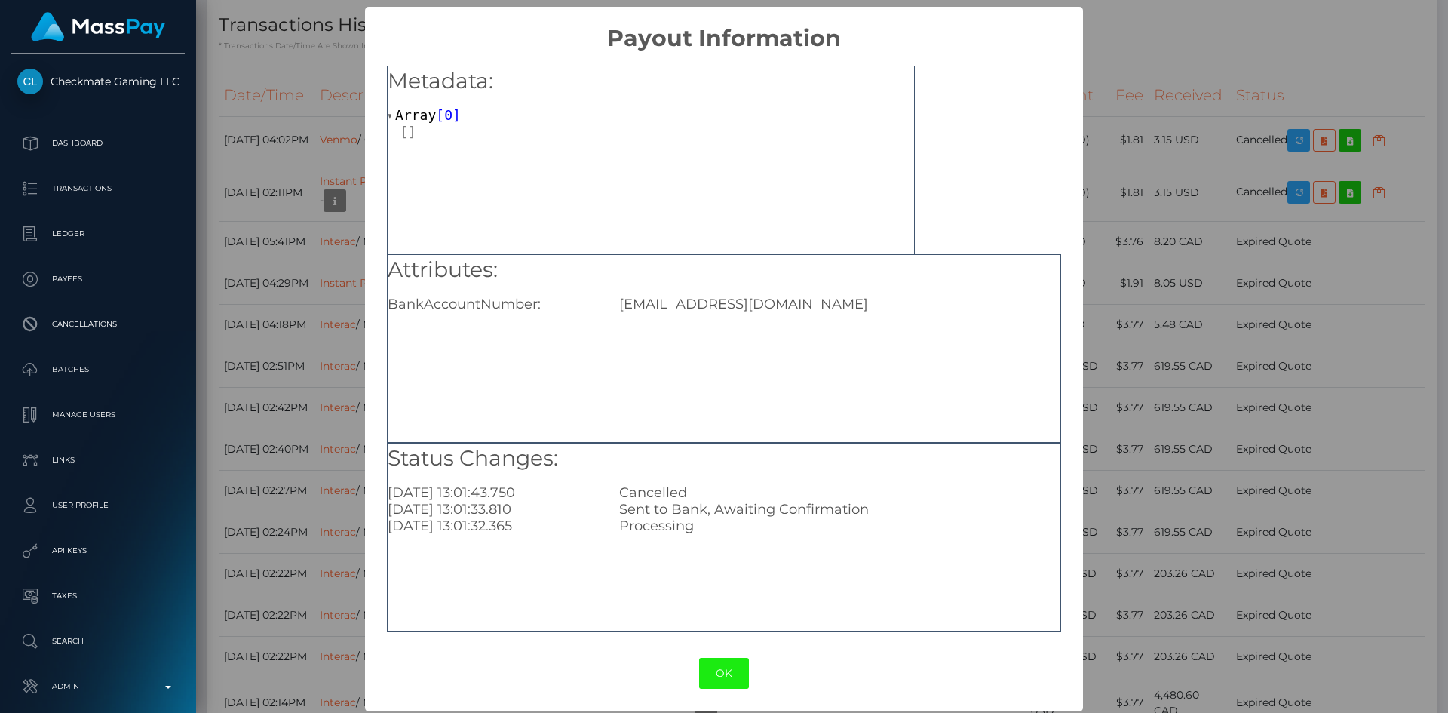
click at [719, 672] on button "OK" at bounding box center [724, 673] width 50 height 31
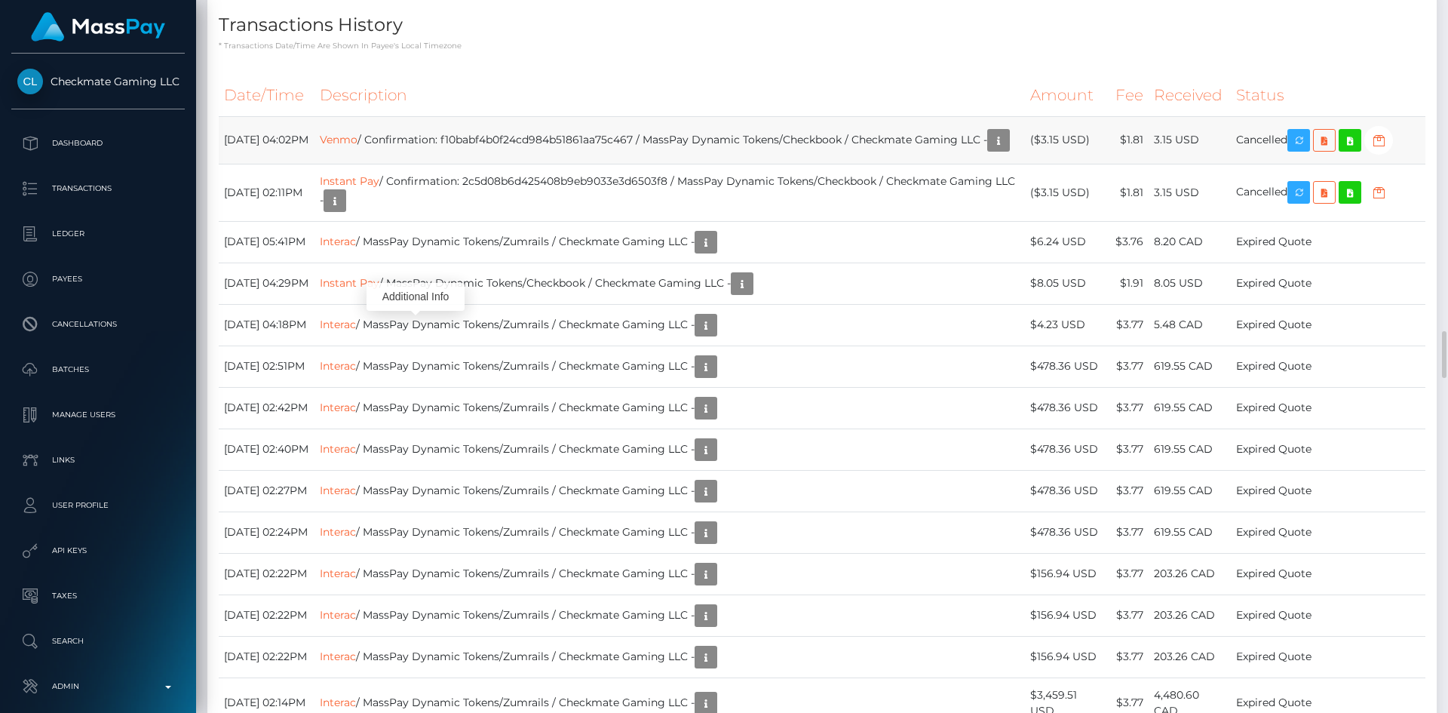
click at [622, 164] on td "Venmo / Confirmation: f10babf4b0f24cd984b51861aa75c467 / MassPay Dynamic Tokens…" at bounding box center [670, 140] width 711 height 48
click at [642, 164] on td "Venmo / Confirmation: f10babf4b0f24cd984b51861aa75c467 / MassPay Dynamic Tokens…" at bounding box center [670, 140] width 711 height 48
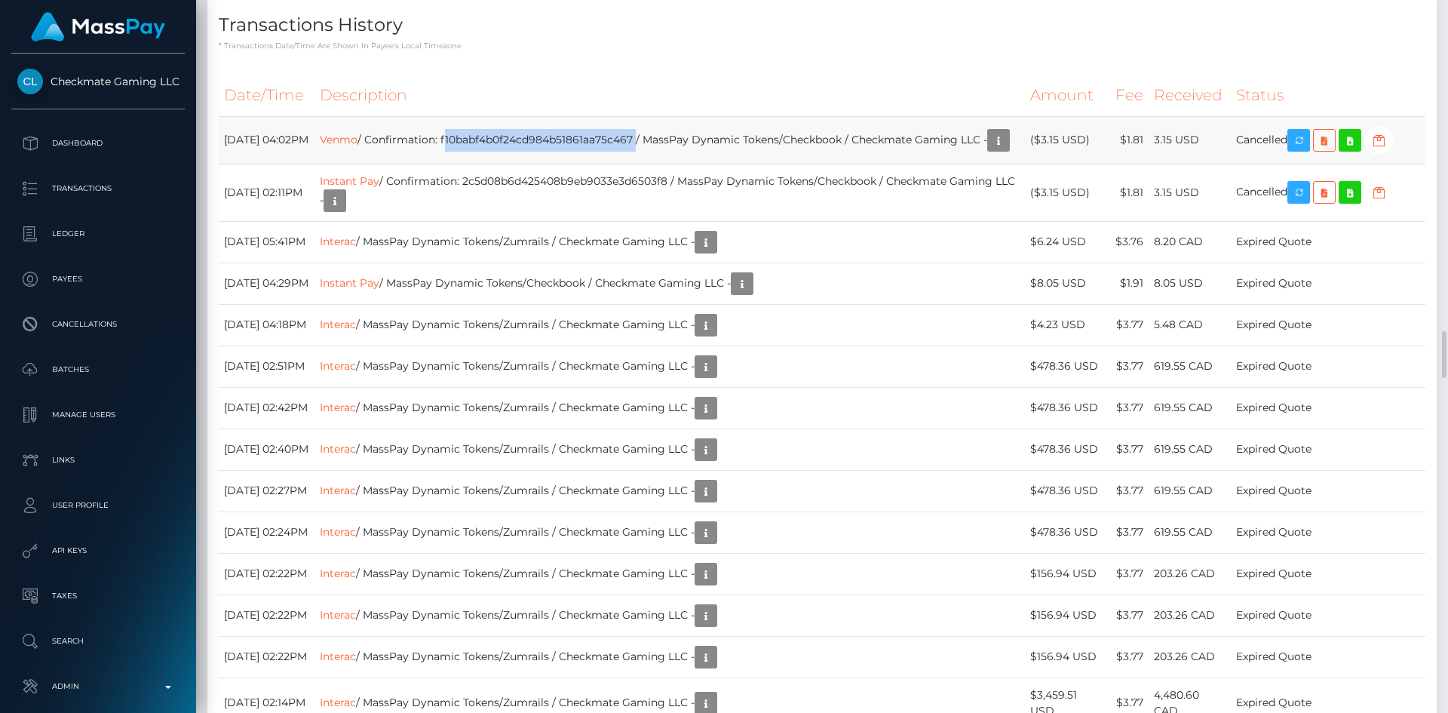
click at [618, 164] on td "Venmo / Confirmation: f10babf4b0f24cd984b51861aa75c467 / MassPay Dynamic Tokens…" at bounding box center [670, 140] width 711 height 48
drag, startPoint x: 416, startPoint y: 306, endPoint x: 370, endPoint y: 308, distance: 46.8
click at [370, 164] on tr "August 28, 2025 04:02PM Venmo / Confirmation: f10babf4b0f24cd984b51861aa75c467 …" at bounding box center [822, 140] width 1207 height 48
copy tr "Venmo"
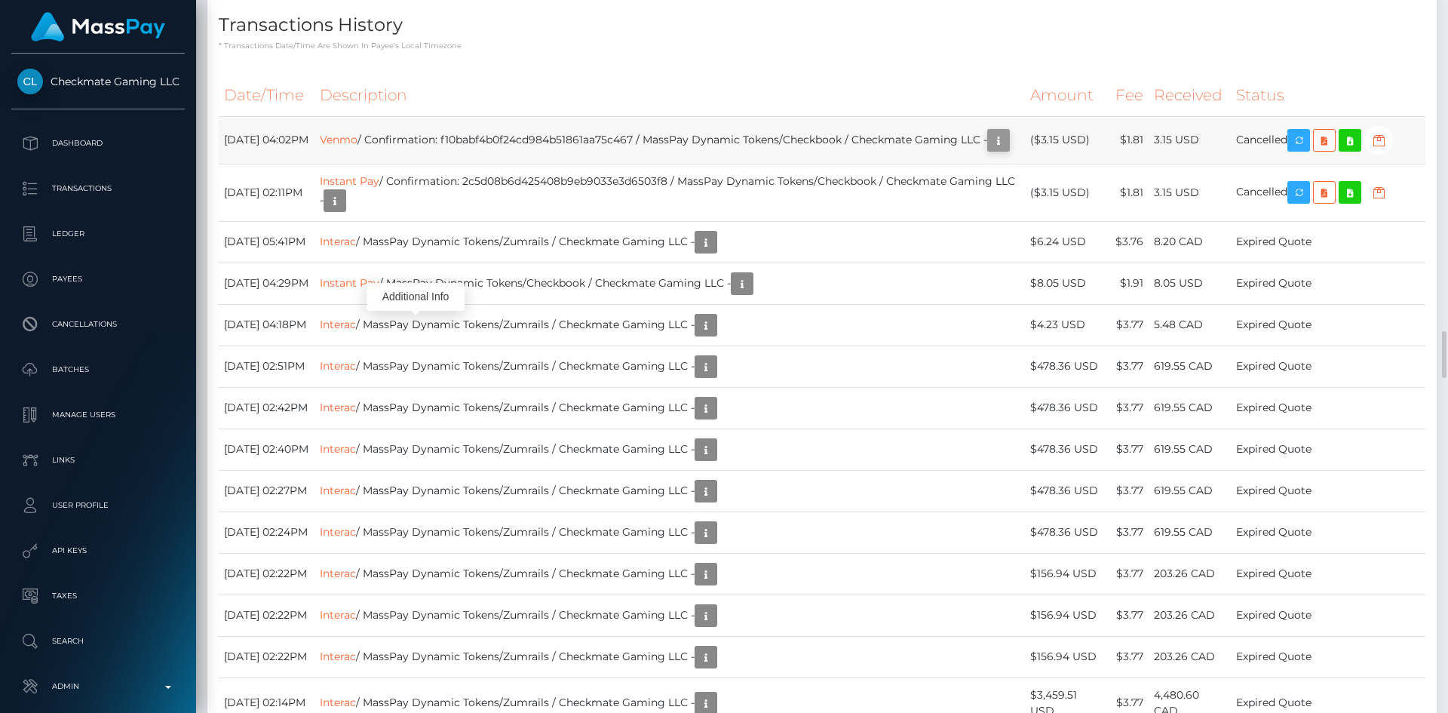
click at [990, 150] on icon "button" at bounding box center [999, 140] width 18 height 19
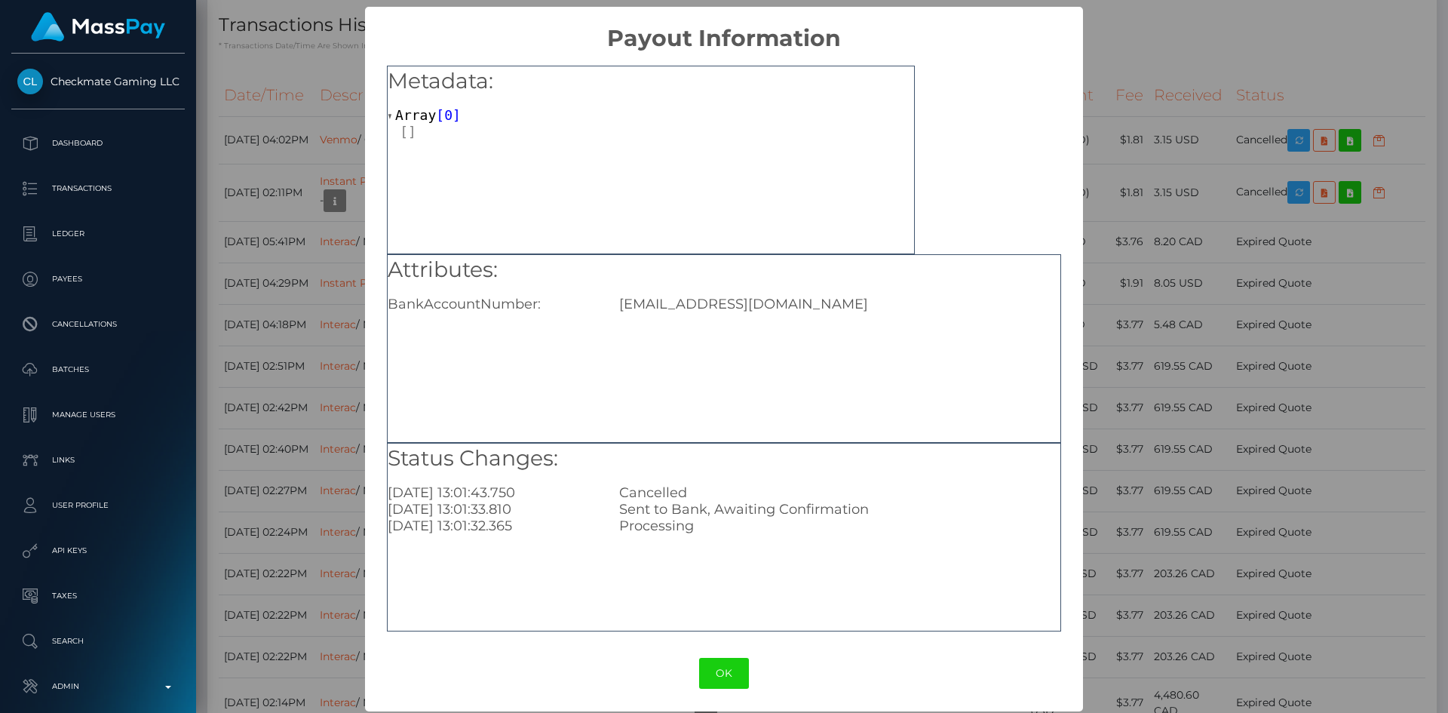
click at [688, 300] on div "scottychadwick@yahoo.com" at bounding box center [839, 304] width 463 height 17
copy div "scottychadwick"
click at [783, 305] on div "scottychadwick@yahoo.com" at bounding box center [839, 304] width 463 height 17
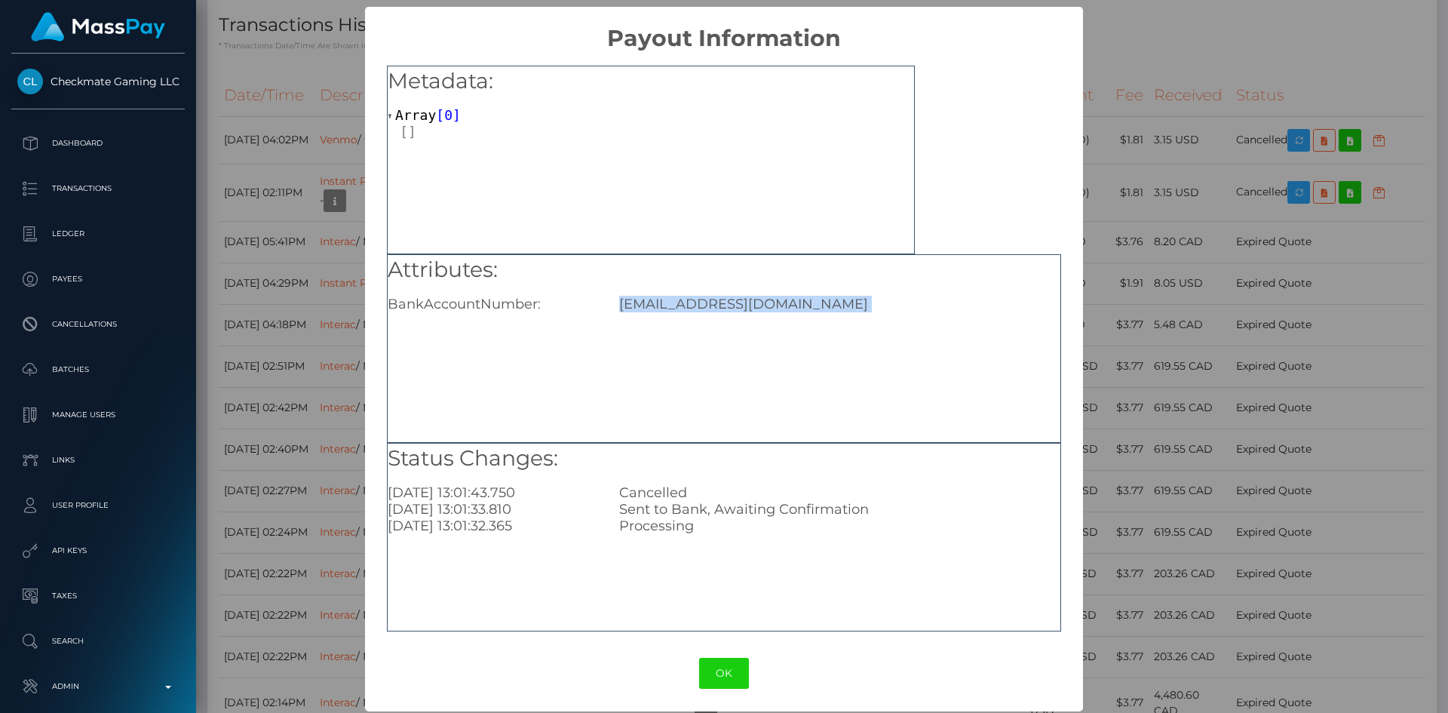
click at [783, 305] on div "scottychadwick@yahoo.com" at bounding box center [839, 304] width 463 height 17
copy div "scottychadwick@yahoo.com"
click at [1162, 160] on div "× Payout Information Metadata: Array [ 0 ] Attributes: BankAccountNumber: scott…" at bounding box center [724, 356] width 1448 height 713
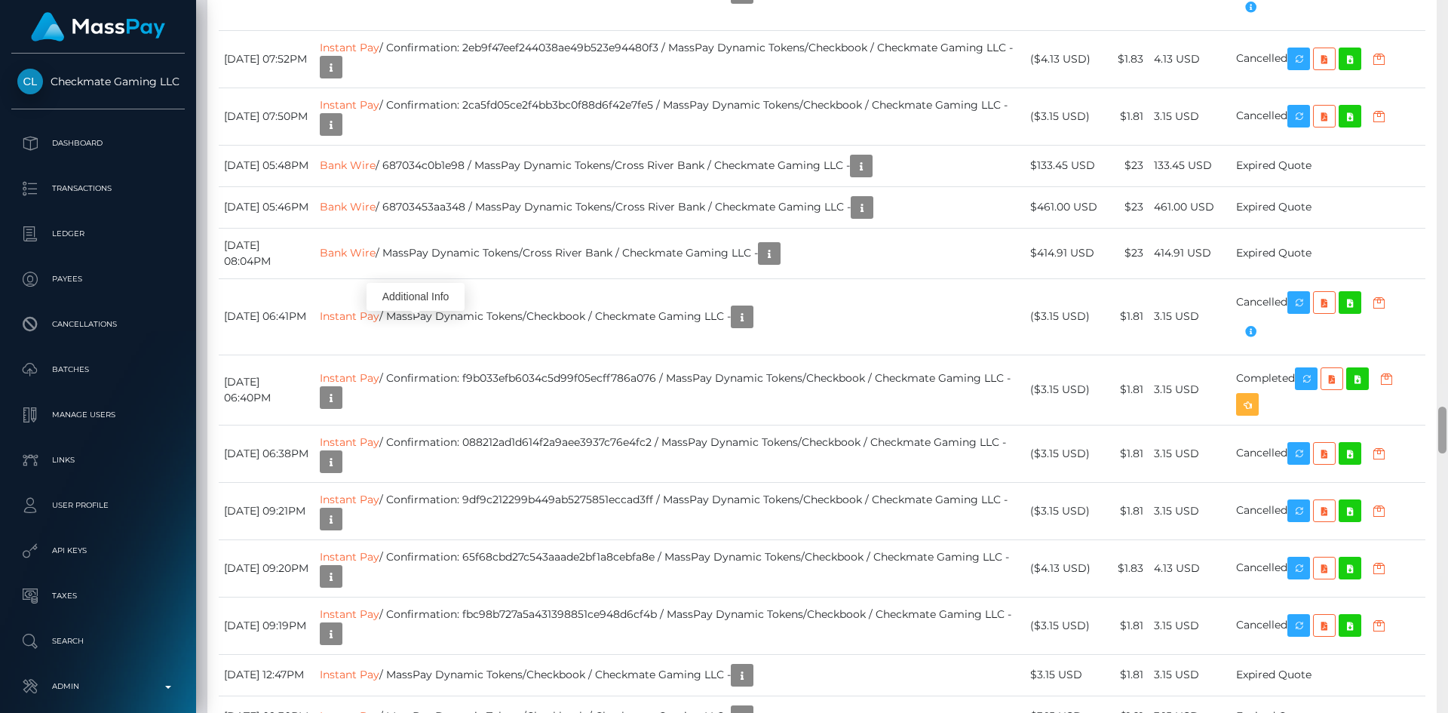
scroll to position [6398, 0]
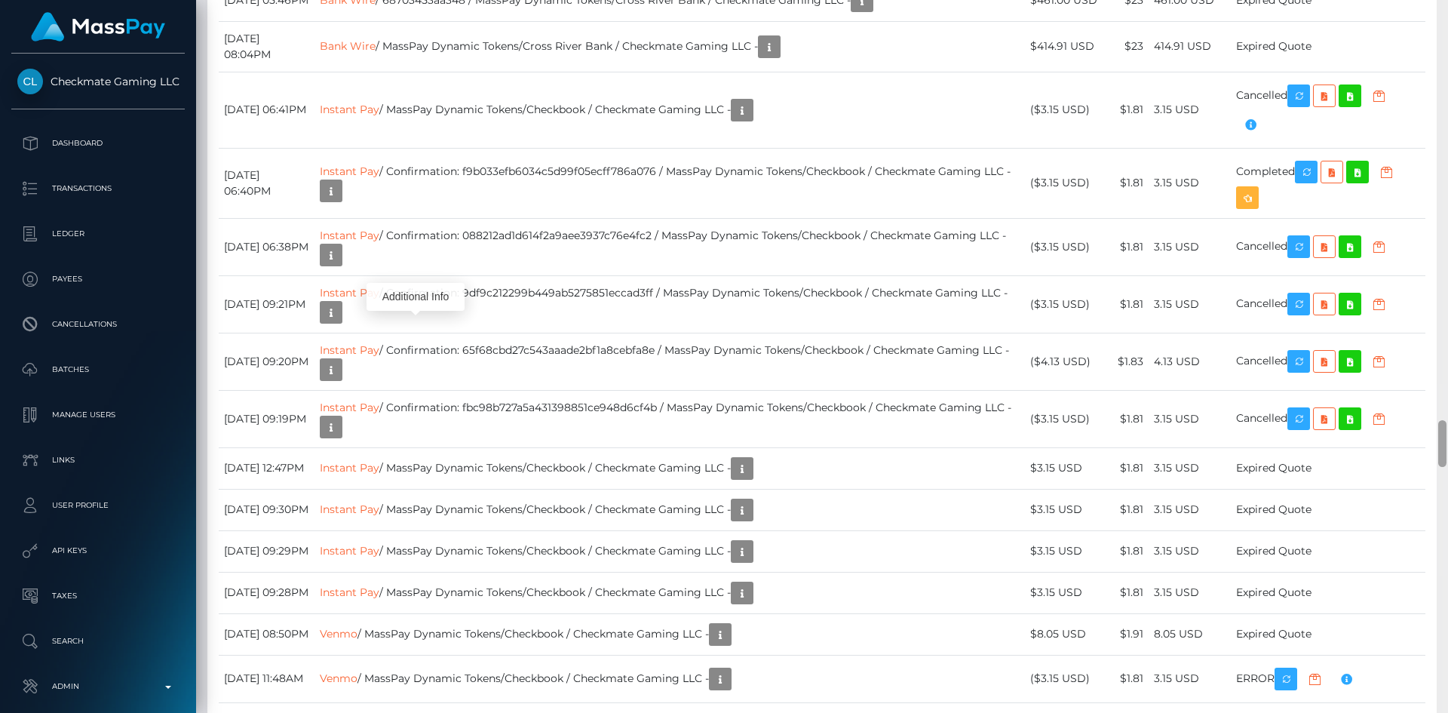
drag, startPoint x: 1439, startPoint y: 349, endPoint x: 1439, endPoint y: 434, distance: 84.5
click at [1439, 434] on div at bounding box center [1442, 443] width 8 height 47
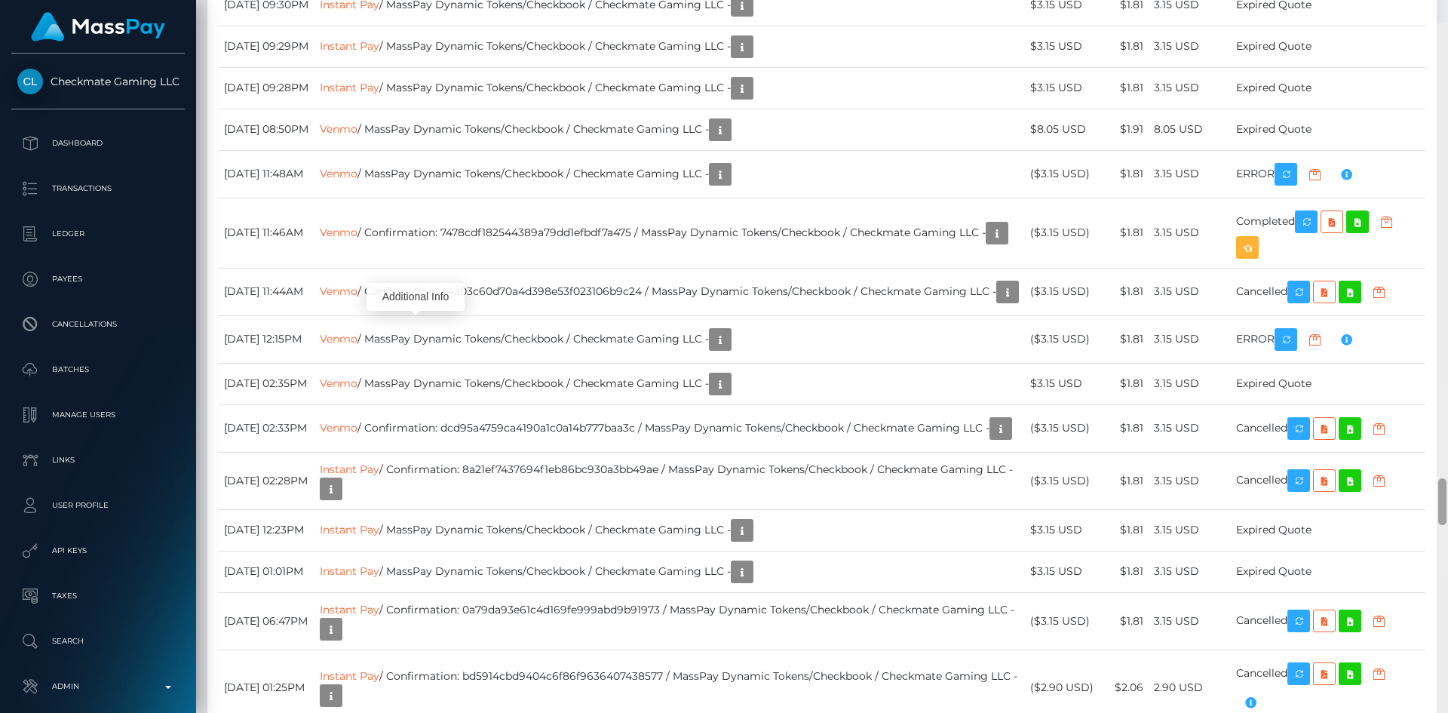
scroll to position [6937, 0]
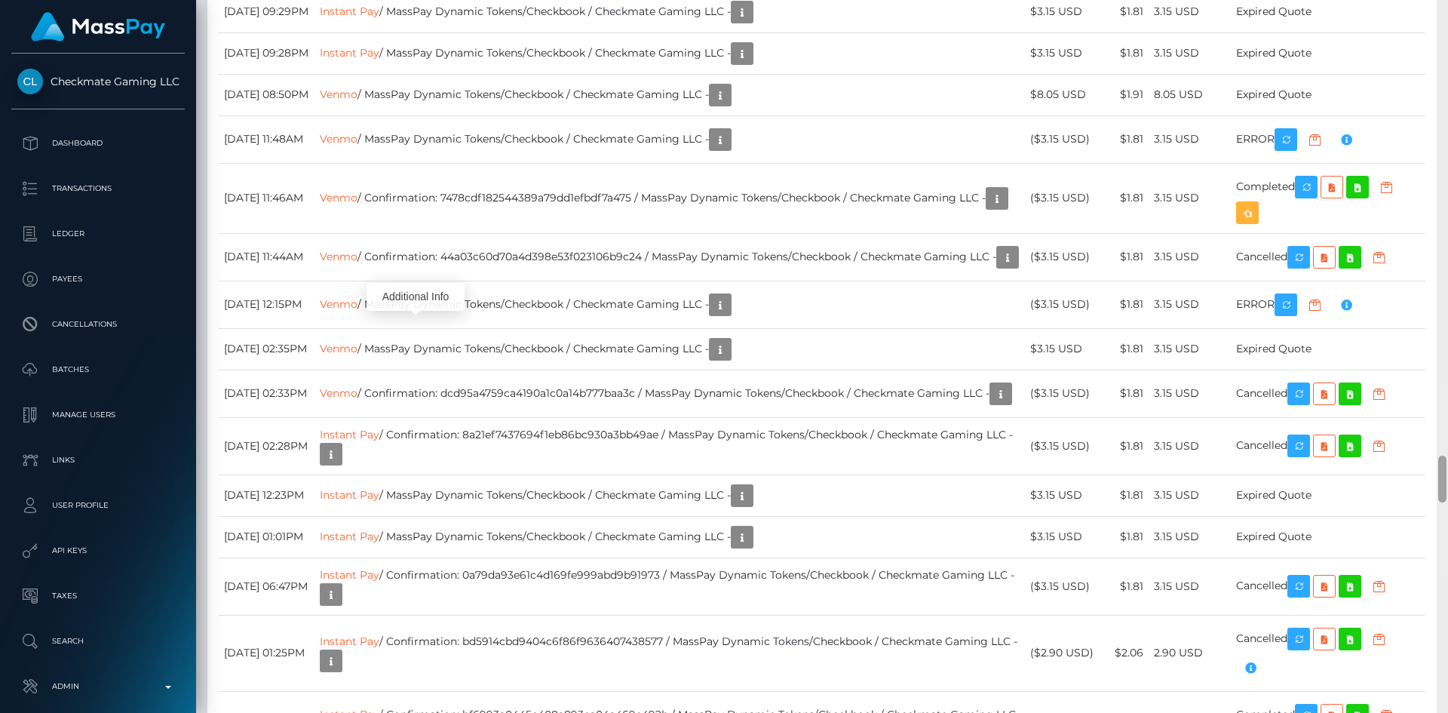
drag, startPoint x: 1445, startPoint y: 437, endPoint x: 1443, endPoint y: 473, distance: 35.5
click at [1443, 473] on div at bounding box center [1442, 479] width 8 height 47
click at [988, 208] on icon "button" at bounding box center [997, 198] width 18 height 19
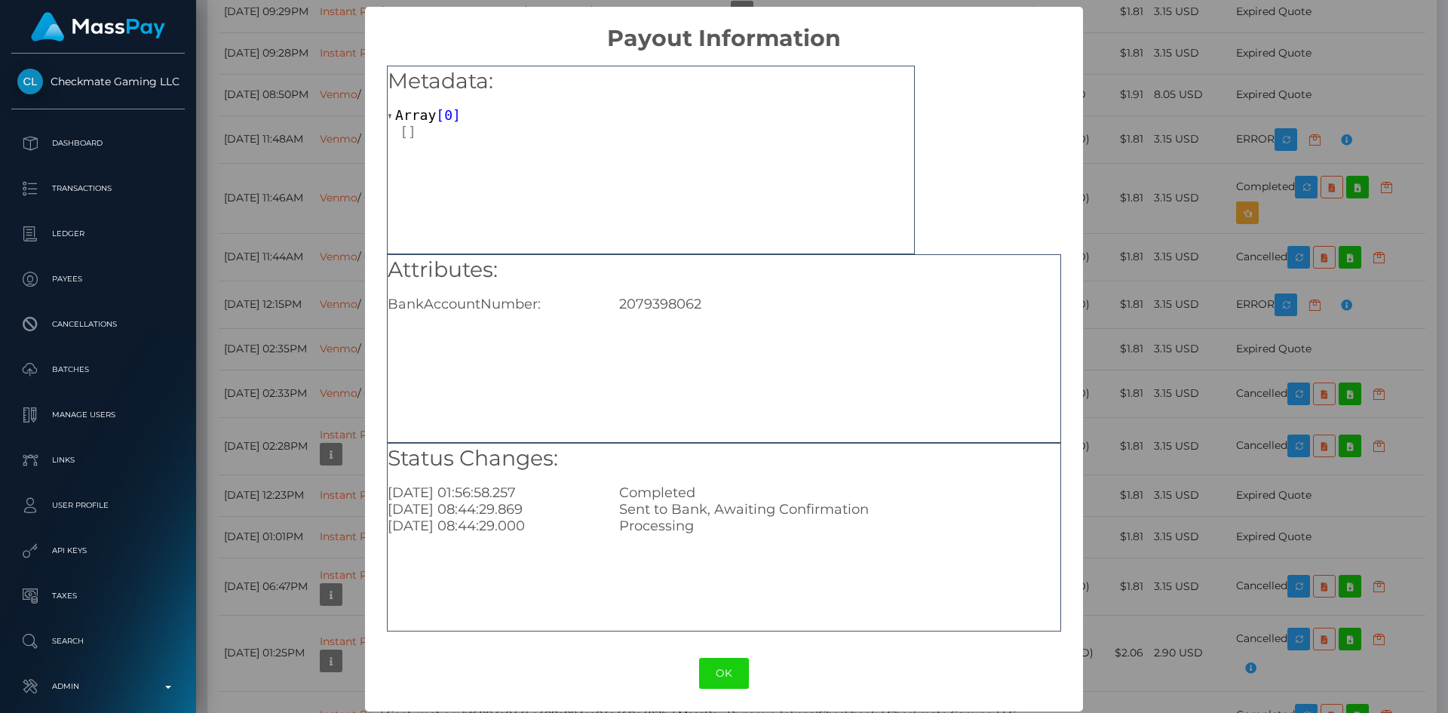
click at [663, 315] on div "Attributes: BankAccountNumber: 2079398062" at bounding box center [724, 348] width 674 height 189
click at [669, 301] on div "2079398062" at bounding box center [839, 304] width 463 height 17
copy div "2079398062"
click at [707, 673] on button "OK" at bounding box center [724, 673] width 50 height 31
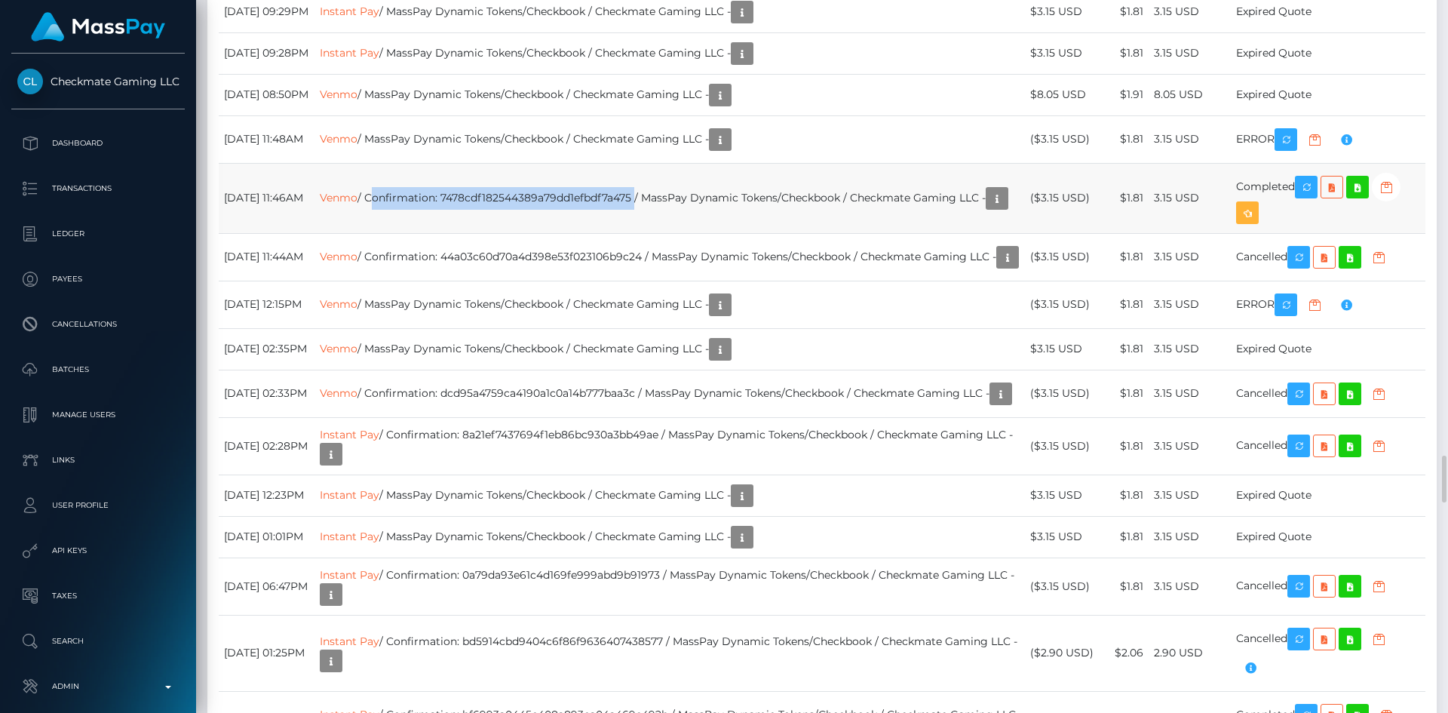
drag, startPoint x: 689, startPoint y: 393, endPoint x: 425, endPoint y: 391, distance: 263.2
click at [425, 233] on td "Venmo / Confirmation: 7478cdf182544389a79dd1efbdf7a475 / MassPay Dynamic Tokens…" at bounding box center [670, 198] width 711 height 70
copy td "Confirmation: 7478cdf182544389a79dd1efbdf7a475"
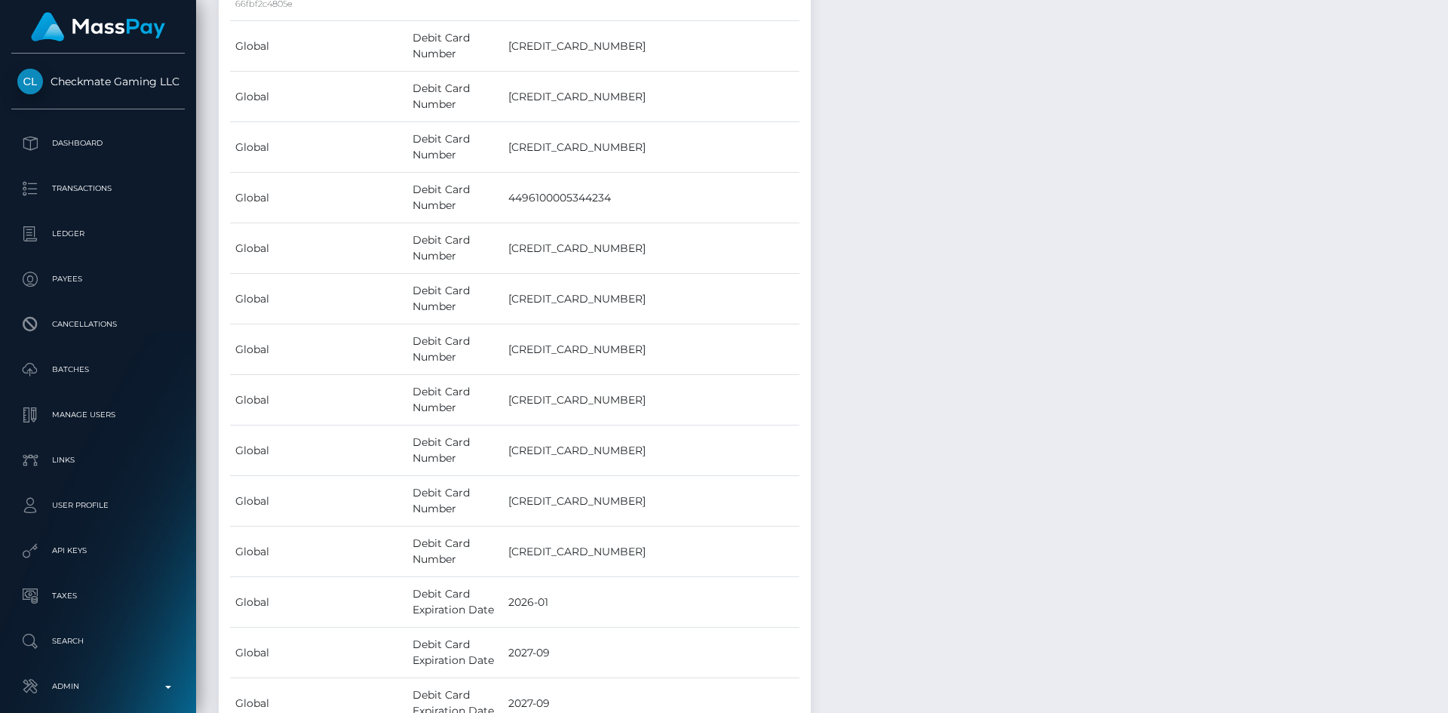
scroll to position [30, 0]
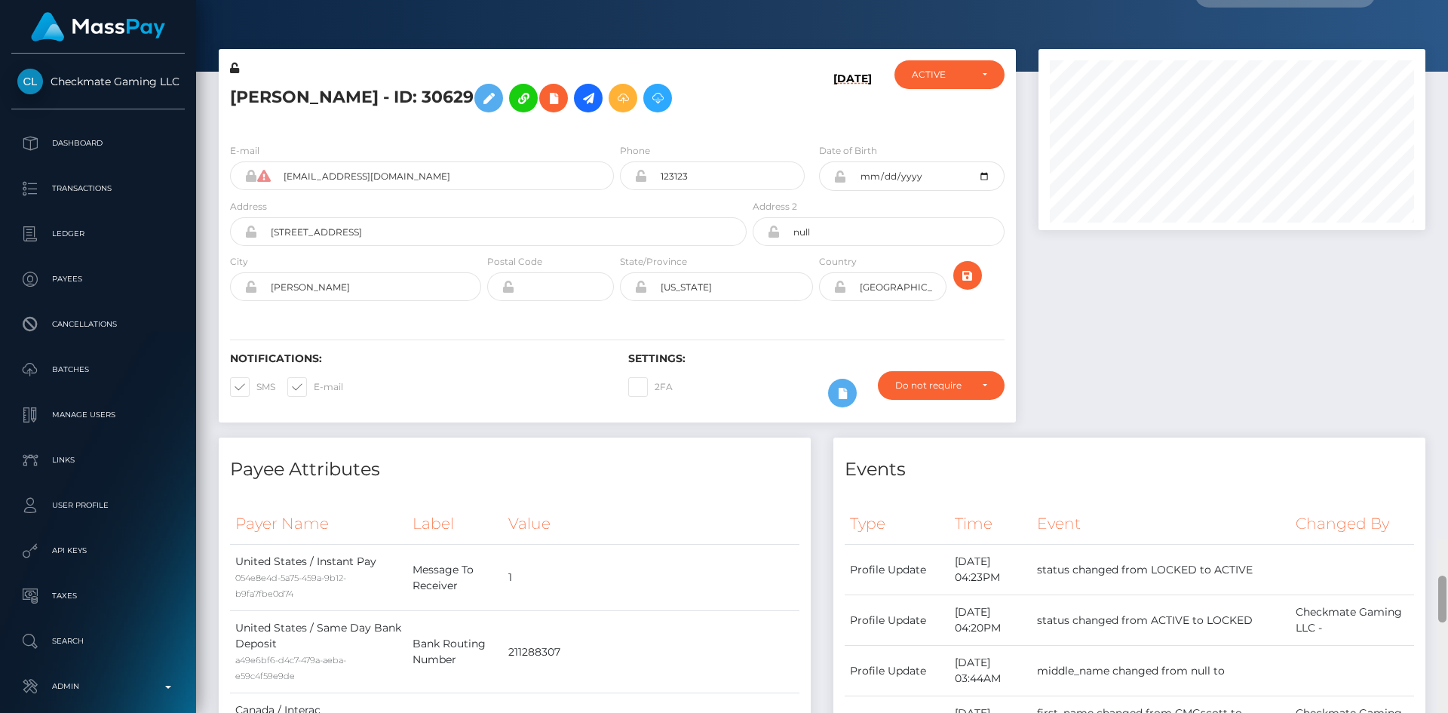
drag, startPoint x: 1444, startPoint y: 489, endPoint x: 1442, endPoint y: 28, distance: 460.9
click at [1444, 32] on div "Customer Profile Loading... Loading..." at bounding box center [822, 356] width 1252 height 713
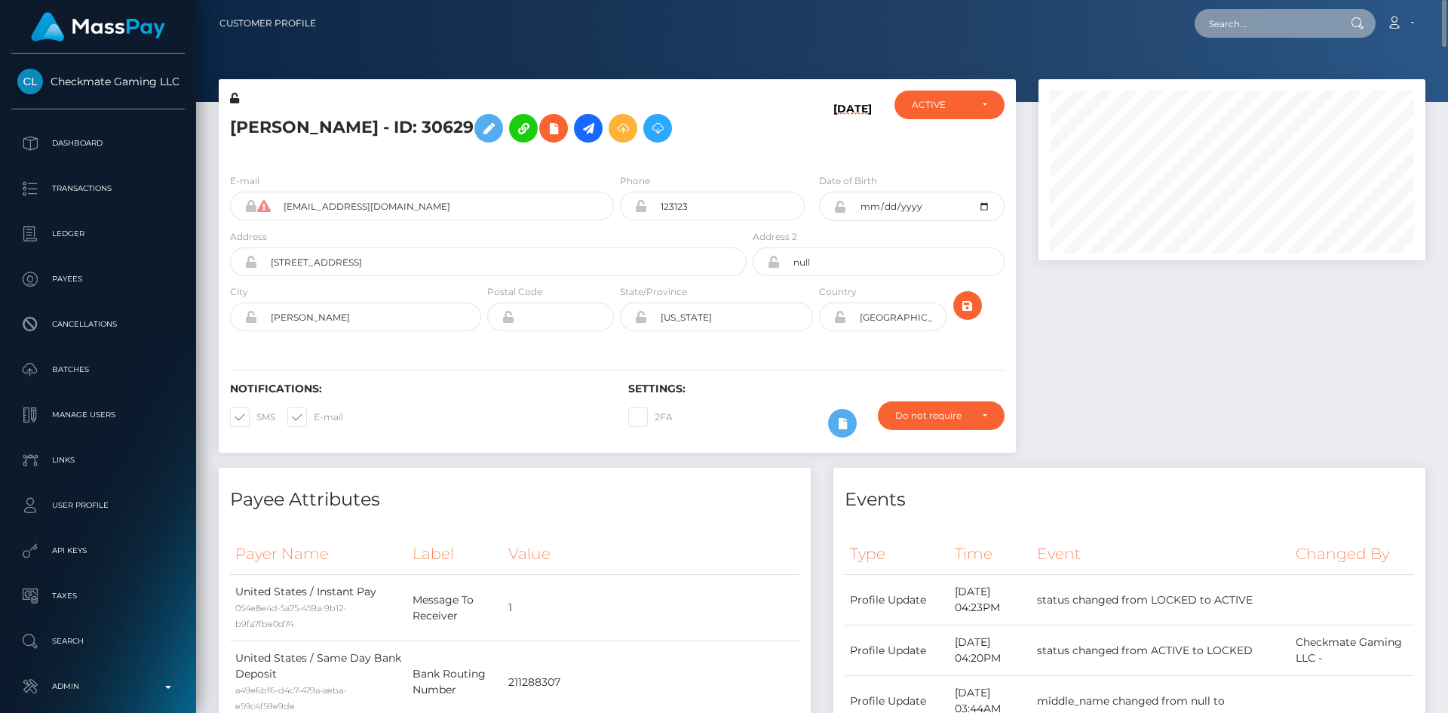
click at [1278, 28] on input "text" at bounding box center [1266, 23] width 142 height 29
paste input "1112613"
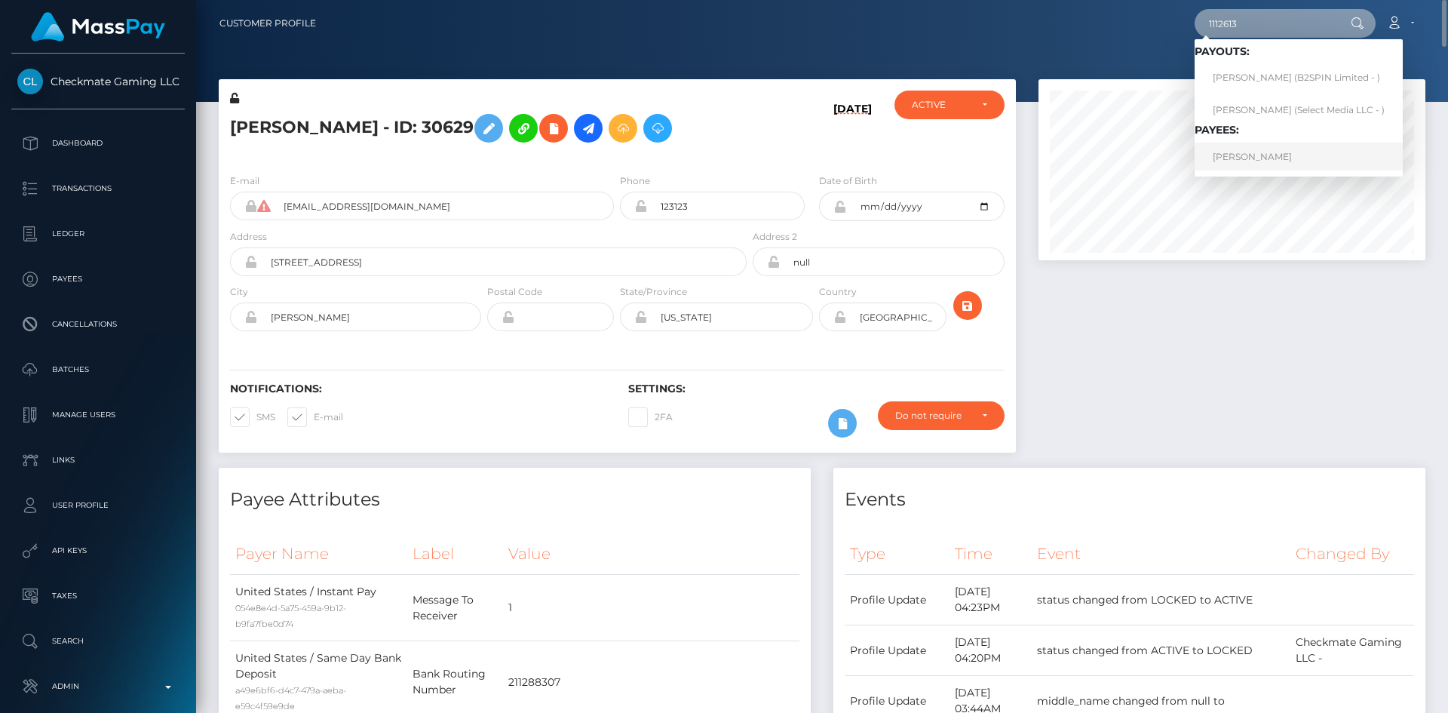
type input "1112613"
click at [1247, 155] on link "Desmond Conley" at bounding box center [1299, 157] width 208 height 28
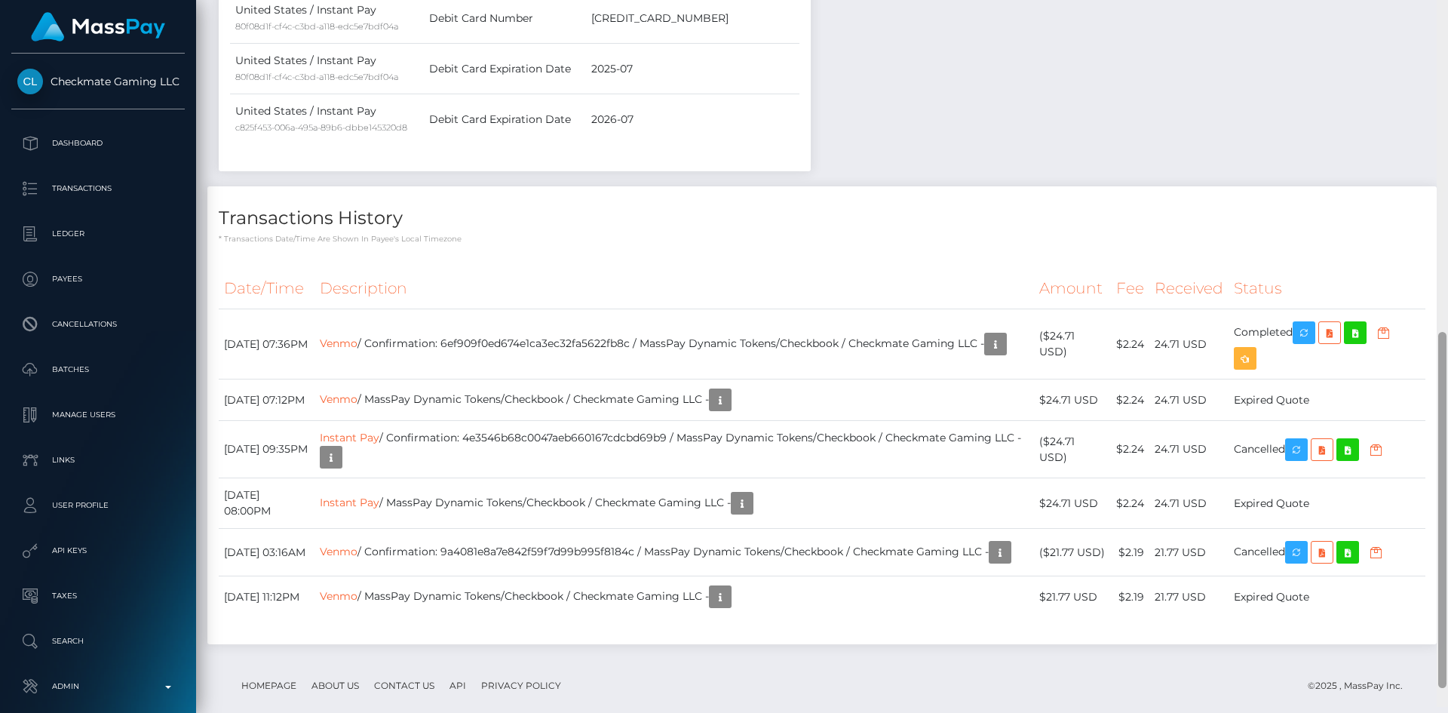
scroll to position [714, 0]
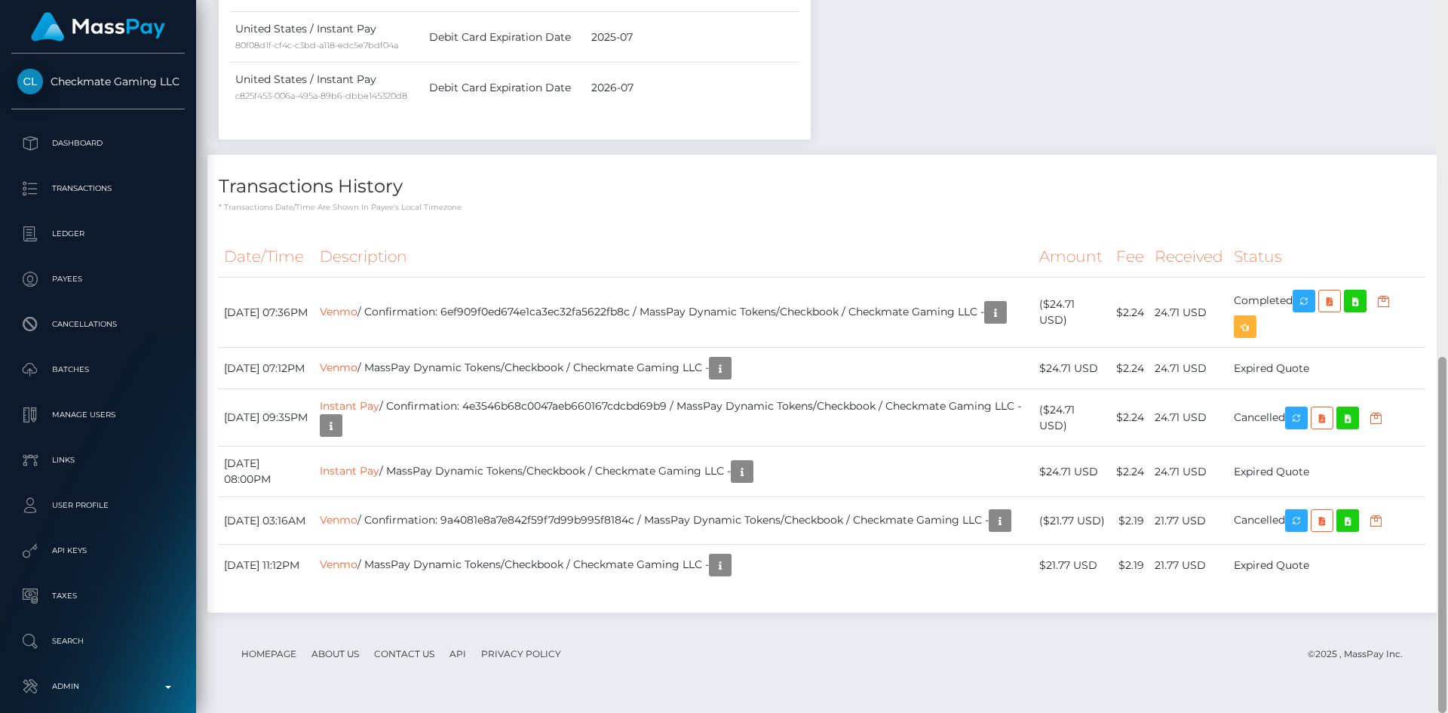
drag, startPoint x: 1444, startPoint y: 82, endPoint x: 1446, endPoint y: 410, distance: 327.4
click at [1446, 410] on div at bounding box center [1442, 535] width 8 height 356
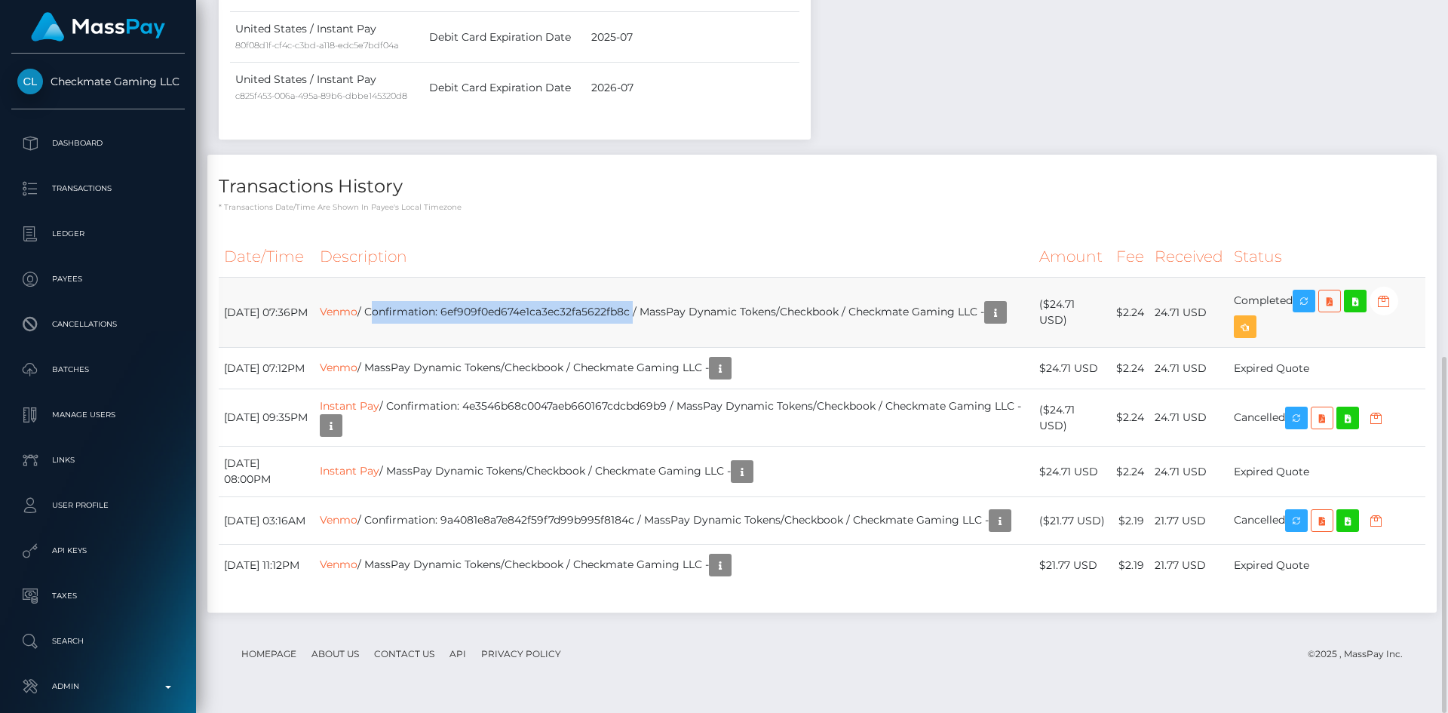
drag, startPoint x: 659, startPoint y: 299, endPoint x: 397, endPoint y: 299, distance: 261.7
click at [397, 299] on td "Venmo / Confirmation: 6ef909f0ed674e1ca3ec32fa5622fb8c / MassPay Dynamic Tokens…" at bounding box center [675, 313] width 720 height 70
copy td "Confirmation: 6ef909f0ed674e1ca3ec32fa5622fb8c"
click at [987, 322] on icon "button" at bounding box center [996, 312] width 18 height 19
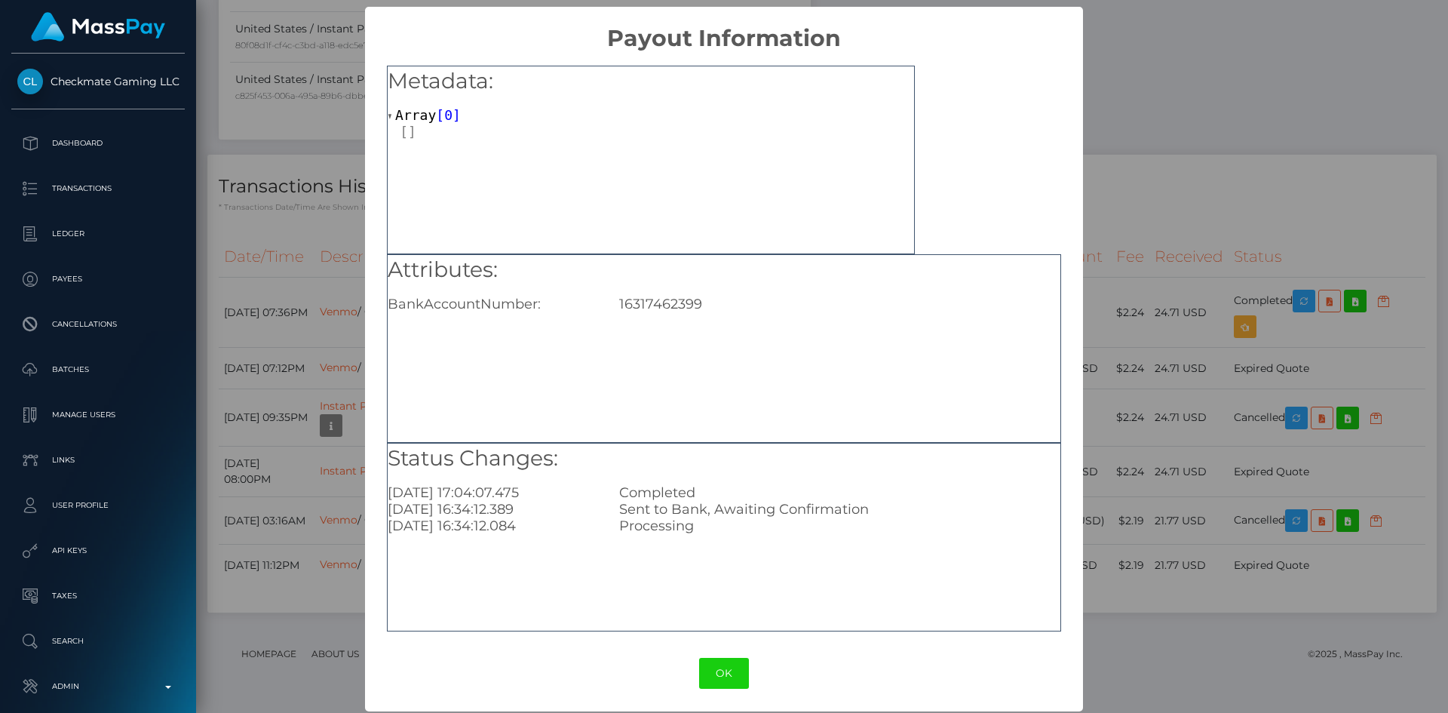
click at [660, 310] on div "16317462399" at bounding box center [839, 304] width 463 height 17
copy div "16317462399"
click at [1214, 183] on div "× Payout Information Metadata: Array [ 0 ] Attributes: BankAccountNumber: 16317…" at bounding box center [724, 356] width 1448 height 713
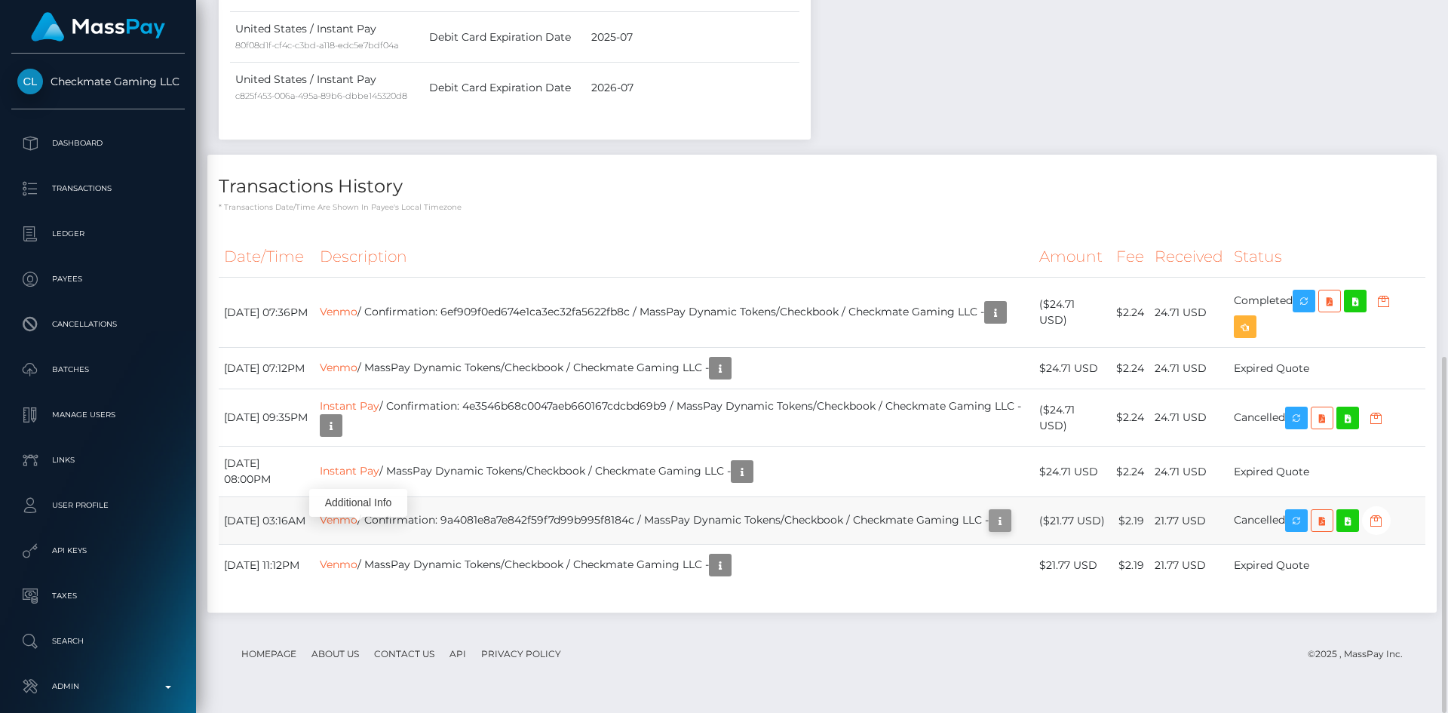
click at [991, 530] on icon "button" at bounding box center [1000, 520] width 18 height 19
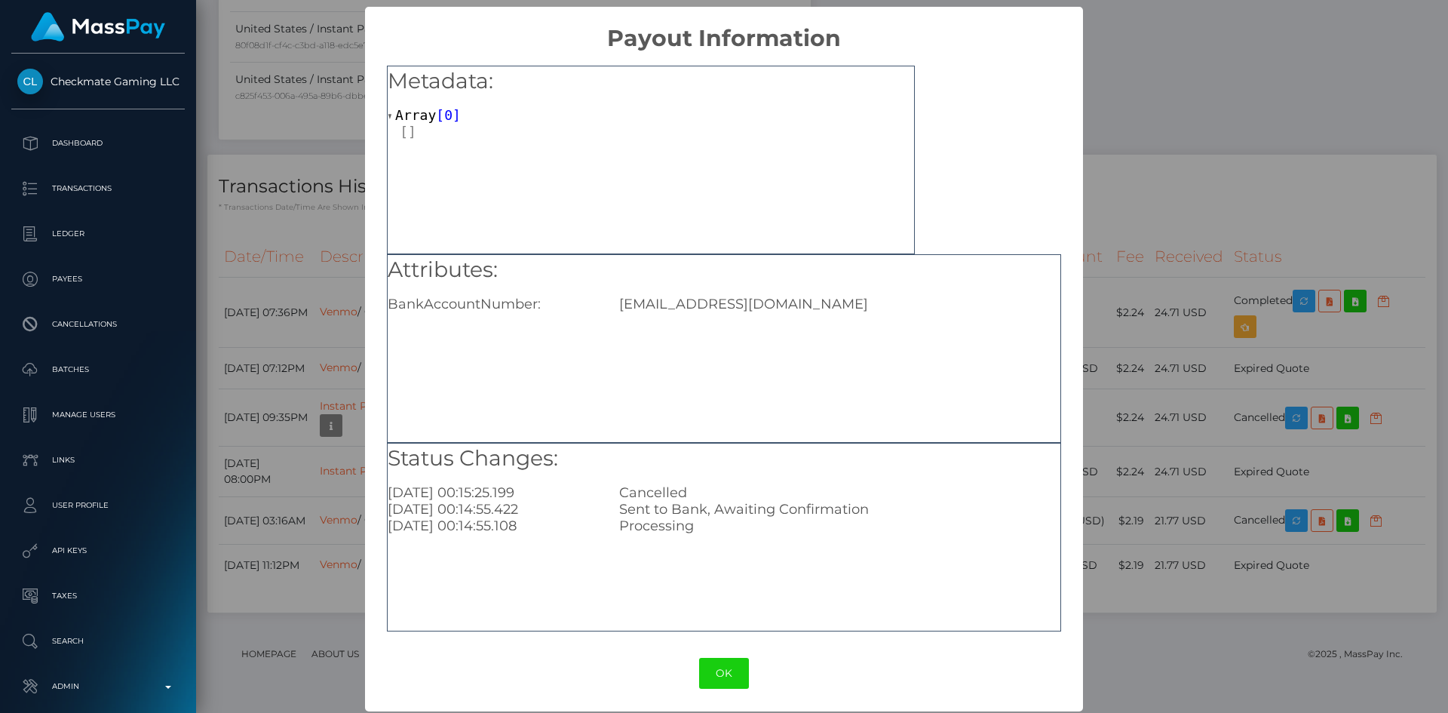
click at [695, 304] on div "oinagrollup@gmail.com" at bounding box center [839, 304] width 463 height 17
copy div "oinagrollup@gmail.com"
click at [1215, 154] on div "× Payout Information Metadata: Array [ 0 ] Attributes: BankAccountNumber: oinag…" at bounding box center [724, 356] width 1448 height 713
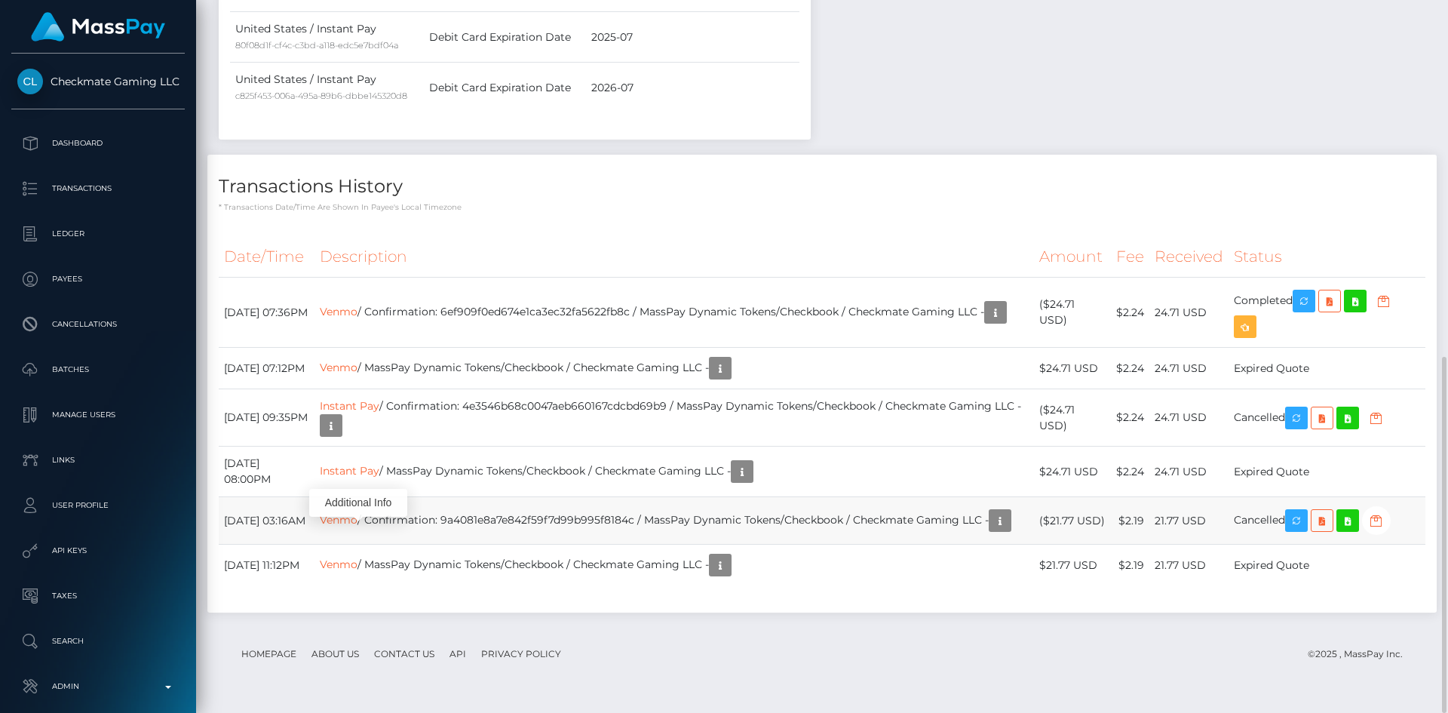
click at [603, 514] on td "Venmo / Confirmation: 9a4081e8a7e842f59f7d99b995f8184c / MassPay Dynamic Tokens…" at bounding box center [675, 521] width 720 height 48
drag, startPoint x: 664, startPoint y: 515, endPoint x: 397, endPoint y: 501, distance: 267.4
click at [397, 501] on td "Venmo / Confirmation: 9a4081e8a7e842f59f7d99b995f8184c / MassPay Dynamic Tokens…" at bounding box center [675, 521] width 720 height 48
copy td "Confirmation: 9a4081e8a7e842f59f7d99b995f8184c"
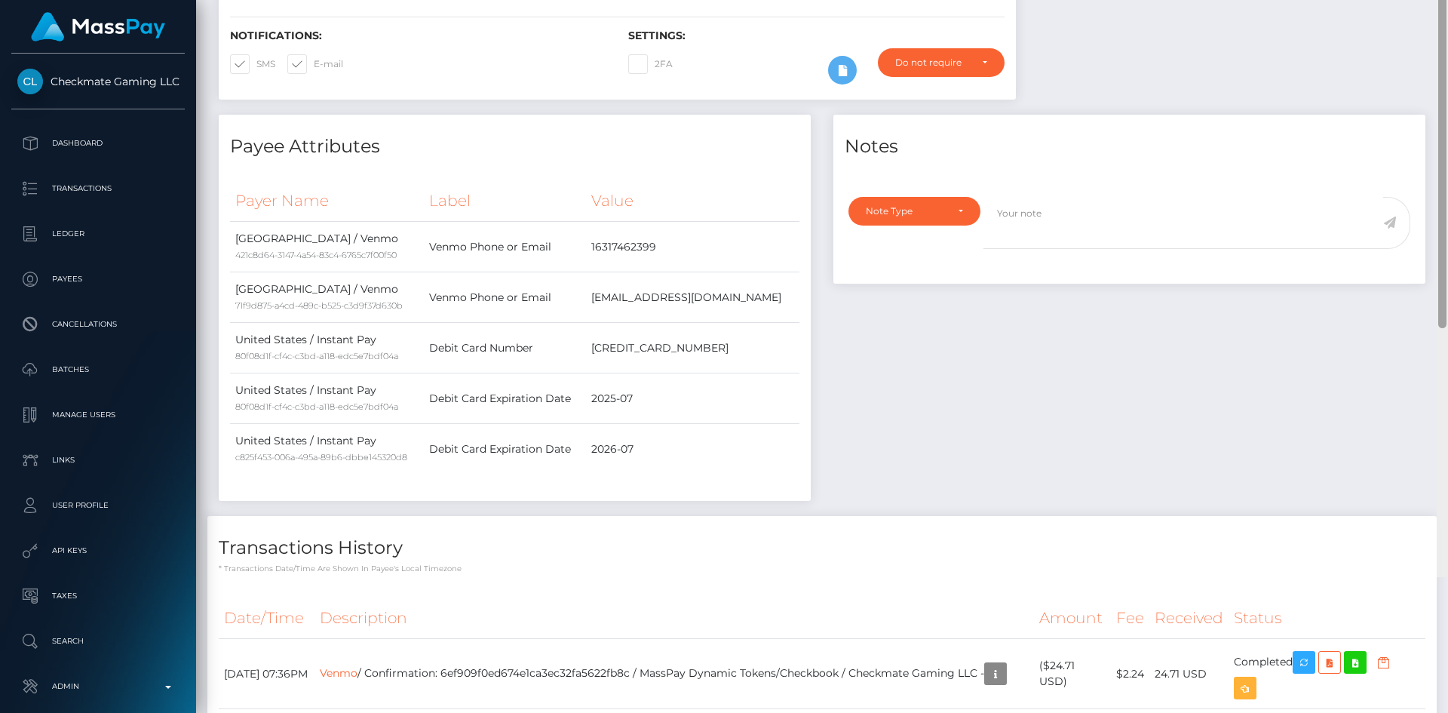
scroll to position [0, 0]
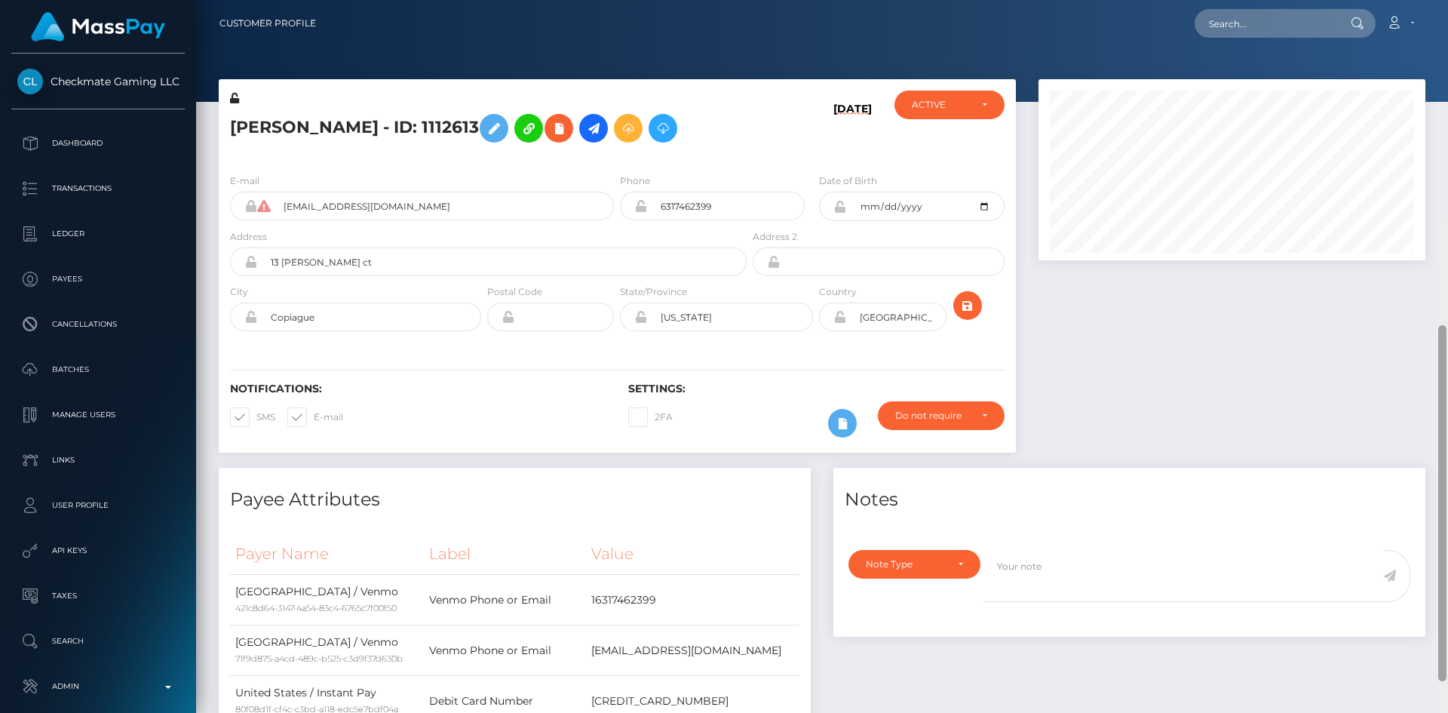
drag, startPoint x: 1445, startPoint y: 396, endPoint x: 1364, endPoint y: 2, distance: 402.8
click at [1447, 0] on html "Checkmate Gaming LLC Dashboard Transactions Ledger Payees Batches" at bounding box center [724, 356] width 1448 height 713
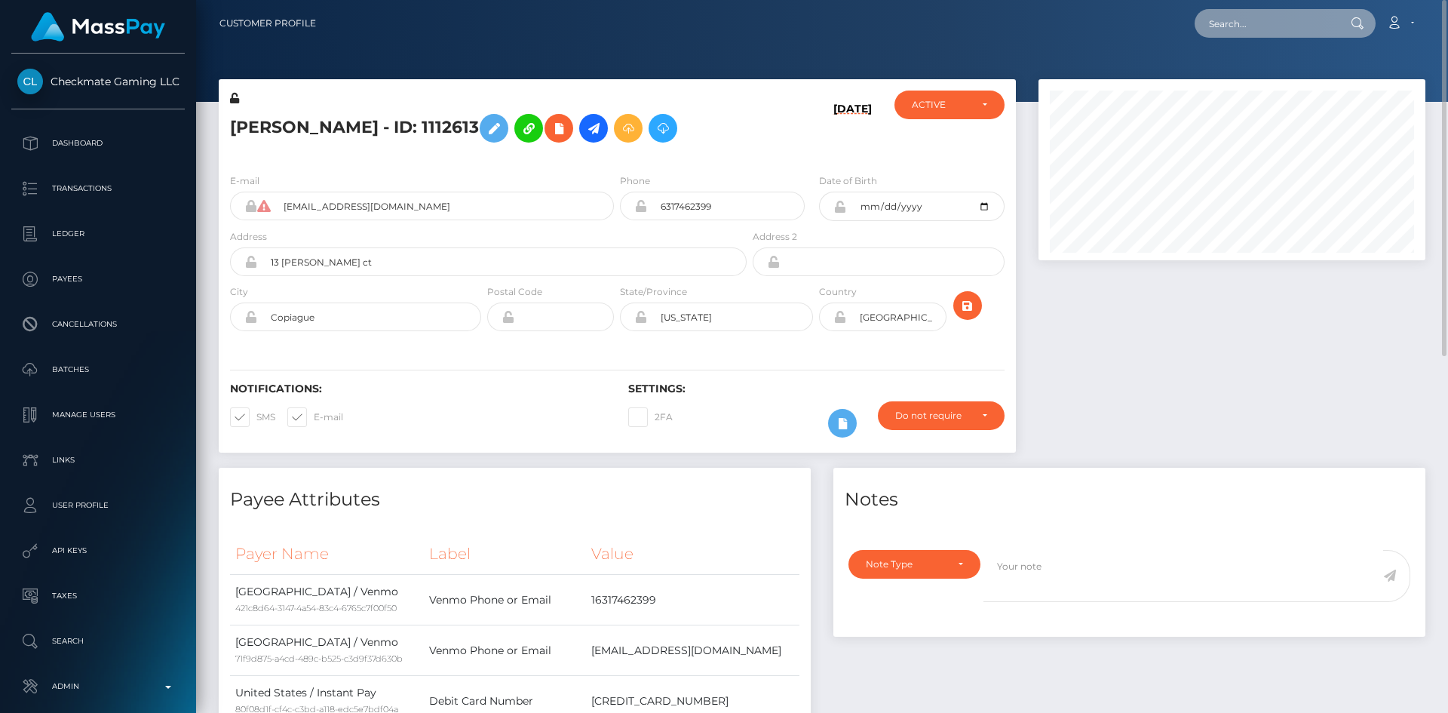
click at [1249, 23] on input "text" at bounding box center [1266, 23] width 142 height 29
paste input "PY62299086"
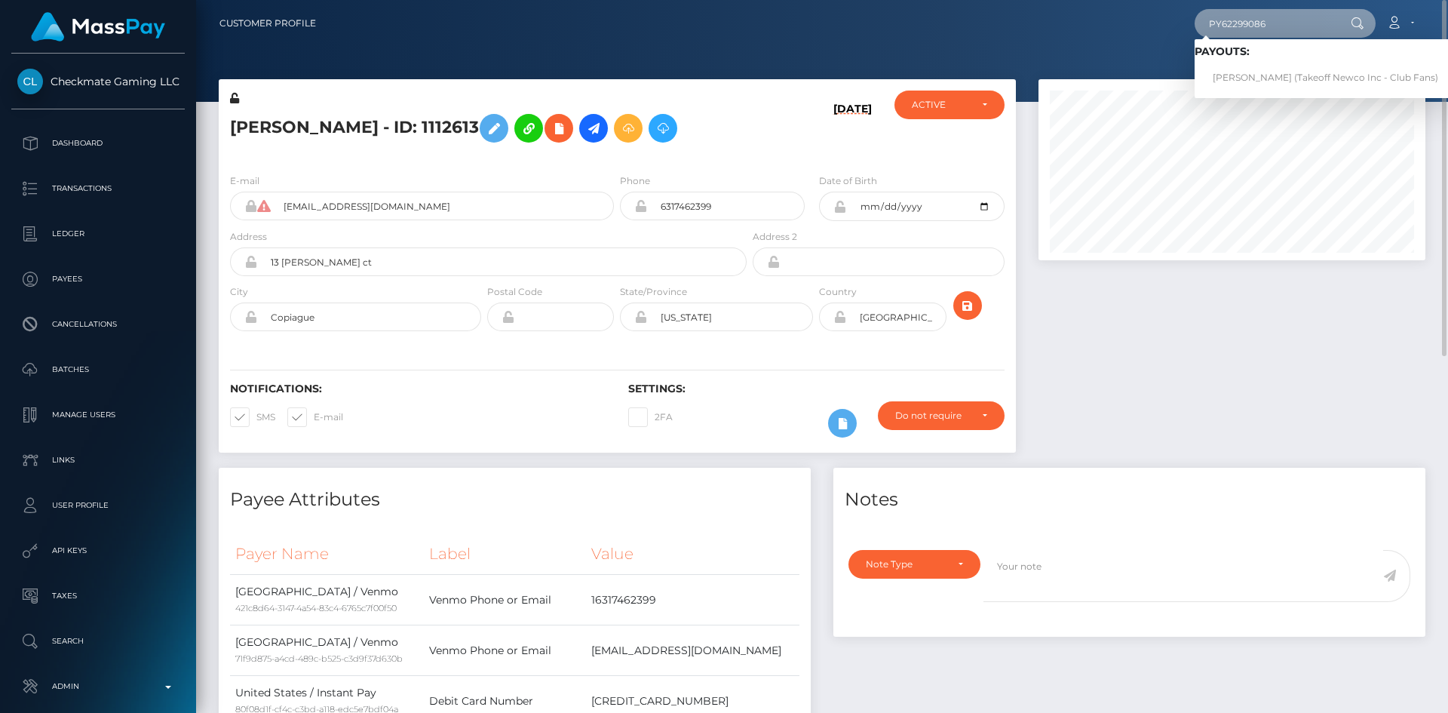
type input "PY62299086"
click at [1253, 72] on link "KATERYNA KANISHEVSKA (Takeoff Newco Inc - Club Fans)" at bounding box center [1326, 78] width 262 height 28
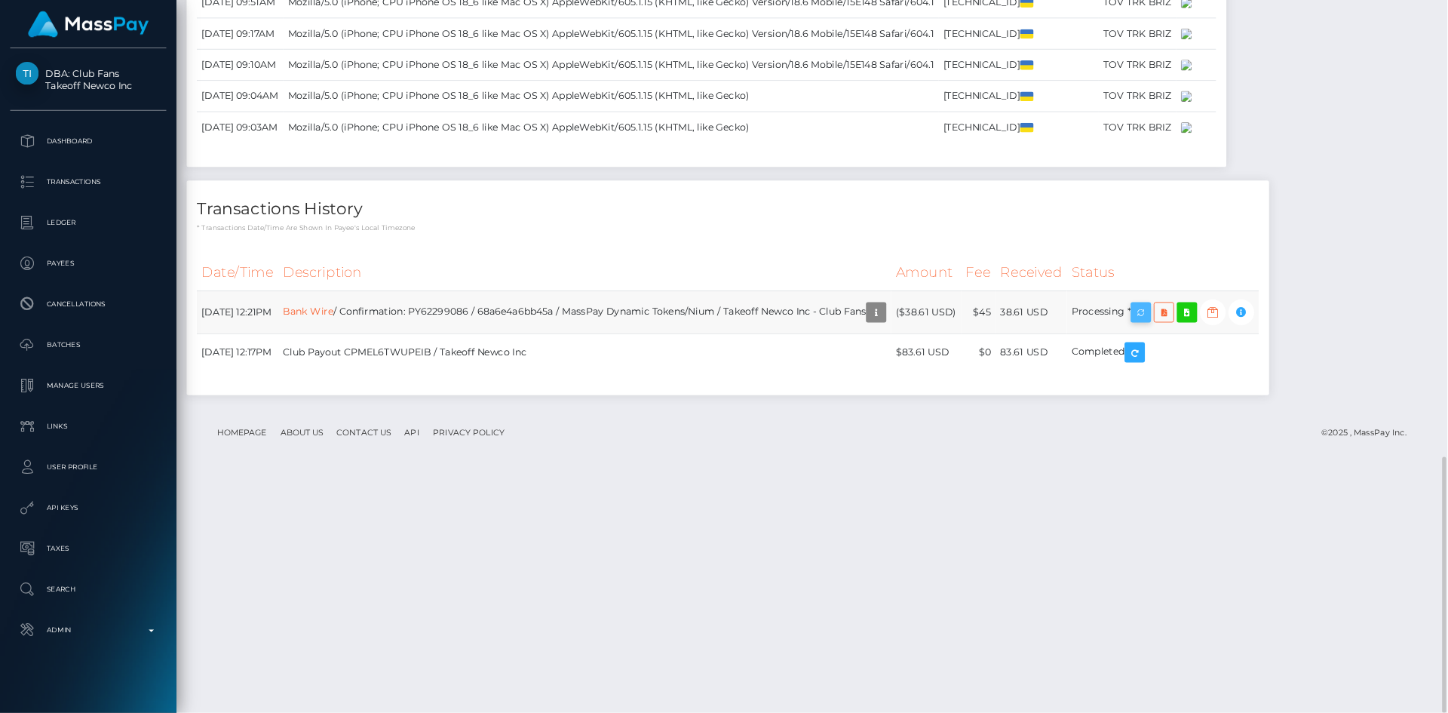
scroll to position [181, 440]
drag, startPoint x: 1308, startPoint y: 607, endPoint x: 1112, endPoint y: 415, distance: 274.7
click at [1277, 357] on icon "button" at bounding box center [1268, 347] width 18 height 19
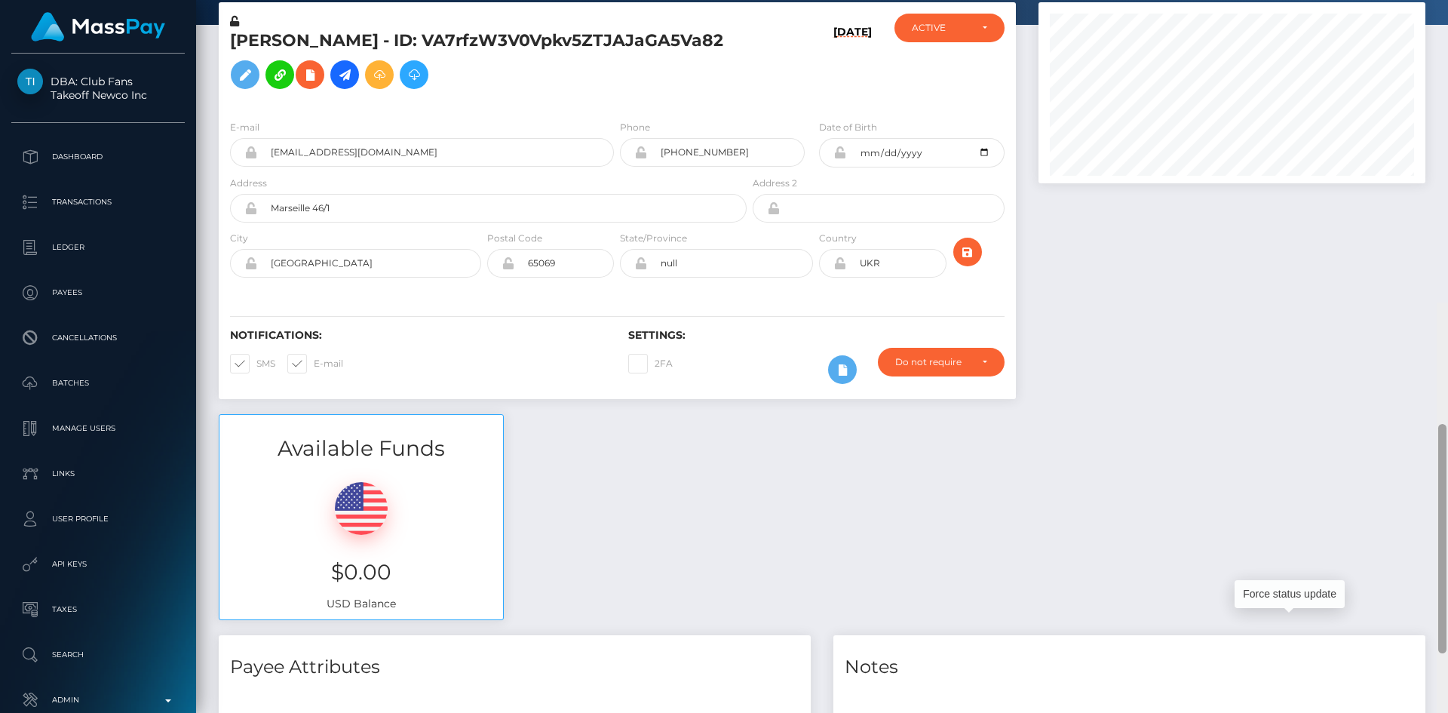
scroll to position [0, 0]
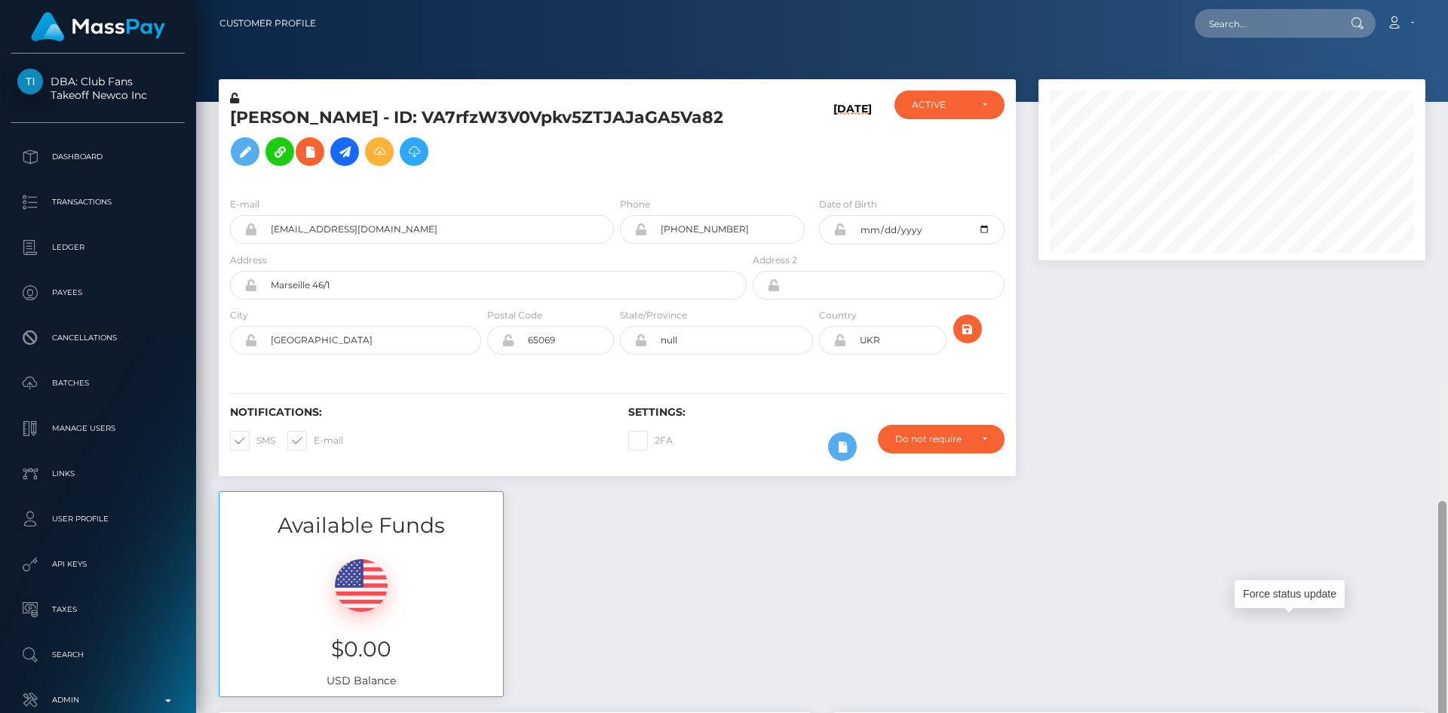
drag, startPoint x: 1443, startPoint y: 486, endPoint x: 1356, endPoint y: 48, distance: 446.7
click at [1447, 29] on div "Customer Profile Loading... Loading..." at bounding box center [822, 356] width 1252 height 713
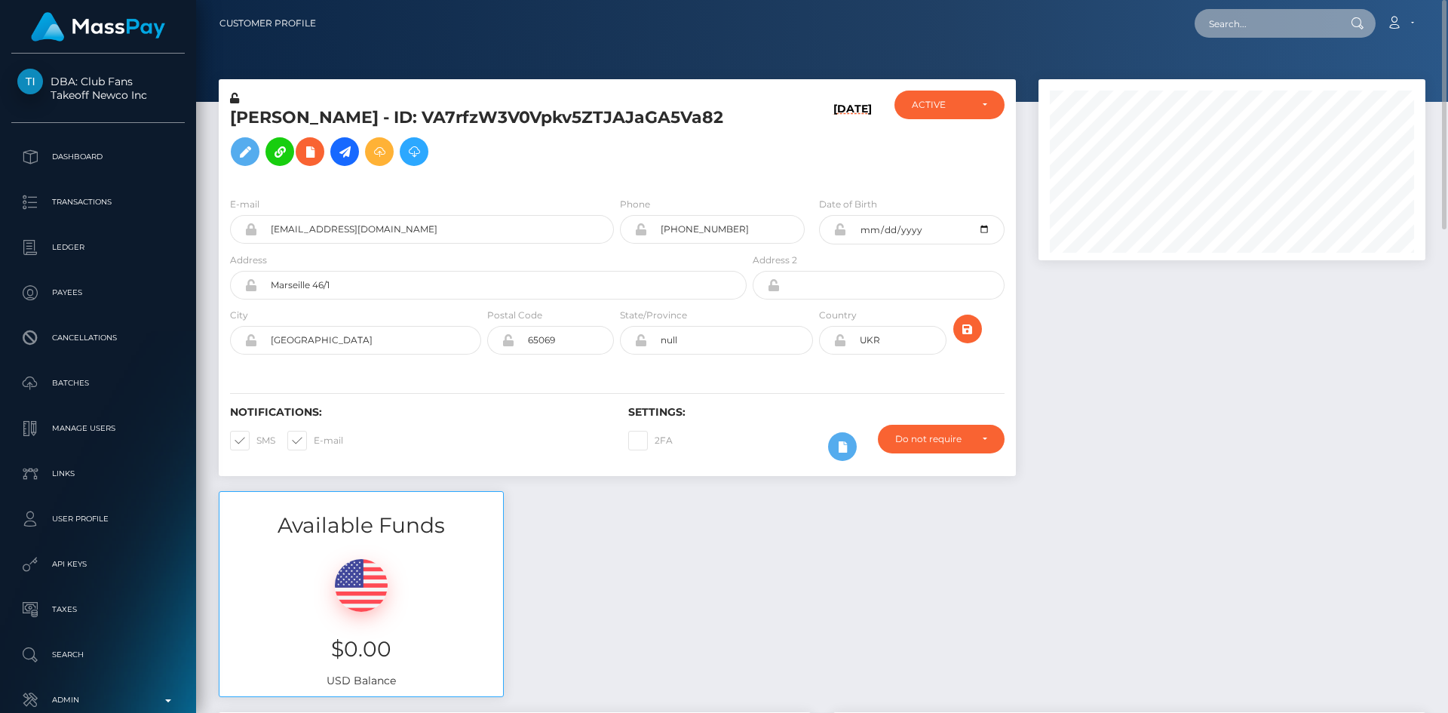
click at [1240, 22] on input "text" at bounding box center [1266, 23] width 142 height 29
paste input "PY62084072"
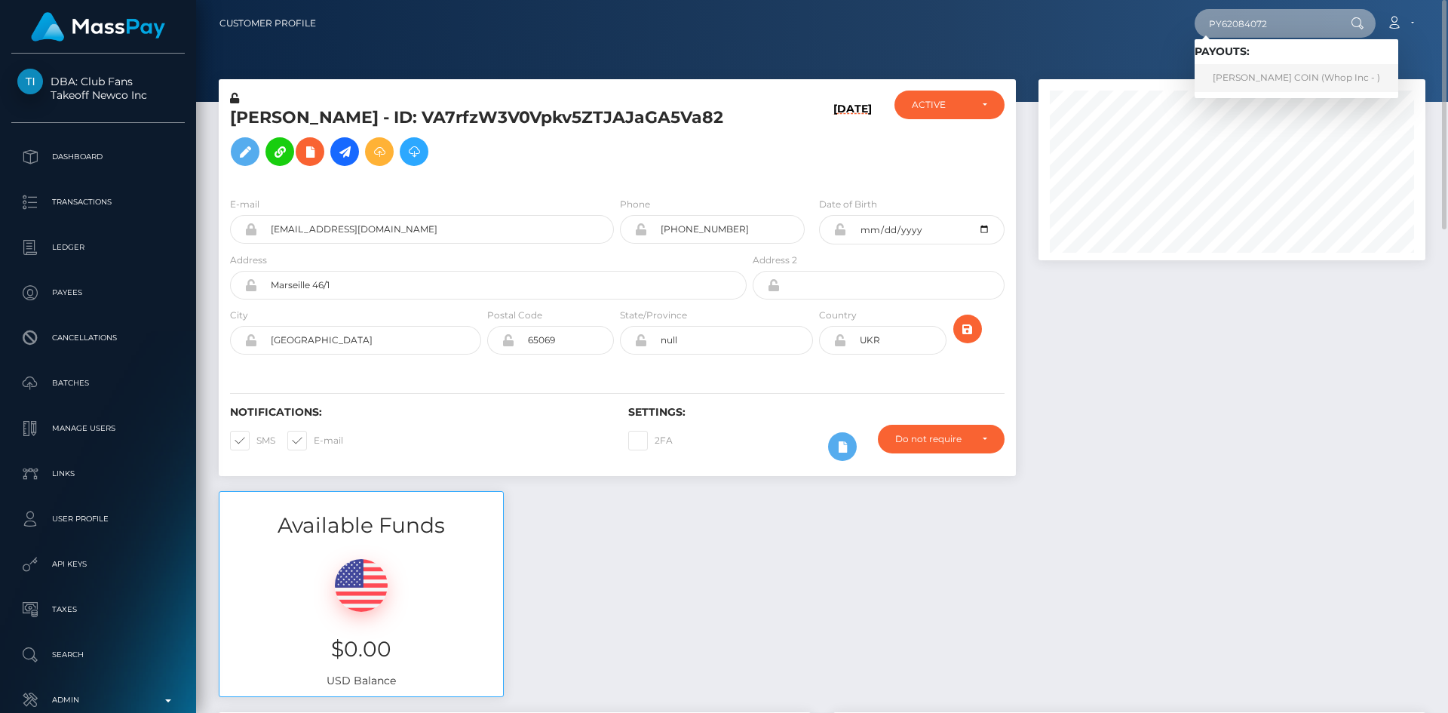
type input "PY62084072"
click at [1278, 81] on link "OSCAR ONTAÑON COIN (Whop Inc - )" at bounding box center [1297, 78] width 204 height 28
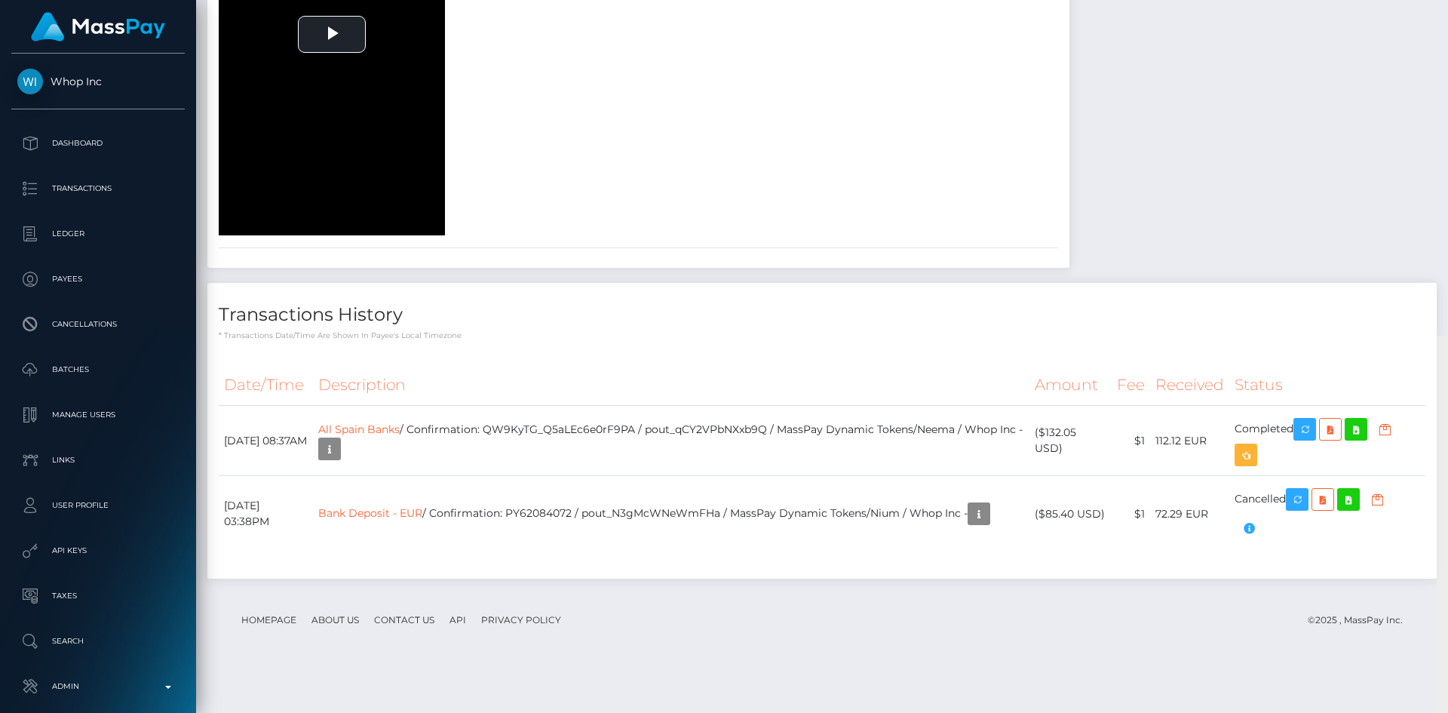
scroll to position [1324, 0]
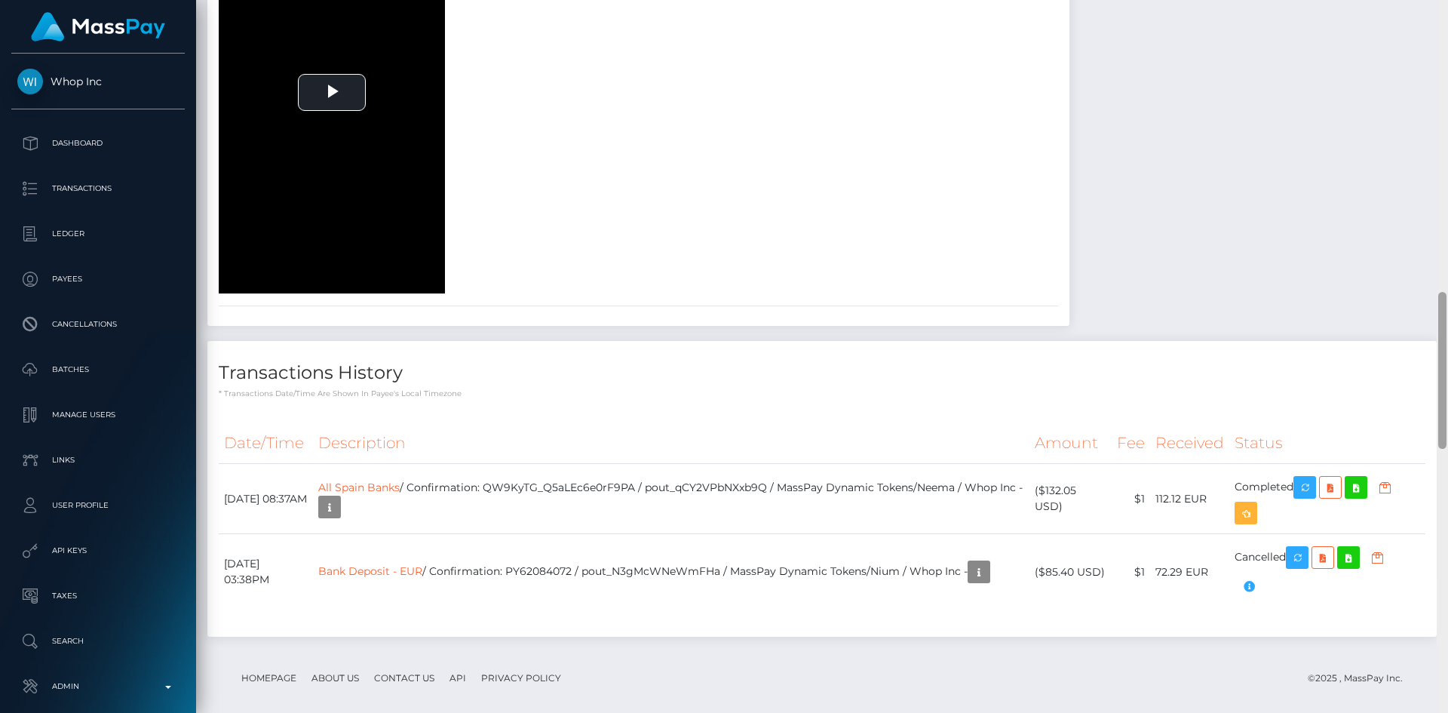
drag, startPoint x: 0, startPoint y: 0, endPoint x: 1420, endPoint y: 340, distance: 1460.5
click at [1420, 340] on div "Customer Profile Loading... Loading..." at bounding box center [822, 356] width 1252 height 713
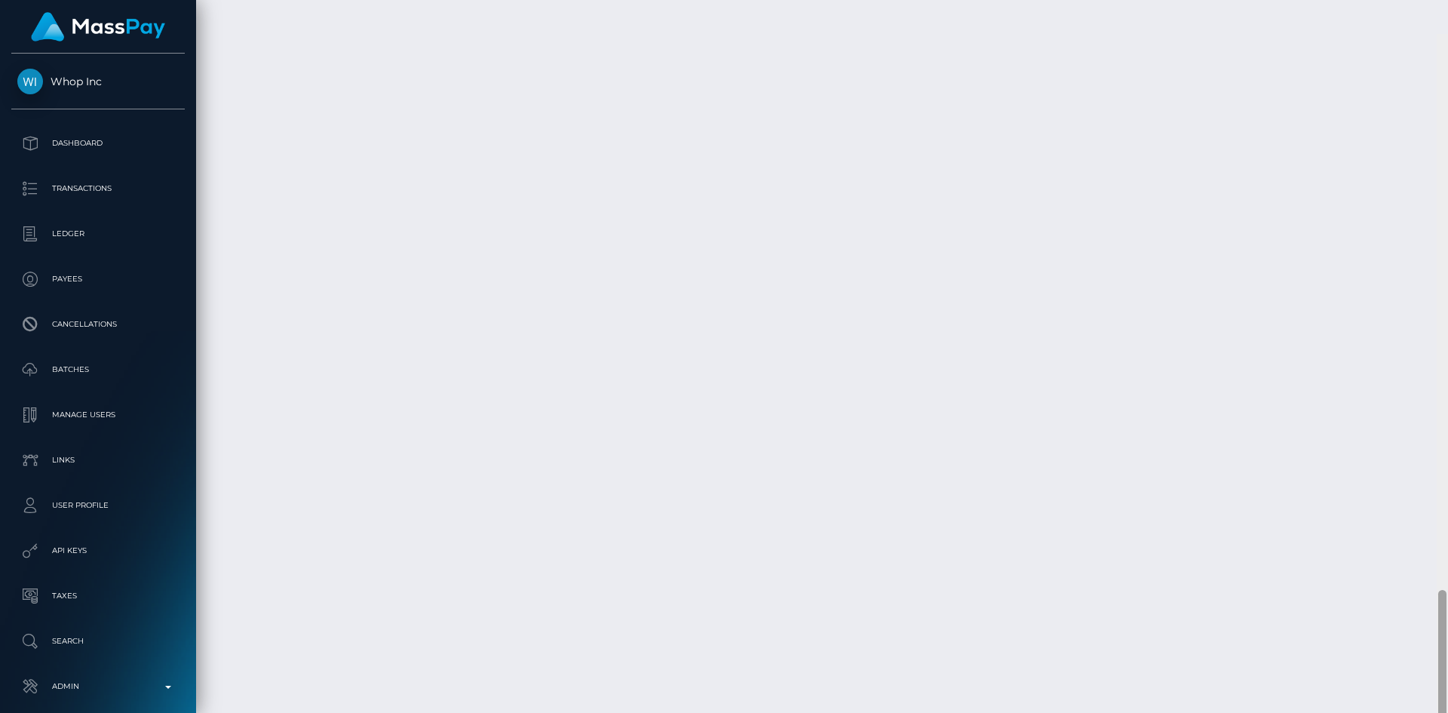
scroll to position [2522, 0]
drag, startPoint x: 1442, startPoint y: 321, endPoint x: 1432, endPoint y: 606, distance: 285.3
click at [1432, 606] on div "Customer Profile Loading... Loading..." at bounding box center [822, 356] width 1252 height 713
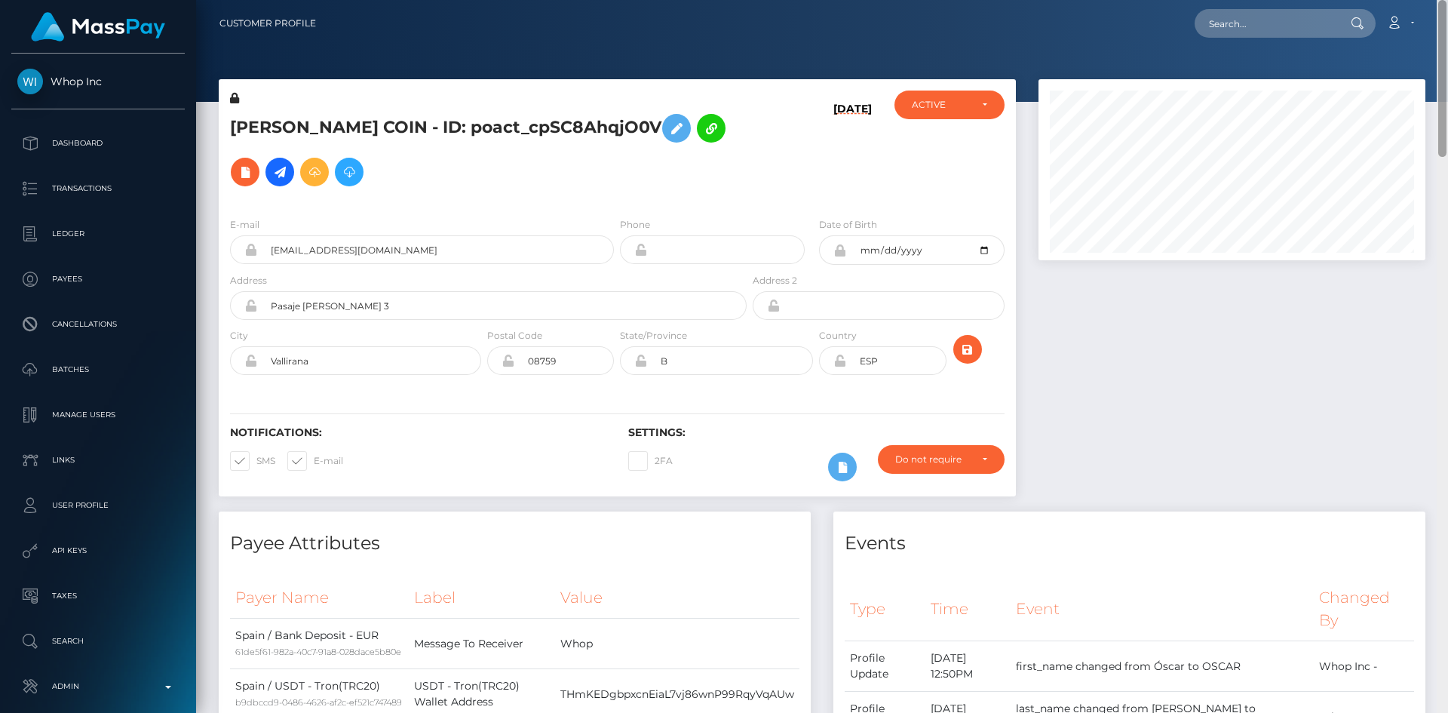
drag, startPoint x: 1441, startPoint y: 576, endPoint x: 1447, endPoint y: -36, distance: 611.7
click at [1447, 0] on html "Whop Inc Dashboard Transactions Ledger Payees Cancellations Links" at bounding box center [724, 356] width 1448 height 713
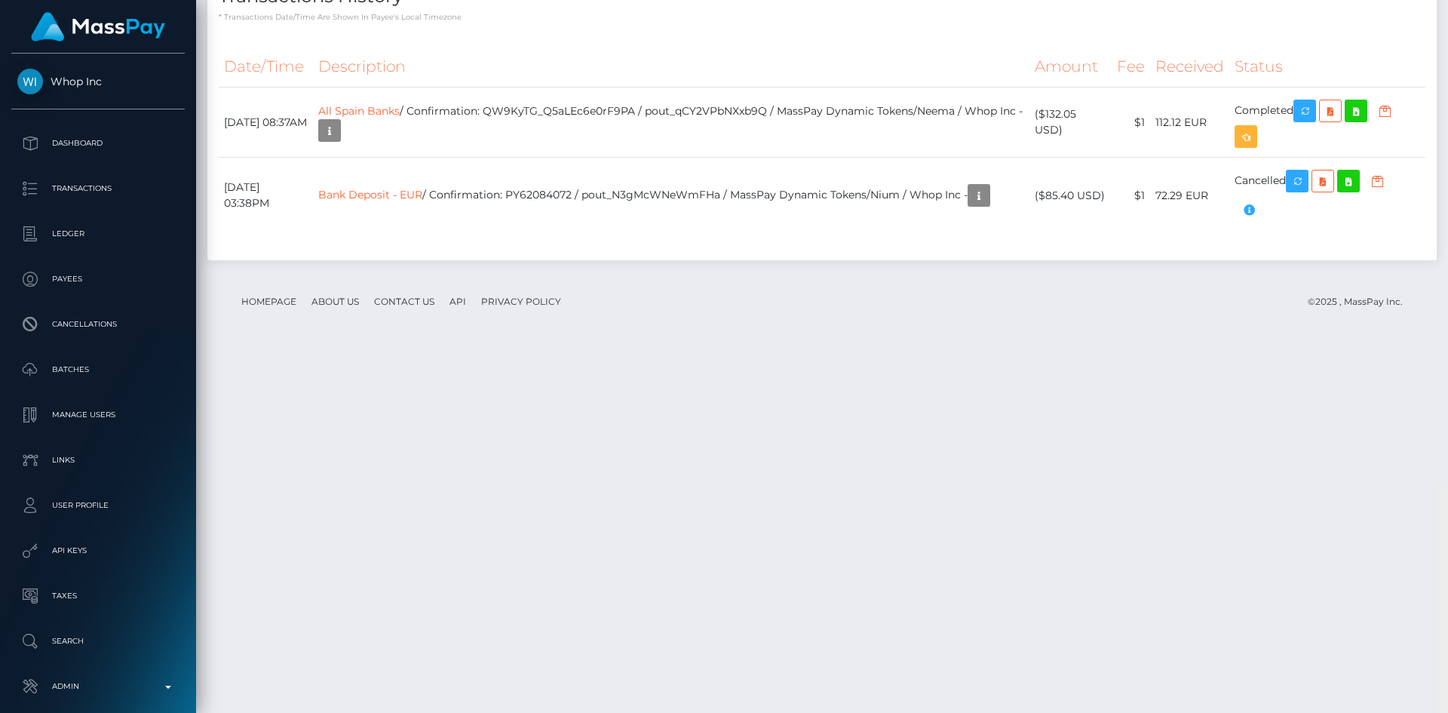
scroll to position [1512, 0]
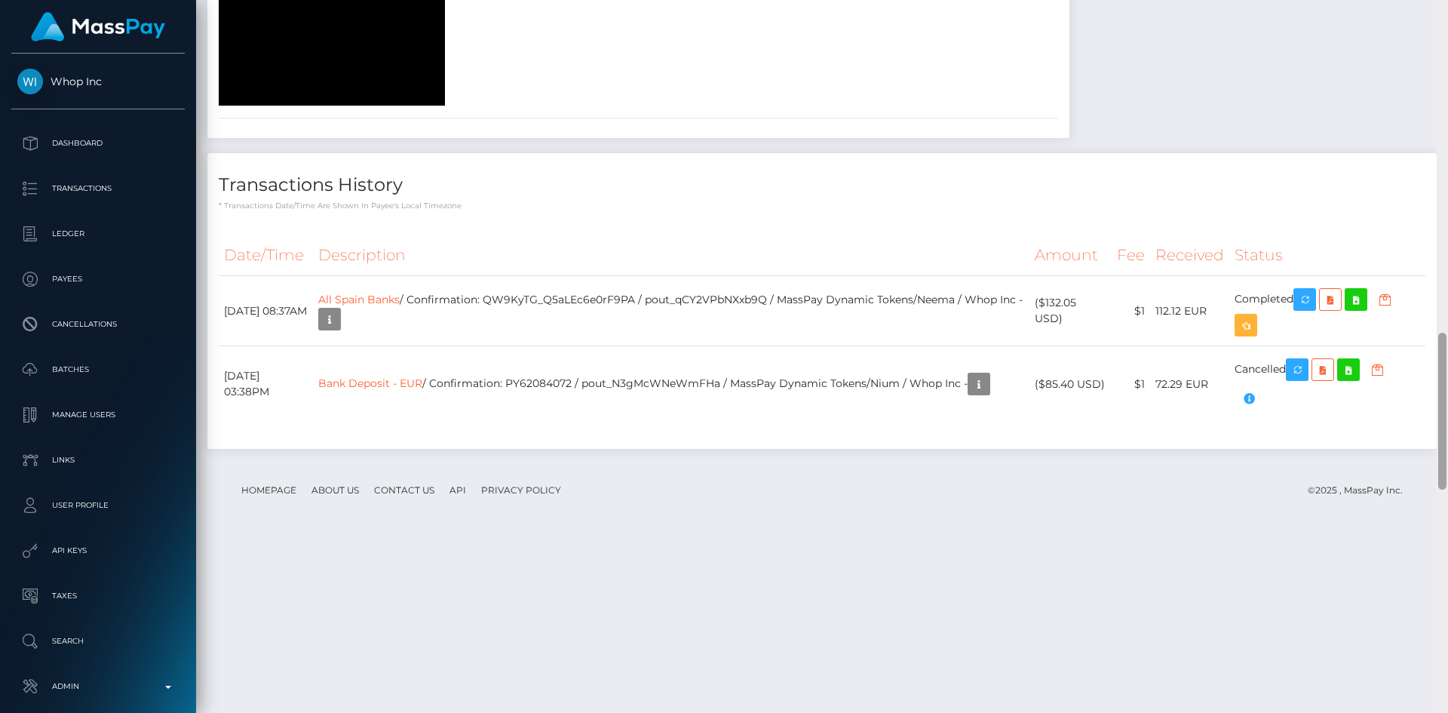
drag, startPoint x: 1446, startPoint y: 110, endPoint x: 1447, endPoint y: 444, distance: 333.4
click at [1447, 444] on div at bounding box center [1442, 356] width 11 height 713
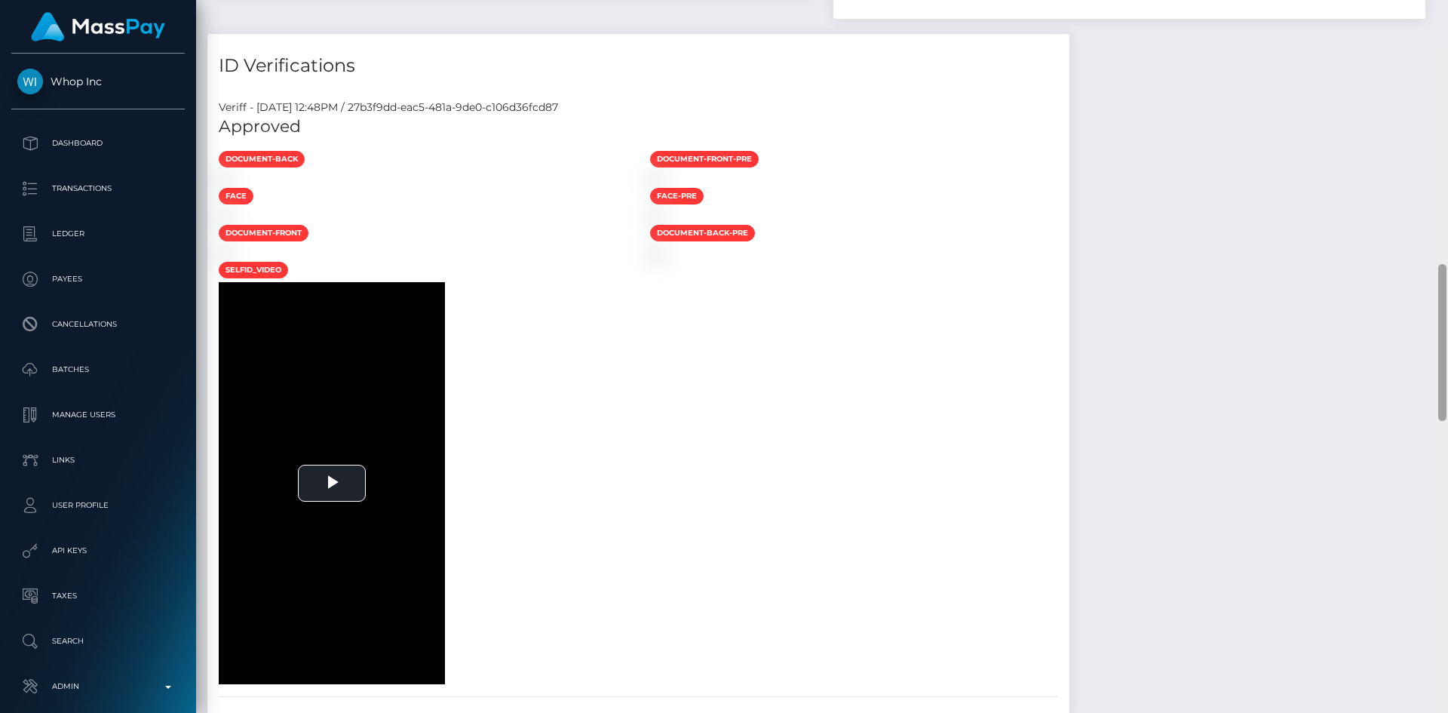
scroll to position [907, 0]
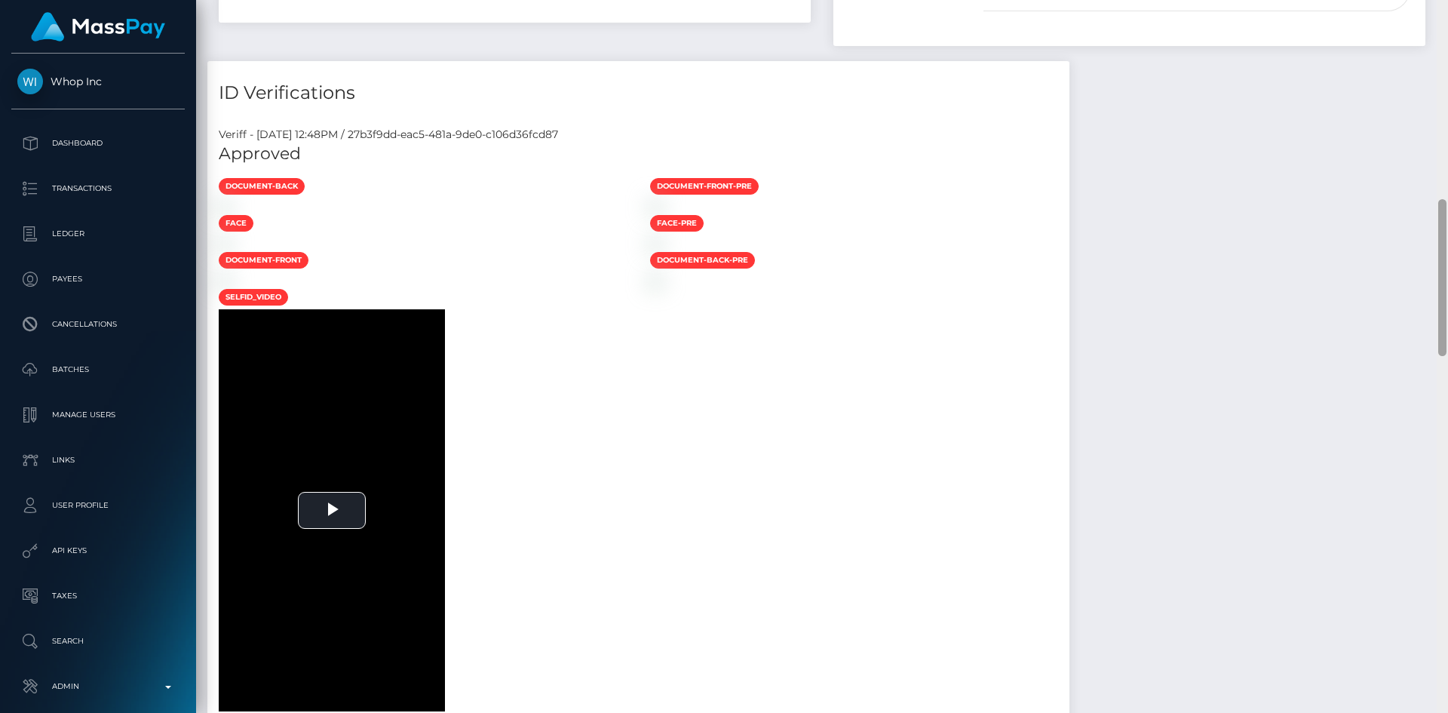
drag, startPoint x: 1442, startPoint y: 419, endPoint x: 1447, endPoint y: 286, distance: 133.6
click at [1447, 286] on div at bounding box center [1442, 356] width 11 height 713
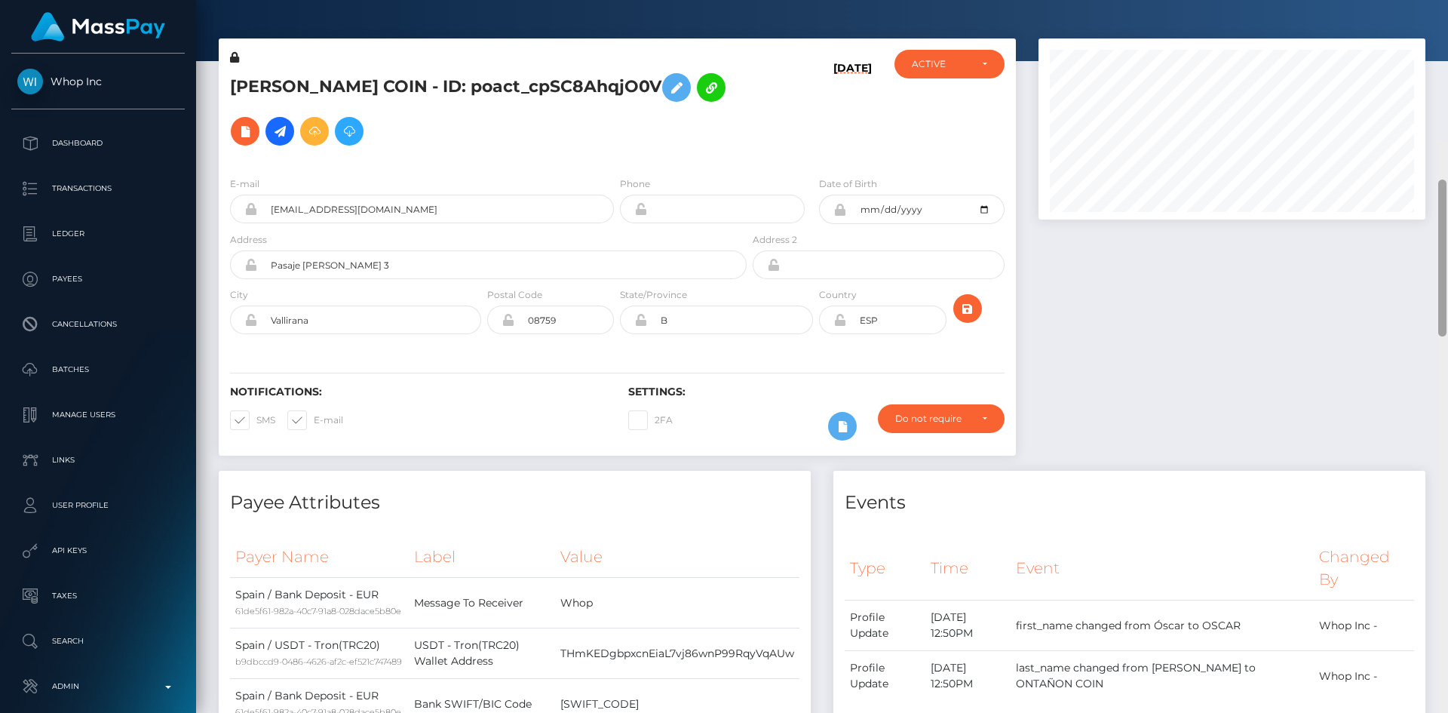
scroll to position [0, 0]
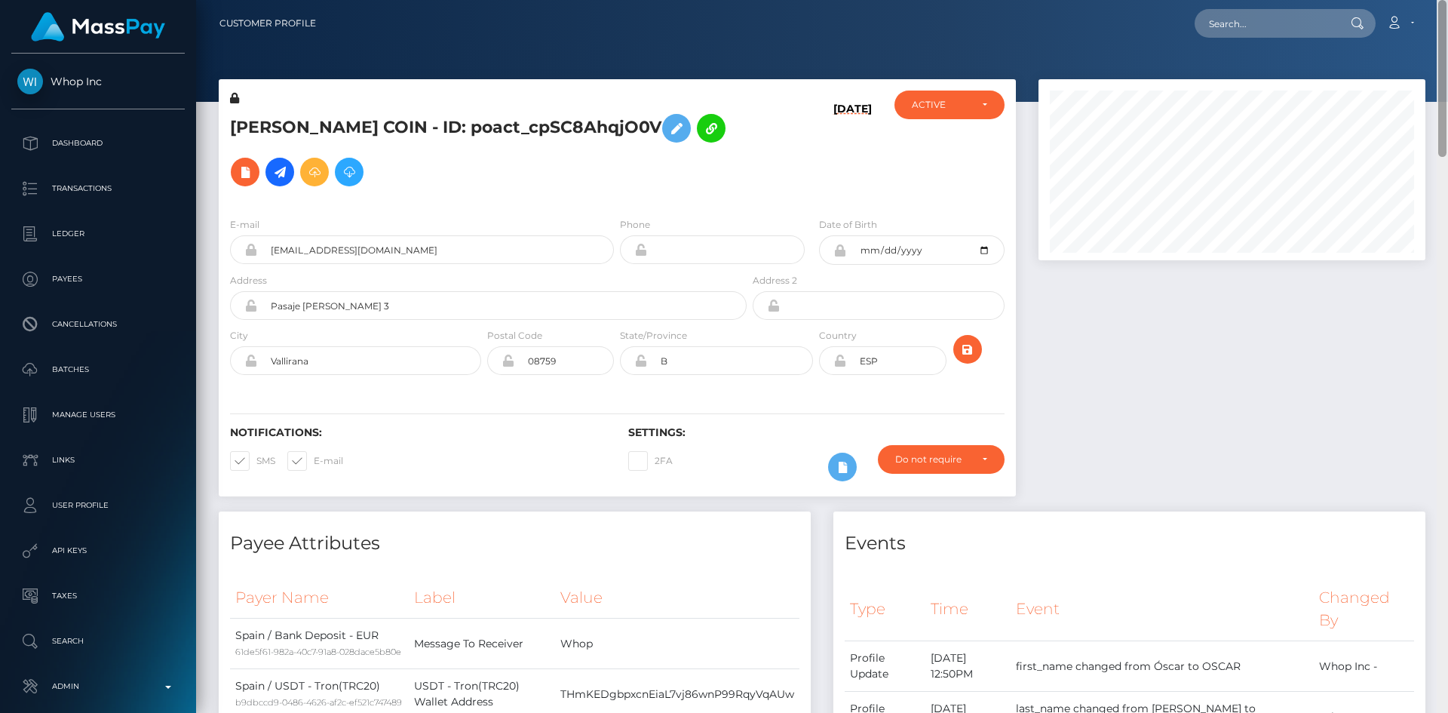
drag, startPoint x: 1438, startPoint y: 269, endPoint x: 1447, endPoint y: 8, distance: 261.1
click at [1447, 11] on div "Customer Profile Loading... Loading..." at bounding box center [822, 356] width 1252 height 713
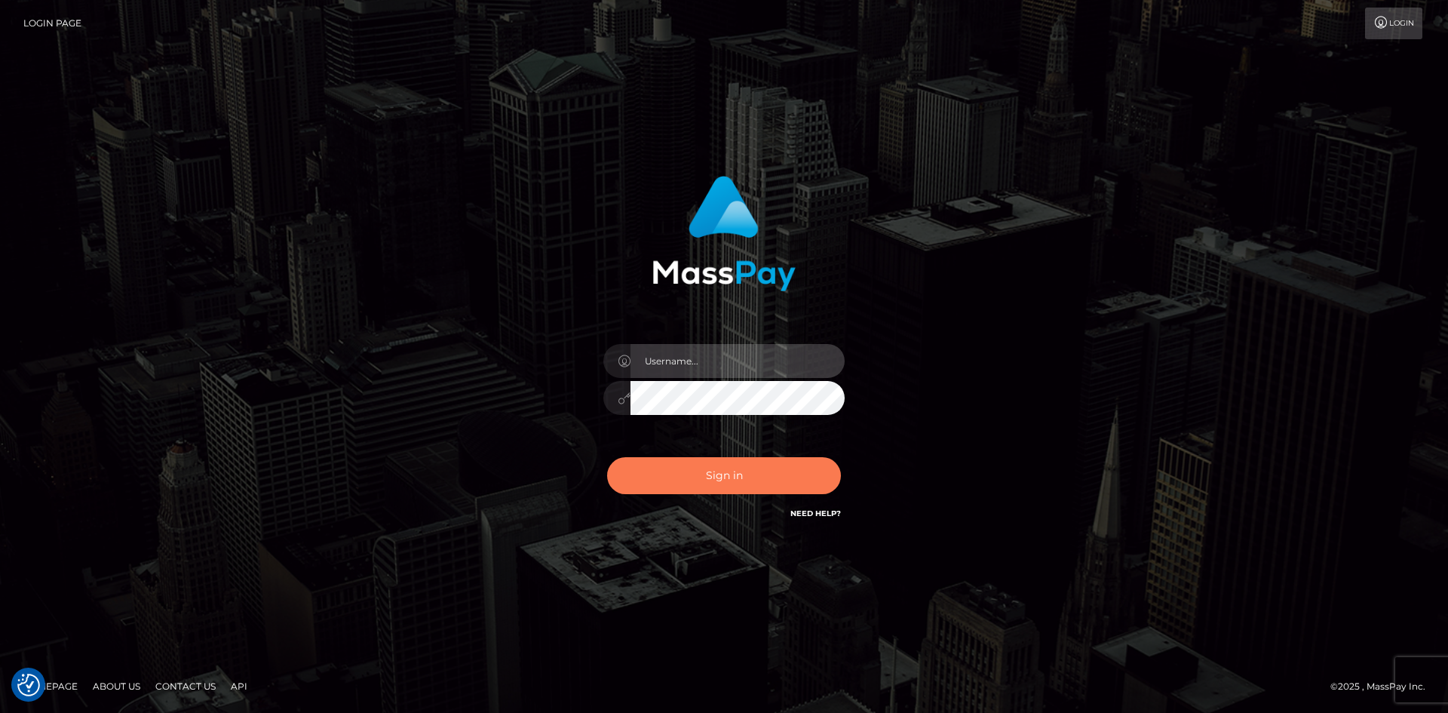
type input "alexstef"
click at [766, 477] on button "Sign in" at bounding box center [724, 475] width 234 height 37
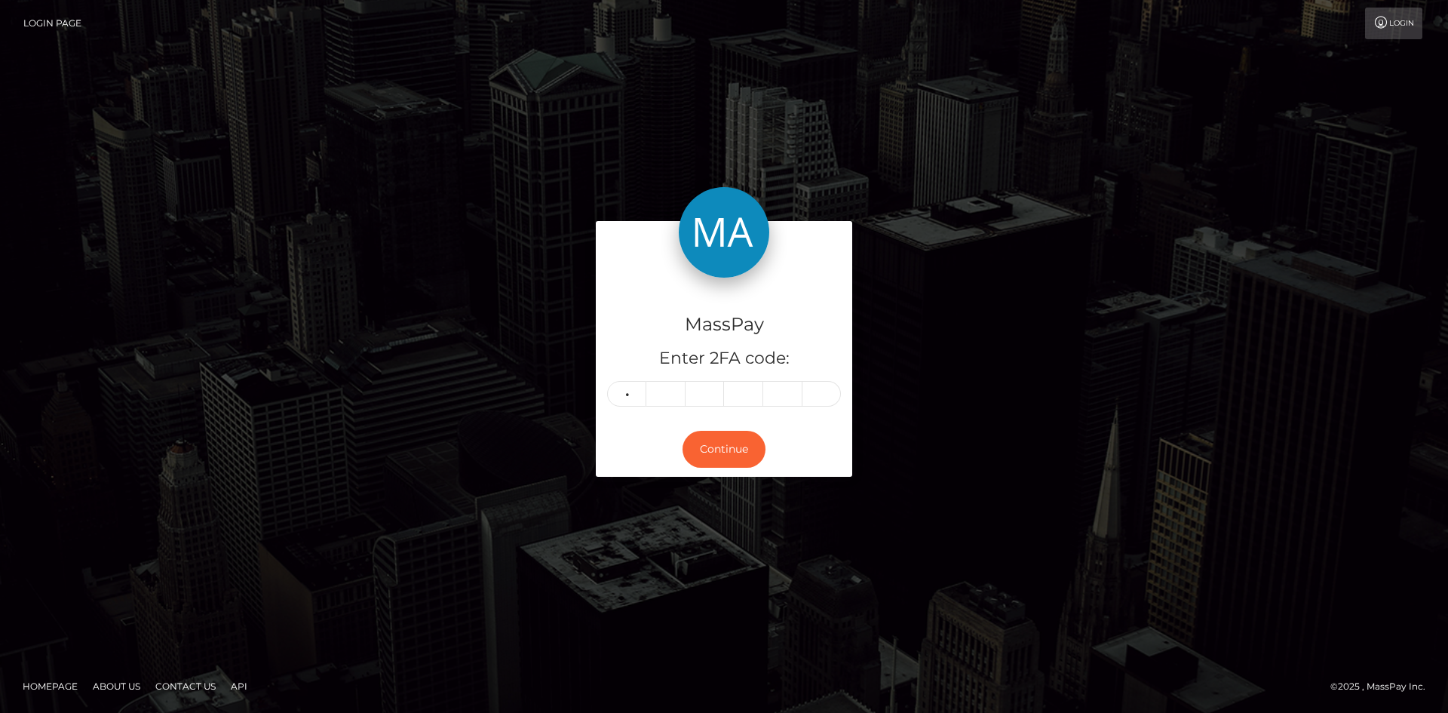
type input "2"
type input "1"
type input "7"
type input "2"
type input "4"
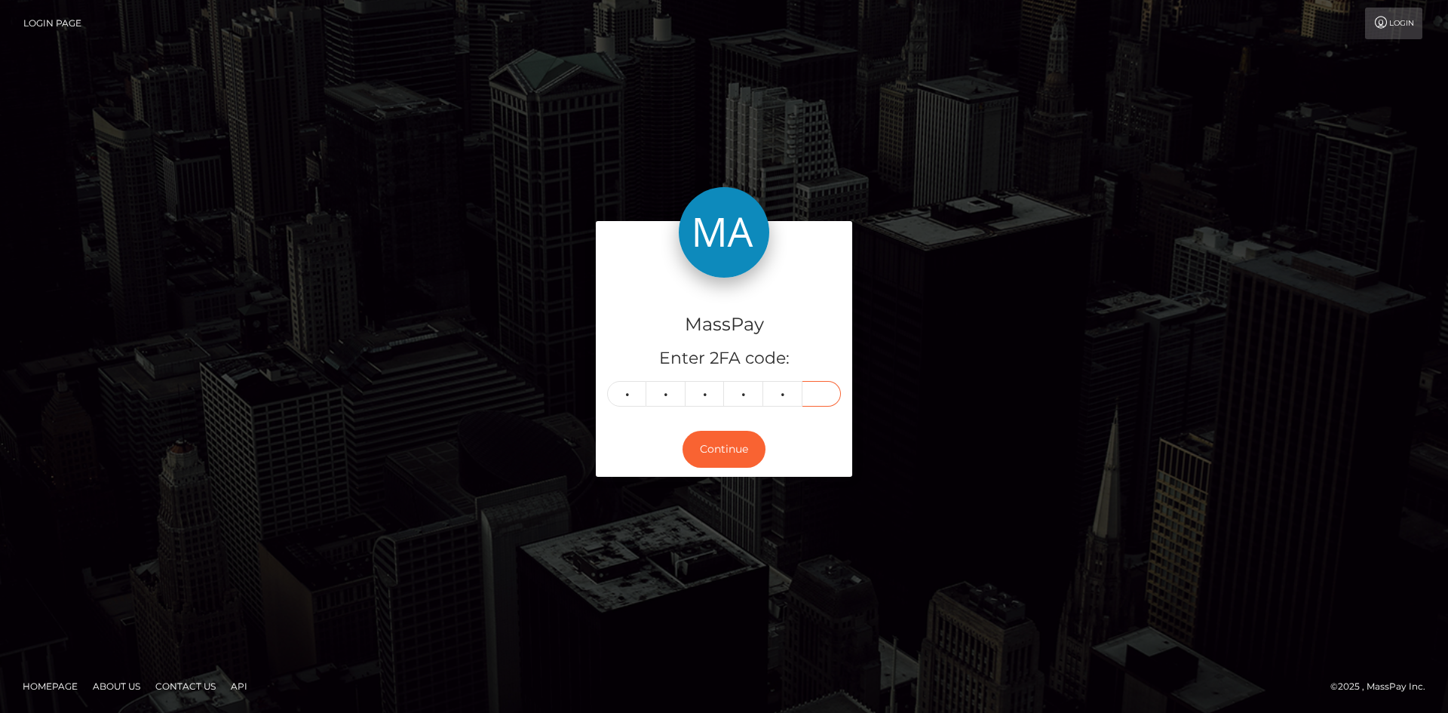
type input "7"
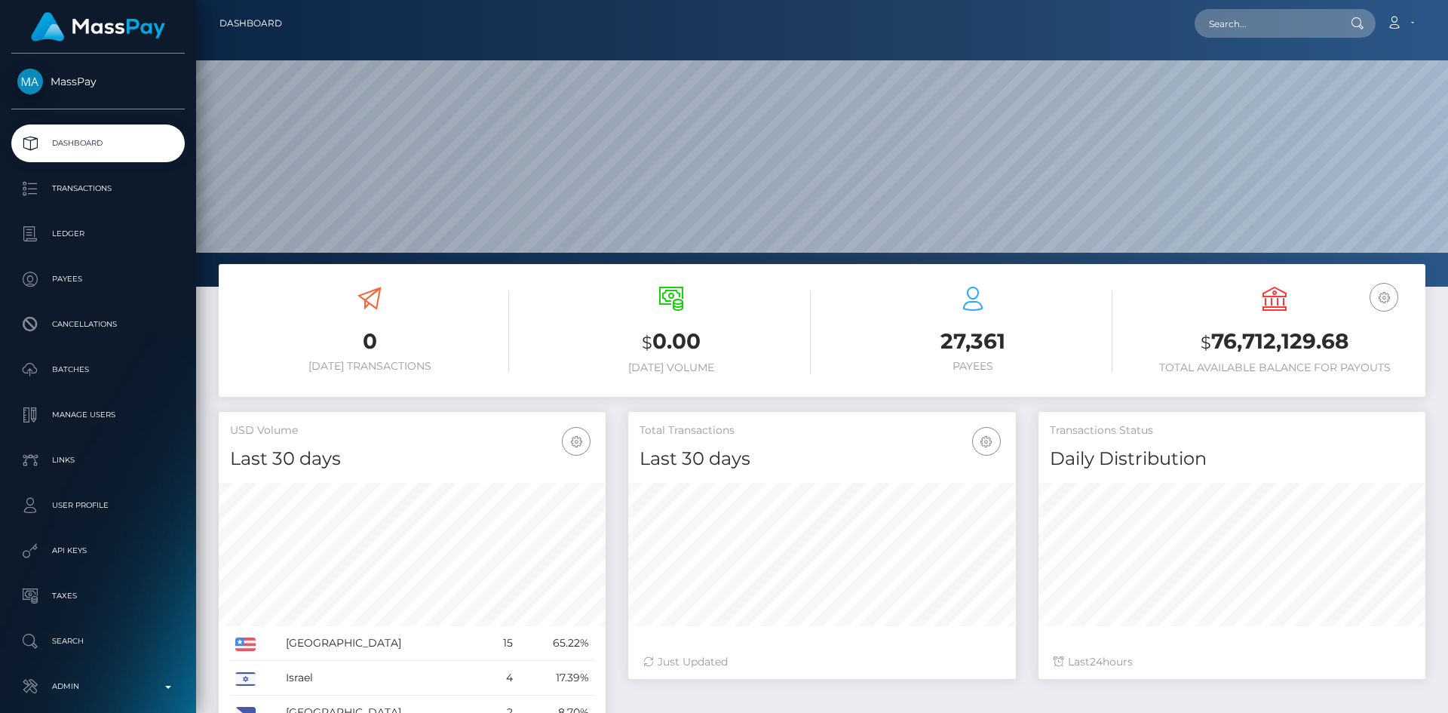
scroll to position [268, 388]
click at [1263, 32] on input "text" at bounding box center [1266, 23] width 142 height 29
paste input "bf05e8f8-9c4c-11ef-a042-0647902b6ff9"
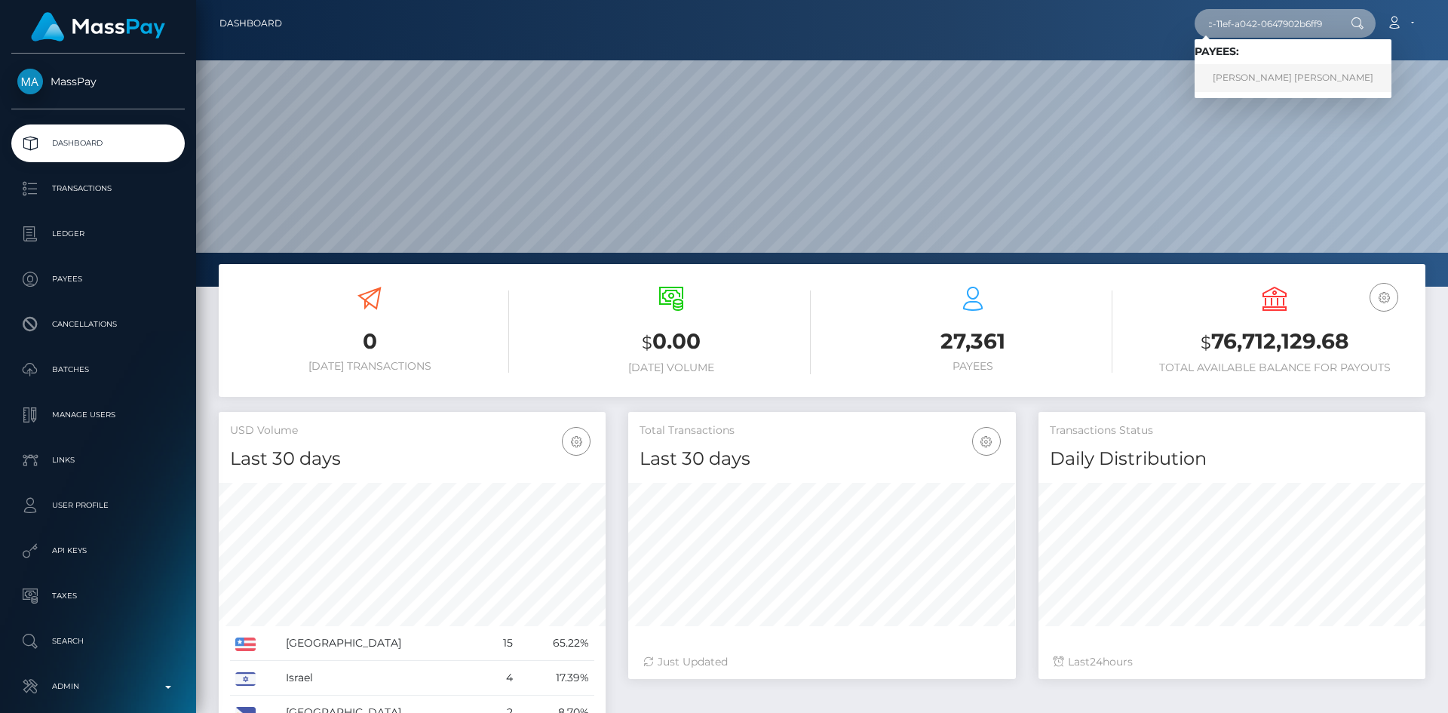
type input "bf05e8f8-9c4c-11ef-a042-0647902b6ff9"
click at [1257, 73] on link "JENIFER MINELY PORTOCARRERO PELAEZ" at bounding box center [1293, 78] width 197 height 28
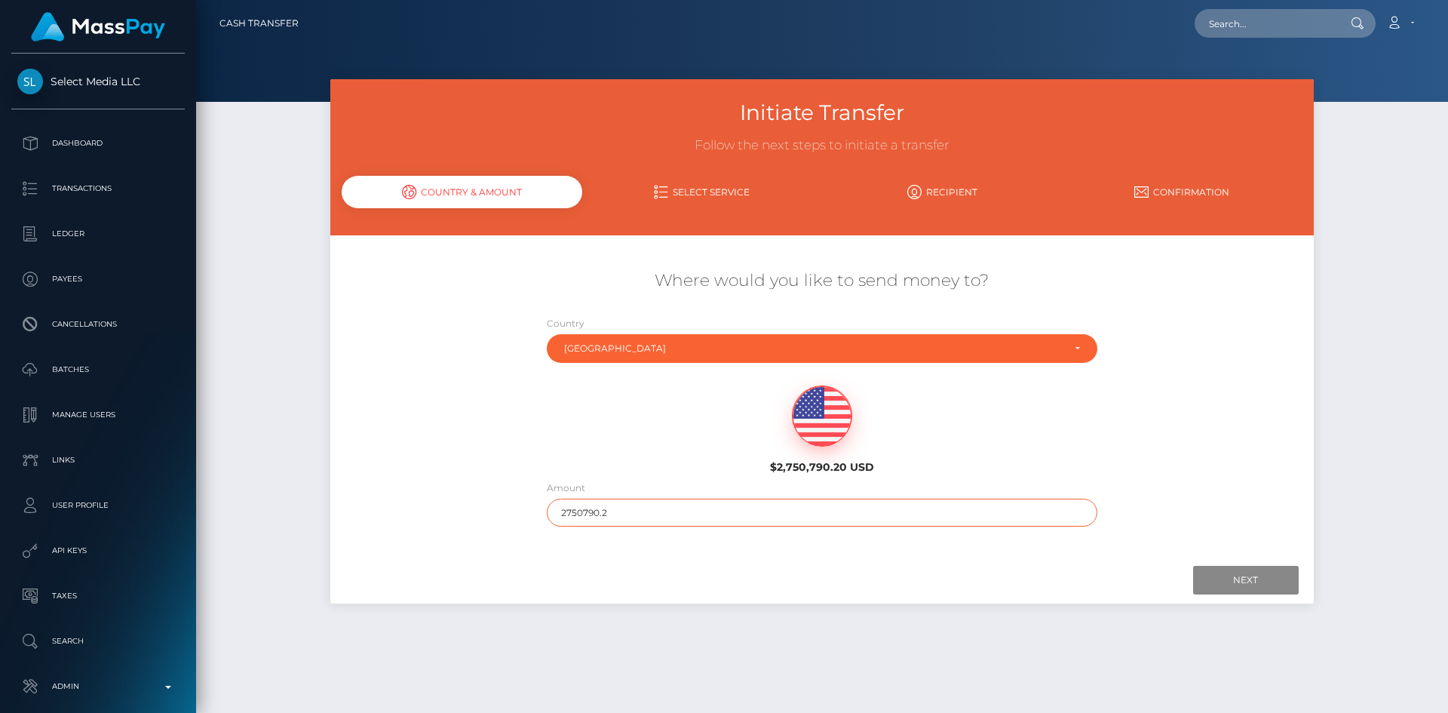
drag, startPoint x: 553, startPoint y: 526, endPoint x: 525, endPoint y: 518, distance: 28.9
click at [521, 522] on div "Where would you like to send money to? Country Abkhazia [GEOGRAPHIC_DATA] [GEOG…" at bounding box center [821, 398] width 983 height 272
type input "200"
click at [1254, 572] on input "Next" at bounding box center [1246, 580] width 106 height 29
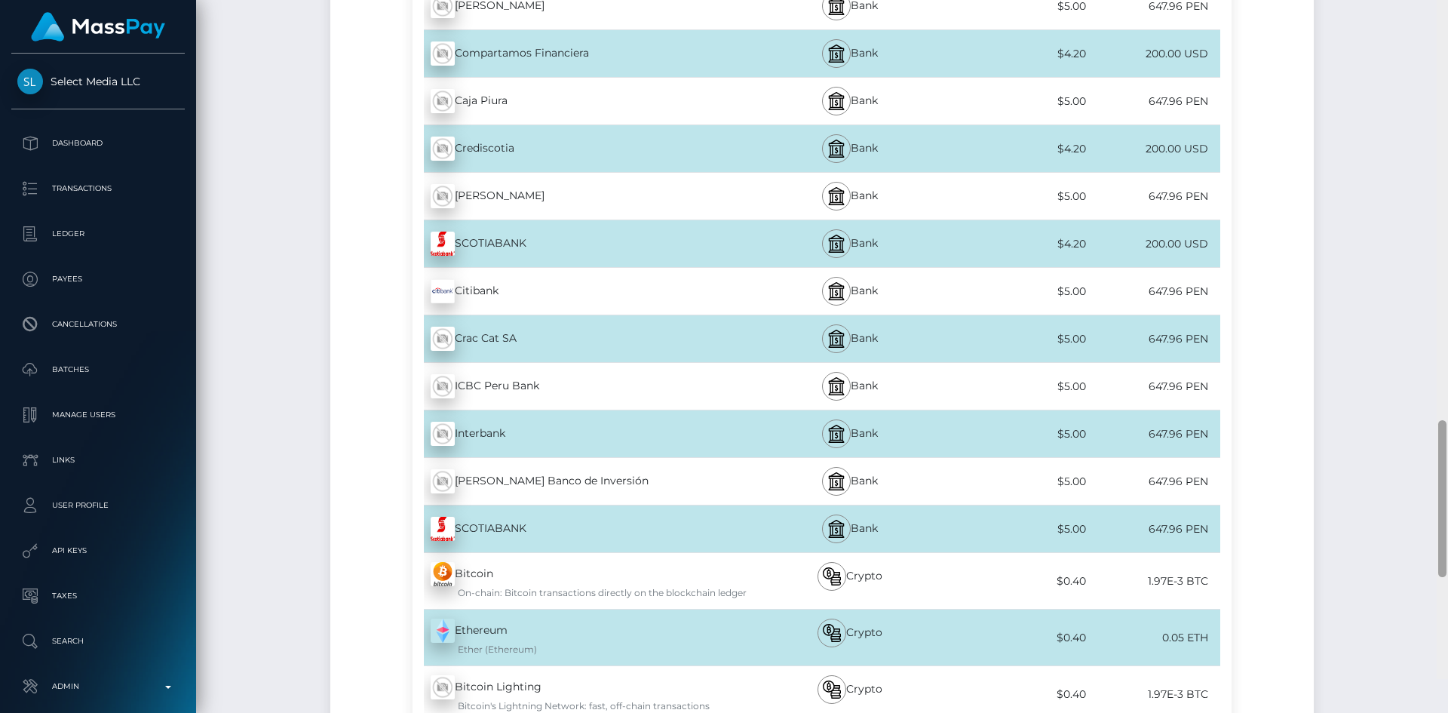
scroll to position [2100, 0]
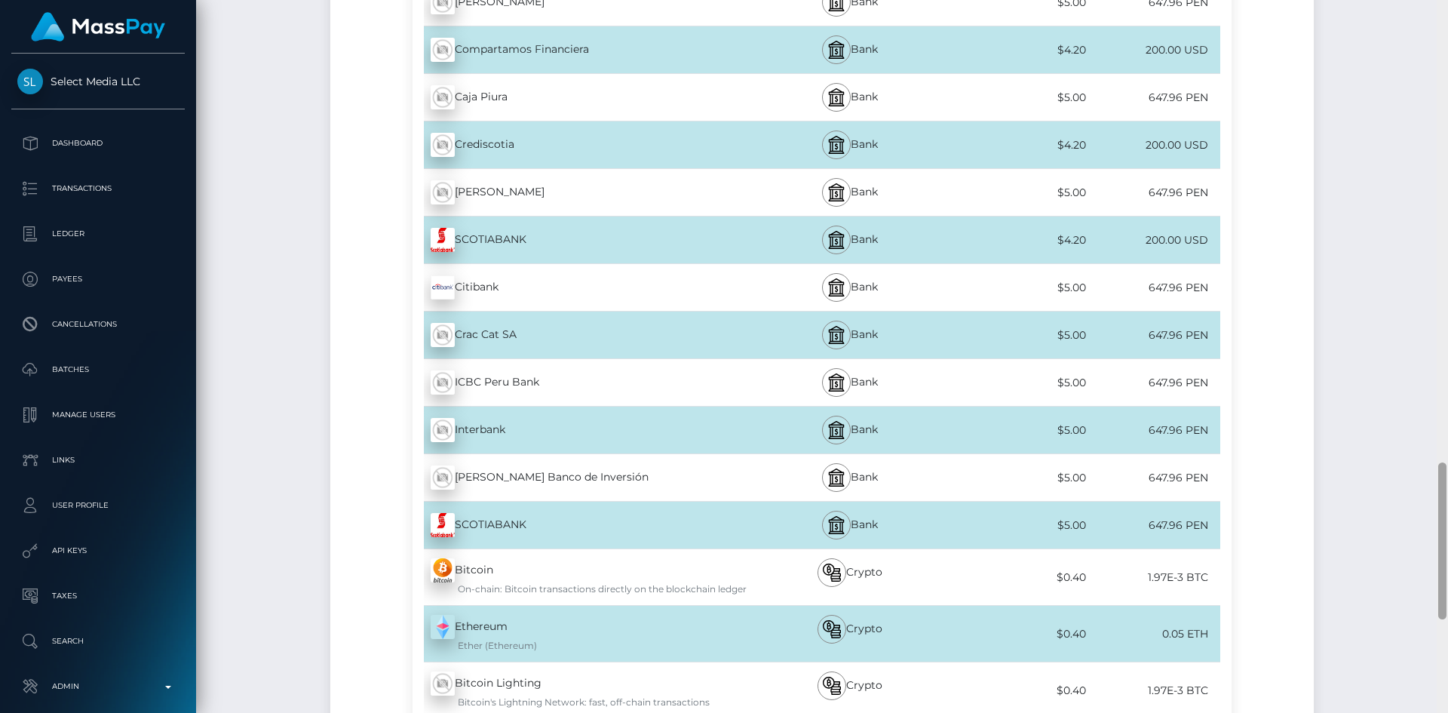
drag, startPoint x: 1440, startPoint y: 91, endPoint x: 1442, endPoint y: 536, distance: 445.8
click at [1442, 536] on div at bounding box center [1442, 540] width 8 height 157
click at [501, 428] on div "Interbank - PEN" at bounding box center [581, 430] width 336 height 42
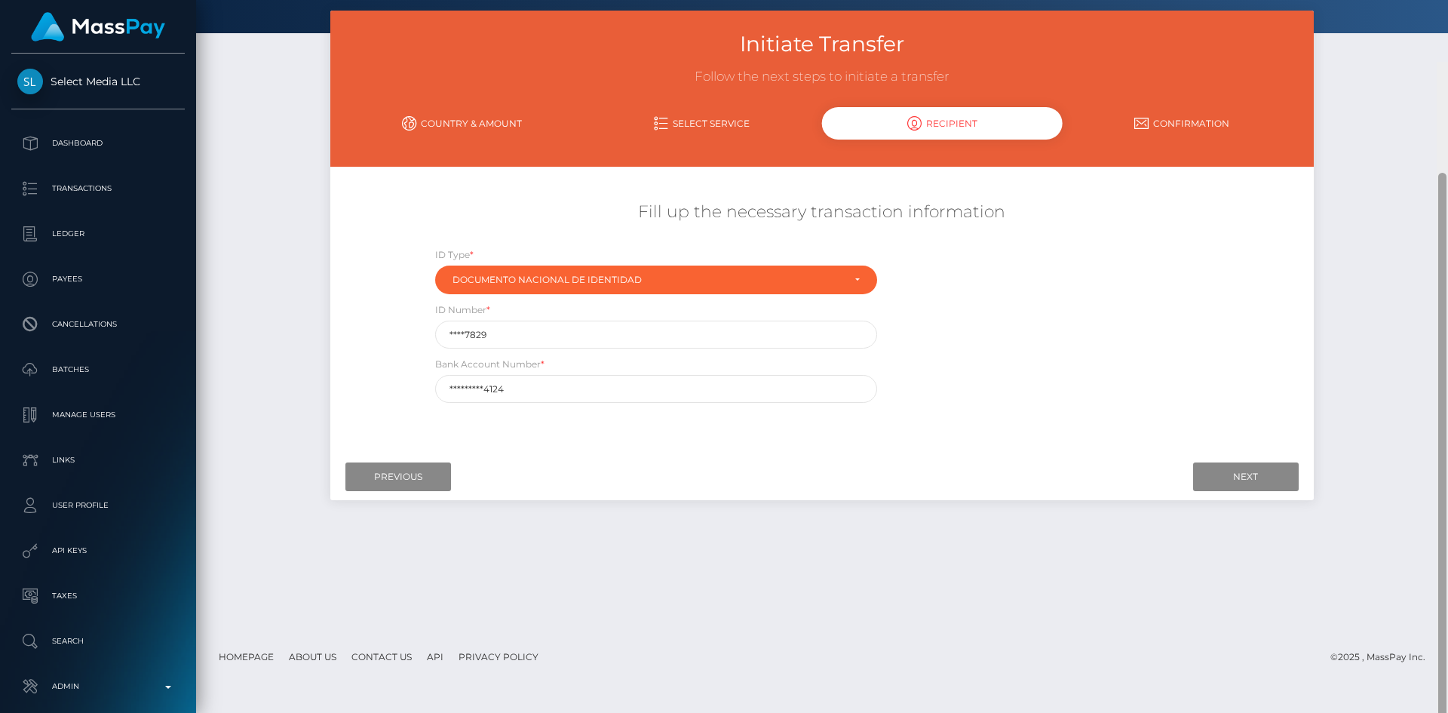
scroll to position [58, 0]
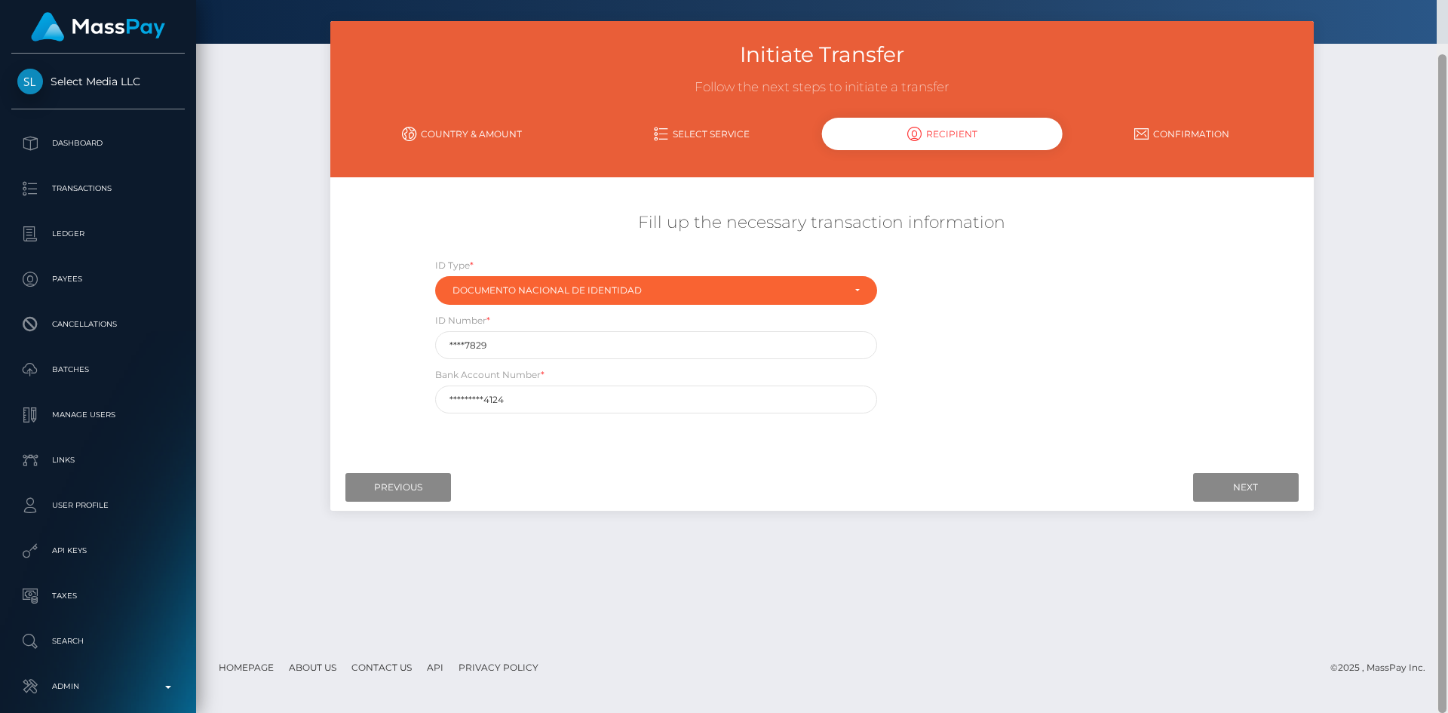
drag, startPoint x: 1441, startPoint y: 476, endPoint x: 1447, endPoint y: 31, distance: 445.1
click at [1447, 31] on div at bounding box center [1442, 356] width 11 height 713
click at [567, 397] on input "*********4124" at bounding box center [656, 399] width 442 height 28
click at [414, 495] on input "Previous" at bounding box center [398, 487] width 106 height 29
